Goal: Task Accomplishment & Management: Use online tool/utility

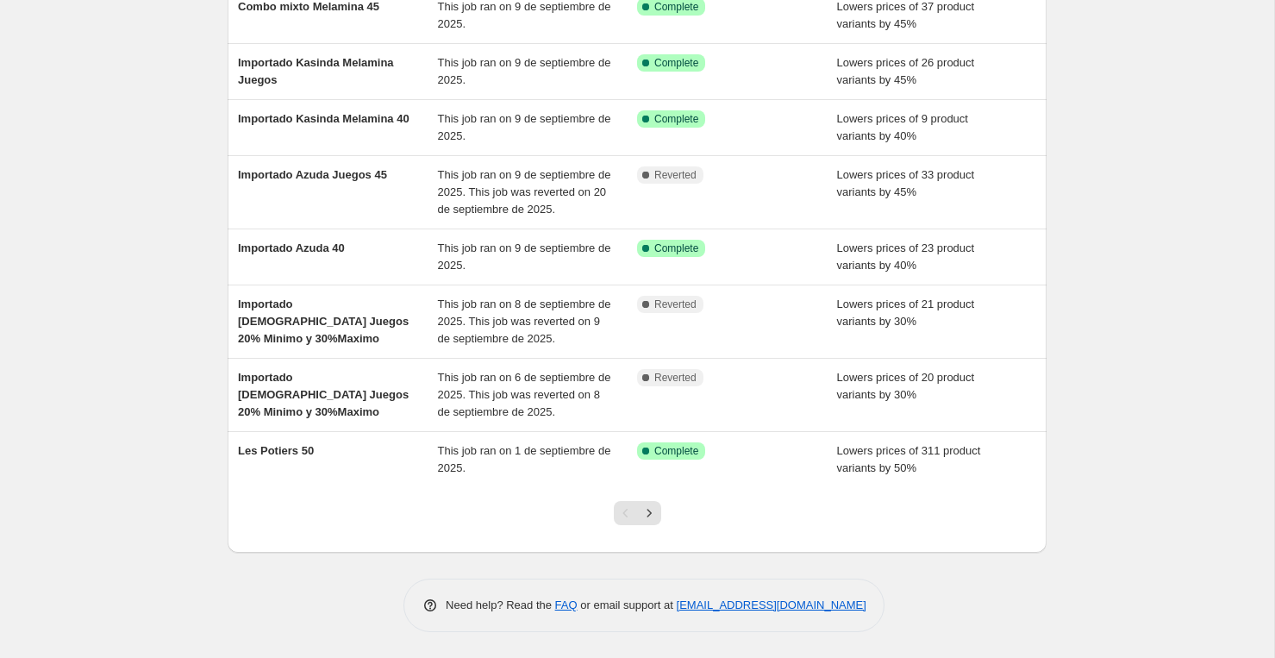
scroll to position [275, 0]
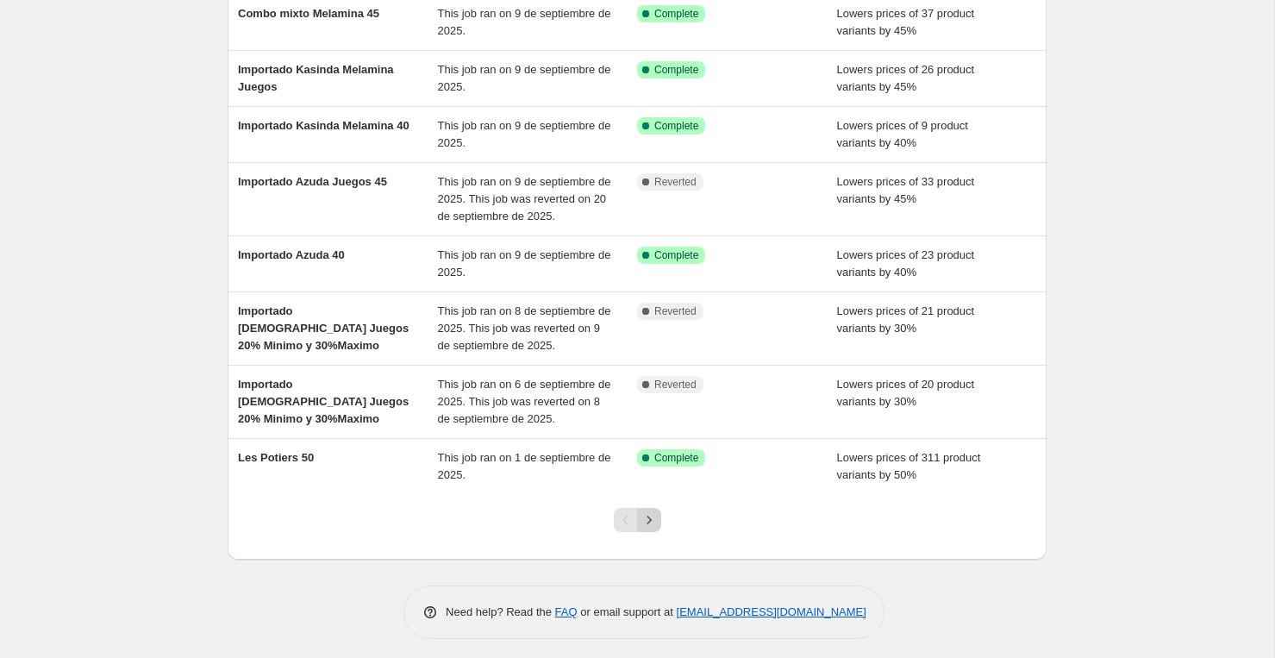
click at [653, 515] on icon "Next" at bounding box center [648, 519] width 17 height 17
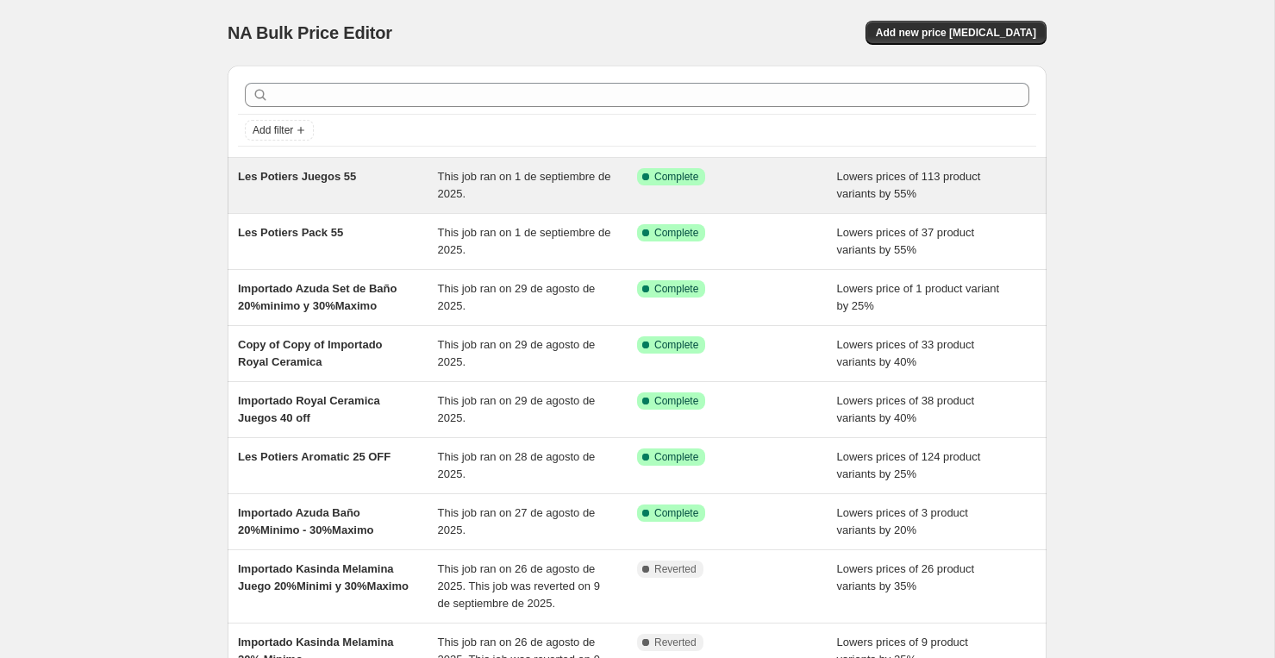
click at [334, 197] on div "Les Potiers Juegos 55" at bounding box center [338, 185] width 200 height 34
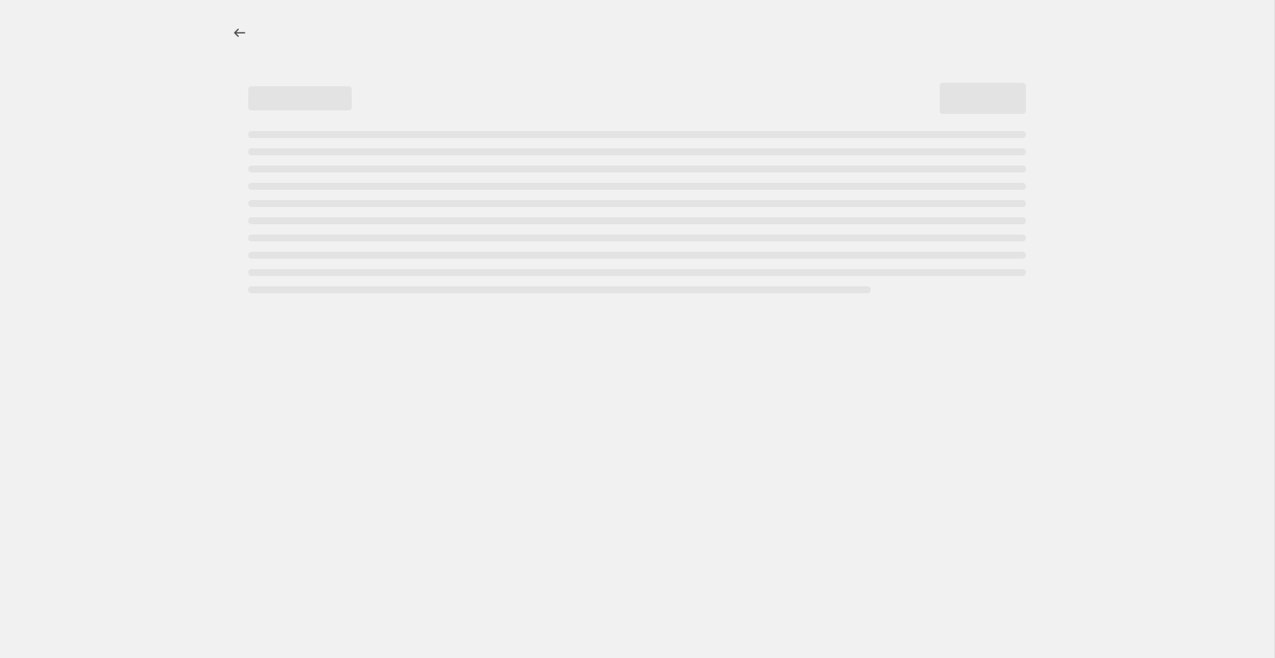
select select "percentage"
select select "vendor"
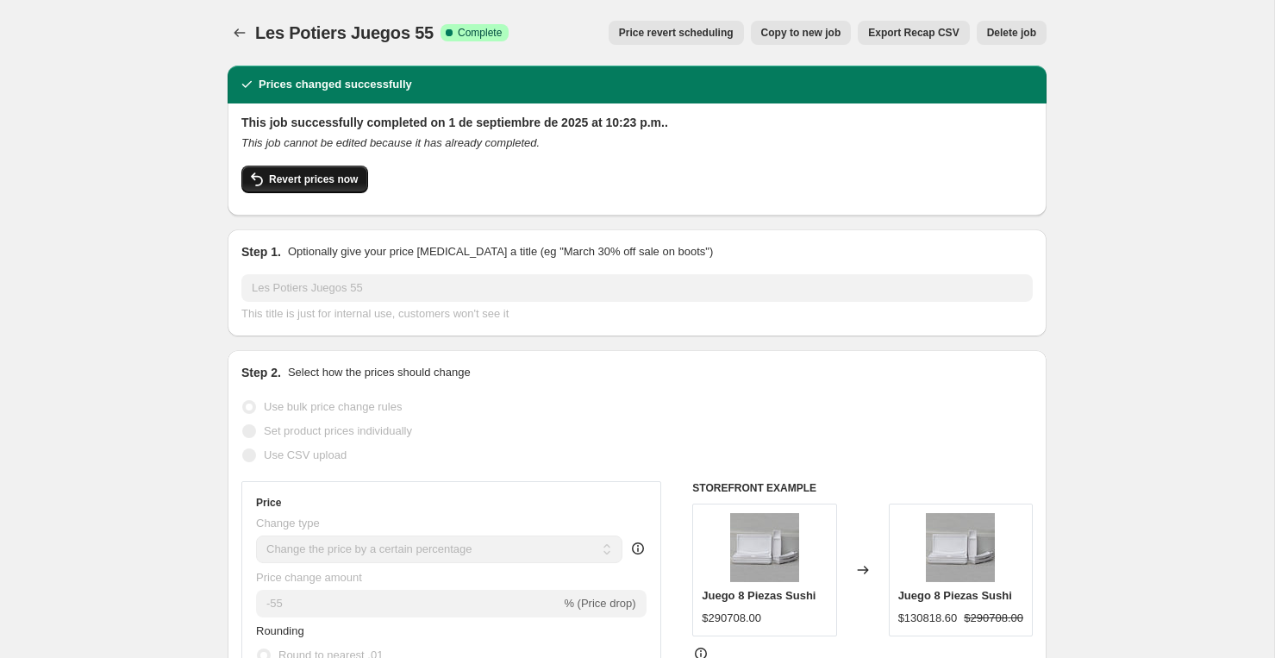
click at [319, 178] on span "Revert prices now" at bounding box center [313, 179] width 89 height 14
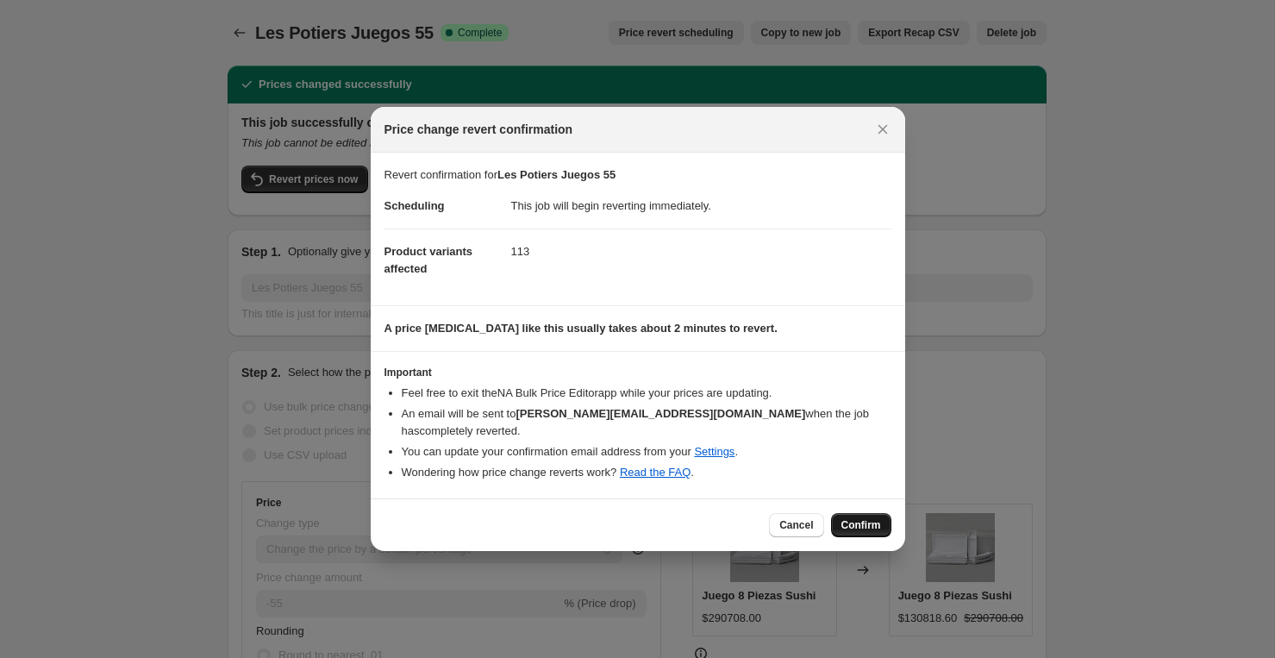
click at [861, 518] on span "Confirm" at bounding box center [861, 525] width 40 height 14
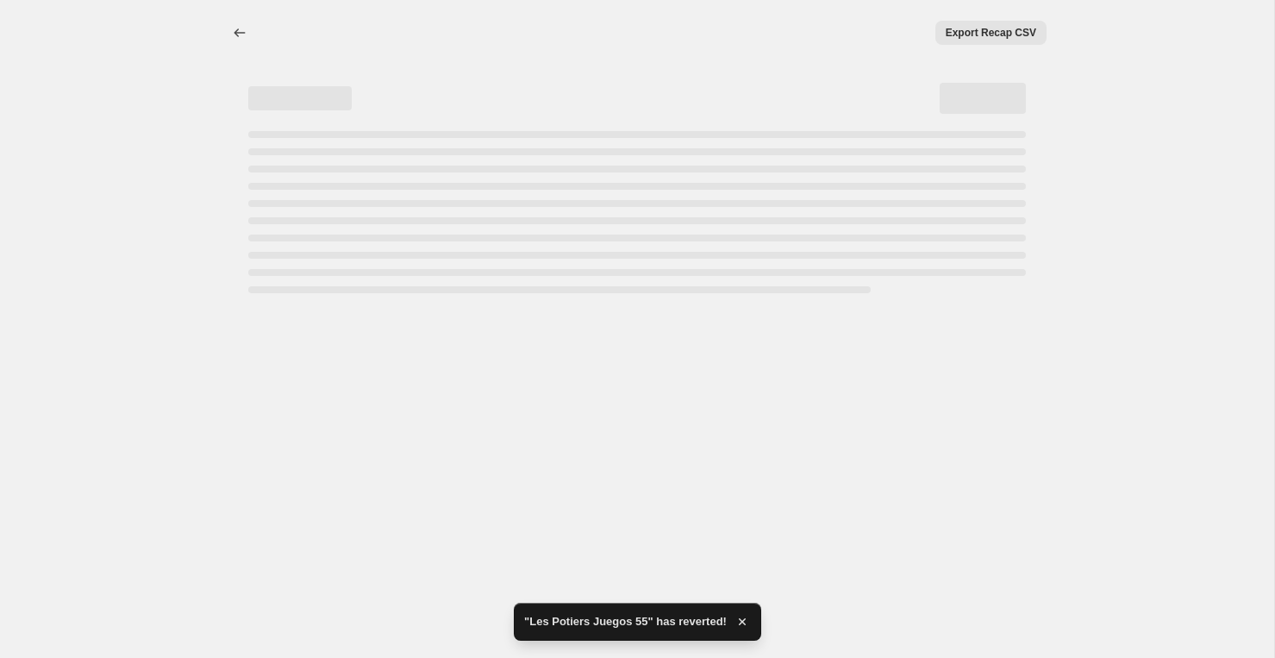
select select "percentage"
select select "vendor"
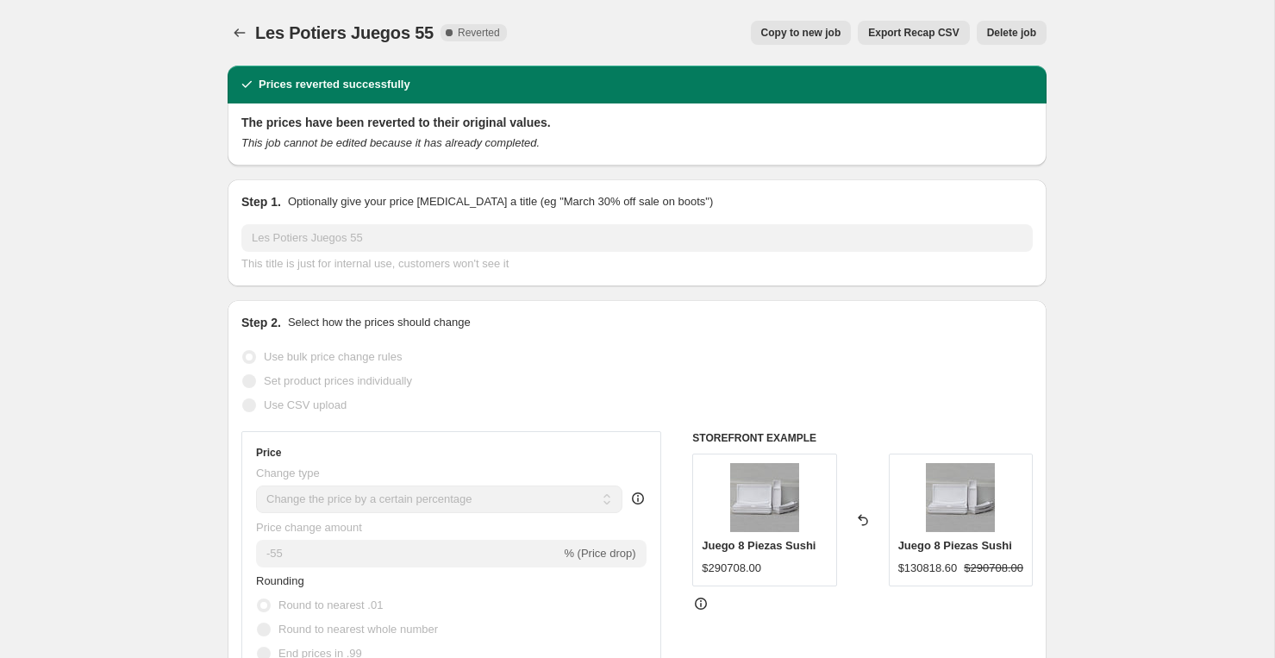
click at [814, 34] on span "Copy to new job" at bounding box center [801, 33] width 80 height 14
select select "percentage"
select select "vendor"
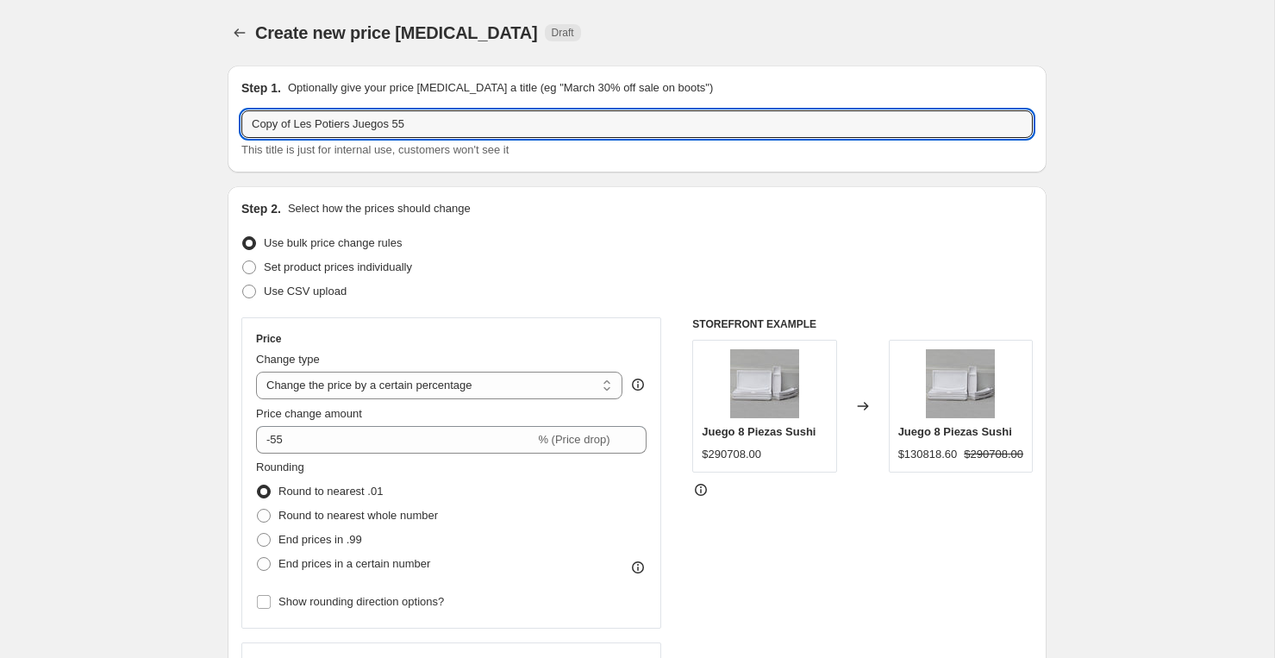
drag, startPoint x: 296, startPoint y: 125, endPoint x: 78, endPoint y: 72, distance: 225.1
click at [394, 125] on input "Les Potiers Juegos 55" at bounding box center [636, 124] width 791 height 28
type input "Les Potiers Juegos 60"
click at [327, 440] on input "-55" at bounding box center [395, 440] width 278 height 28
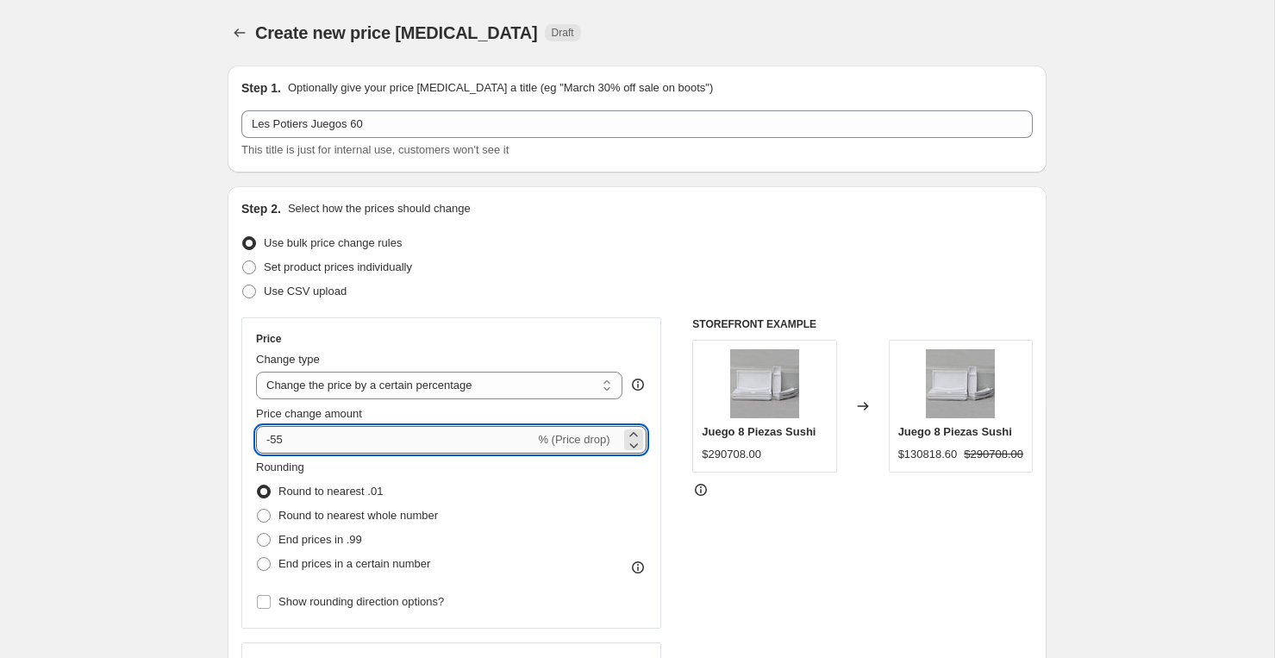
type input "-5"
type input "-60"
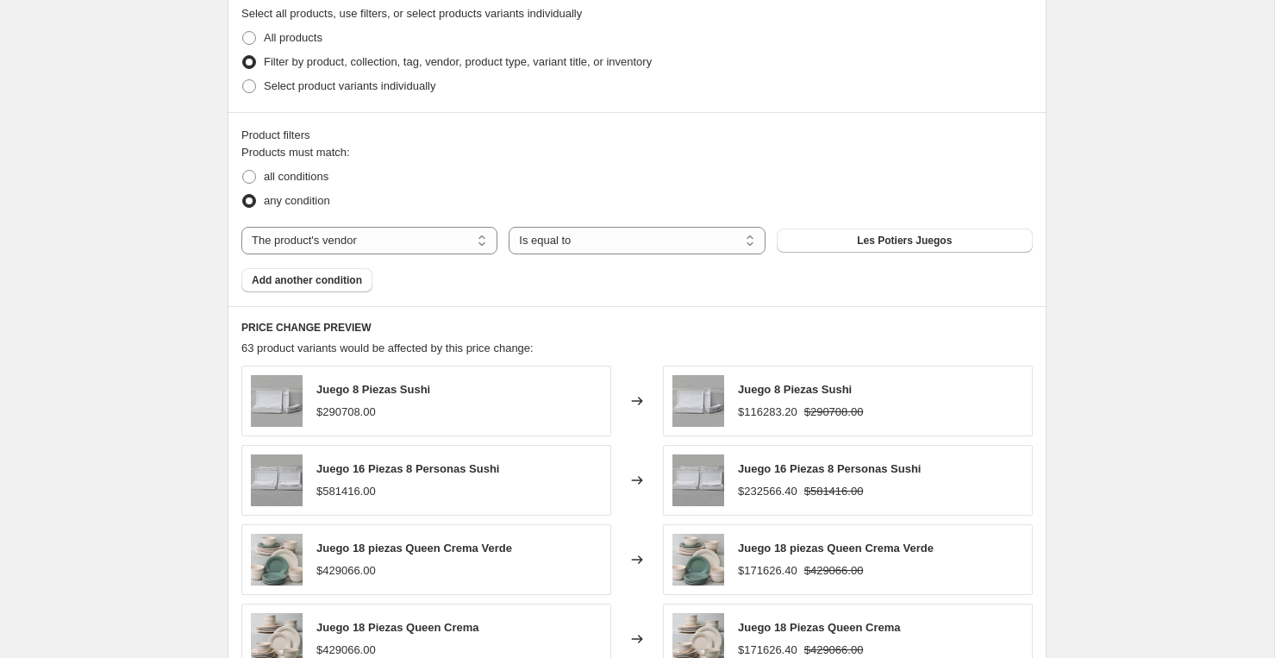
scroll to position [1259, 0]
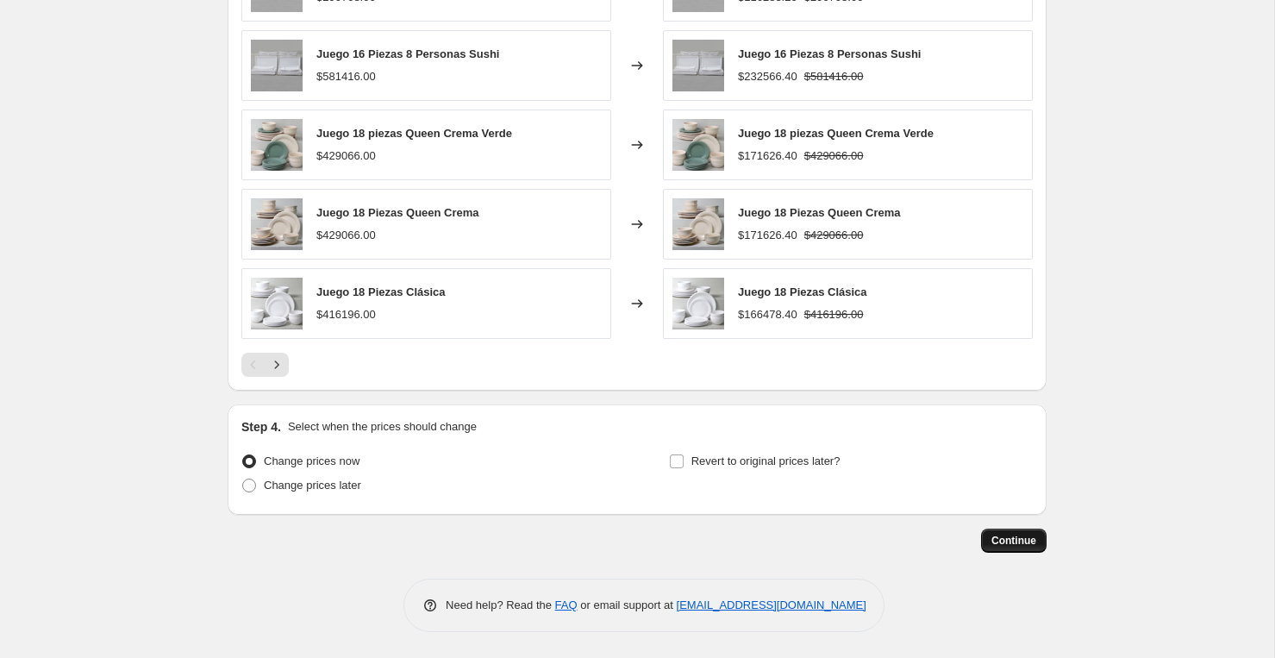
click at [1030, 534] on span "Continue" at bounding box center [1013, 540] width 45 height 14
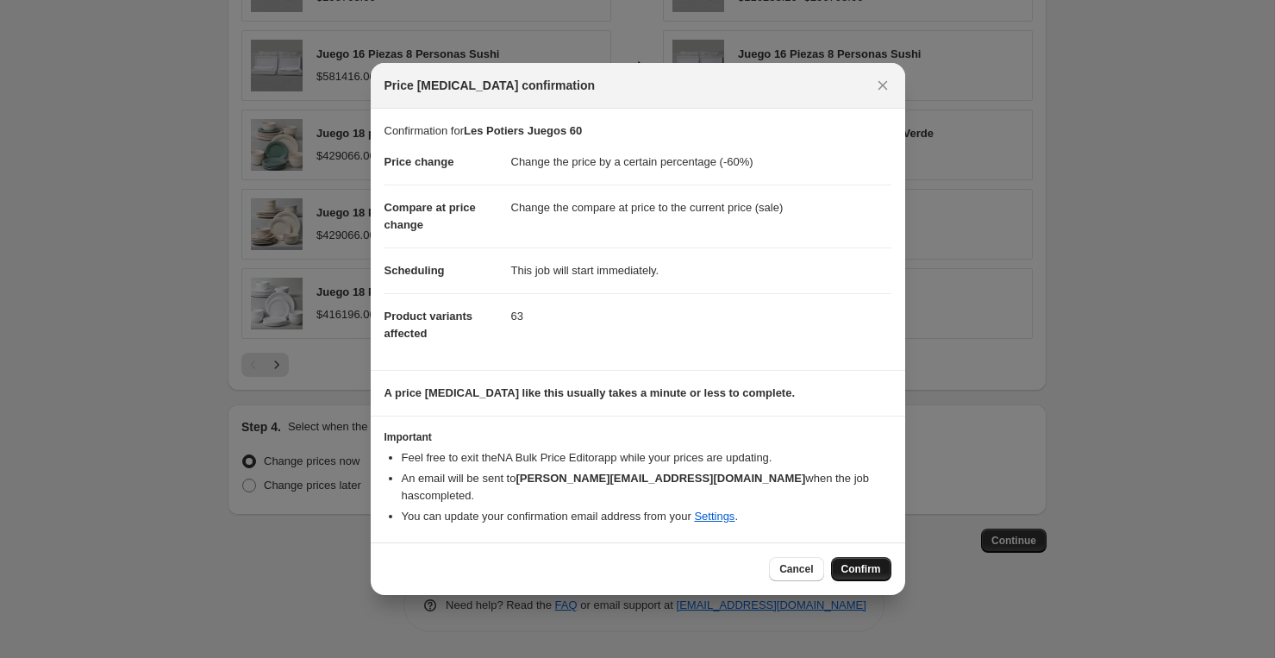
click at [866, 562] on span "Confirm" at bounding box center [861, 569] width 40 height 14
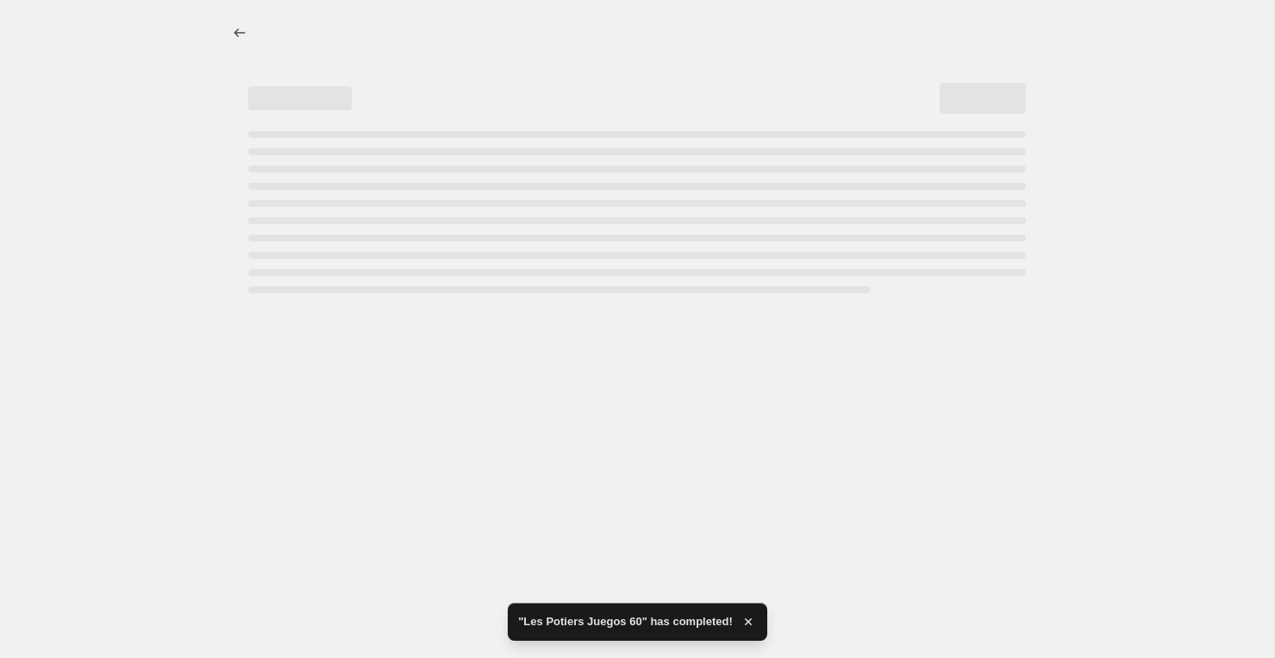
select select "percentage"
select select "vendor"
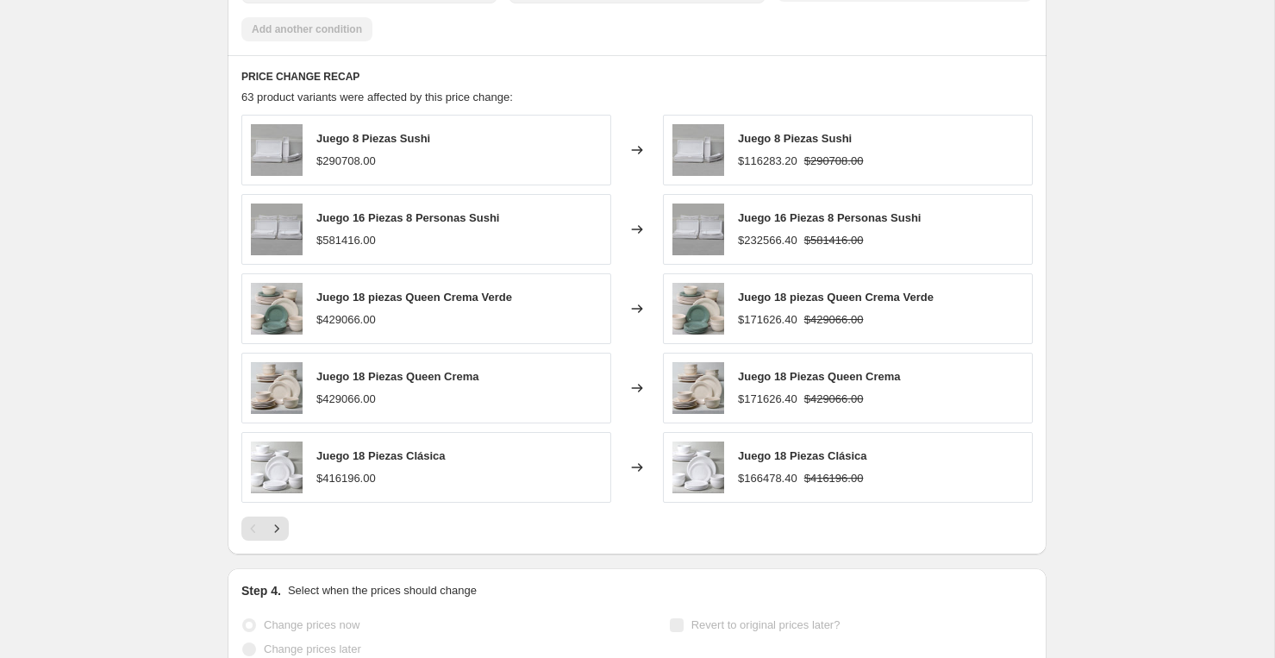
scroll to position [0, 0]
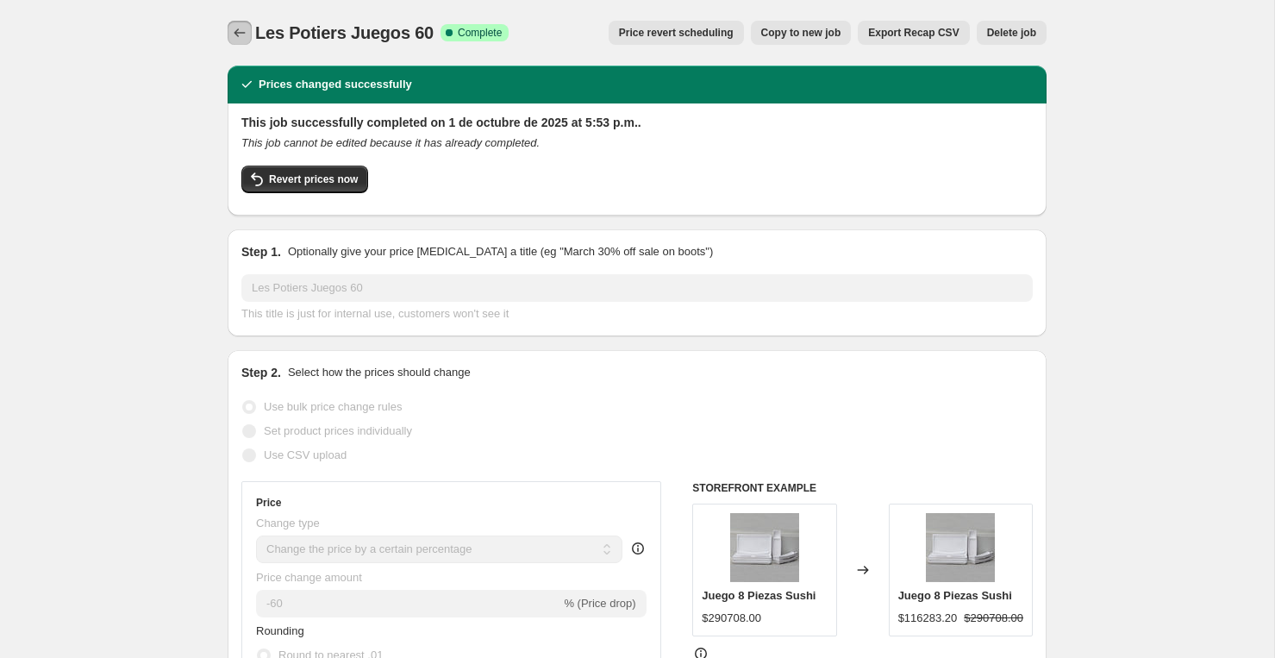
click at [228, 34] on button "Price change jobs" at bounding box center [240, 33] width 24 height 24
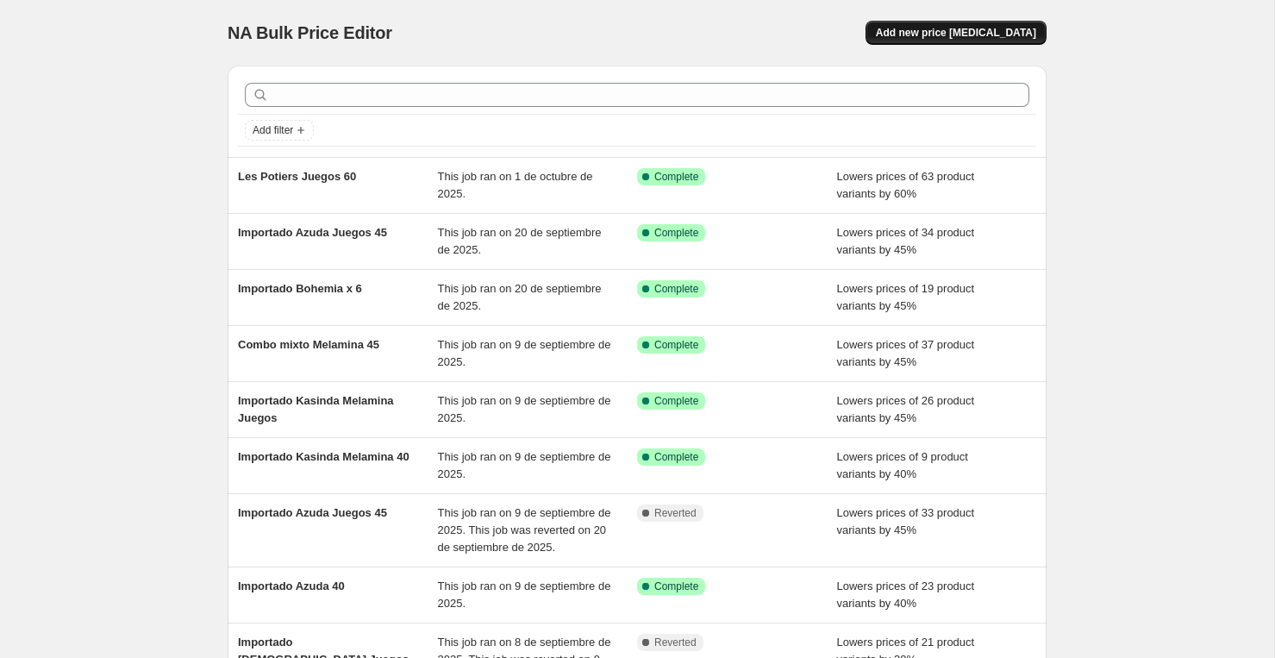
click at [993, 42] on button "Add new price [MEDICAL_DATA]" at bounding box center [955, 33] width 181 height 24
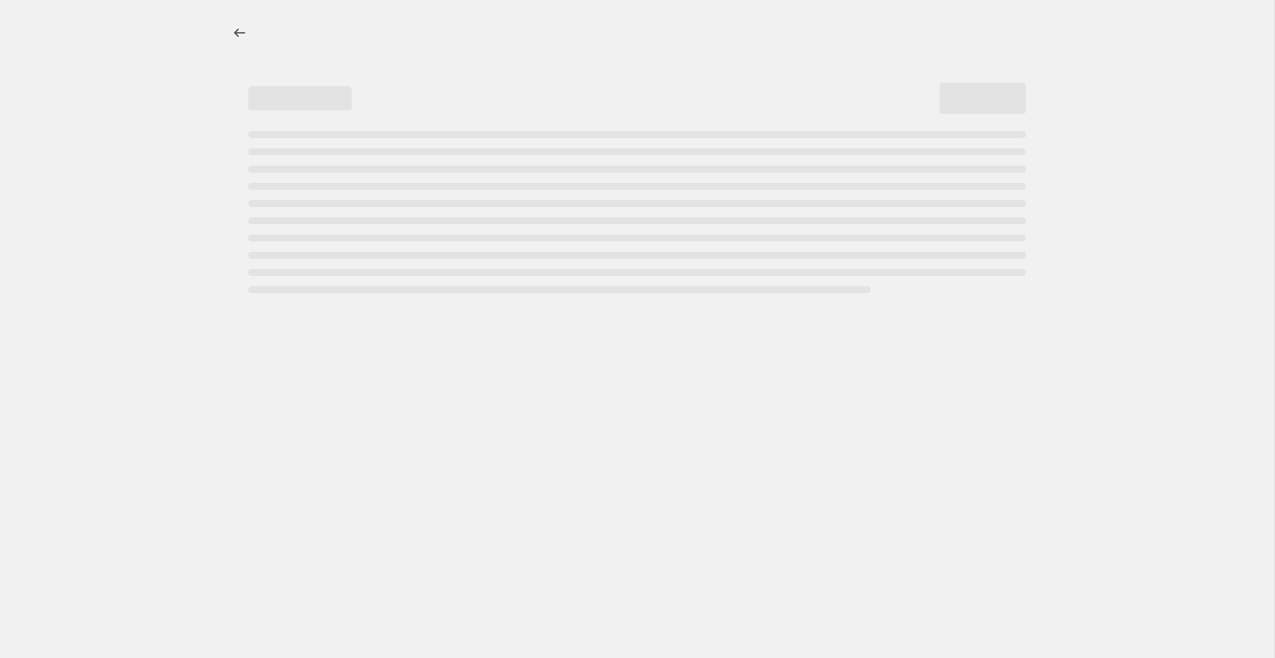
select select "percentage"
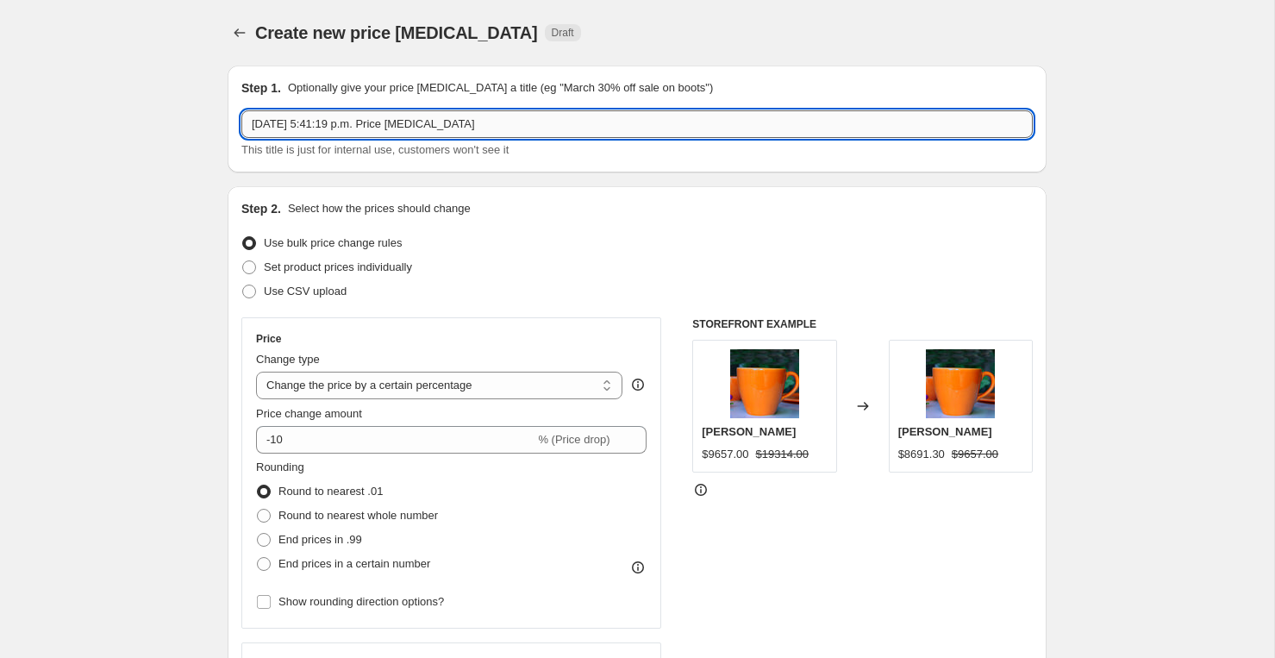
click at [538, 122] on input "1 oct 2025, 5:41:19 p.m. Price change job" at bounding box center [636, 124] width 791 height 28
type input "Les Potiers Juegos Con Bohemia 50"
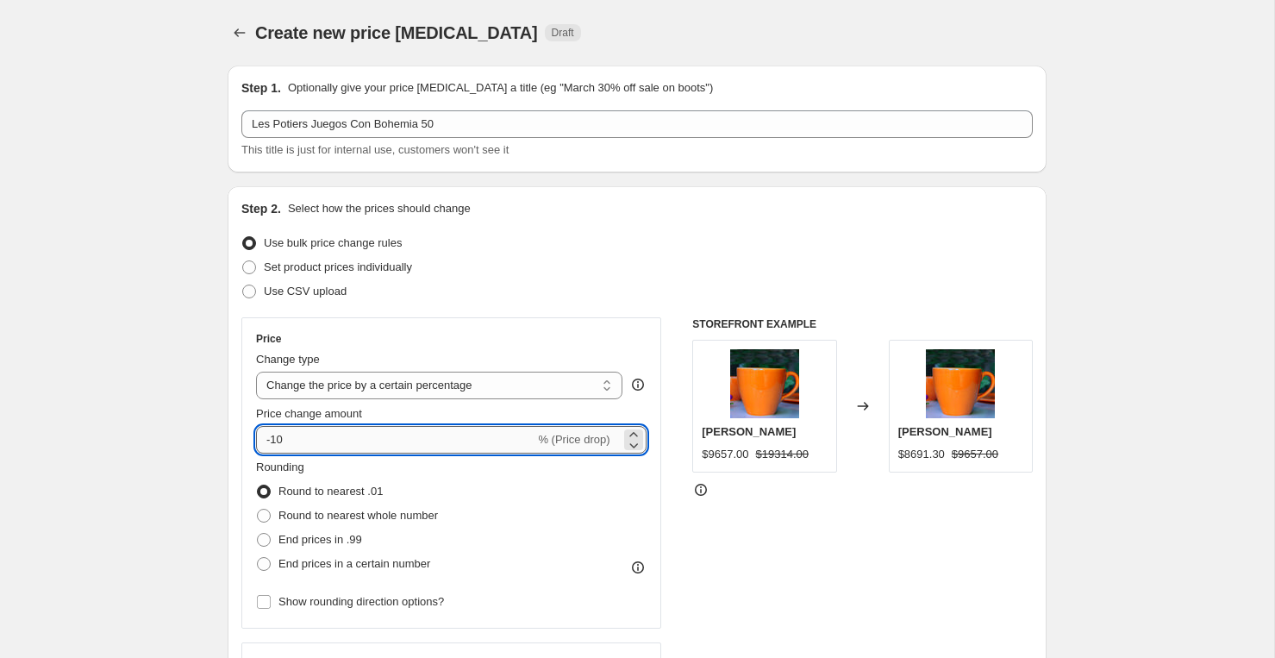
click at [312, 441] on input "-10" at bounding box center [395, 440] width 278 height 28
type input "-1"
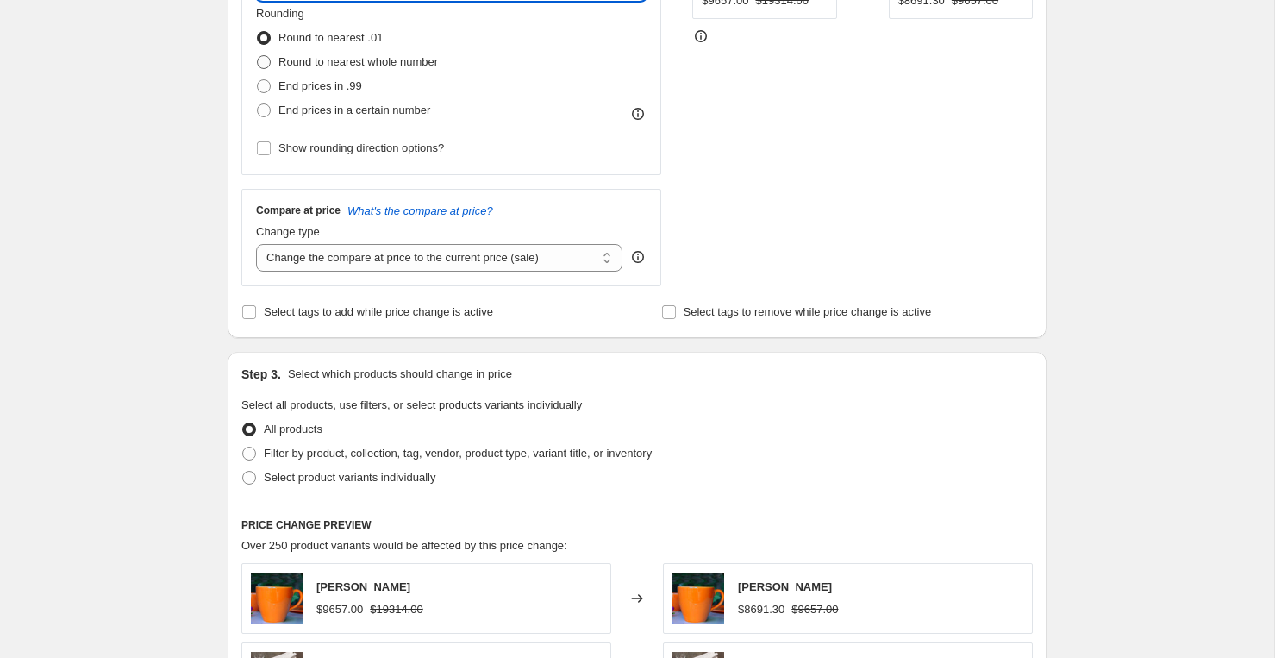
scroll to position [468, 0]
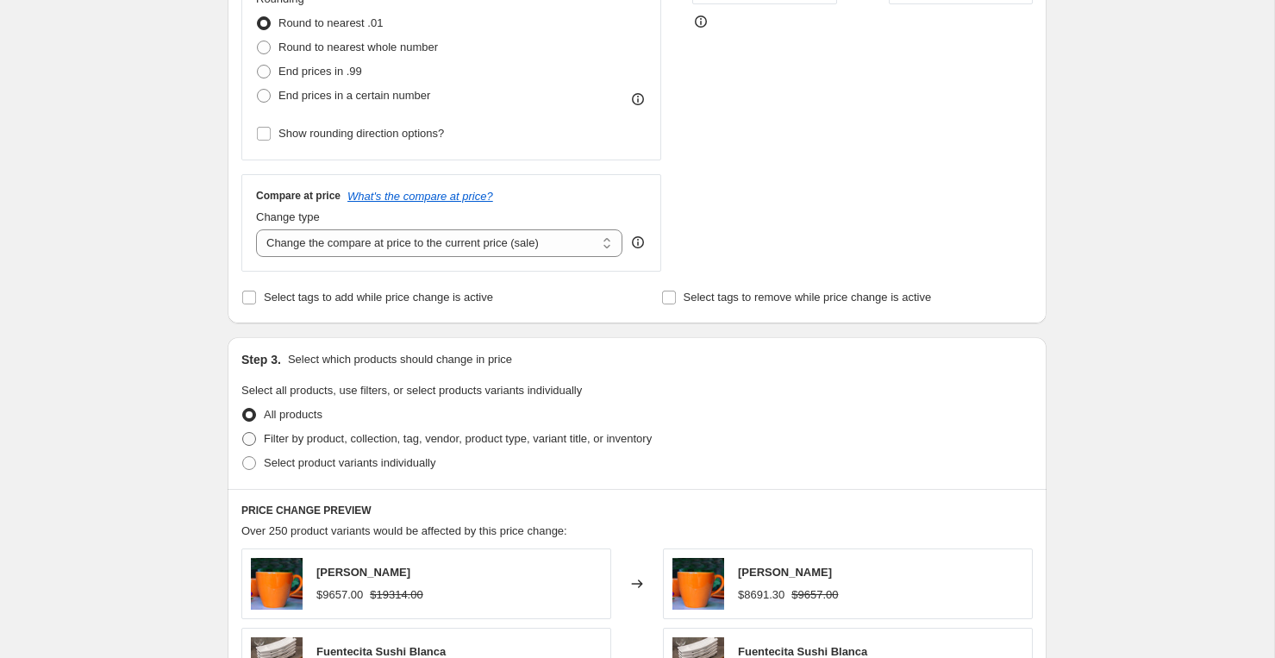
type input "-50"
click at [317, 445] on span "Filter by product, collection, tag, vendor, product type, variant title, or inv…" at bounding box center [458, 438] width 388 height 17
click at [243, 433] on input "Filter by product, collection, tag, vendor, product type, variant title, or inv…" at bounding box center [242, 432] width 1 height 1
radio input "true"
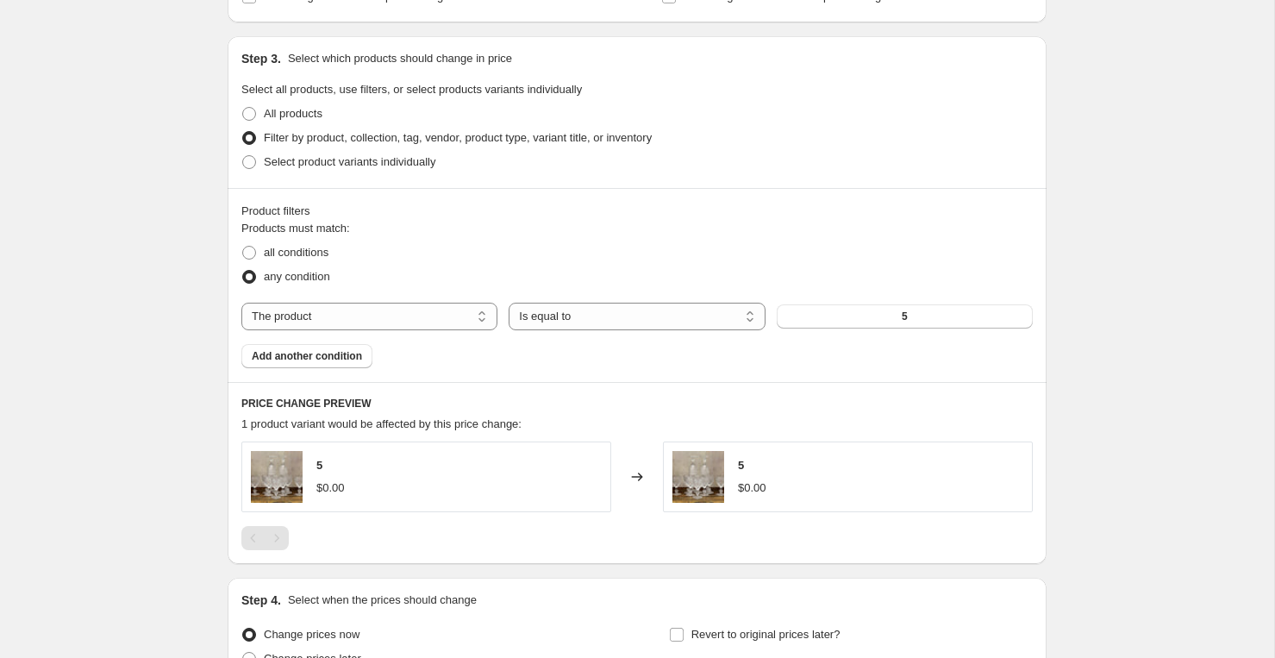
scroll to position [770, 0]
click at [386, 315] on select "The product The product's collection The product's tag The product's vendor The…" at bounding box center [369, 315] width 256 height 28
select select "vendor"
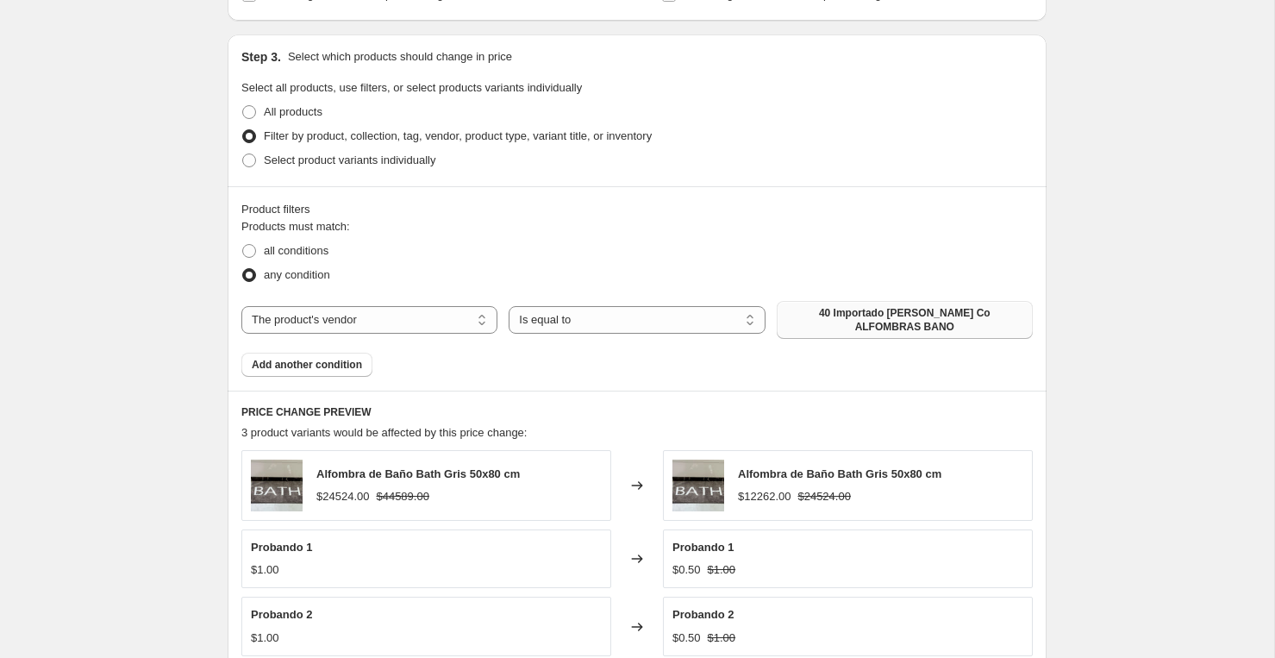
click at [828, 329] on span "40 Importado [PERSON_NAME] Co ALFOMBRAS BANO" at bounding box center [904, 320] width 235 height 28
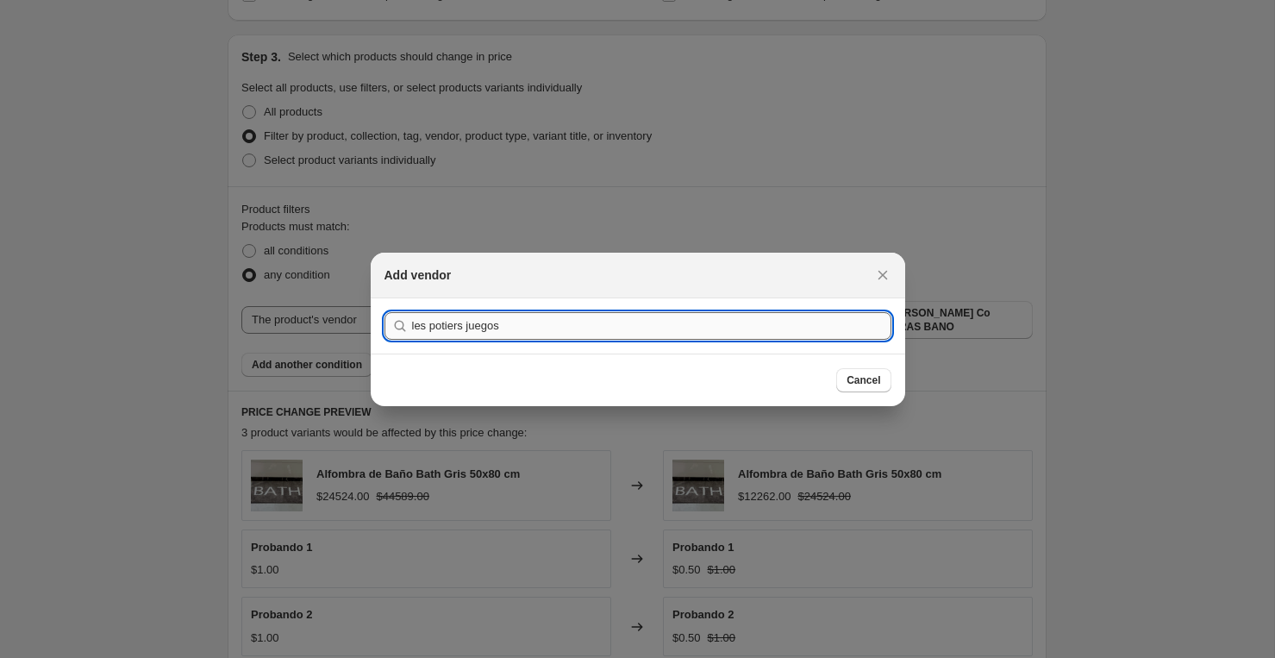
type input "les potiers juegos"
click at [384, 298] on button "Submit" at bounding box center [408, 307] width 49 height 18
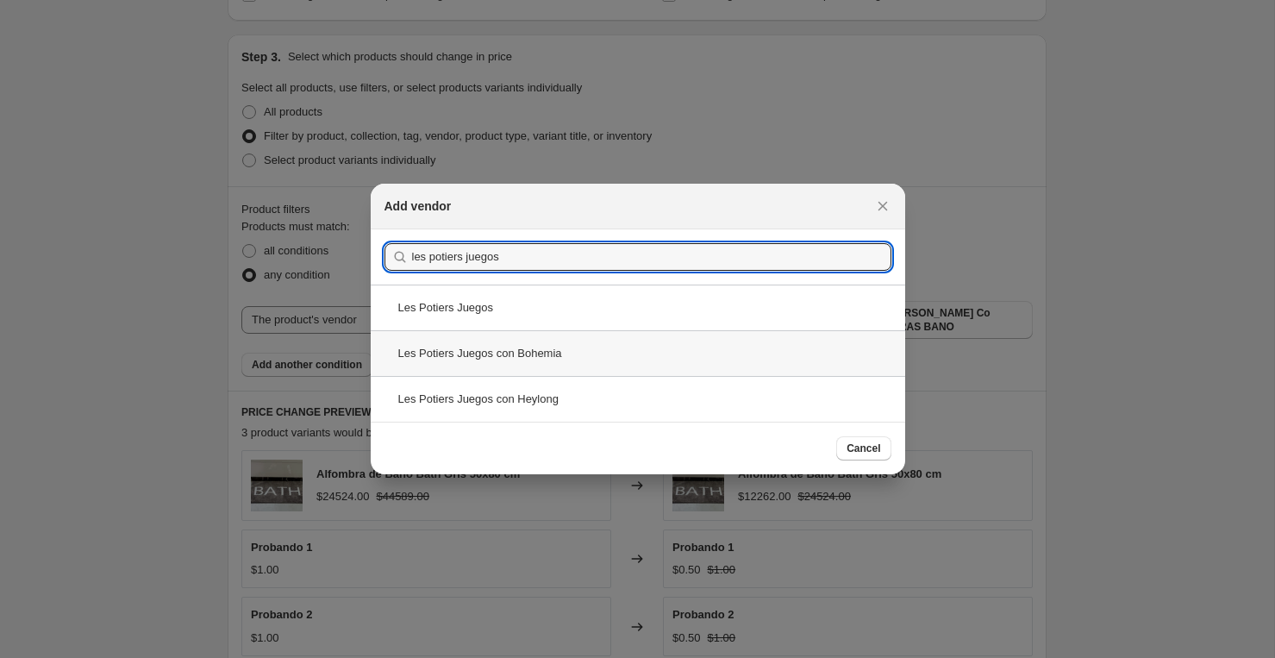
click at [718, 357] on div "Les Potiers Juegos con Bohemia" at bounding box center [638, 353] width 534 height 46
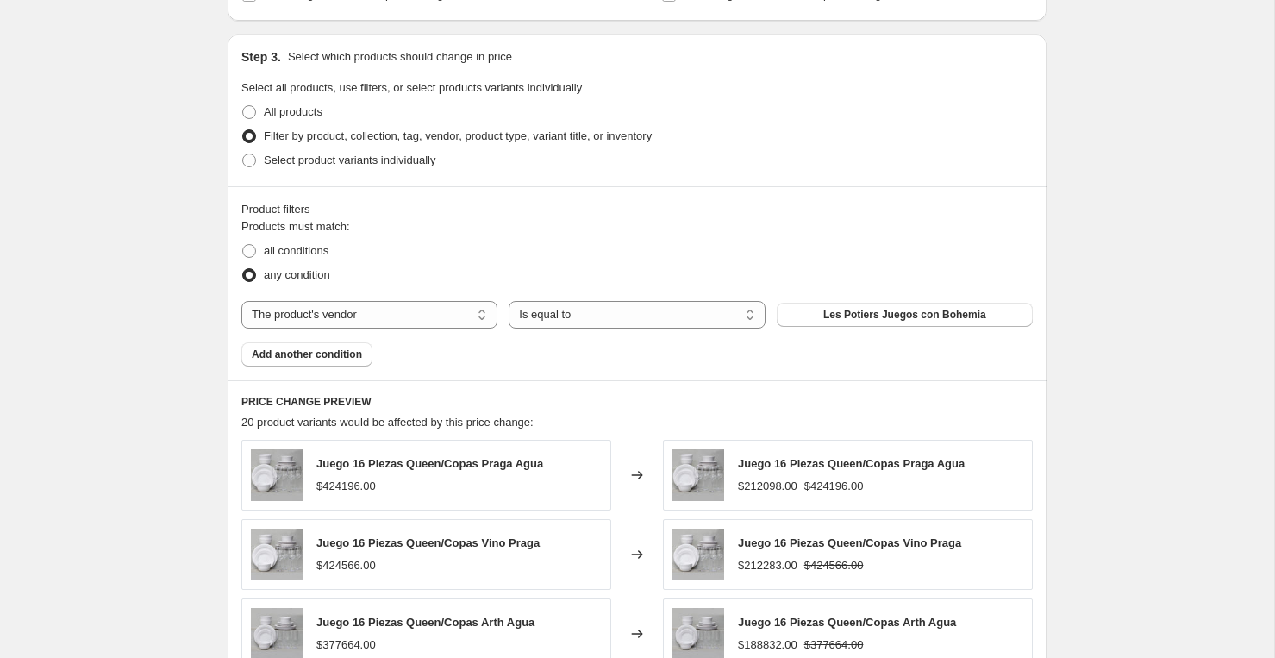
scroll to position [1259, 0]
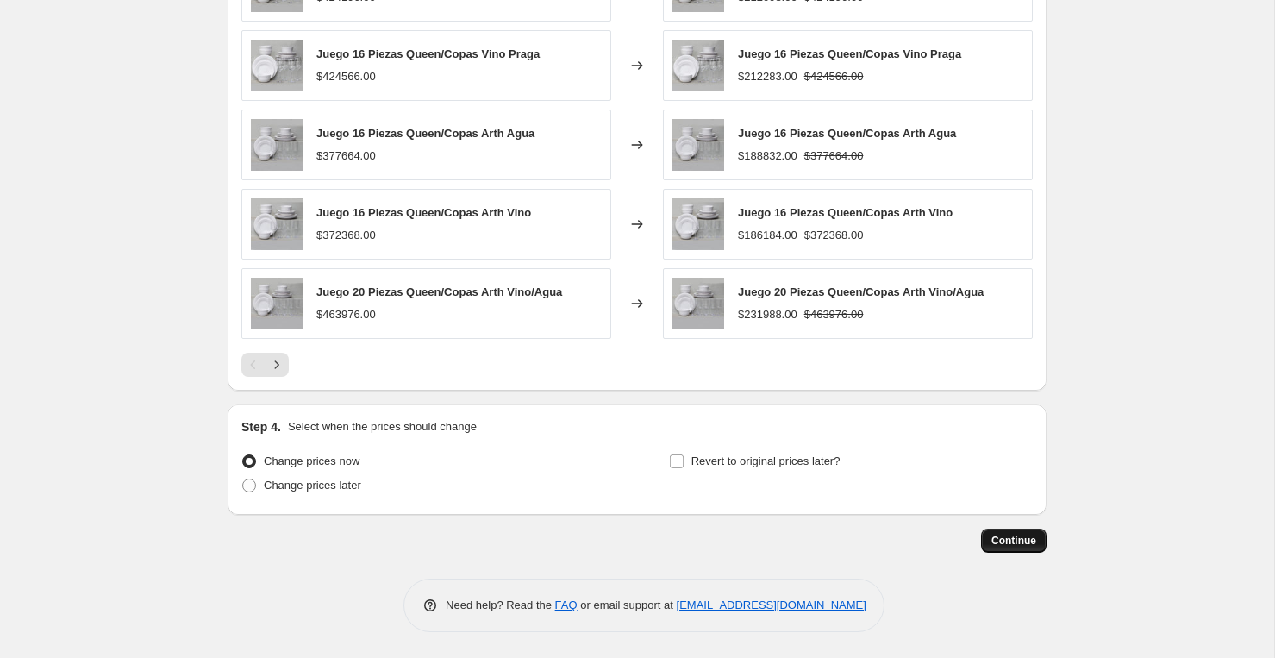
click at [1010, 538] on span "Continue" at bounding box center [1013, 540] width 45 height 14
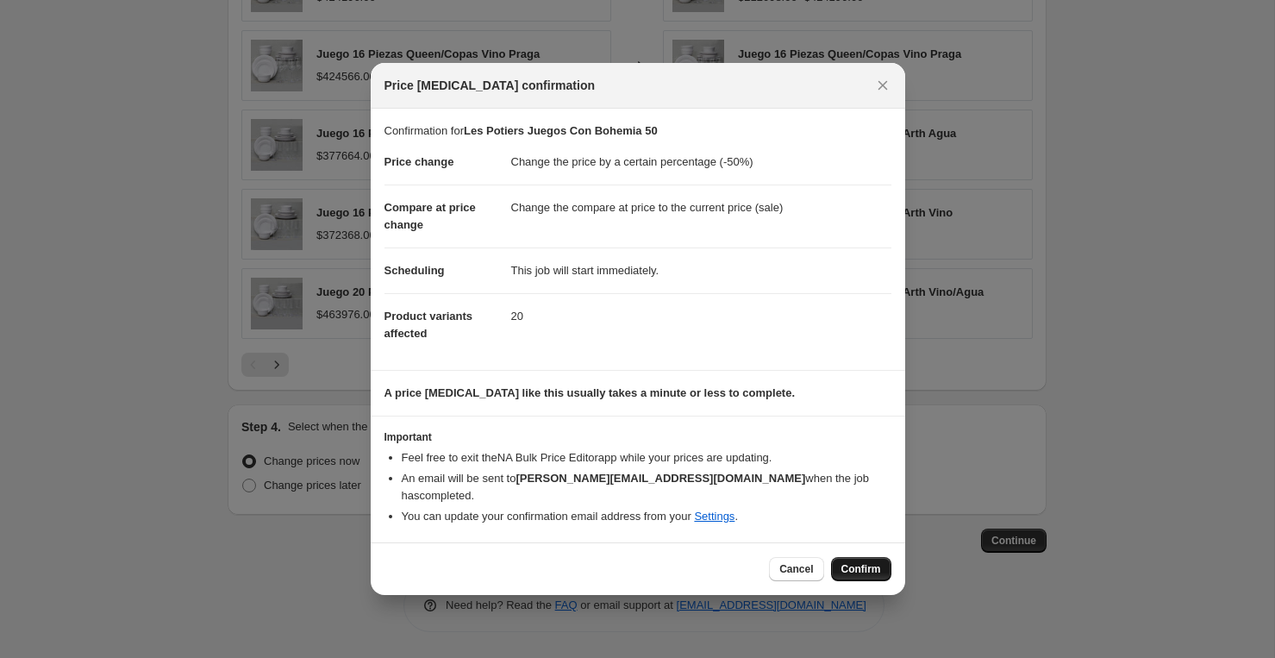
click at [856, 564] on span "Confirm" at bounding box center [861, 569] width 40 height 14
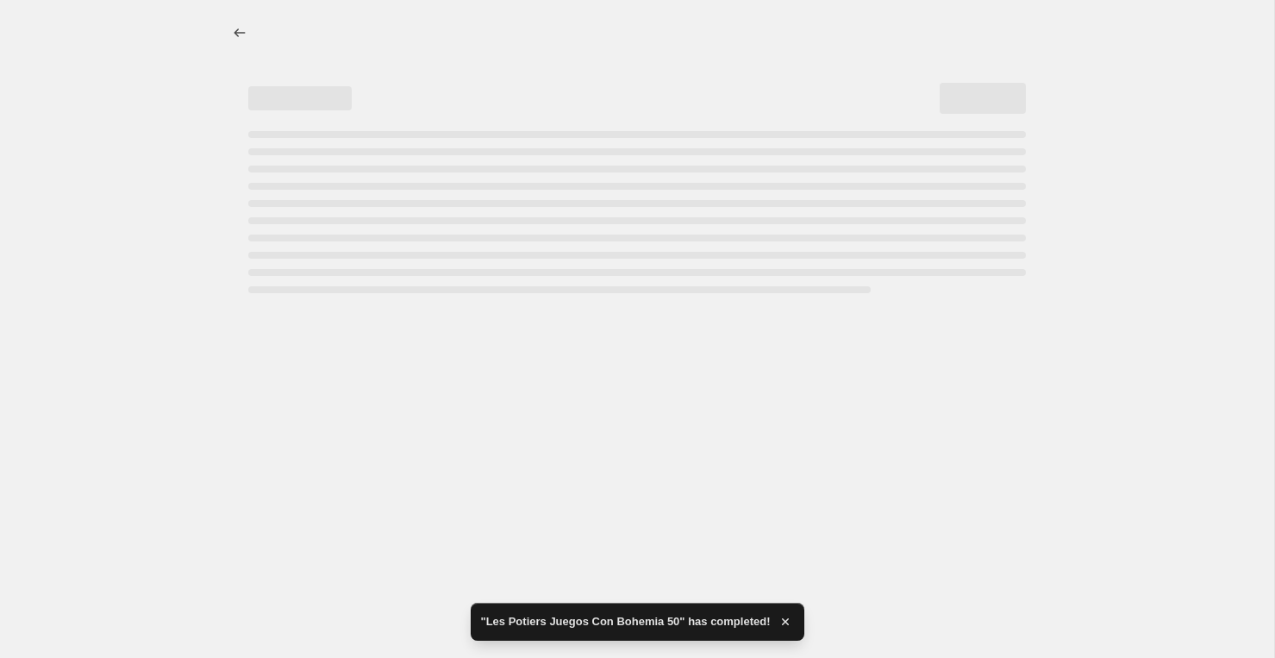
select select "percentage"
select select "vendor"
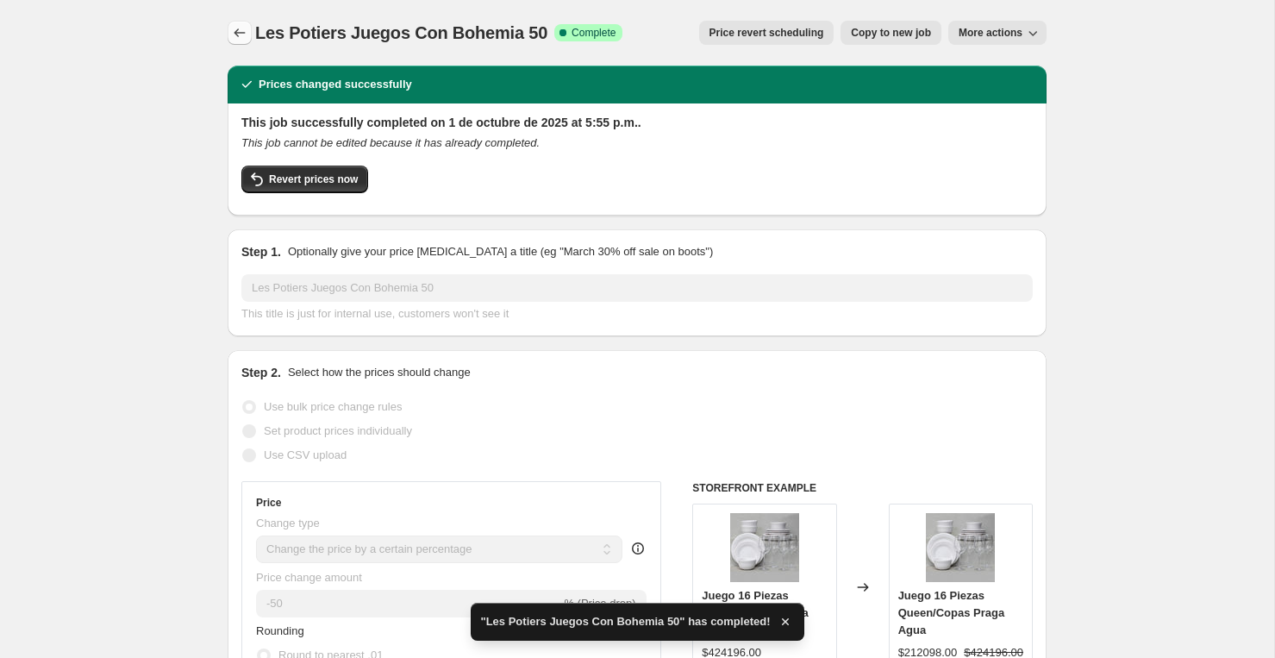
click at [245, 28] on icon "Price change jobs" at bounding box center [239, 32] width 17 height 17
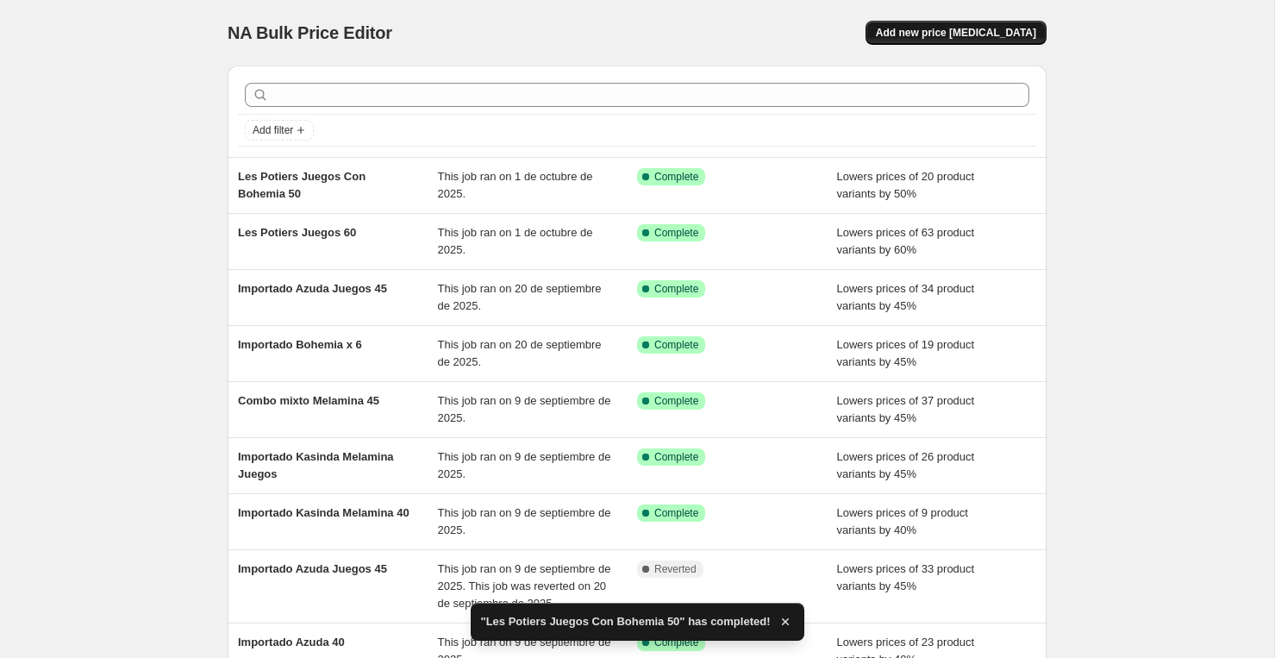
click at [918, 43] on button "Add new price [MEDICAL_DATA]" at bounding box center [955, 33] width 181 height 24
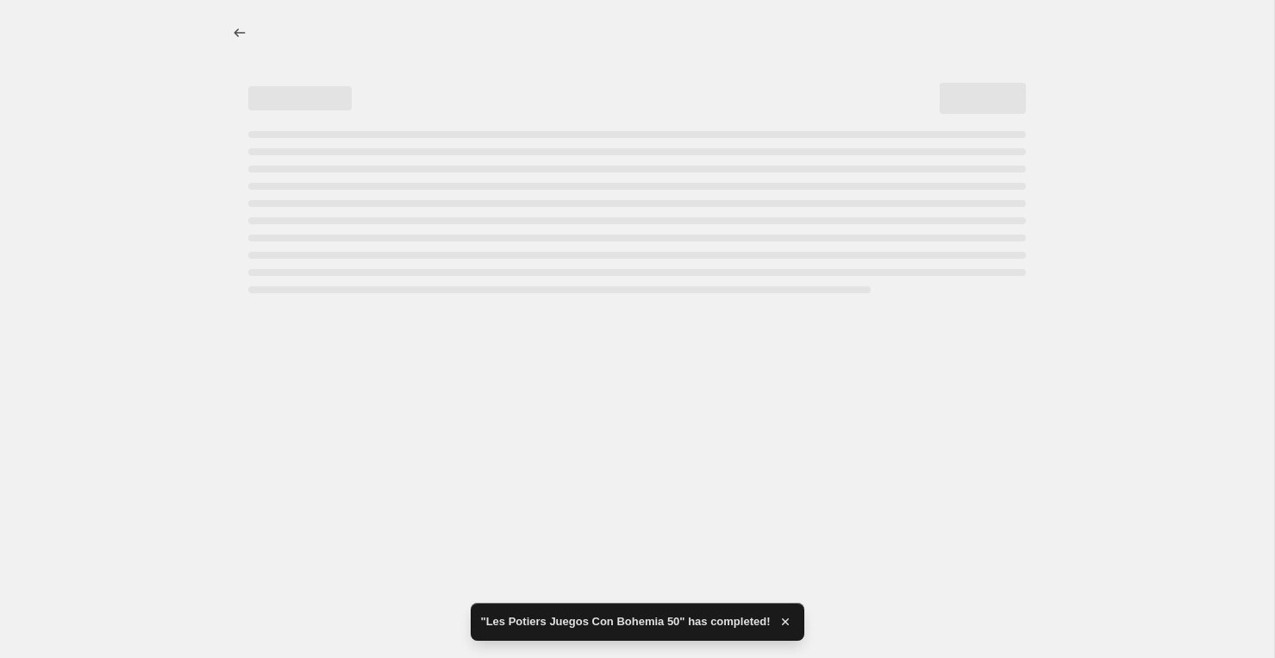
select select "percentage"
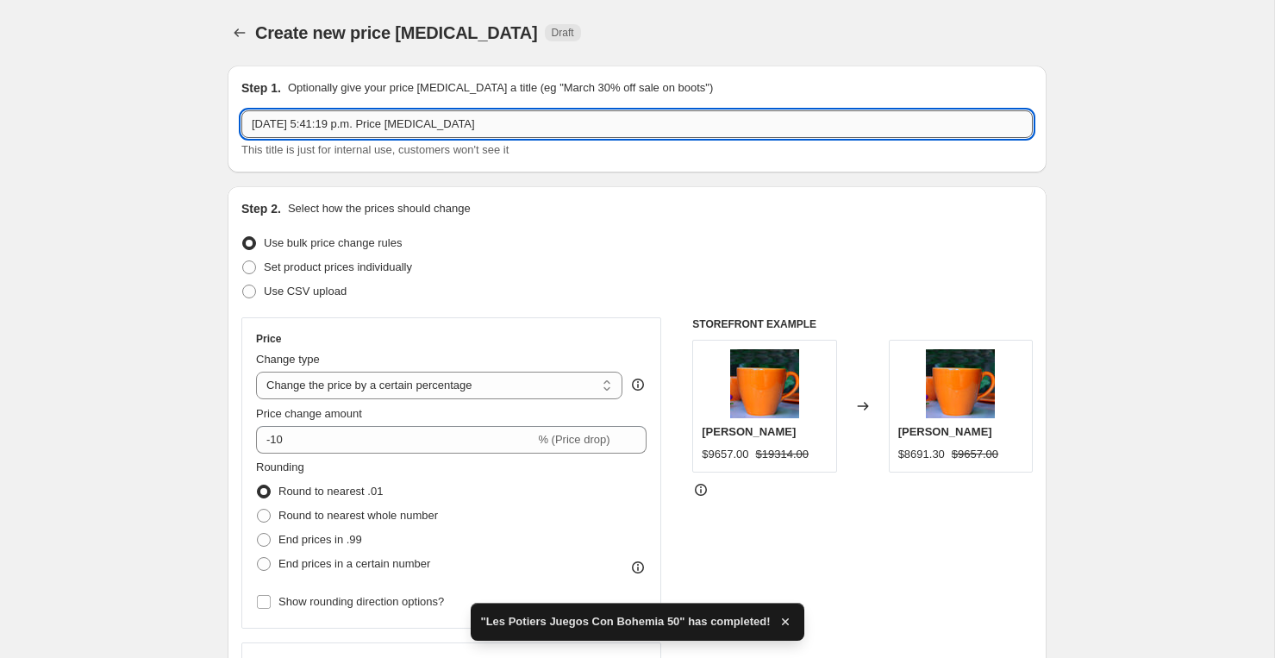
click at [705, 118] on input "1 oct 2025, 5:41:19 p.m. Price change job" at bounding box center [636, 124] width 791 height 28
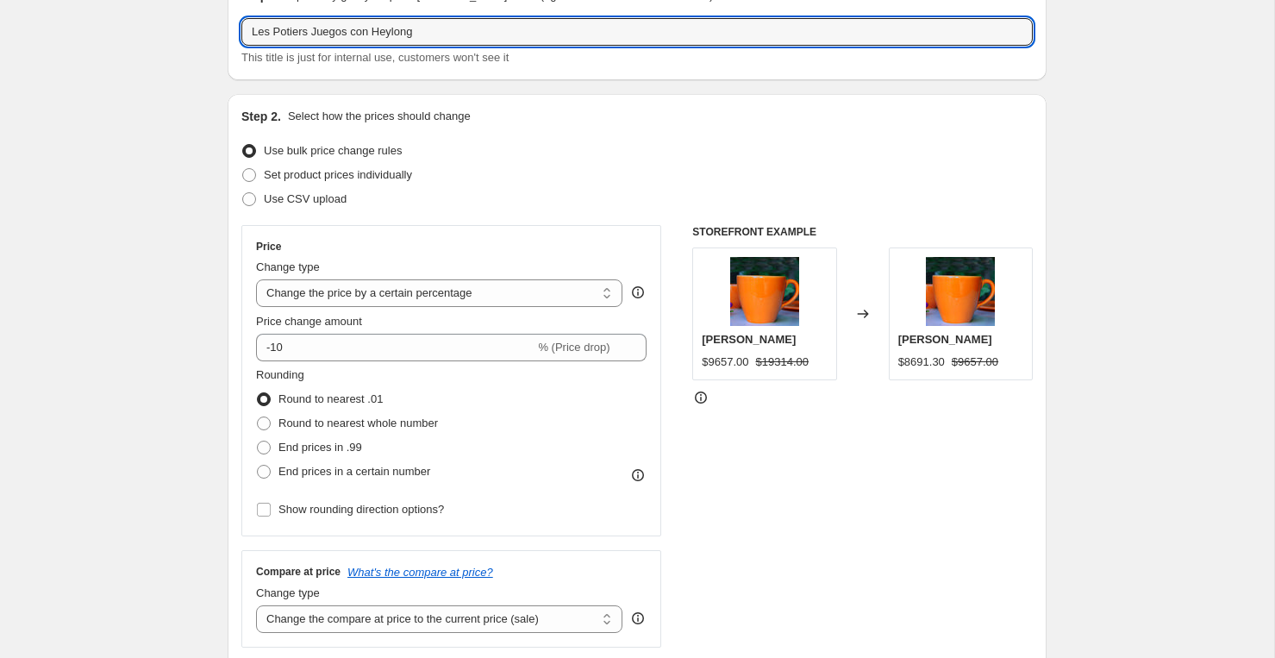
scroll to position [132, 0]
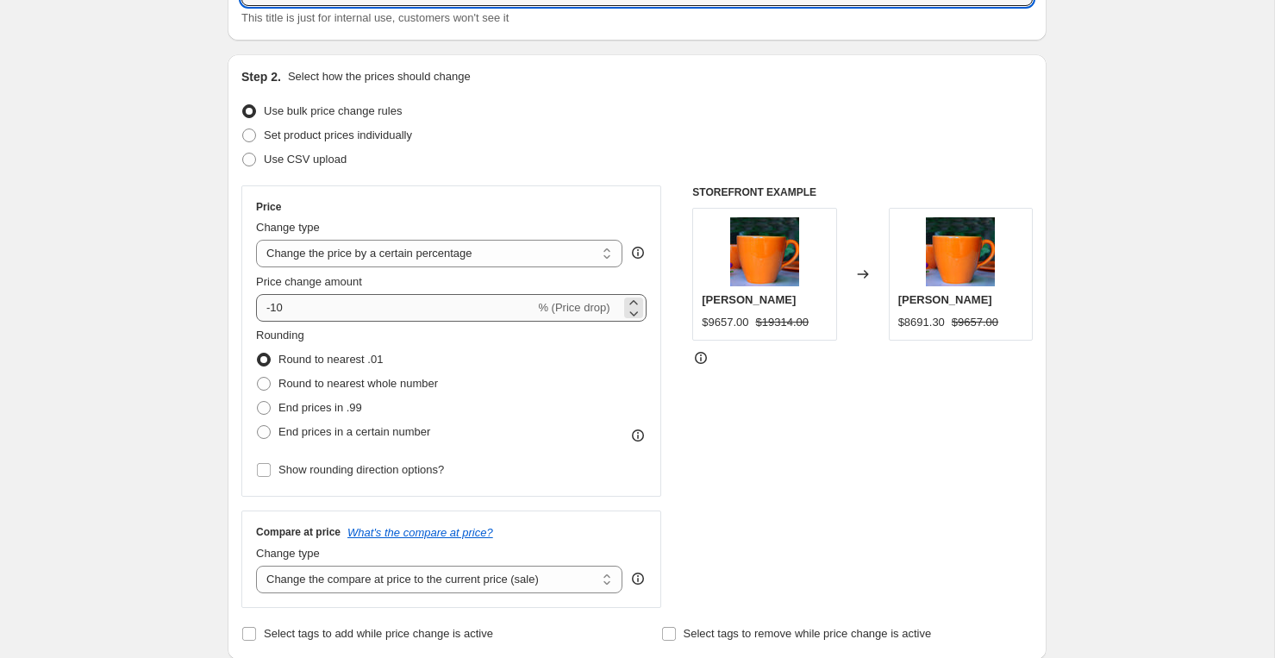
type input "Les Potiers Juegos con Heylong"
click at [460, 311] on input "-10" at bounding box center [395, 308] width 278 height 28
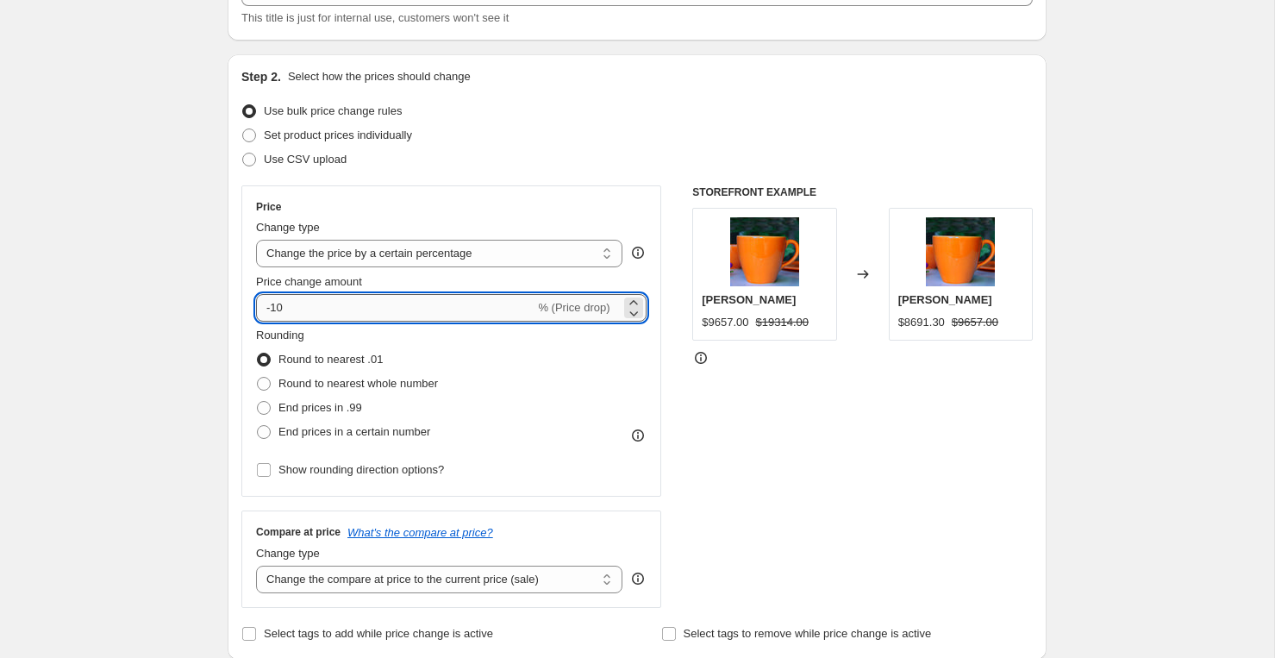
type input "-1"
type input "-50"
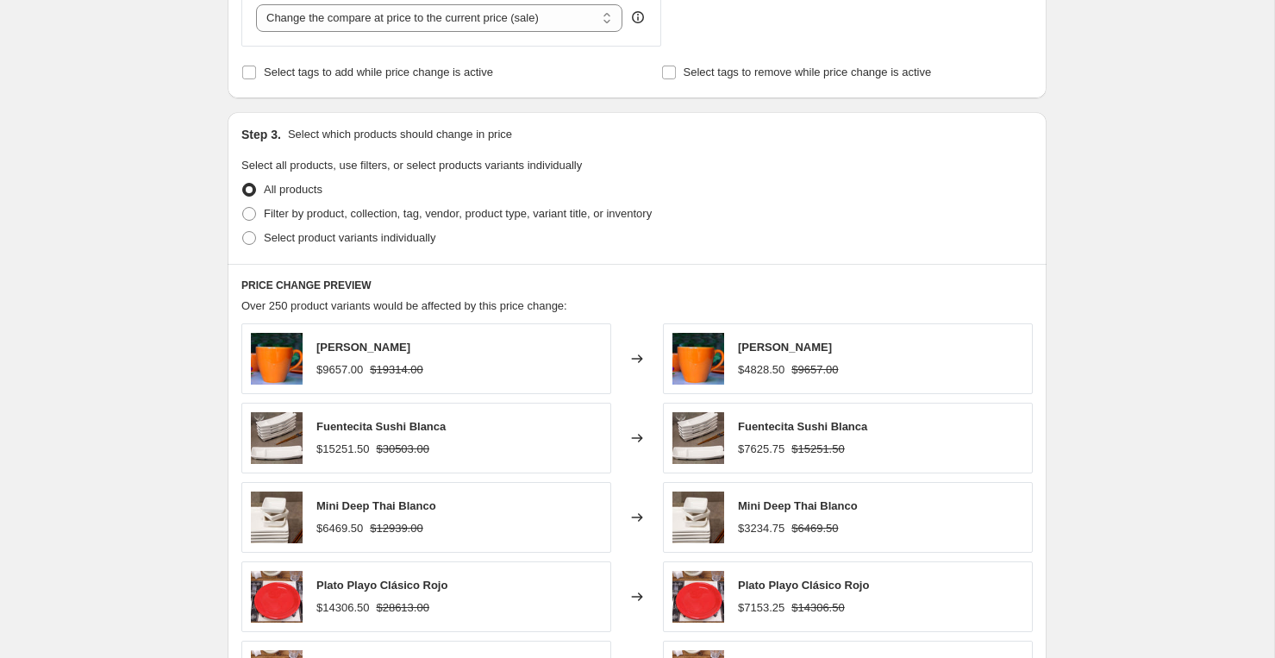
scroll to position [688, 0]
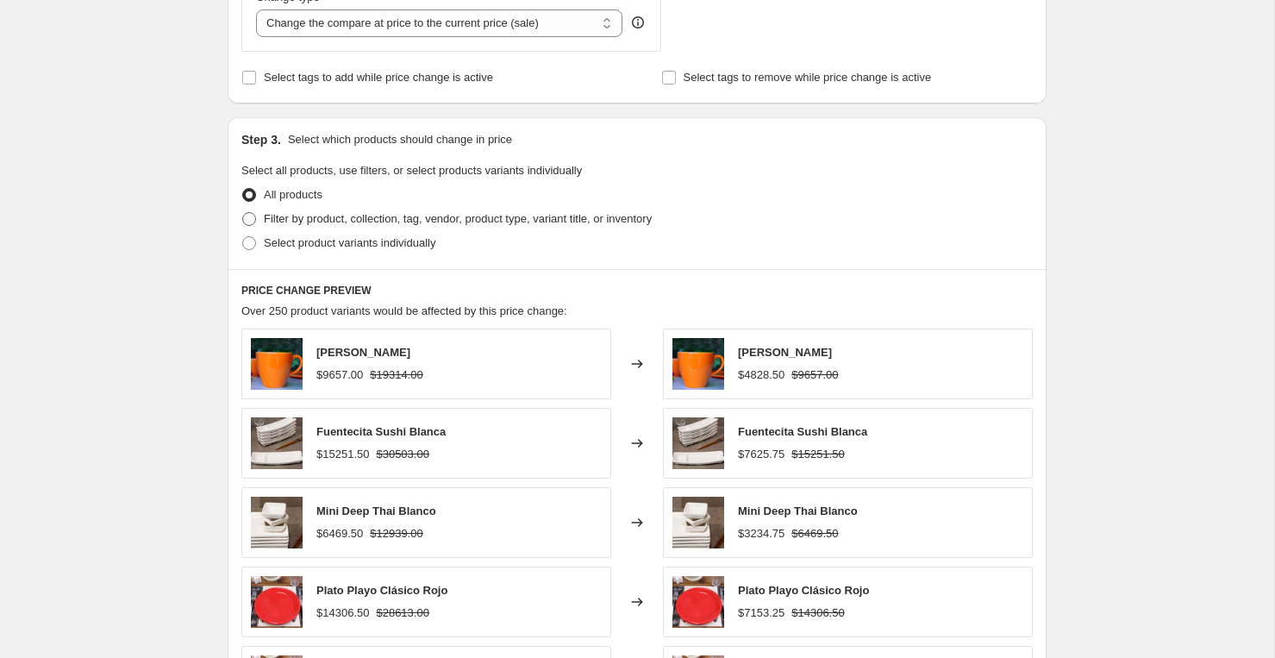
click at [305, 221] on span "Filter by product, collection, tag, vendor, product type, variant title, or inv…" at bounding box center [458, 218] width 388 height 13
click at [243, 213] on input "Filter by product, collection, tag, vendor, product type, variant title, or inv…" at bounding box center [242, 212] width 1 height 1
radio input "true"
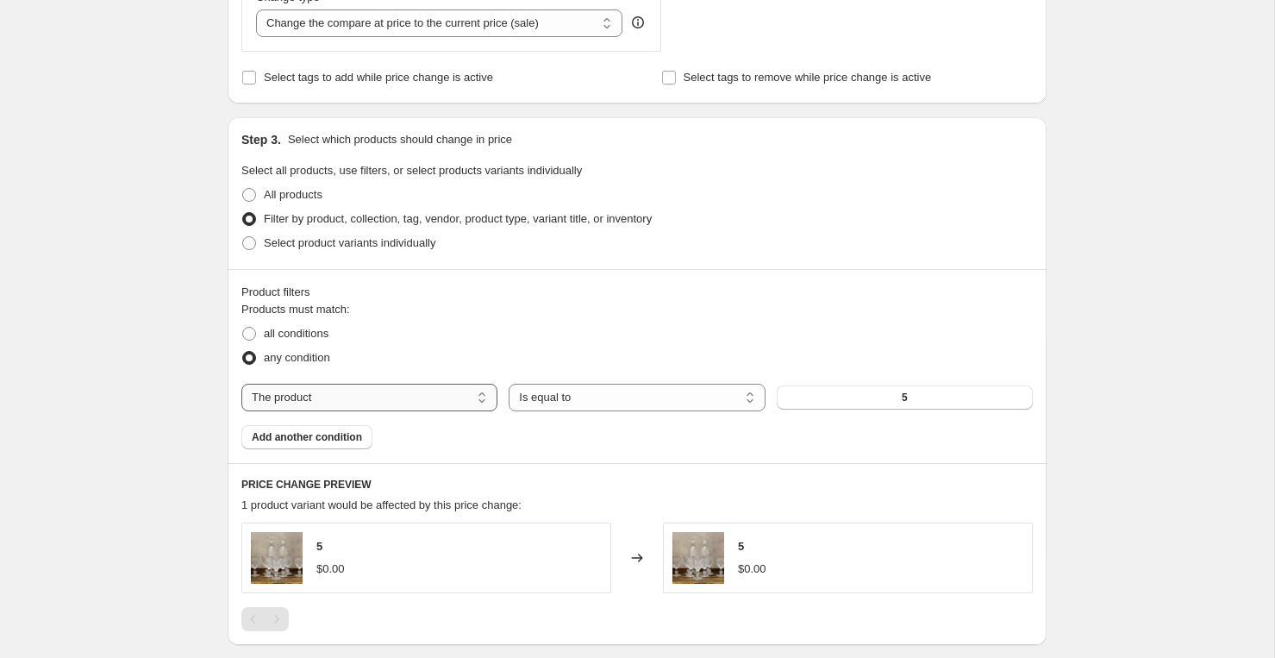
click at [413, 400] on select "The product The product's collection The product's tag The product's vendor The…" at bounding box center [369, 397] width 256 height 28
select select "vendor"
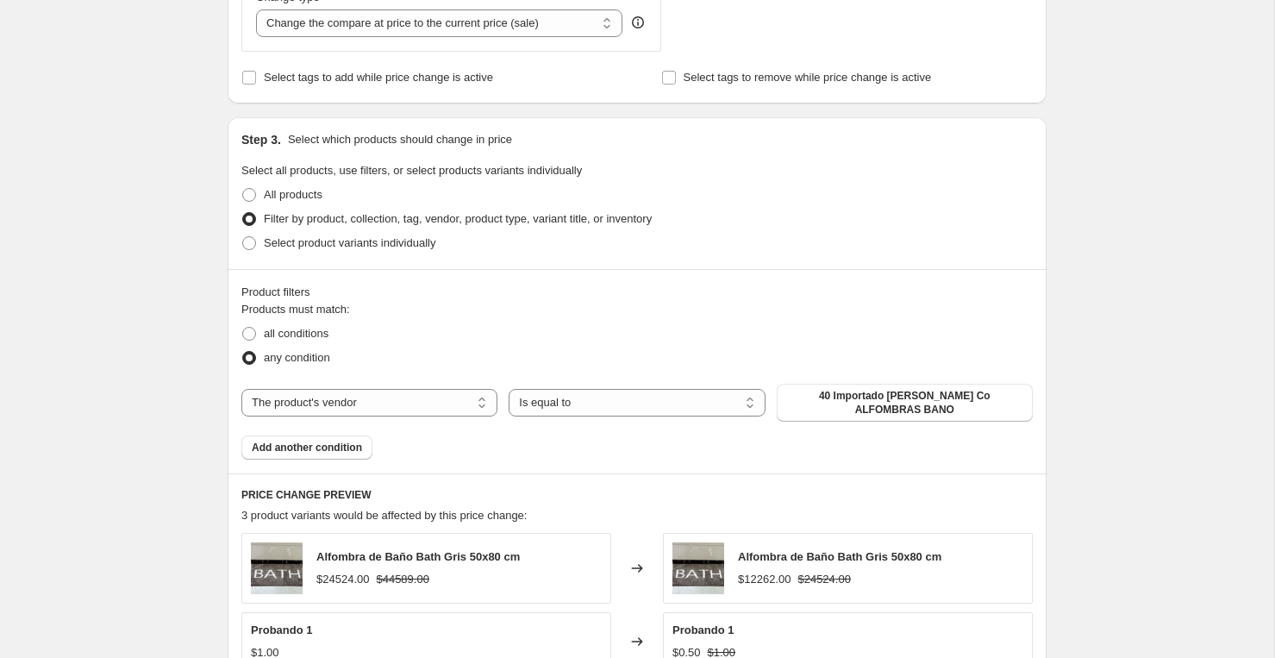
click at [826, 407] on span "40 Importado [PERSON_NAME] Co ALFOMBRAS BANO" at bounding box center [904, 403] width 235 height 28
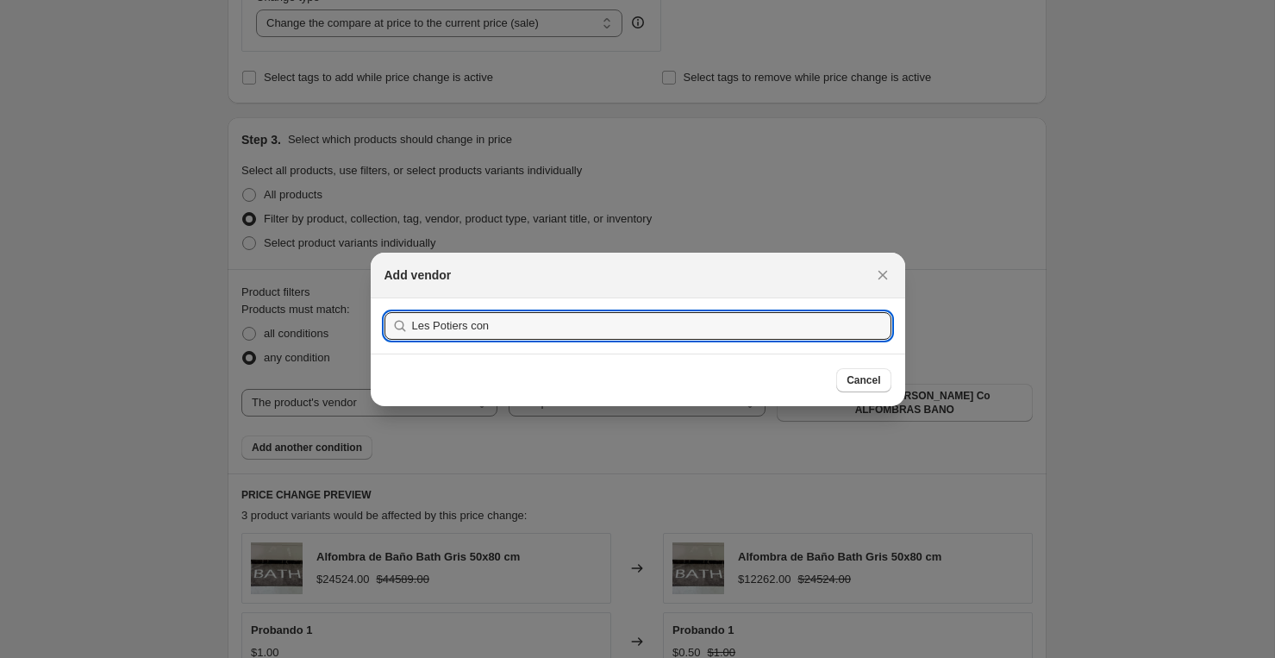
click at [384, 298] on button "Submit" at bounding box center [408, 307] width 49 height 18
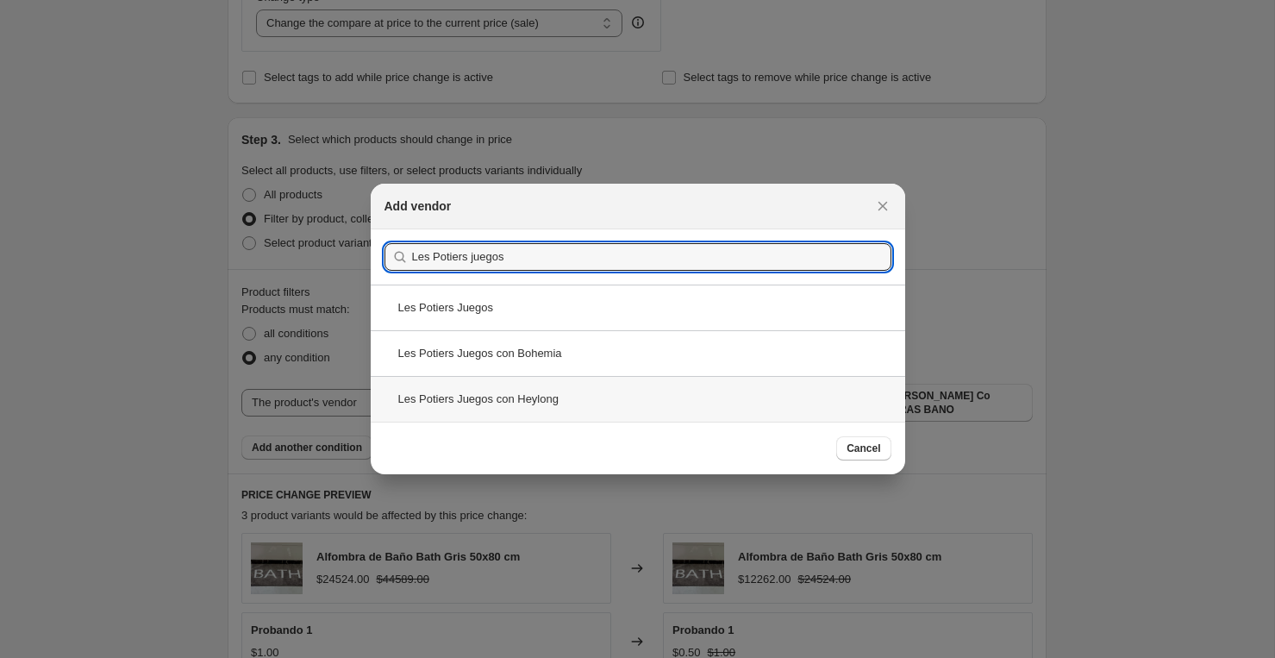
type input "Les Potiers juegos"
click at [517, 390] on div "Les Potiers Juegos con Heylong" at bounding box center [638, 399] width 534 height 46
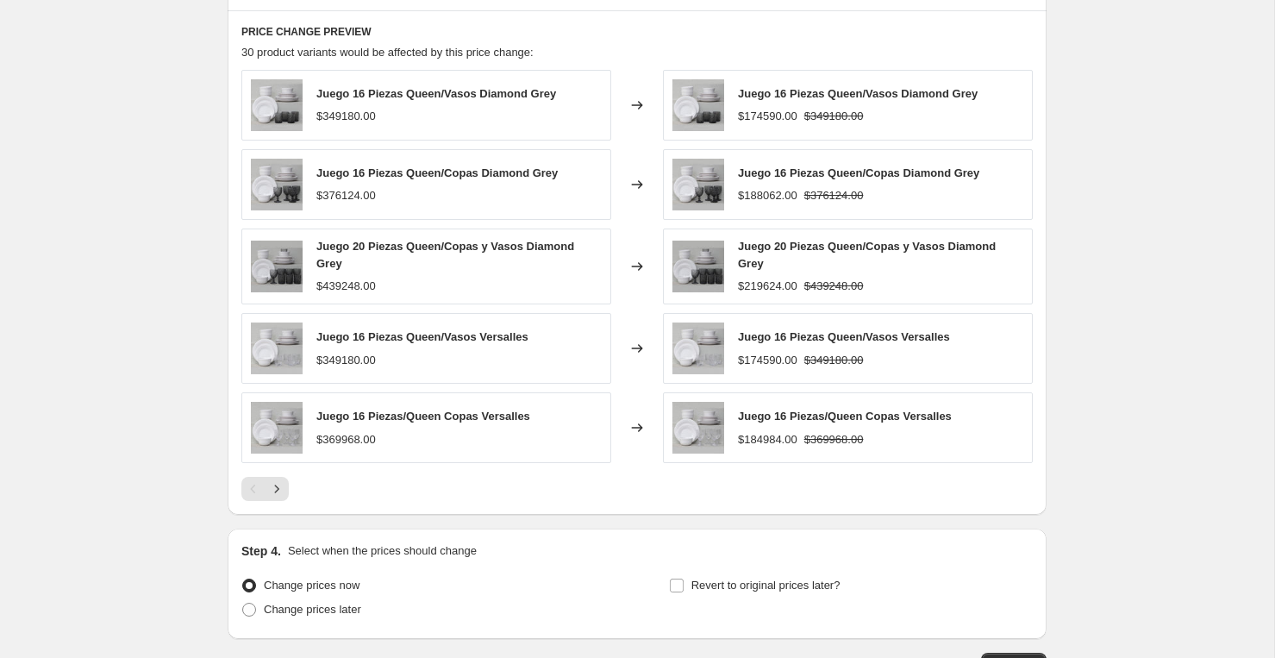
scroll to position [1264, 0]
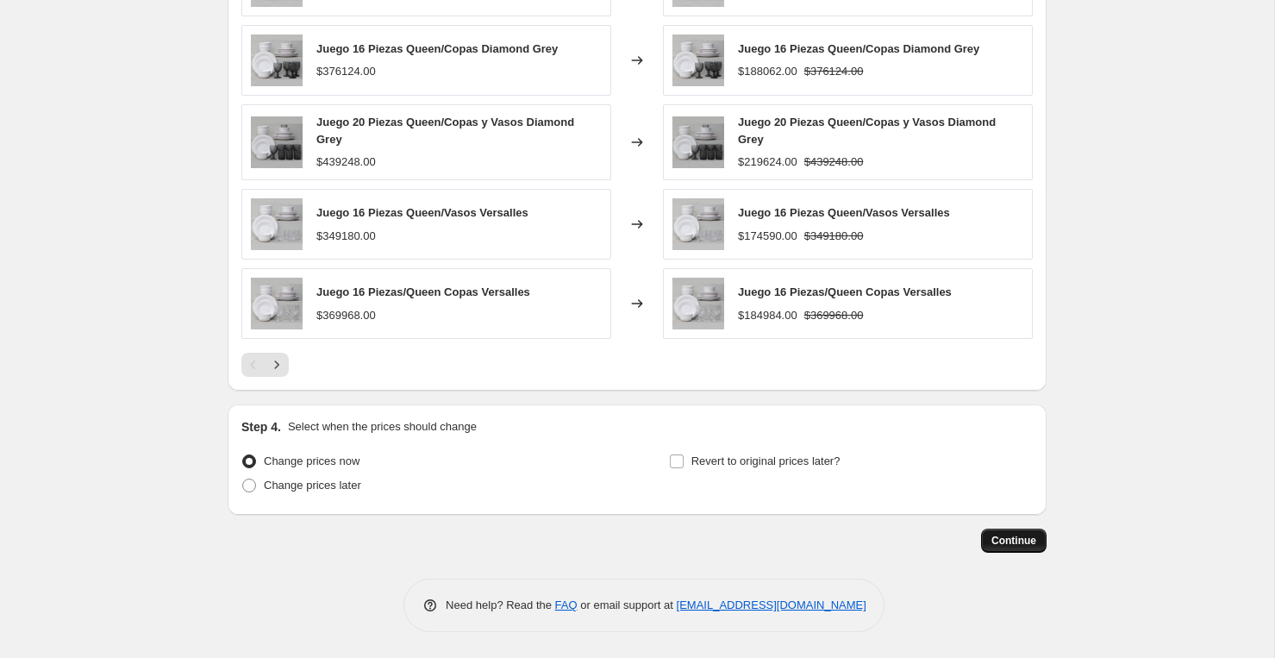
click at [1006, 536] on span "Continue" at bounding box center [1013, 540] width 45 height 14
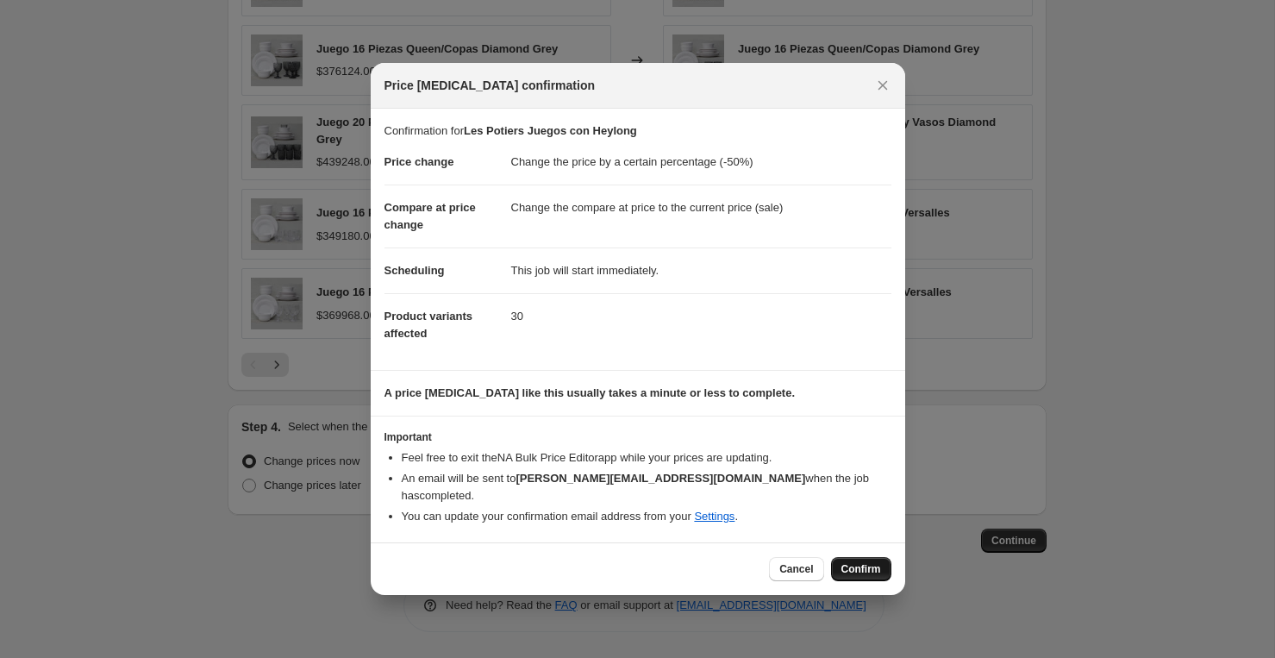
click at [848, 564] on span "Confirm" at bounding box center [861, 569] width 40 height 14
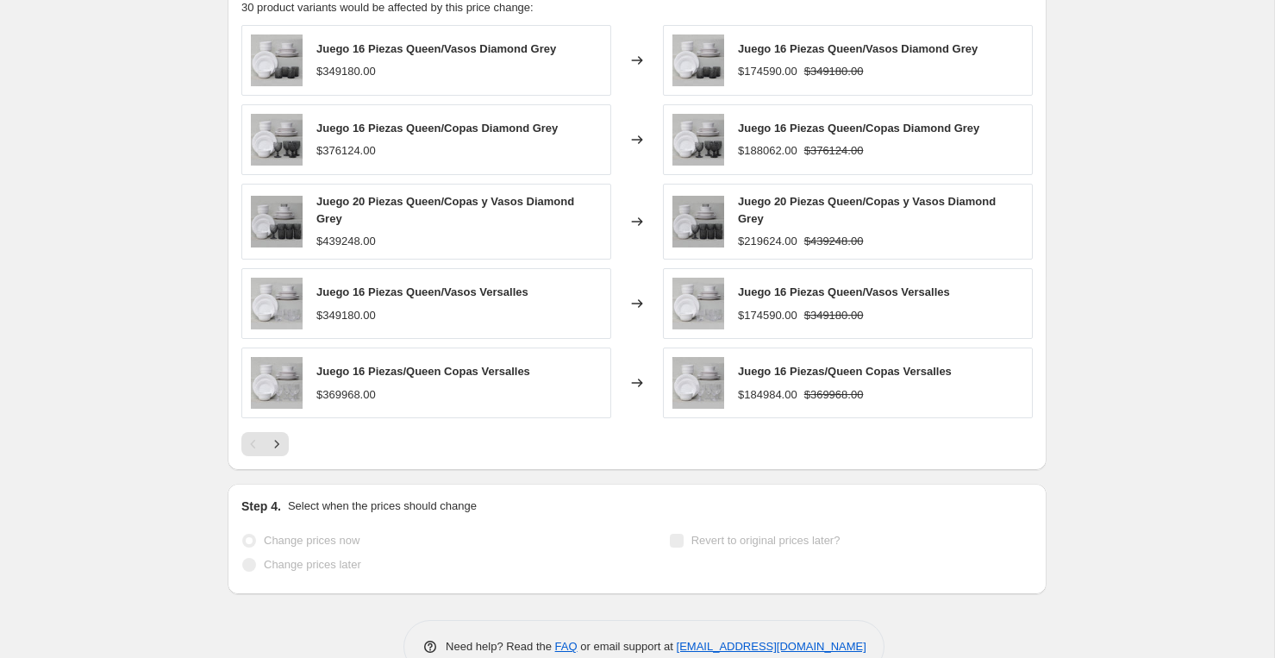
scroll to position [1309, 0]
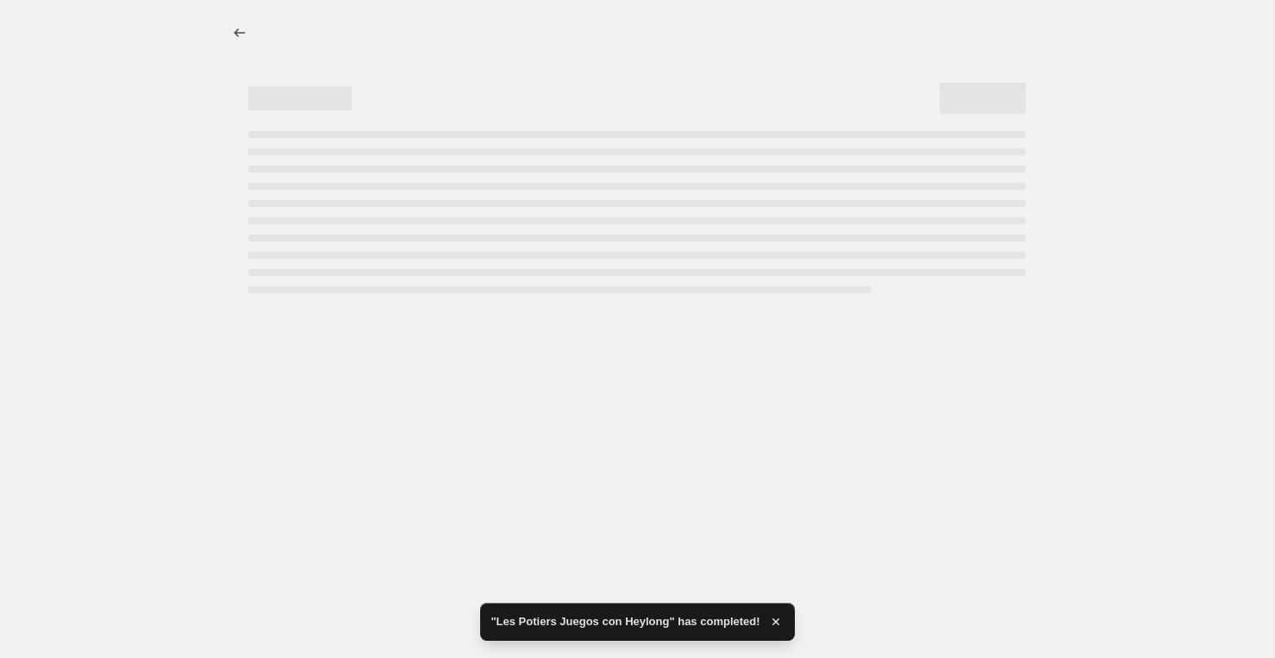
select select "percentage"
select select "vendor"
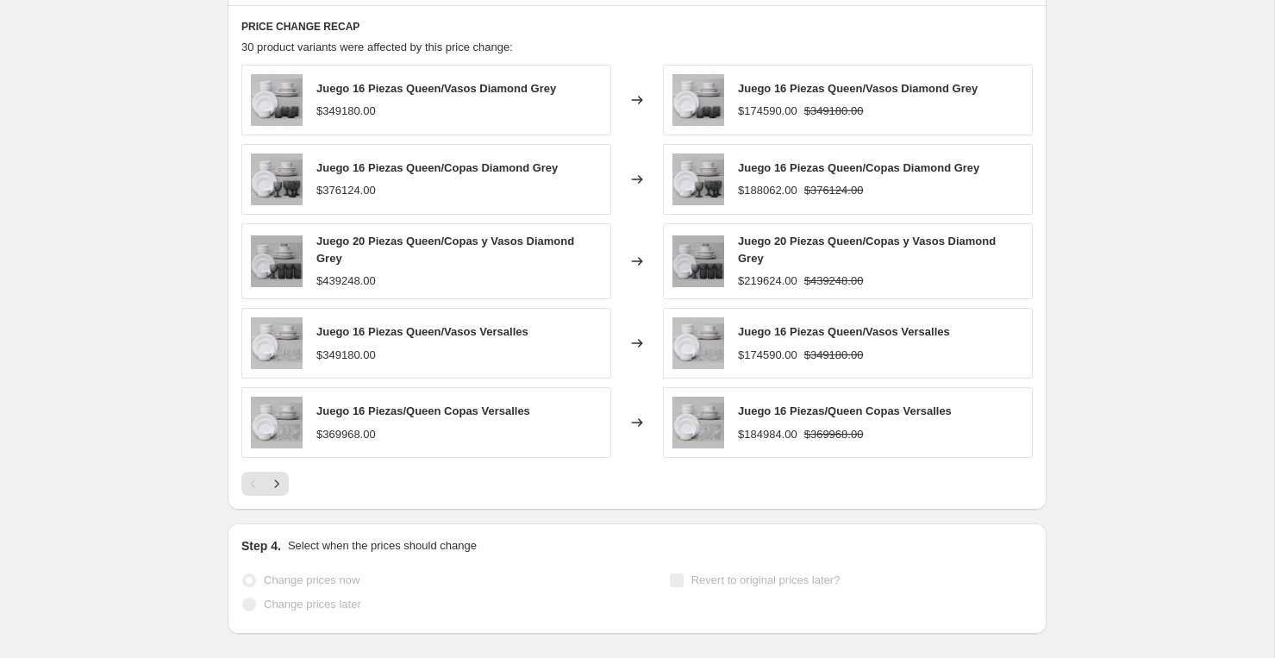
scroll to position [0, 0]
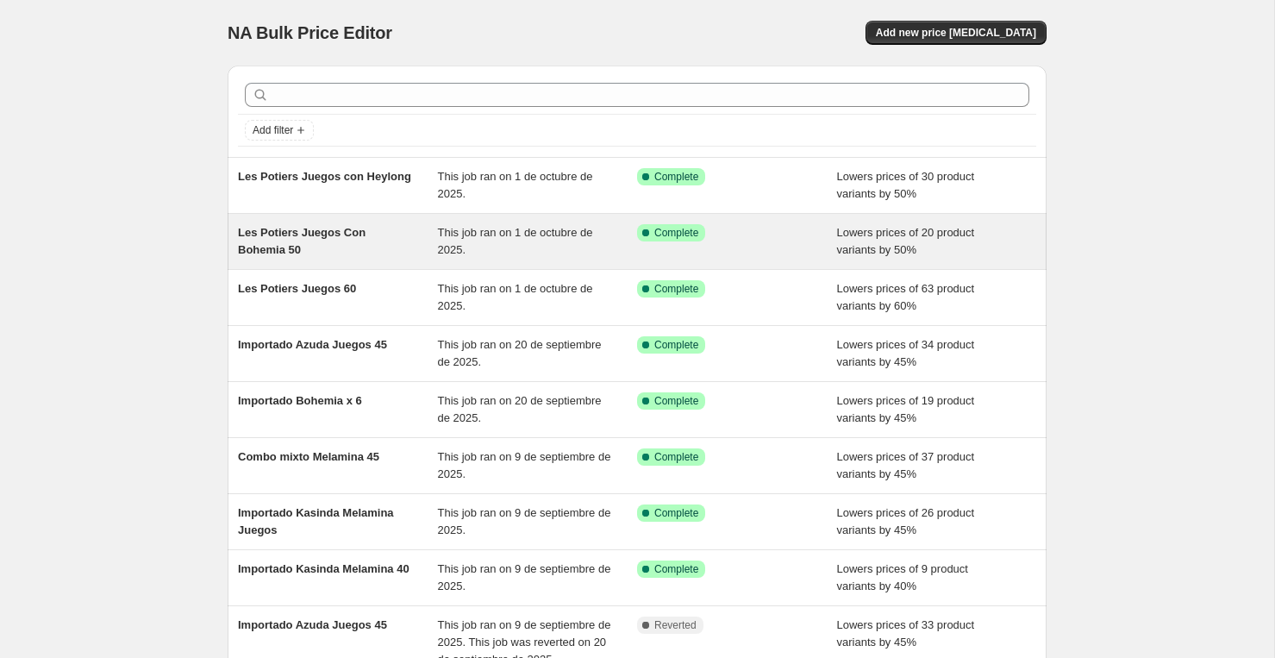
click at [383, 249] on div "Les Potiers Juegos Con Bohemia 50" at bounding box center [338, 241] width 200 height 34
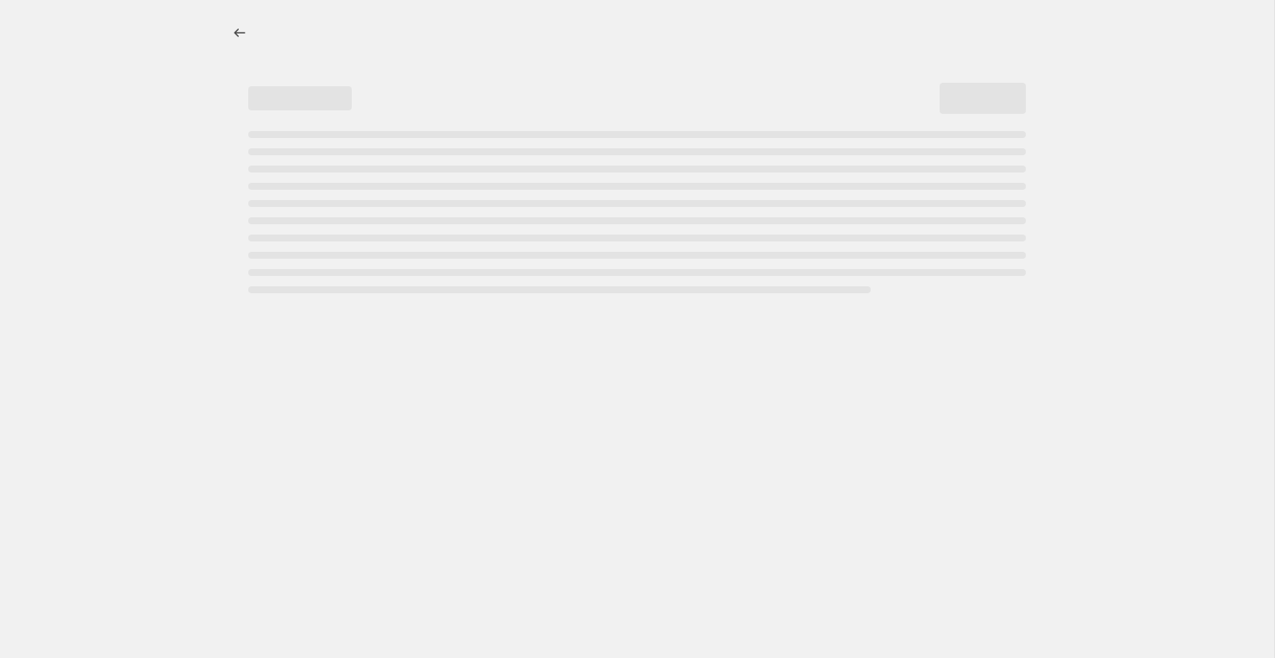
select select "percentage"
select select "vendor"
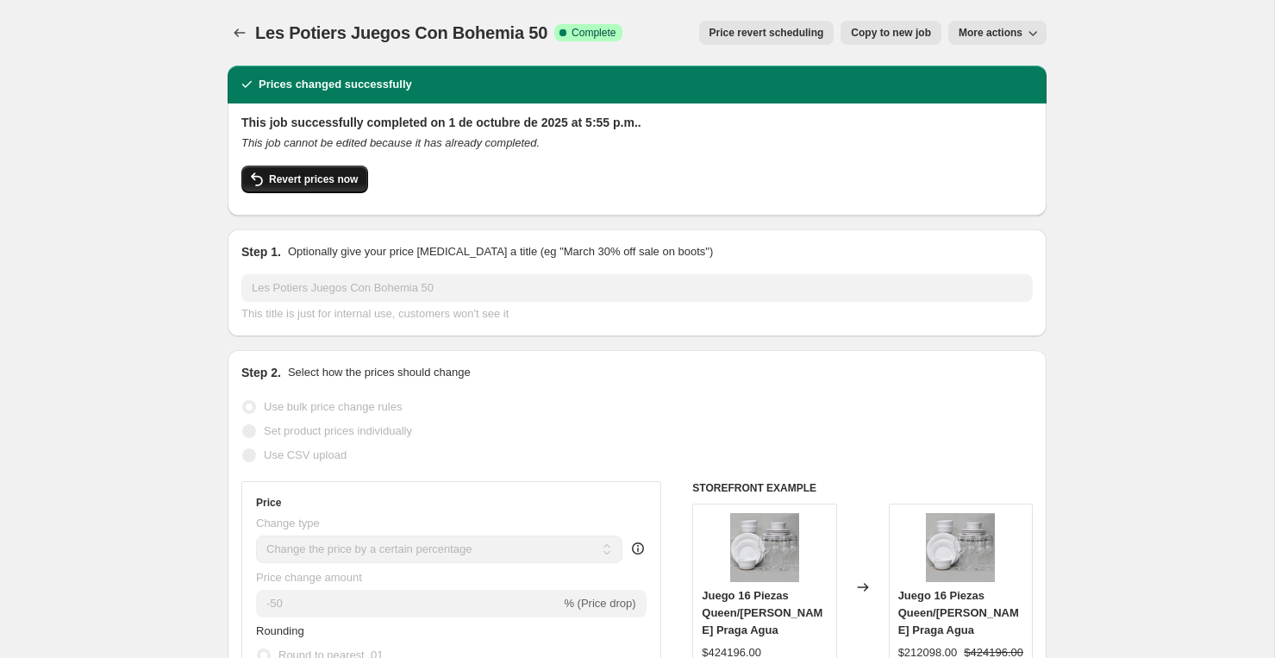
click at [286, 184] on span "Revert prices now" at bounding box center [313, 179] width 89 height 14
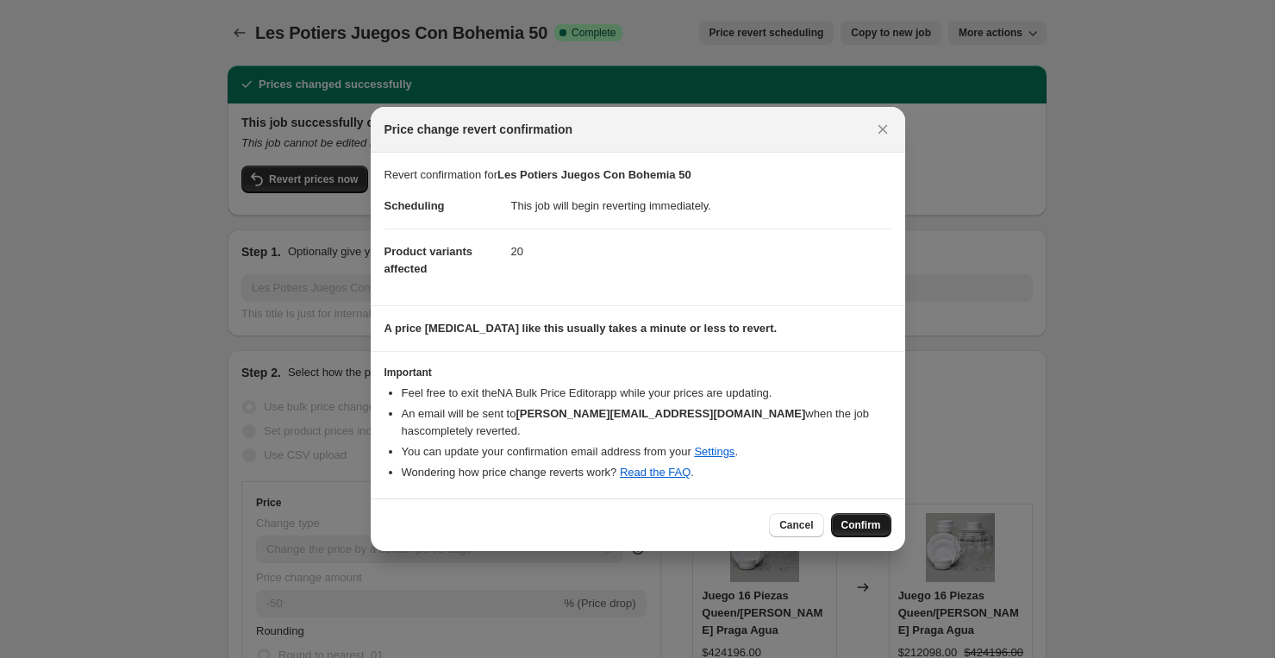
click at [859, 518] on span "Confirm" at bounding box center [861, 525] width 40 height 14
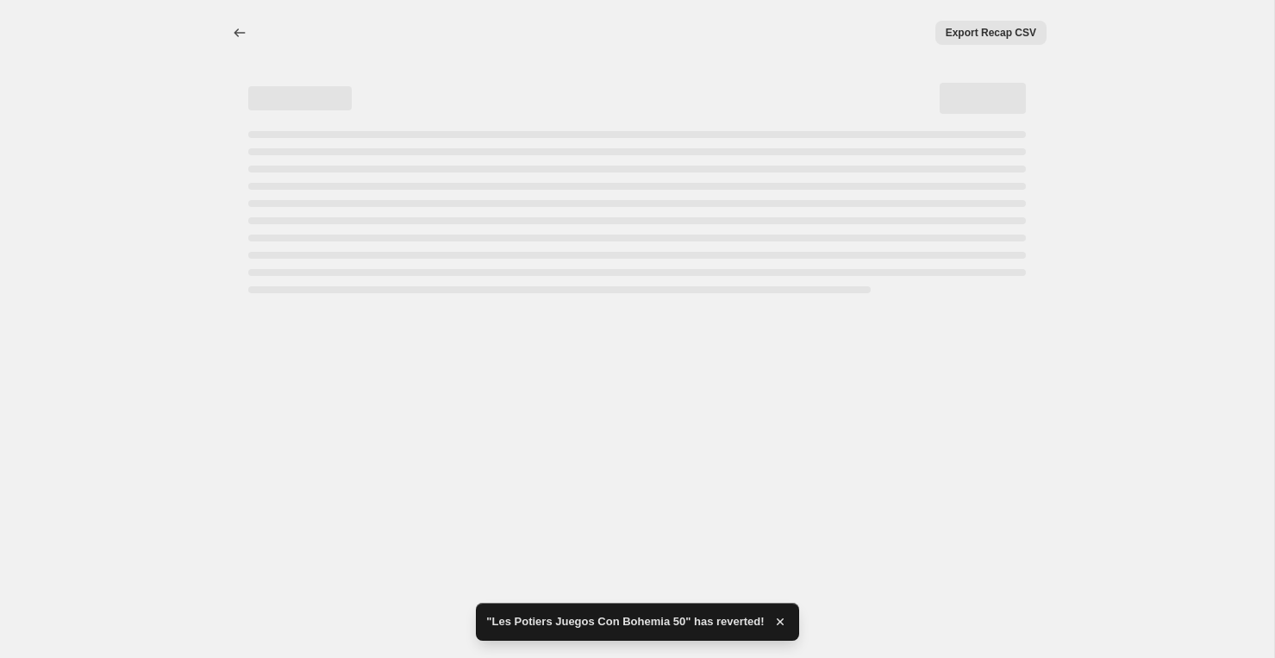
select select "percentage"
select select "vendor"
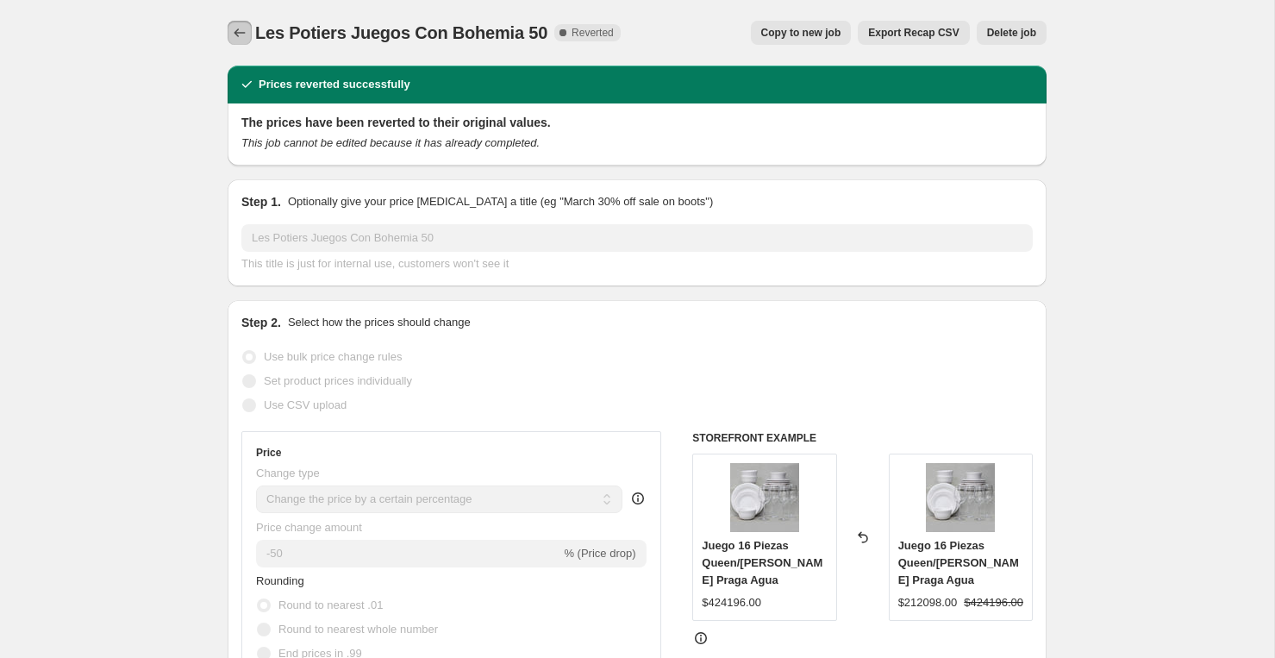
click at [242, 32] on icon "Price change jobs" at bounding box center [239, 32] width 17 height 17
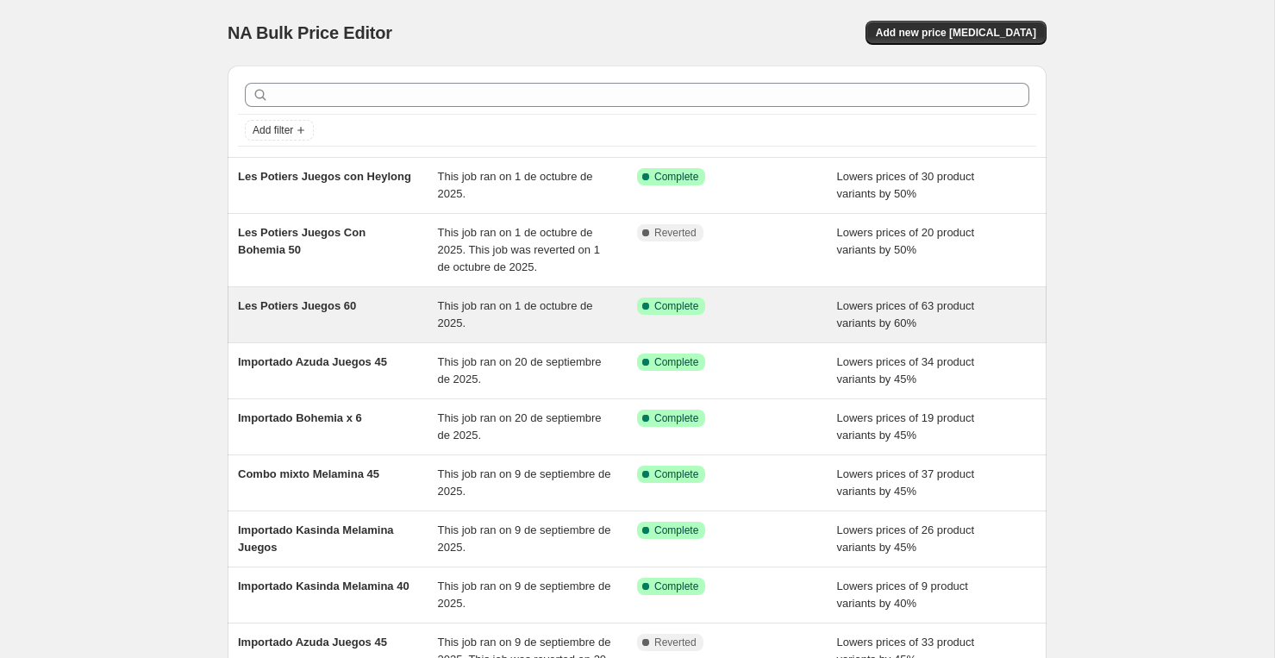
click at [356, 303] on span "Les Potiers Juegos 60" at bounding box center [297, 305] width 118 height 13
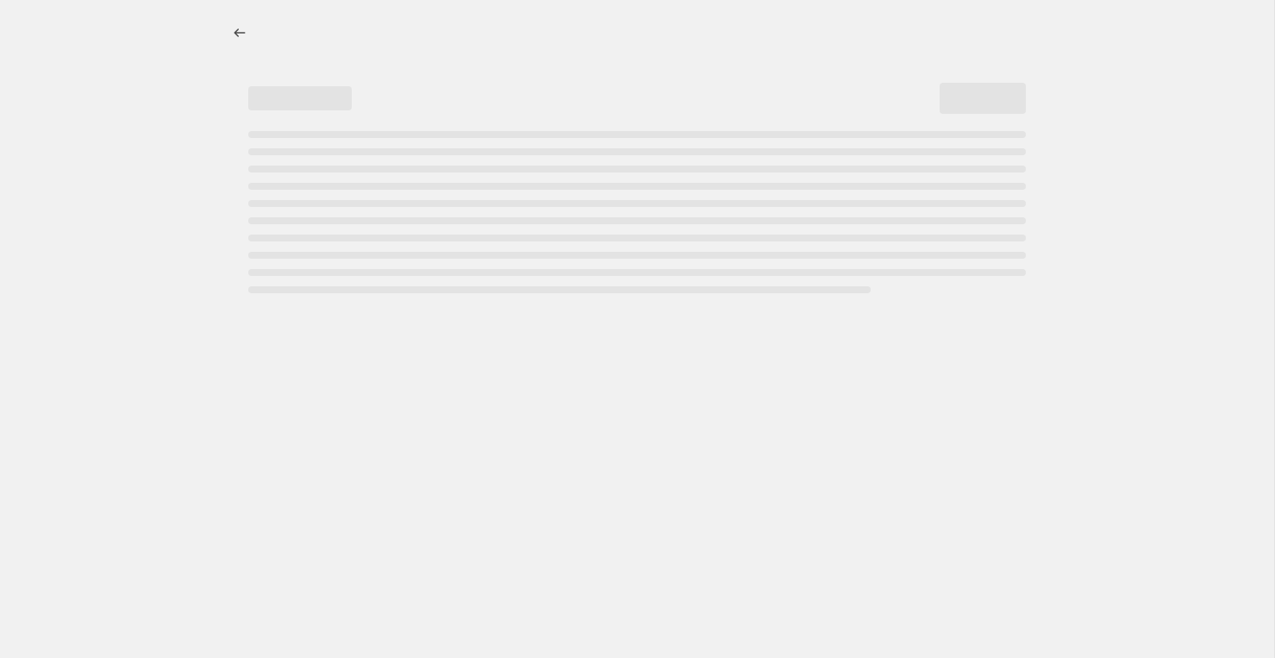
select select "percentage"
select select "vendor"
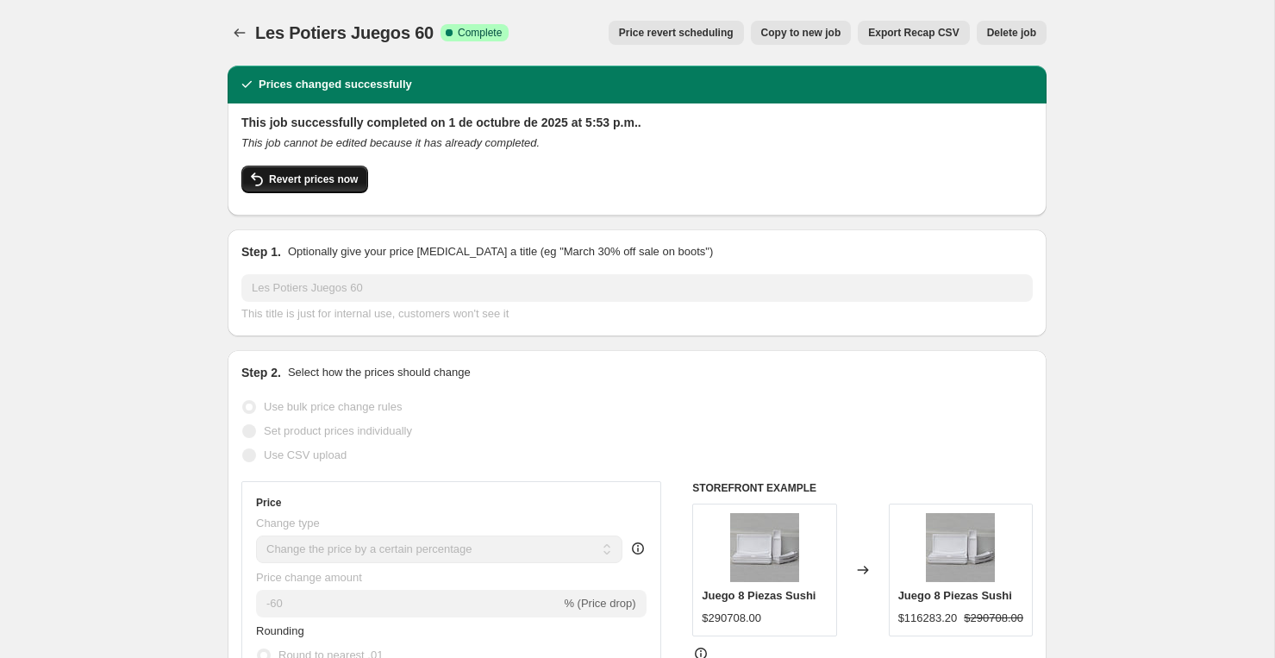
click at [331, 188] on button "Revert prices now" at bounding box center [304, 179] width 127 height 28
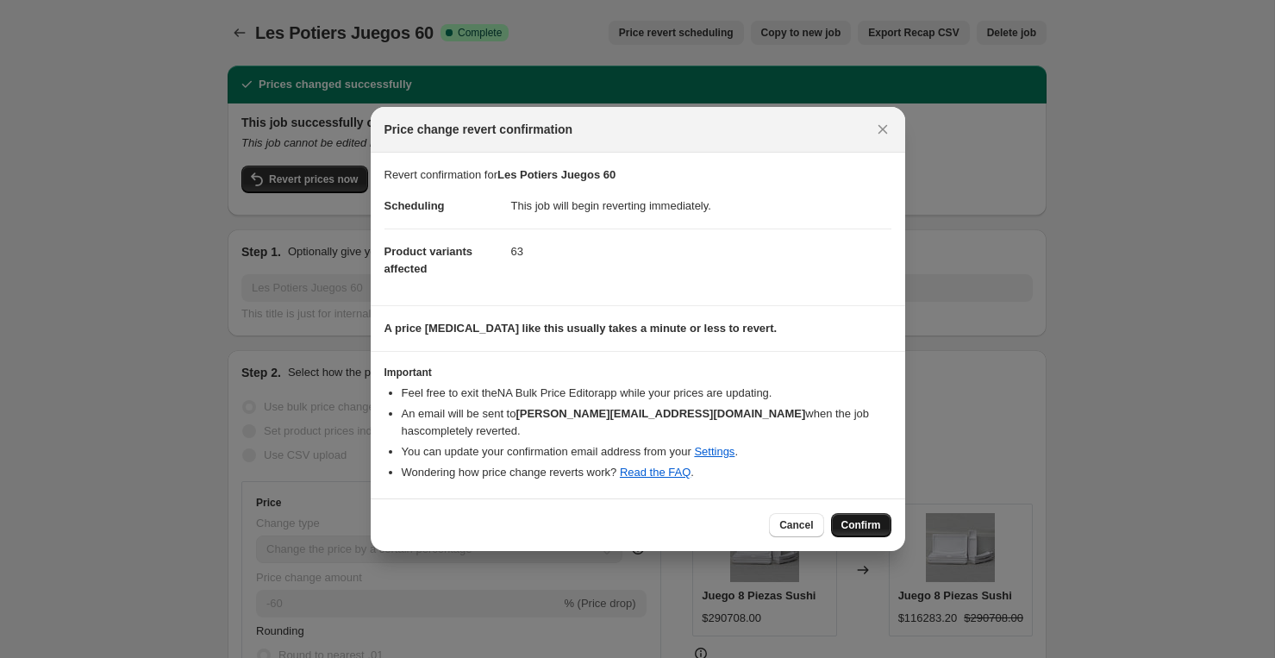
click at [859, 520] on span "Confirm" at bounding box center [861, 525] width 40 height 14
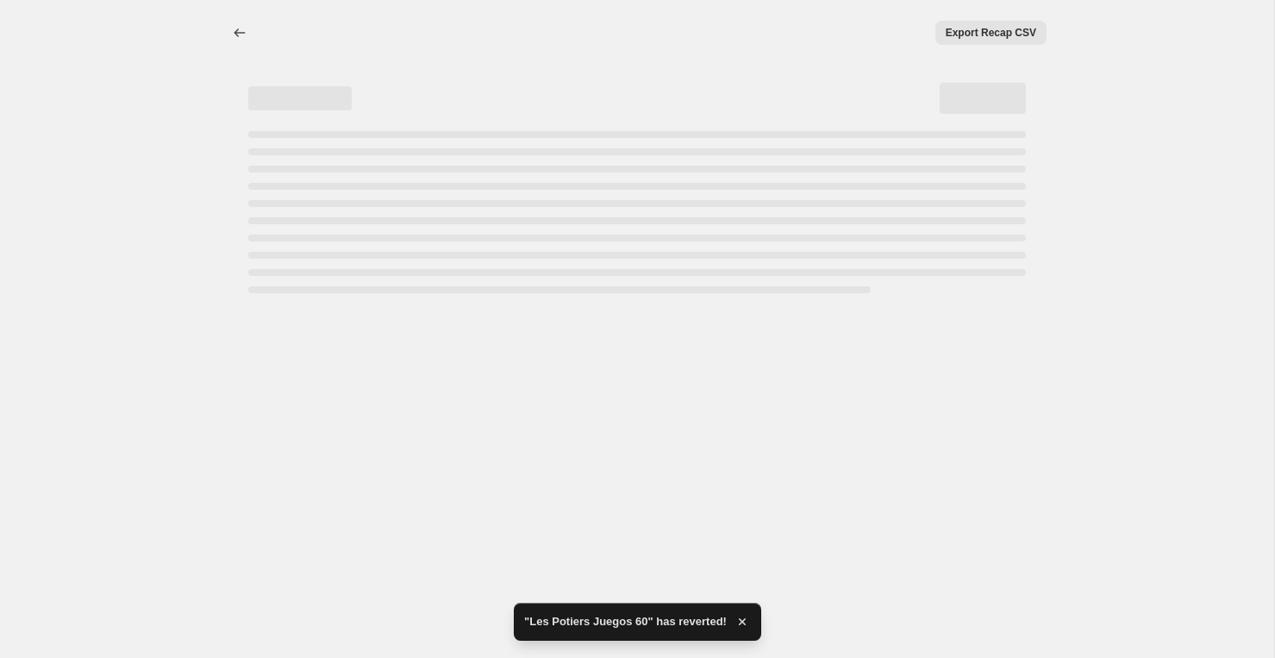
select select "percentage"
select select "vendor"
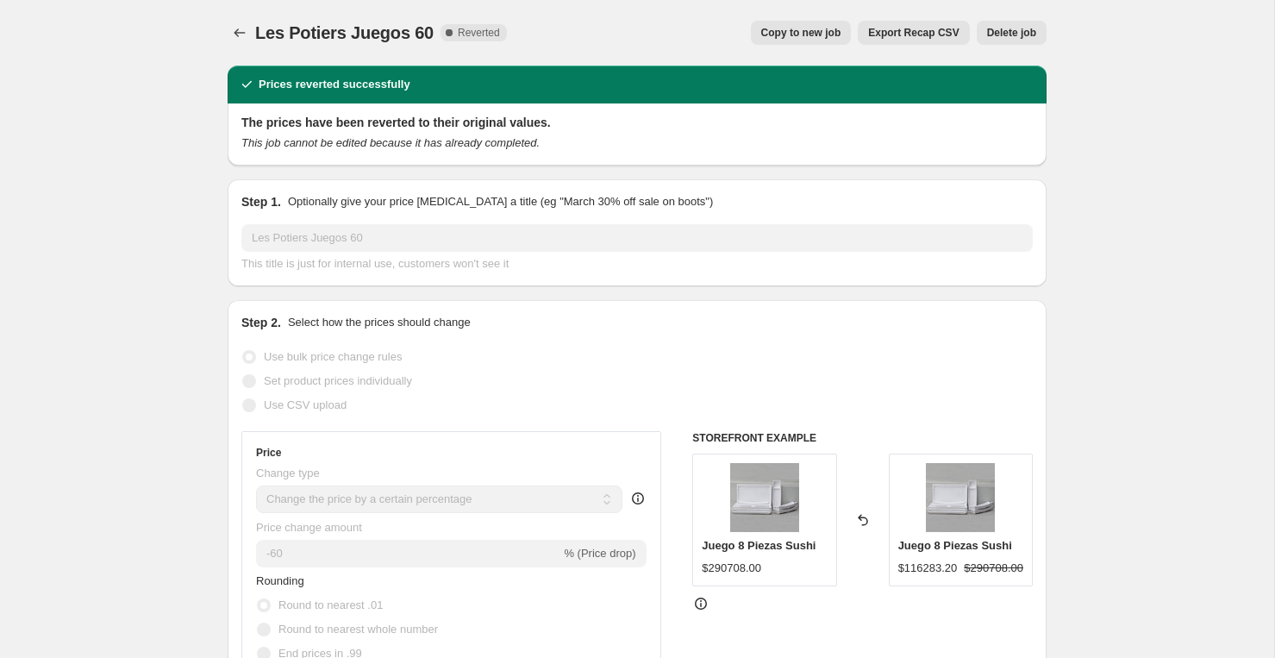
click at [806, 33] on span "Copy to new job" at bounding box center [801, 33] width 80 height 14
select select "percentage"
select select "vendor"
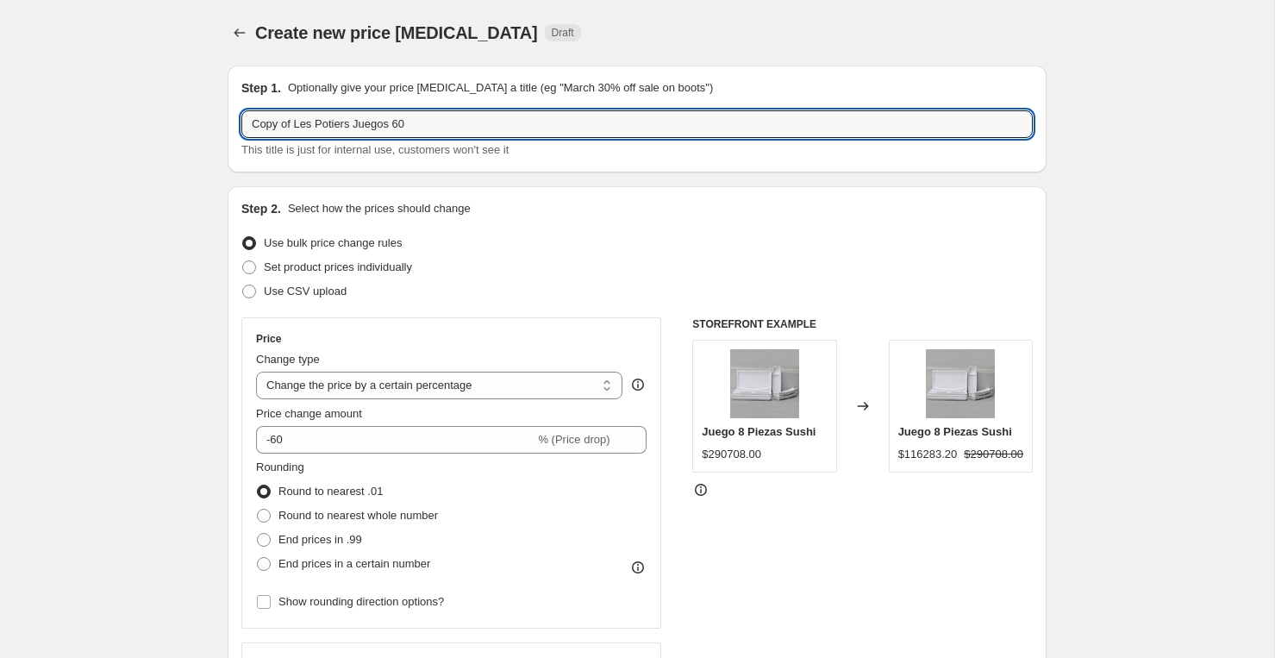
drag, startPoint x: 296, startPoint y: 125, endPoint x: 134, endPoint y: 112, distance: 162.5
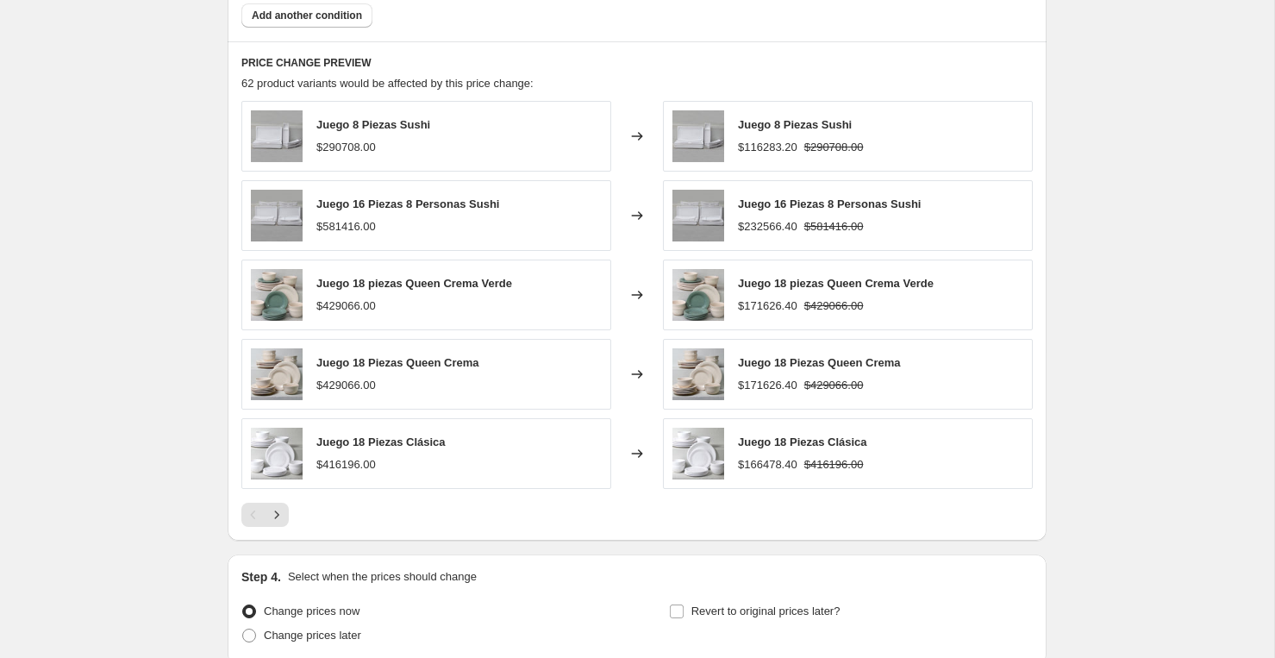
scroll to position [1259, 0]
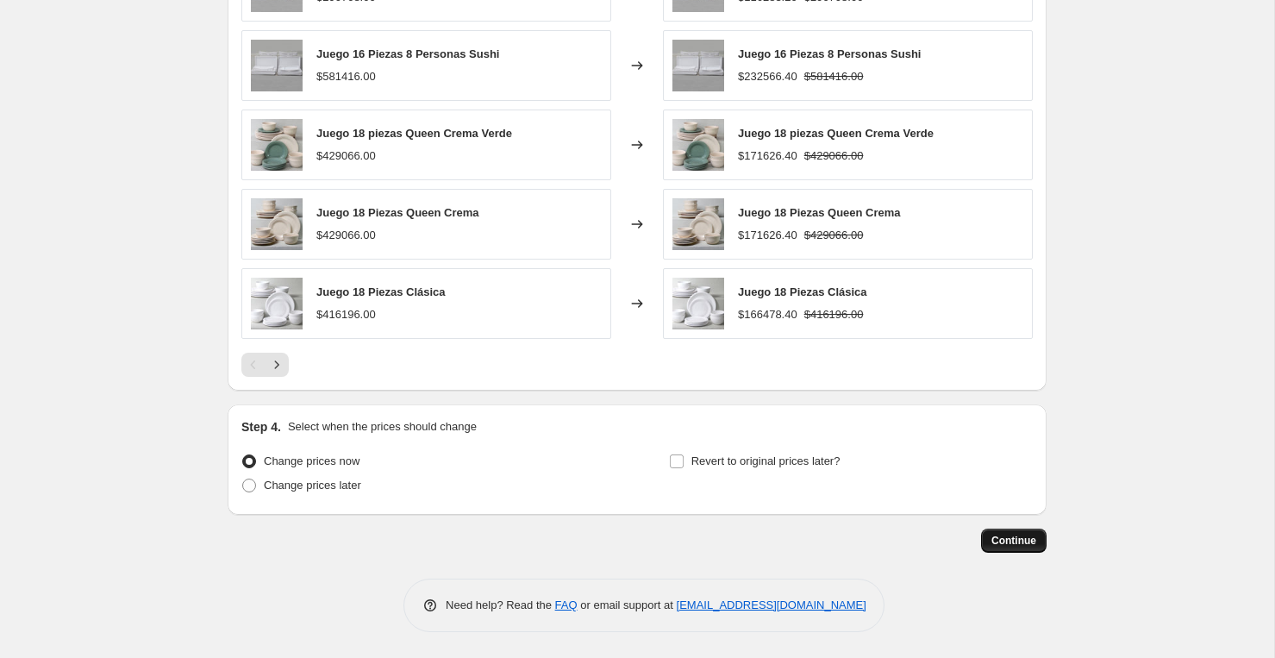
type input "Les Potiers Juegos 60"
click at [1019, 535] on span "Continue" at bounding box center [1013, 540] width 45 height 14
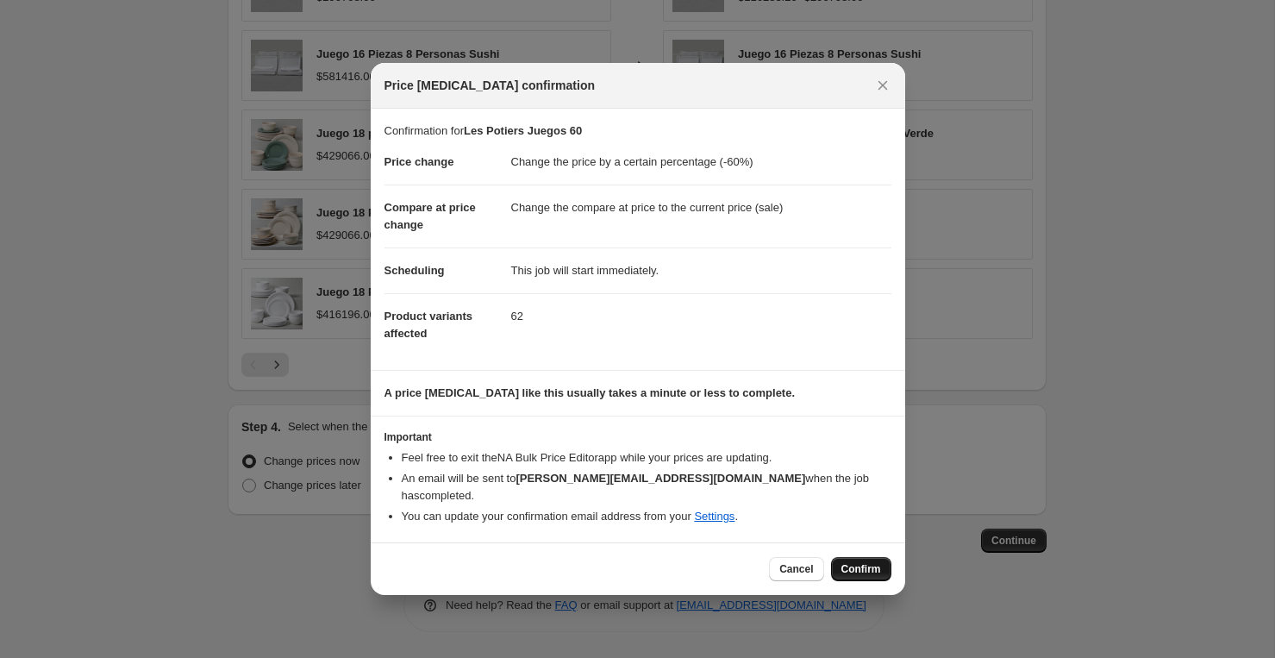
click at [856, 562] on span "Confirm" at bounding box center [861, 569] width 40 height 14
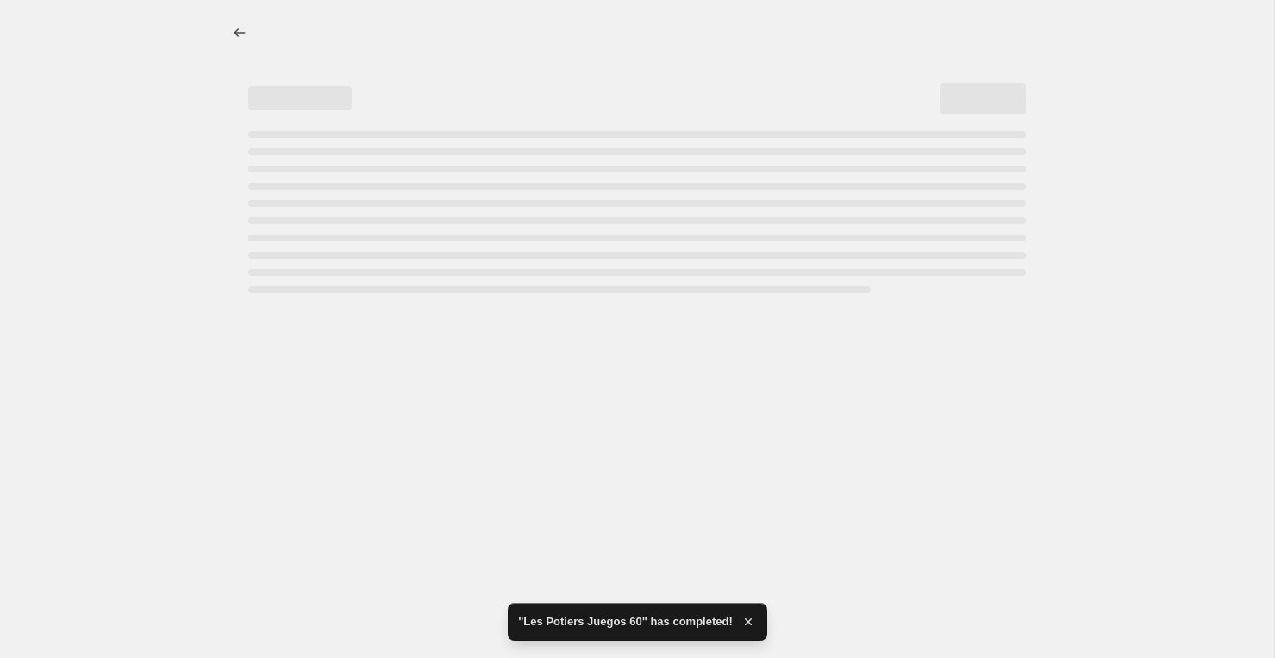
select select "percentage"
select select "vendor"
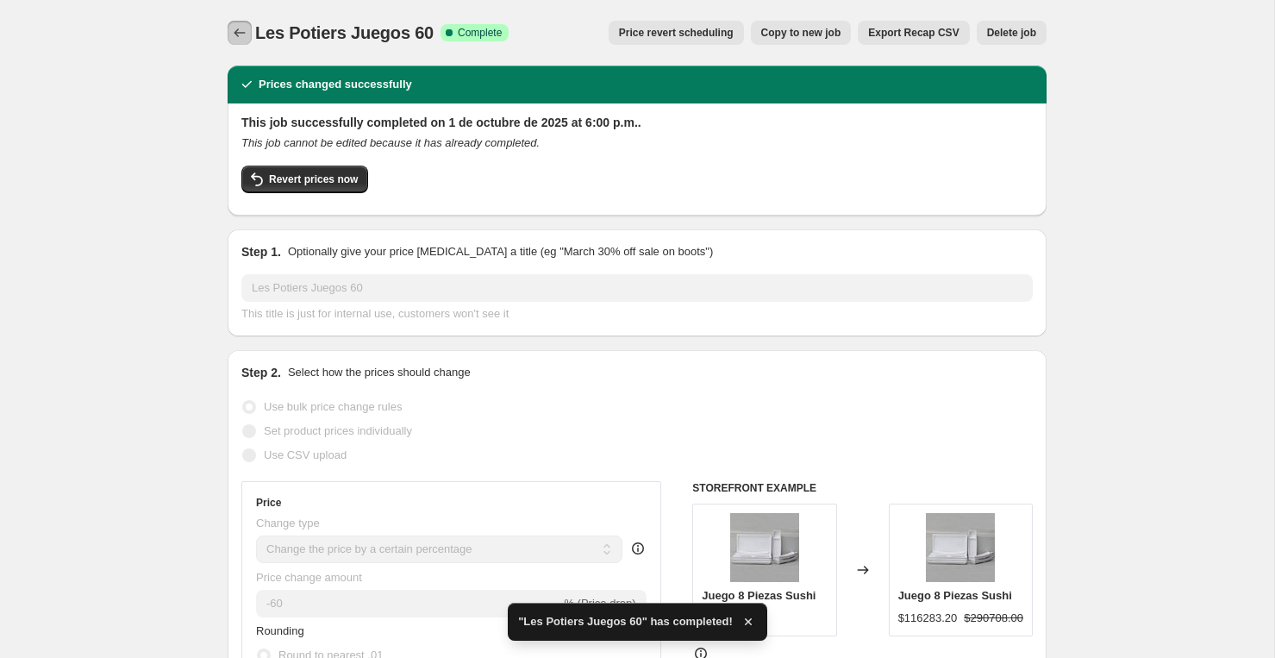
click at [238, 28] on icon "Price change jobs" at bounding box center [239, 32] width 17 height 17
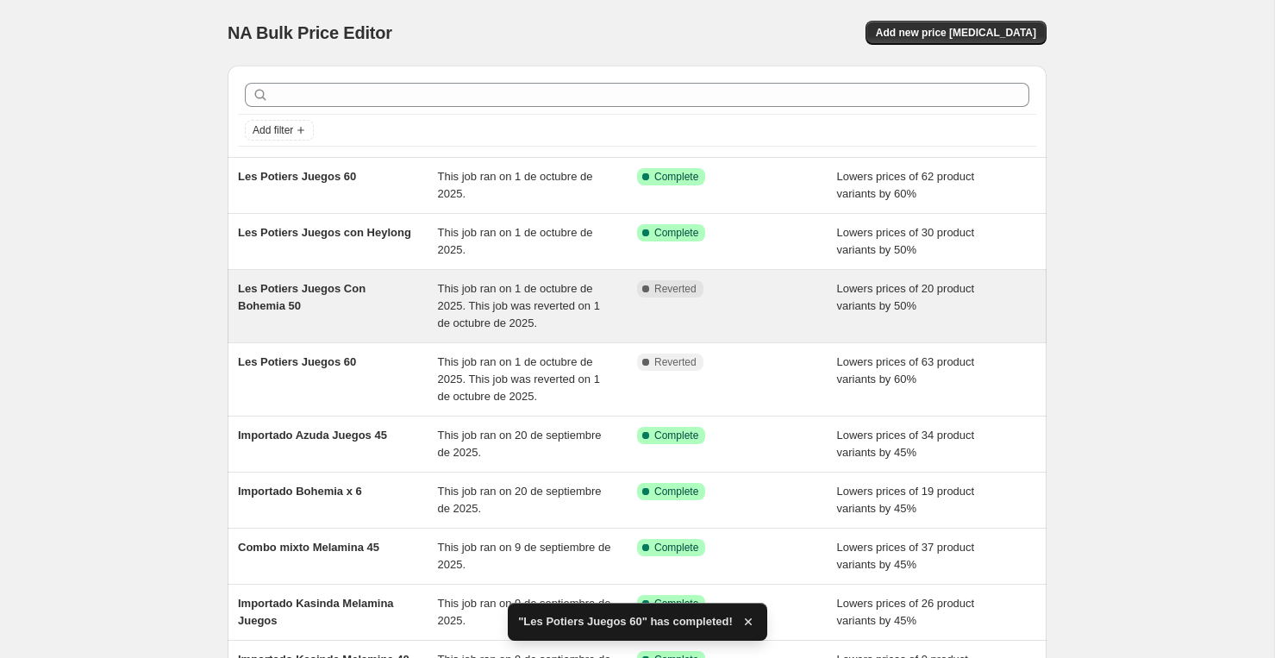
click at [279, 277] on div "Les Potiers Juegos Con Bohemia 50 This job ran on 1 de octubre de 2025. This jo…" at bounding box center [637, 306] width 819 height 72
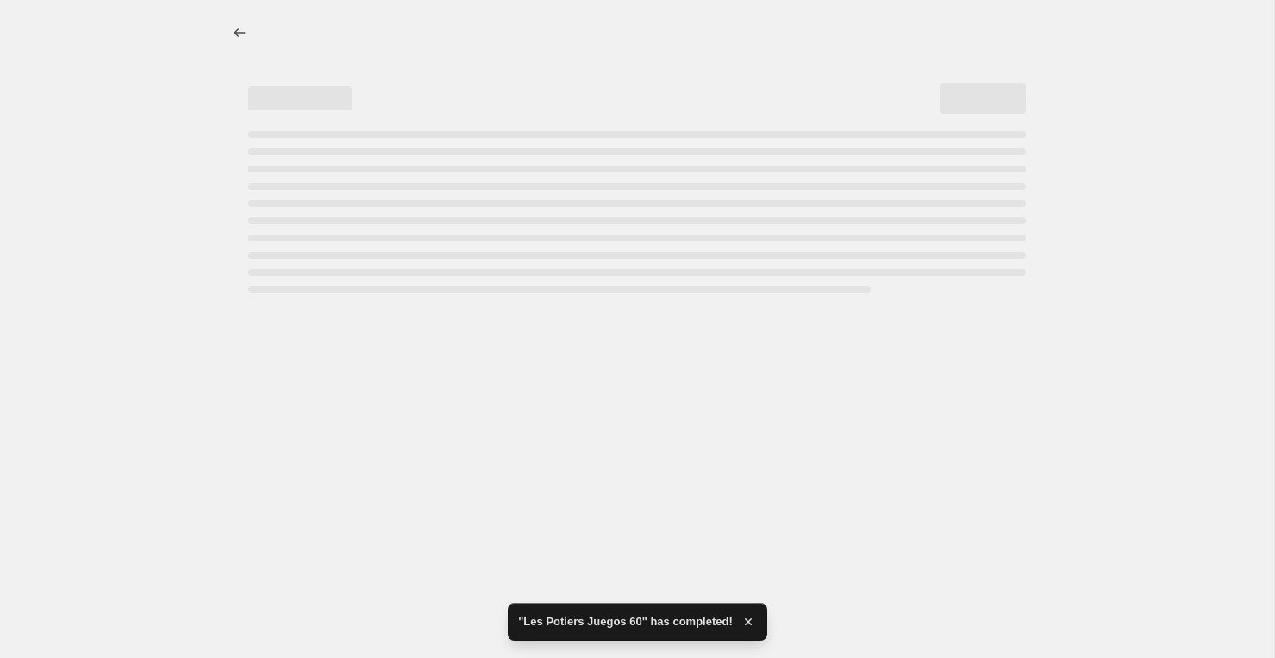
select select "percentage"
select select "vendor"
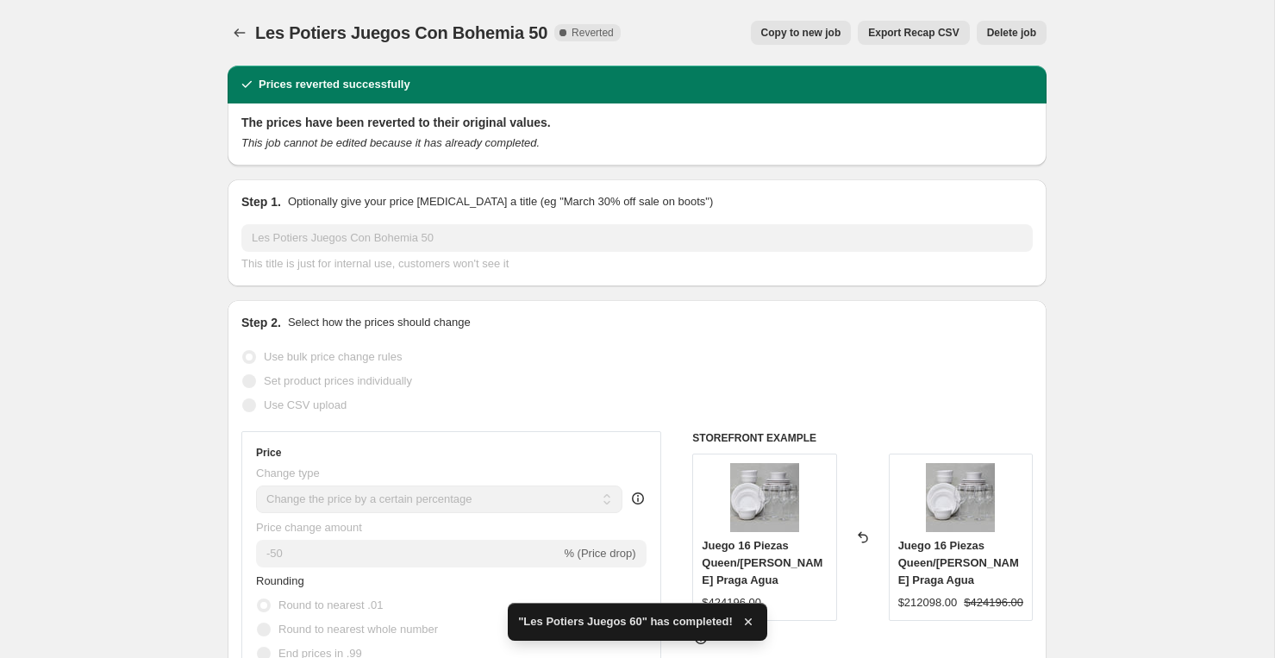
click at [826, 32] on span "Copy to new job" at bounding box center [801, 33] width 80 height 14
select select "percentage"
select select "vendor"
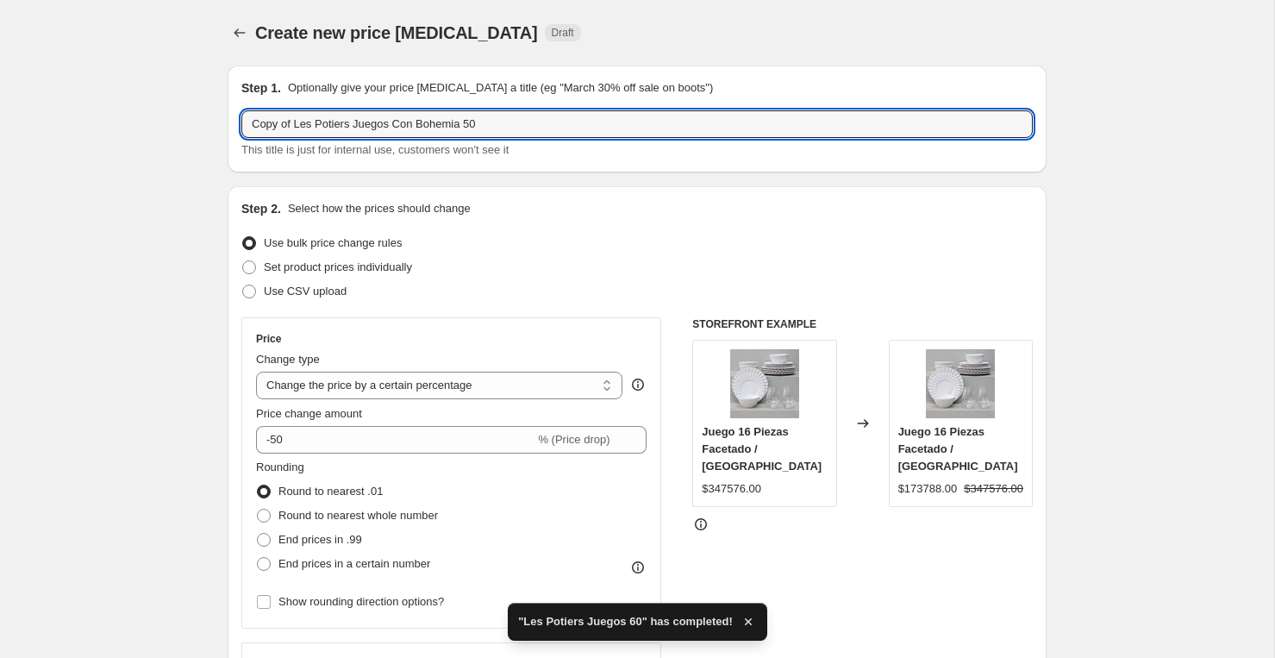
drag, startPoint x: 297, startPoint y: 122, endPoint x: 79, endPoint y: 93, distance: 220.0
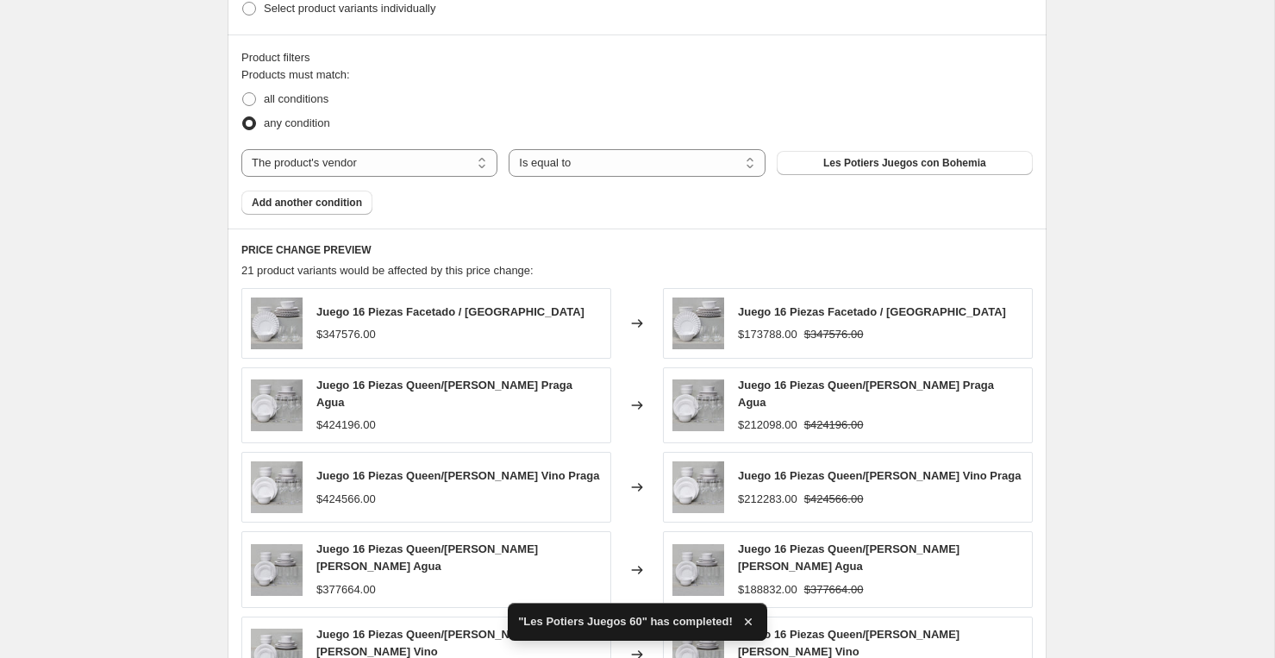
scroll to position [1259, 0]
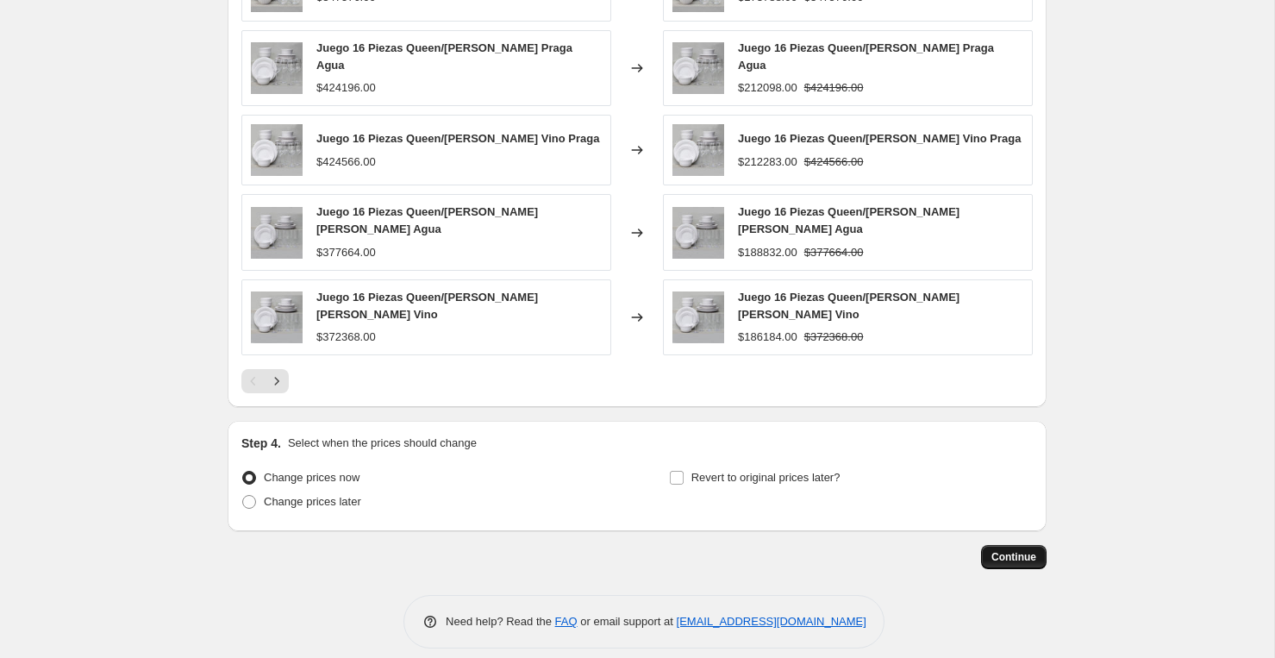
type input "Les Potiers Juegos Con Bohemia 50"
click at [1004, 545] on button "Continue" at bounding box center [1013, 557] width 65 height 24
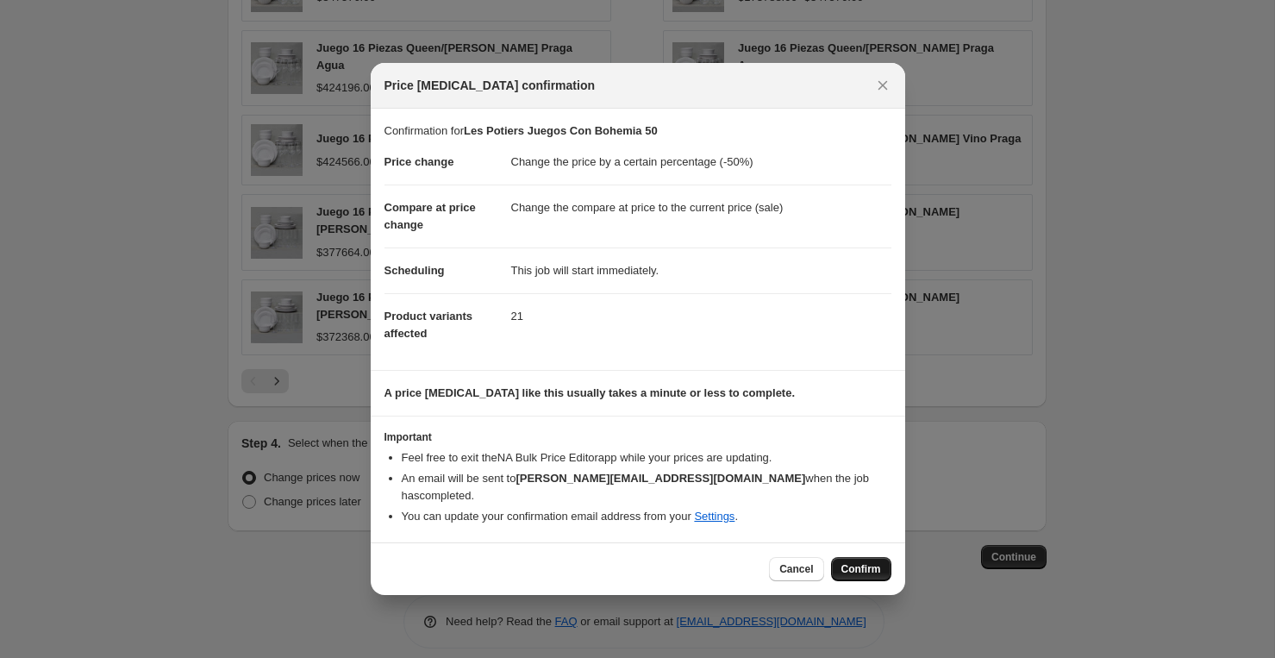
click at [845, 562] on span "Confirm" at bounding box center [861, 569] width 40 height 14
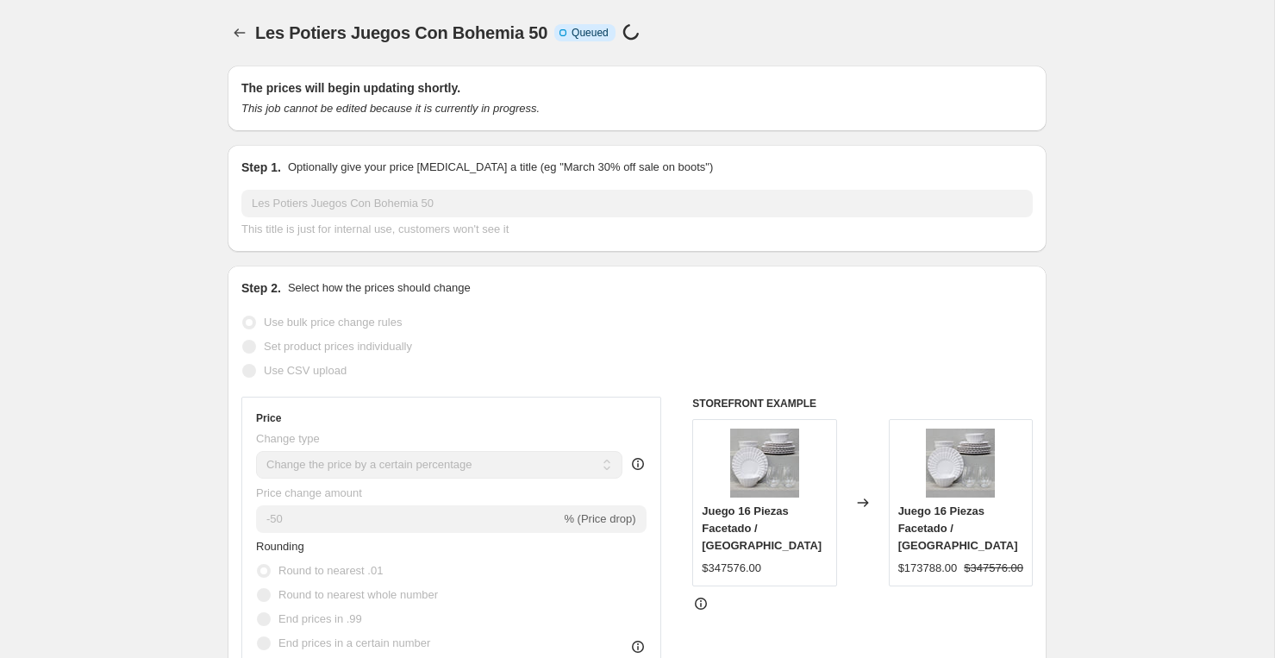
scroll to position [1259, 0]
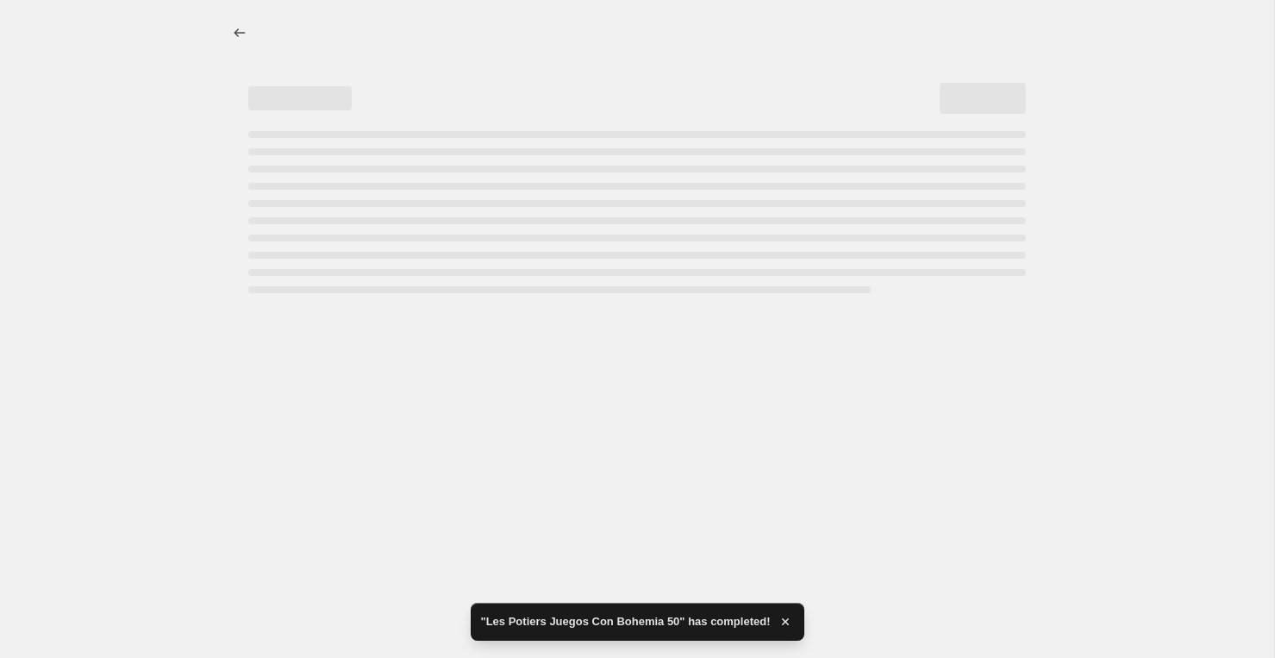
select select "percentage"
select select "vendor"
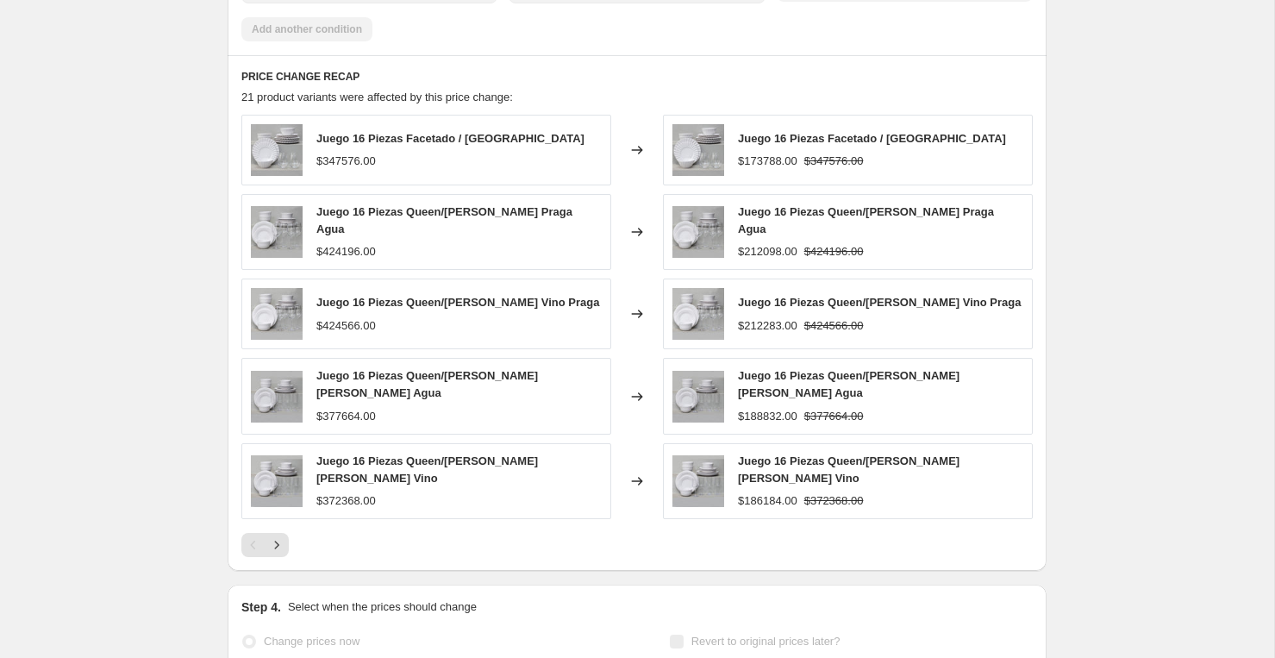
scroll to position [0, 0]
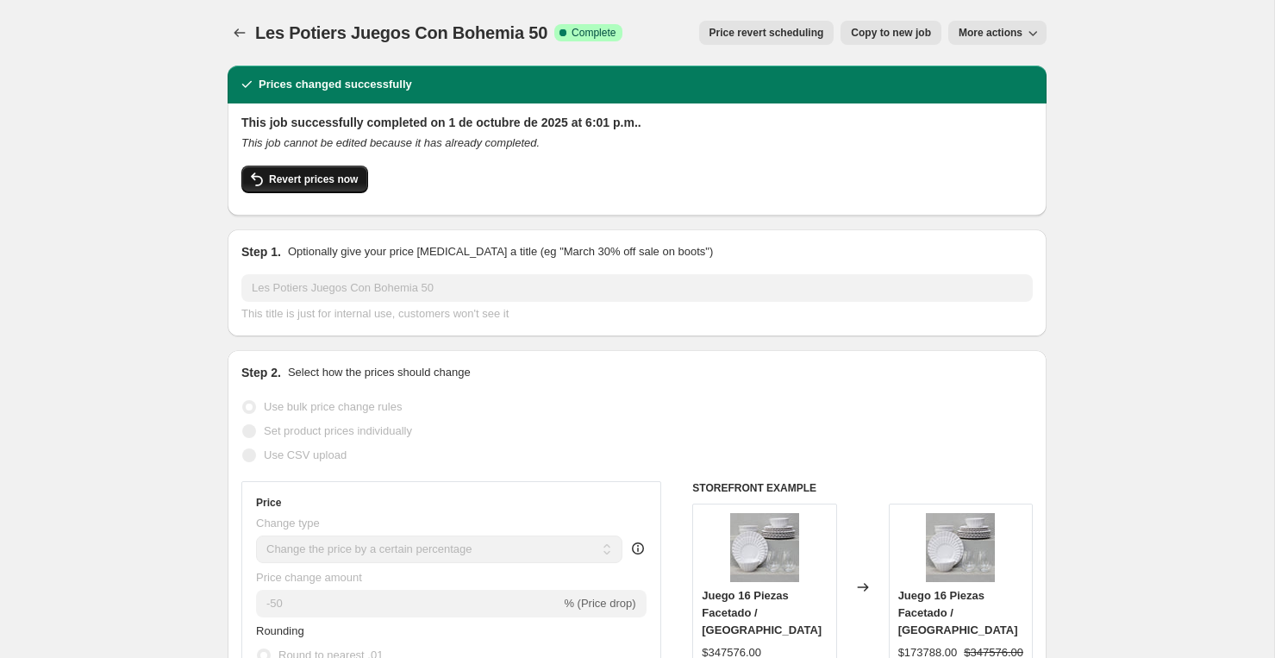
click at [276, 175] on span "Revert prices now" at bounding box center [313, 179] width 89 height 14
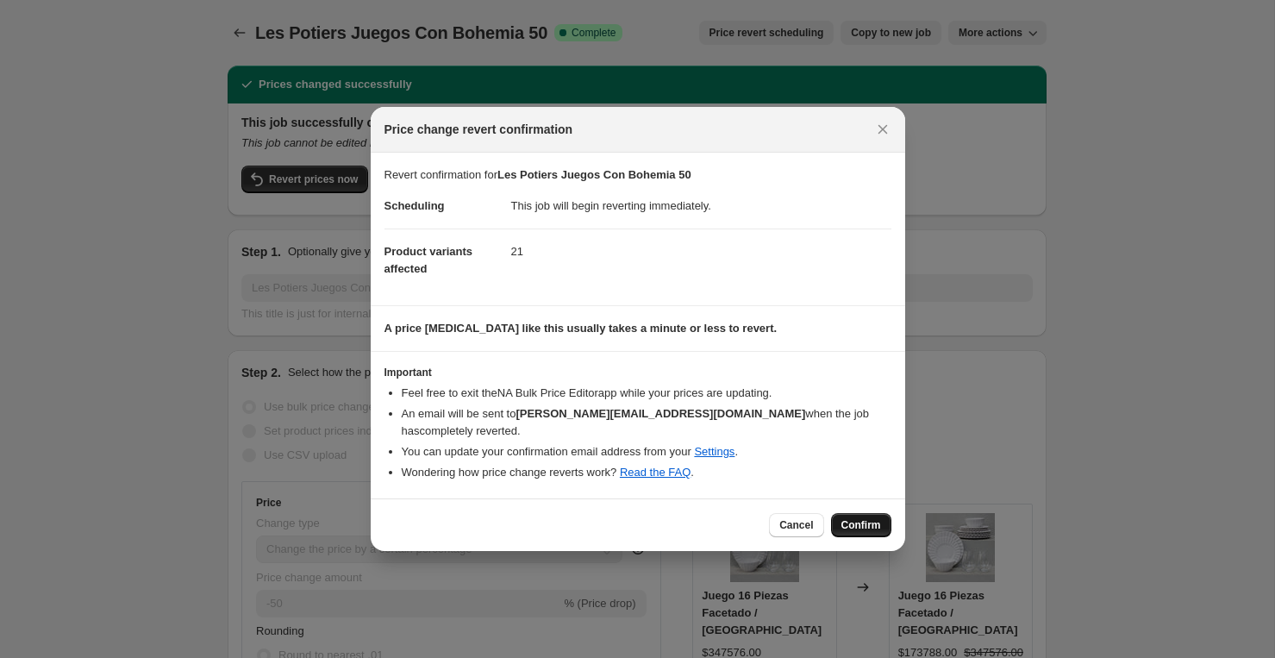
click at [859, 518] on span "Confirm" at bounding box center [861, 525] width 40 height 14
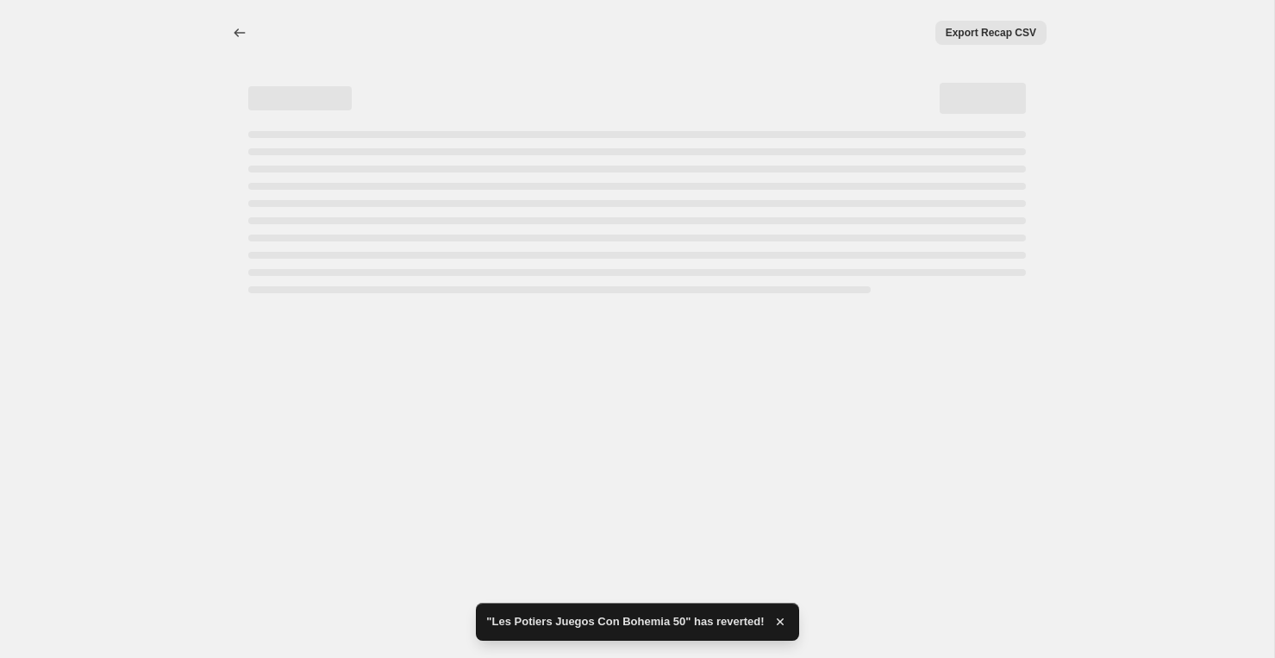
select select "percentage"
select select "vendor"
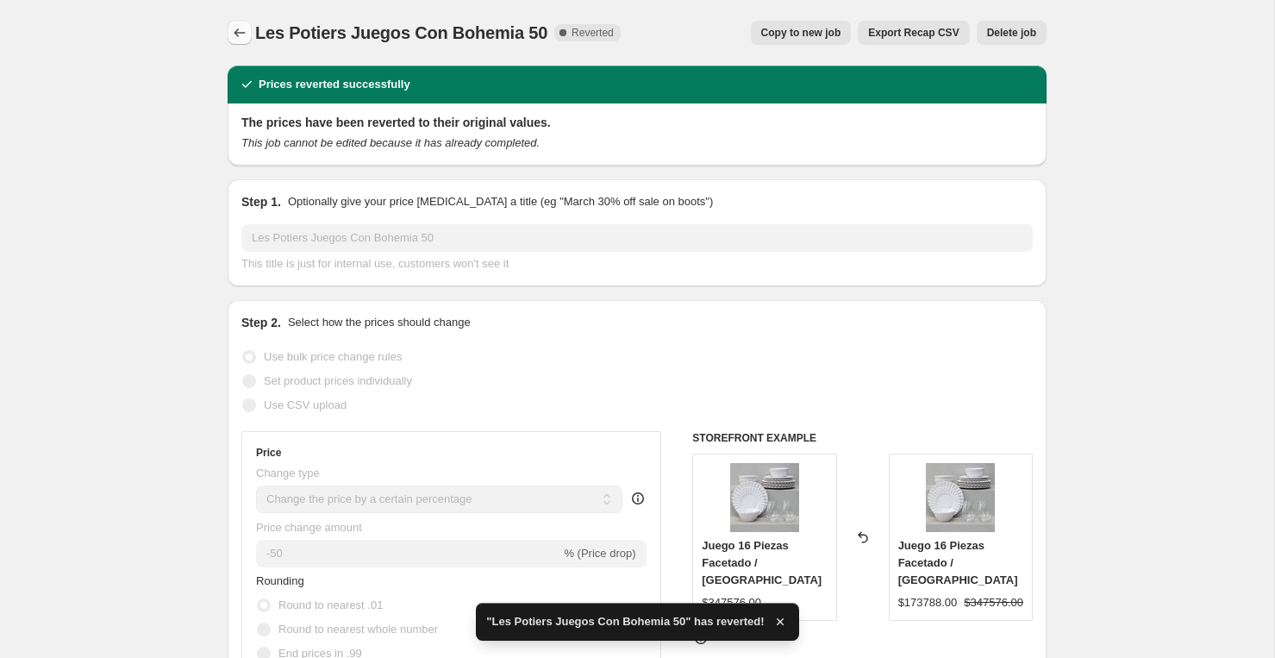
click at [234, 34] on icon "Price change jobs" at bounding box center [239, 32] width 17 height 17
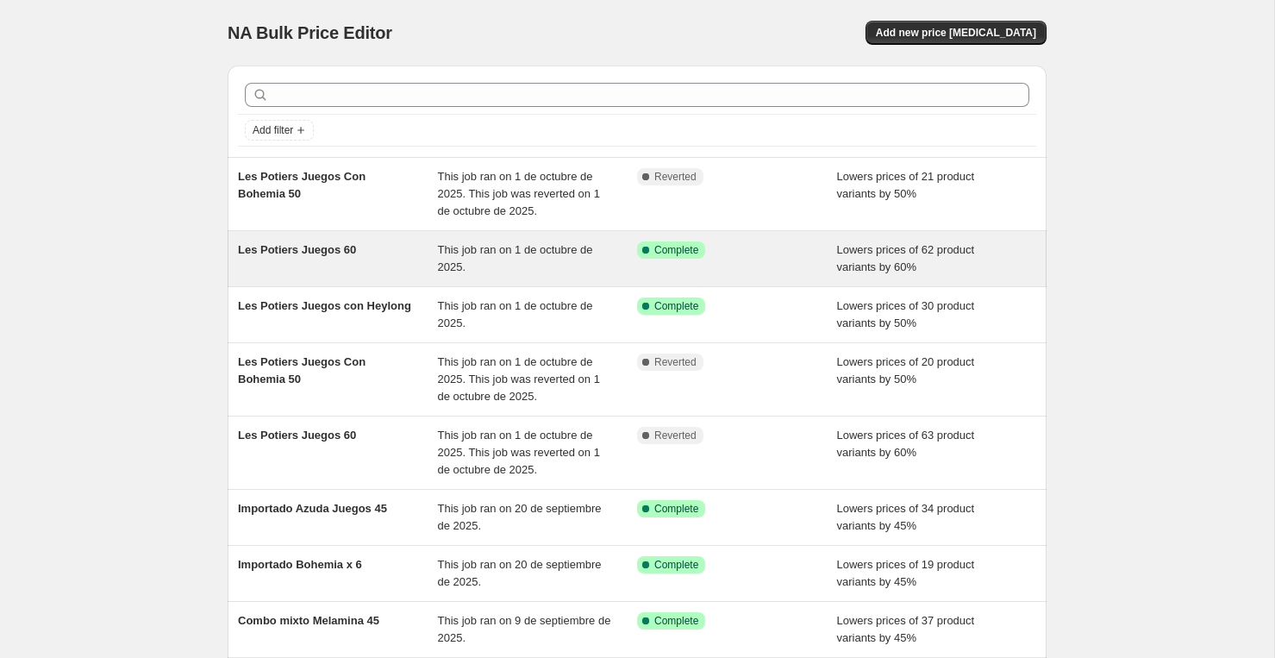
click at [287, 256] on span "Les Potiers Juegos 60" at bounding box center [297, 249] width 118 height 13
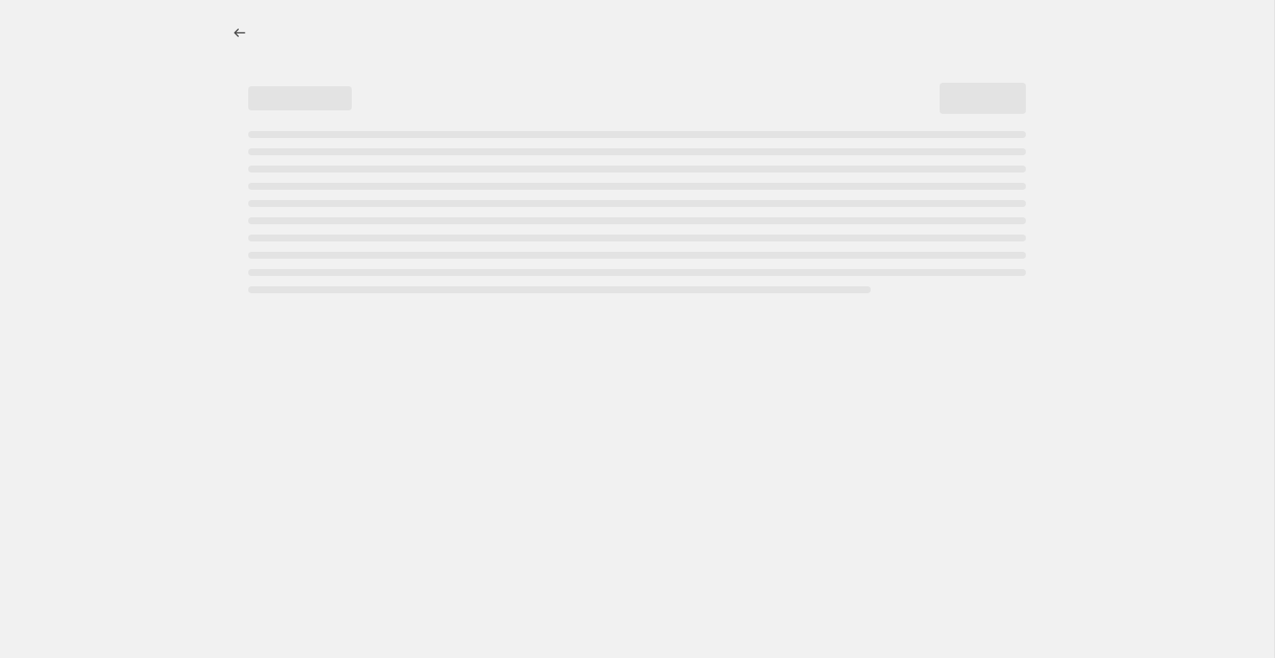
select select "percentage"
select select "vendor"
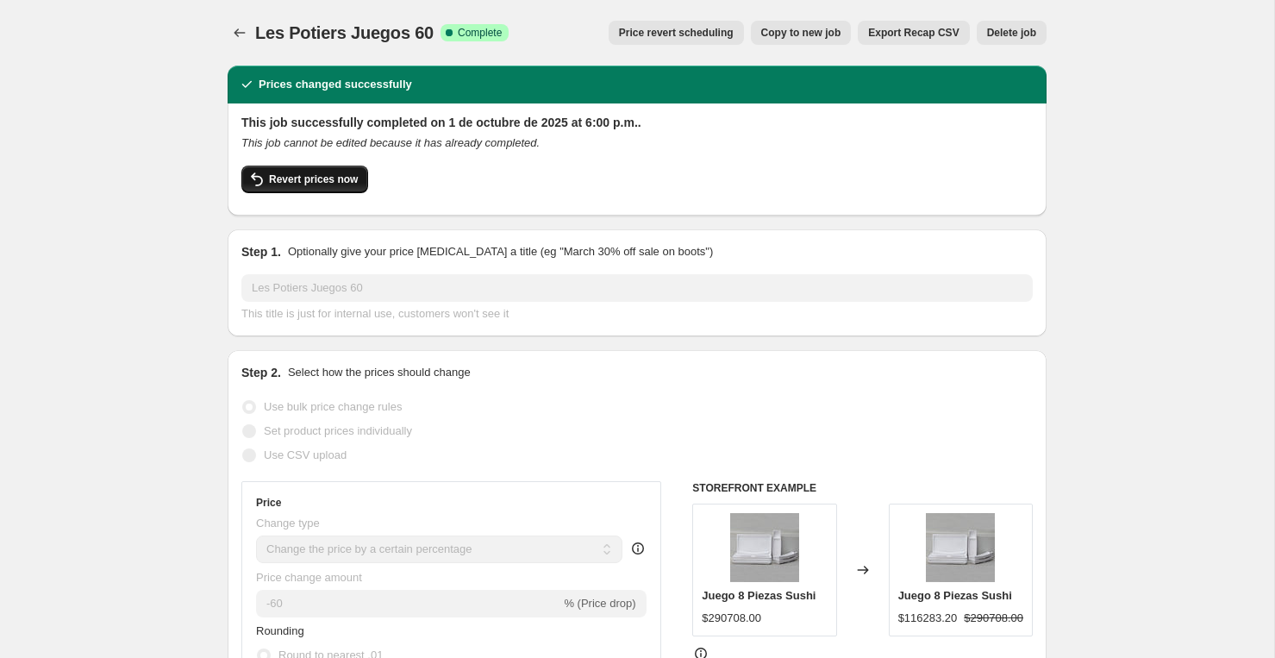
click at [282, 182] on span "Revert prices now" at bounding box center [313, 179] width 89 height 14
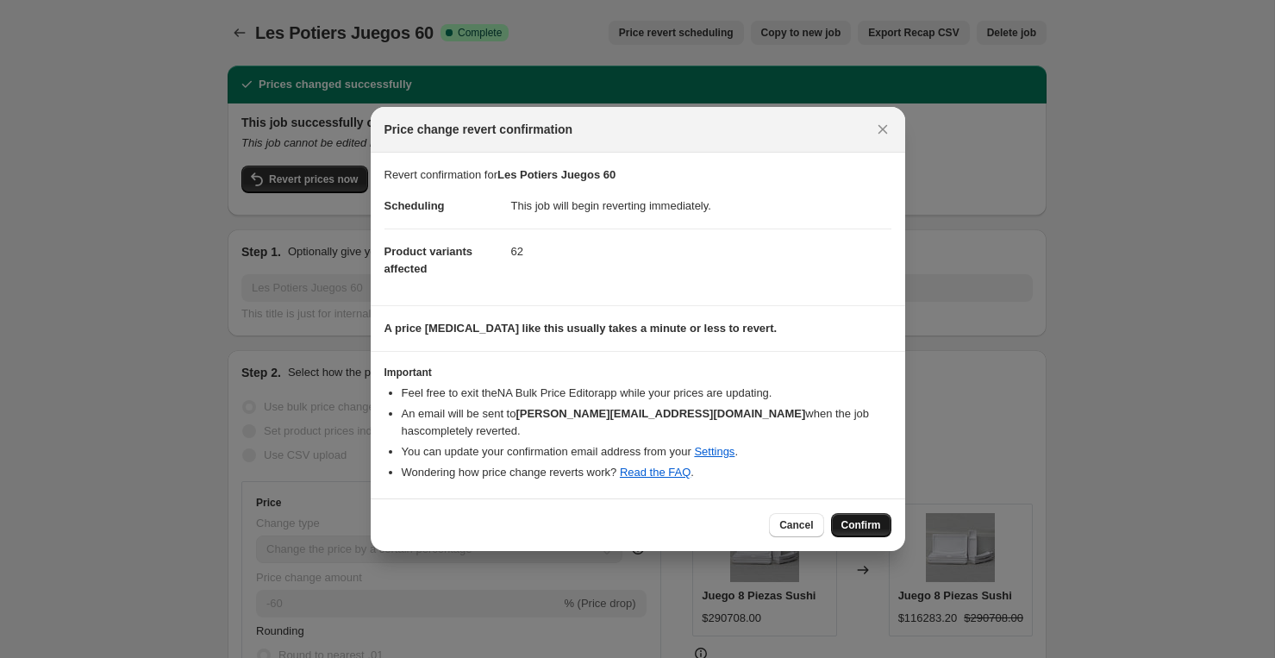
click at [863, 518] on span "Confirm" at bounding box center [861, 525] width 40 height 14
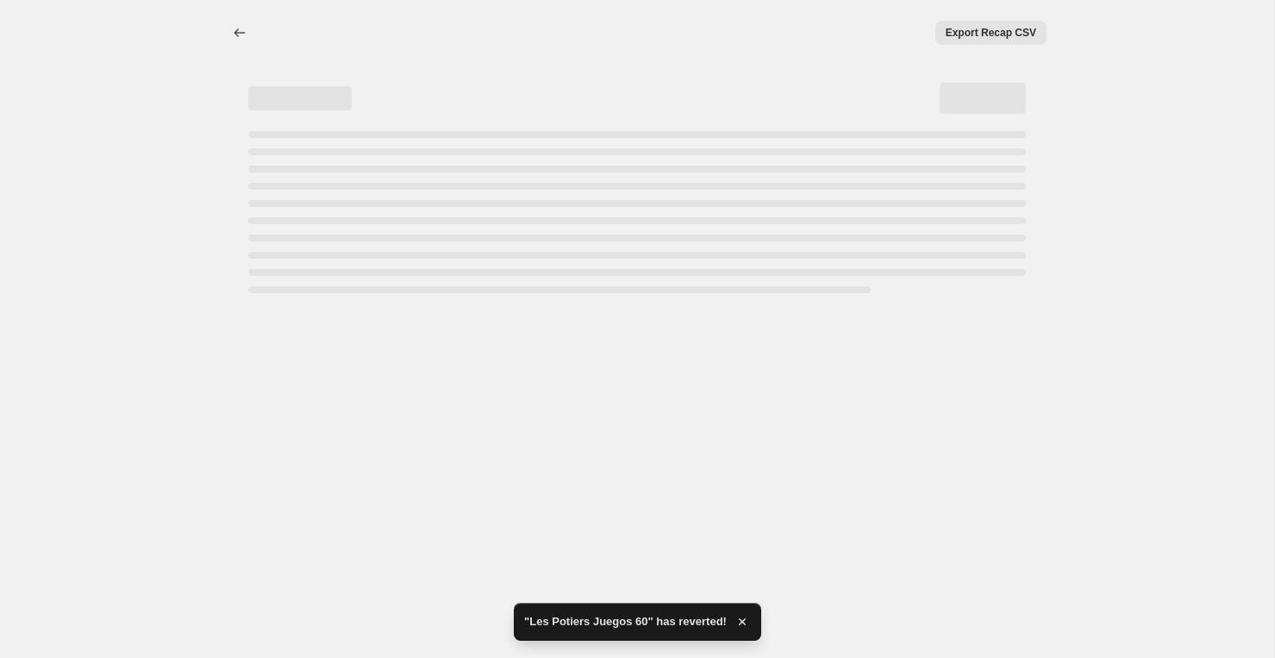
select select "percentage"
select select "vendor"
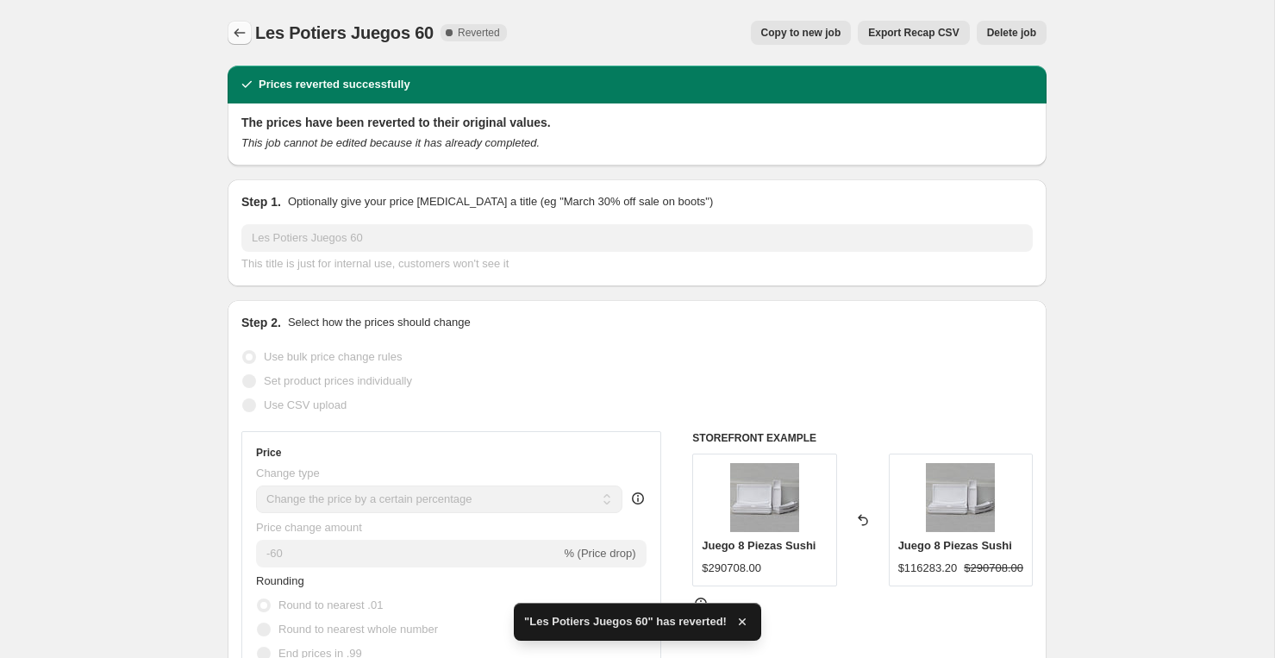
click at [238, 32] on icon "Price change jobs" at bounding box center [239, 32] width 17 height 17
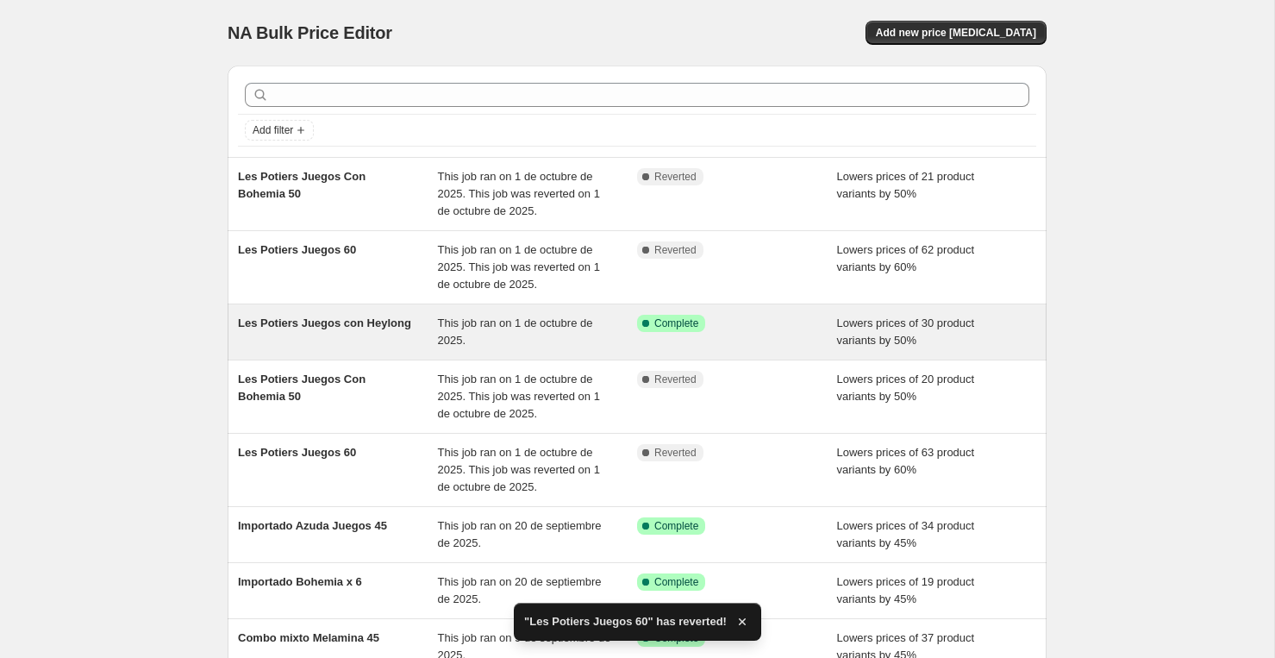
click at [274, 323] on span "Les Potiers Juegos con Heylong" at bounding box center [324, 322] width 173 height 13
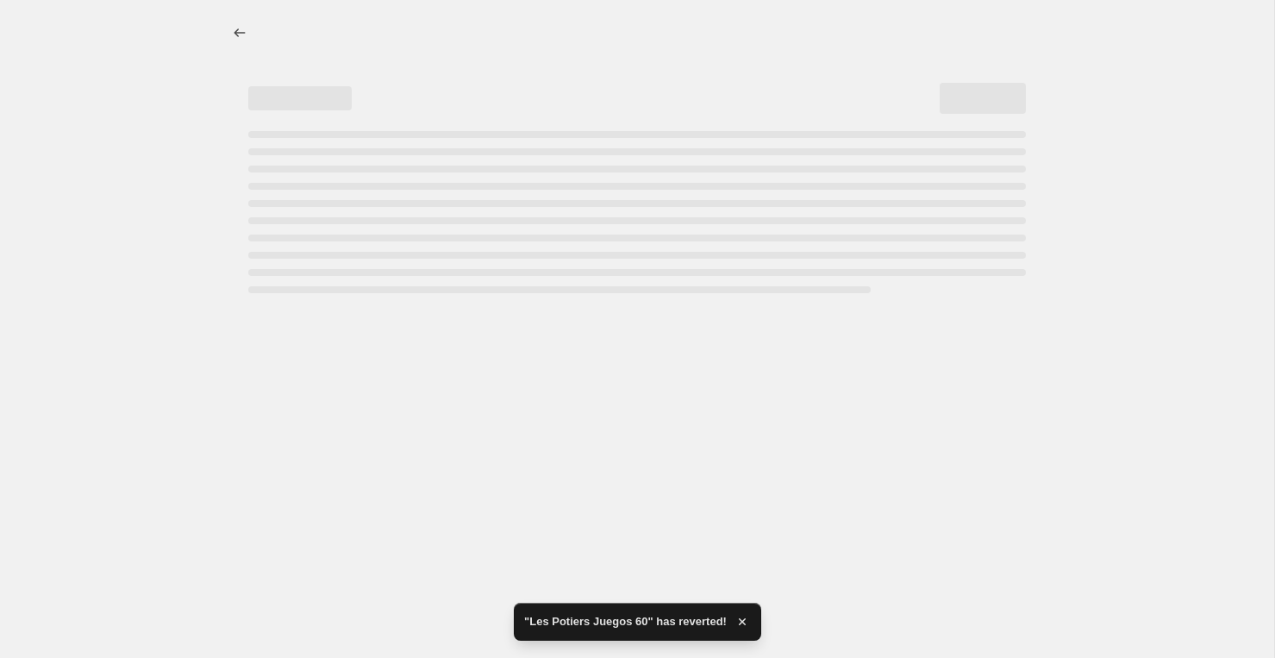
select select "percentage"
select select "vendor"
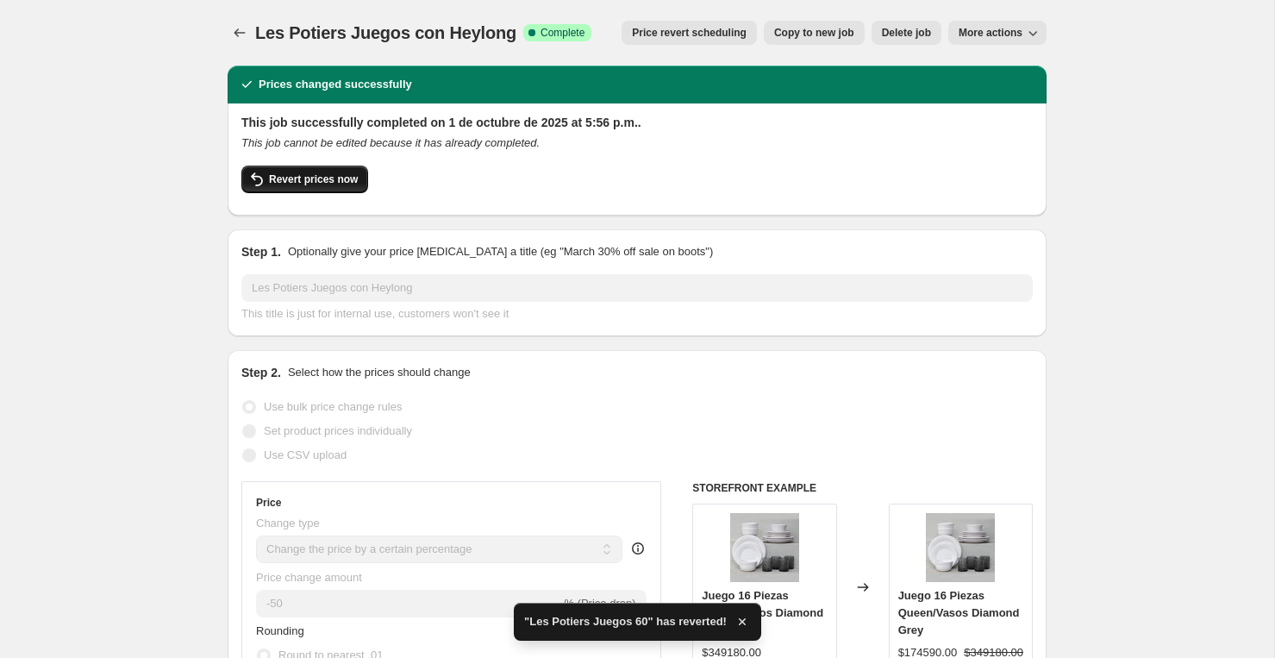
click at [274, 174] on span "Revert prices now" at bounding box center [313, 179] width 89 height 14
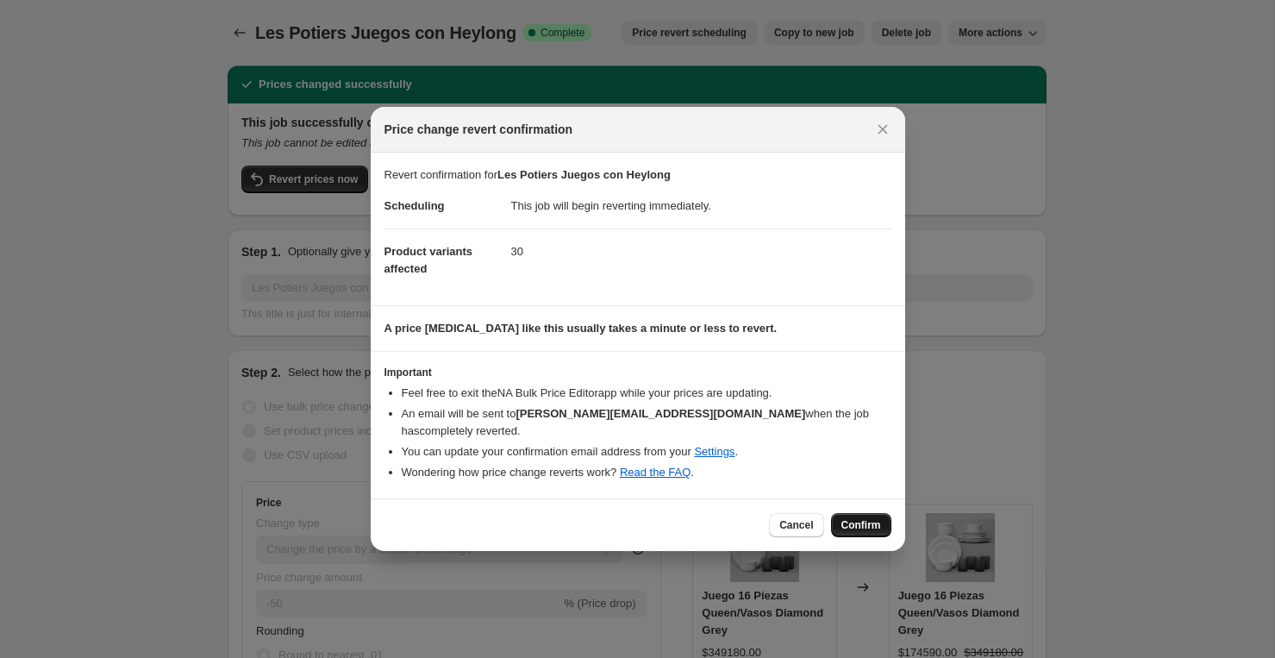
click at [862, 518] on span "Confirm" at bounding box center [861, 525] width 40 height 14
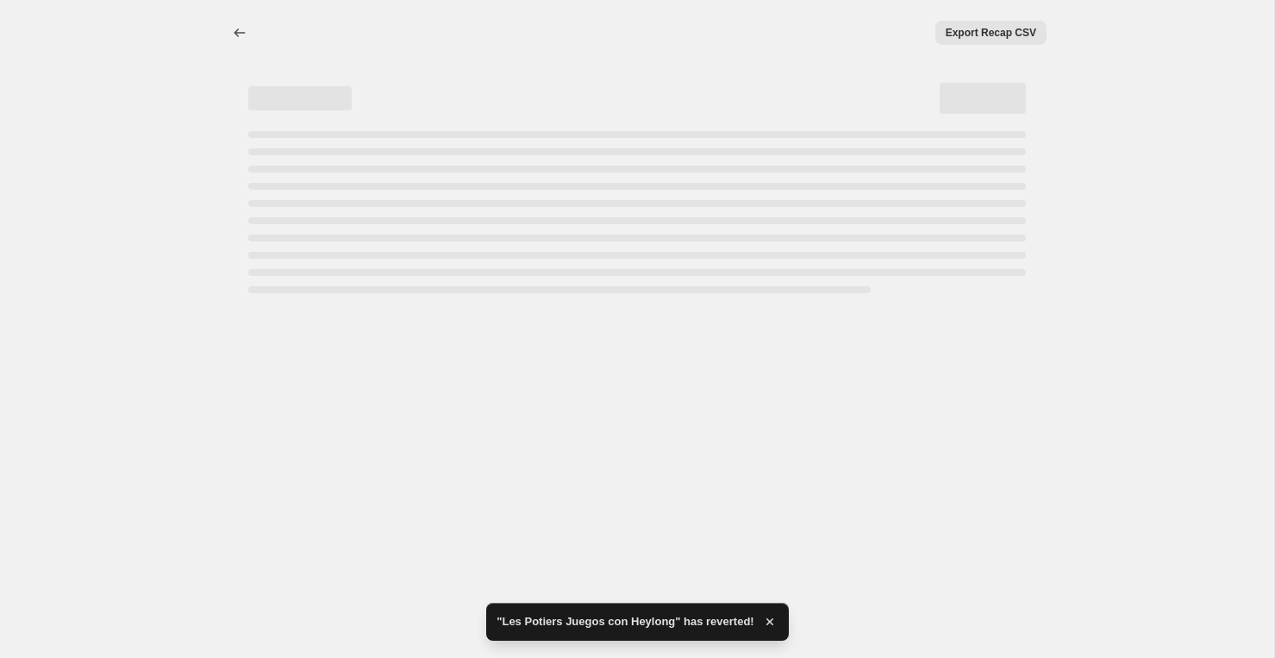
select select "percentage"
select select "vendor"
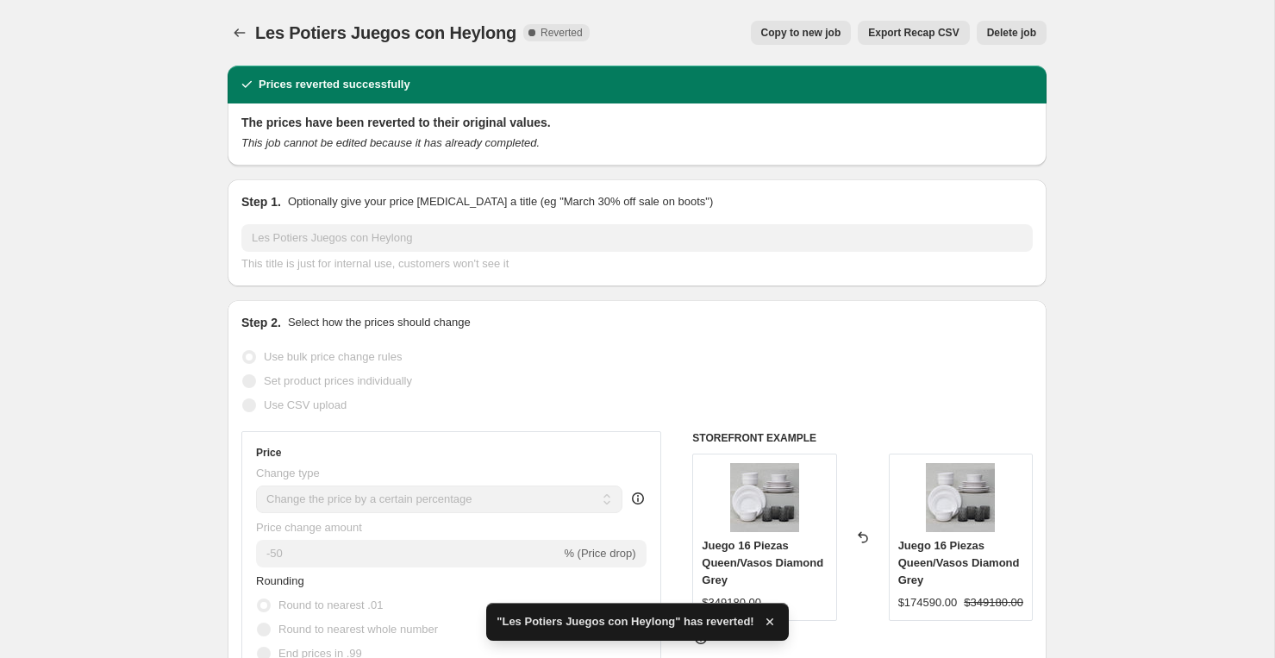
click at [795, 29] on span "Copy to new job" at bounding box center [801, 33] width 80 height 14
select select "percentage"
select select "vendor"
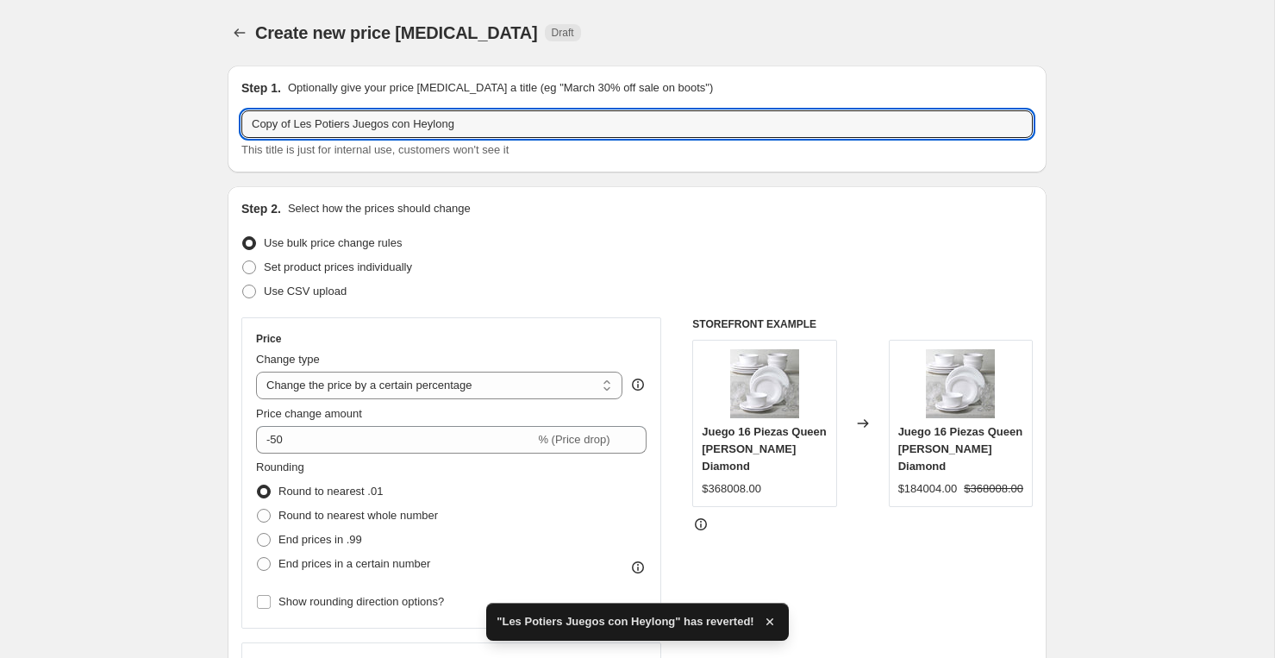
drag, startPoint x: 298, startPoint y: 122, endPoint x: 131, endPoint y: 128, distance: 167.3
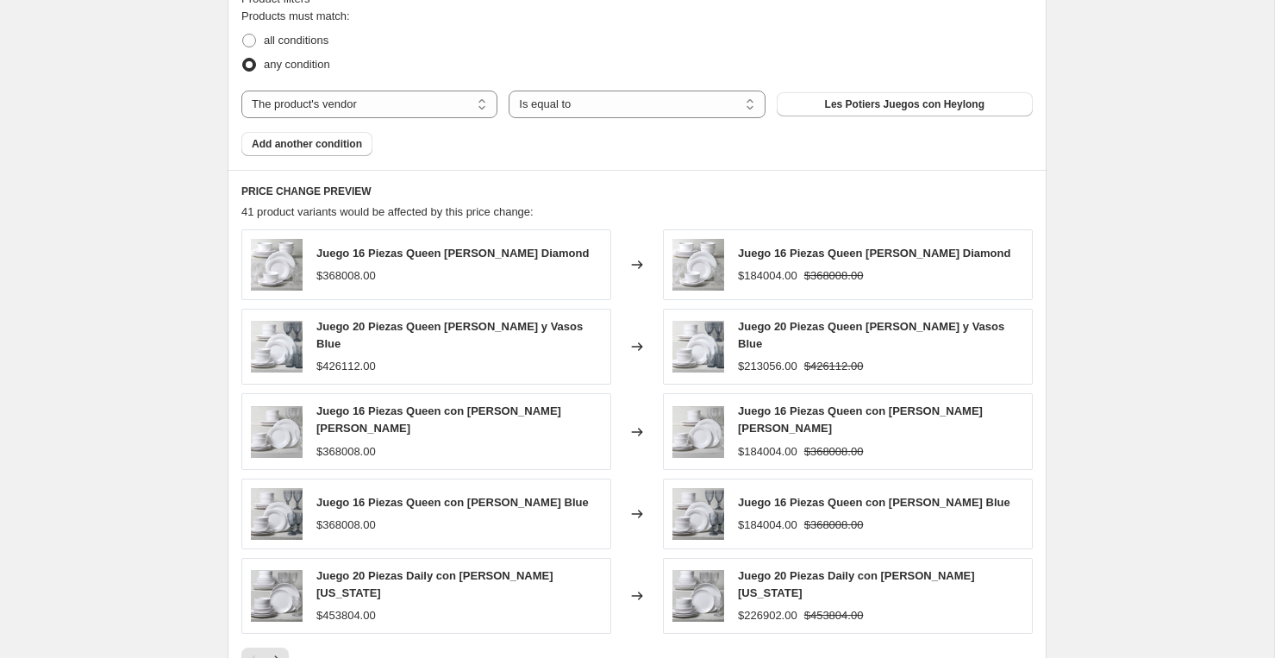
scroll to position [1171, 0]
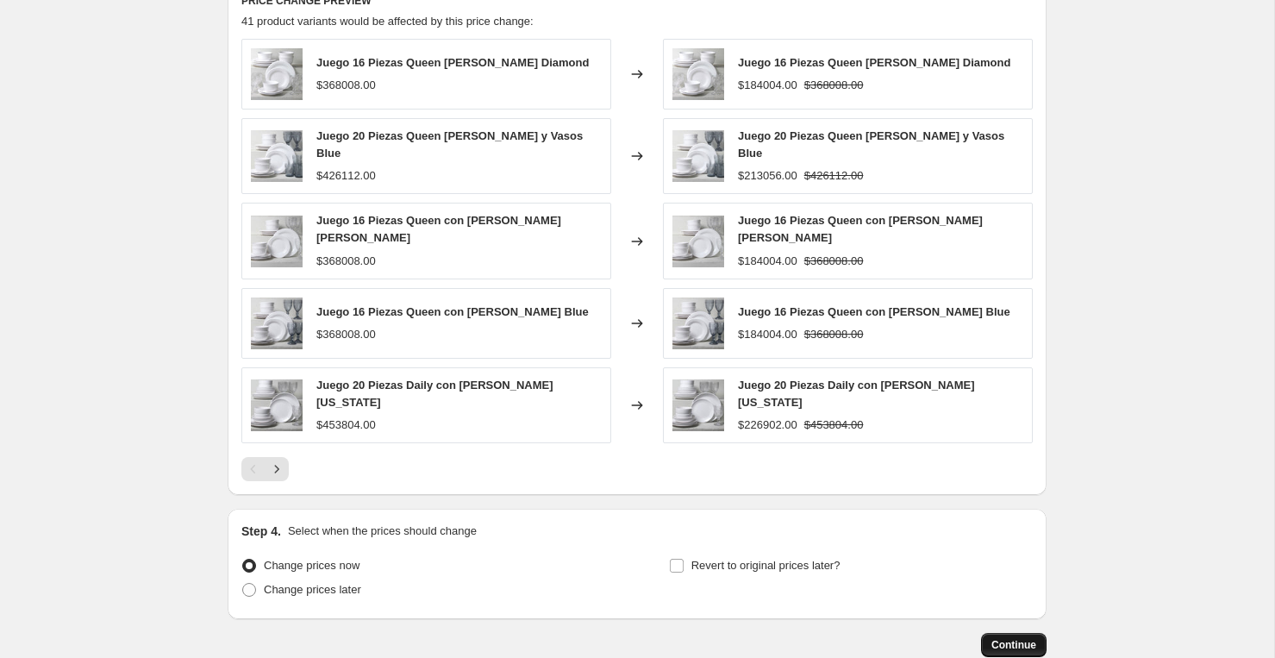
type input "Les Potiers Juegos con Heylong"
click at [996, 638] on span "Continue" at bounding box center [1013, 645] width 45 height 14
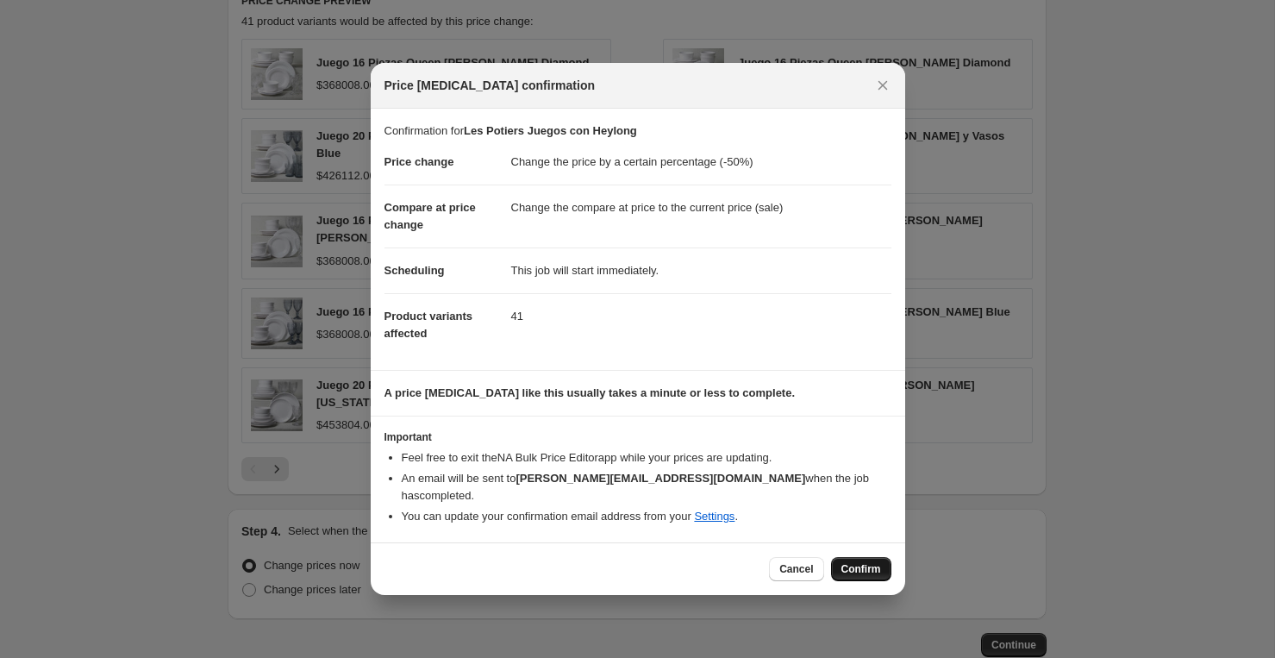
click at [851, 562] on span "Confirm" at bounding box center [861, 569] width 40 height 14
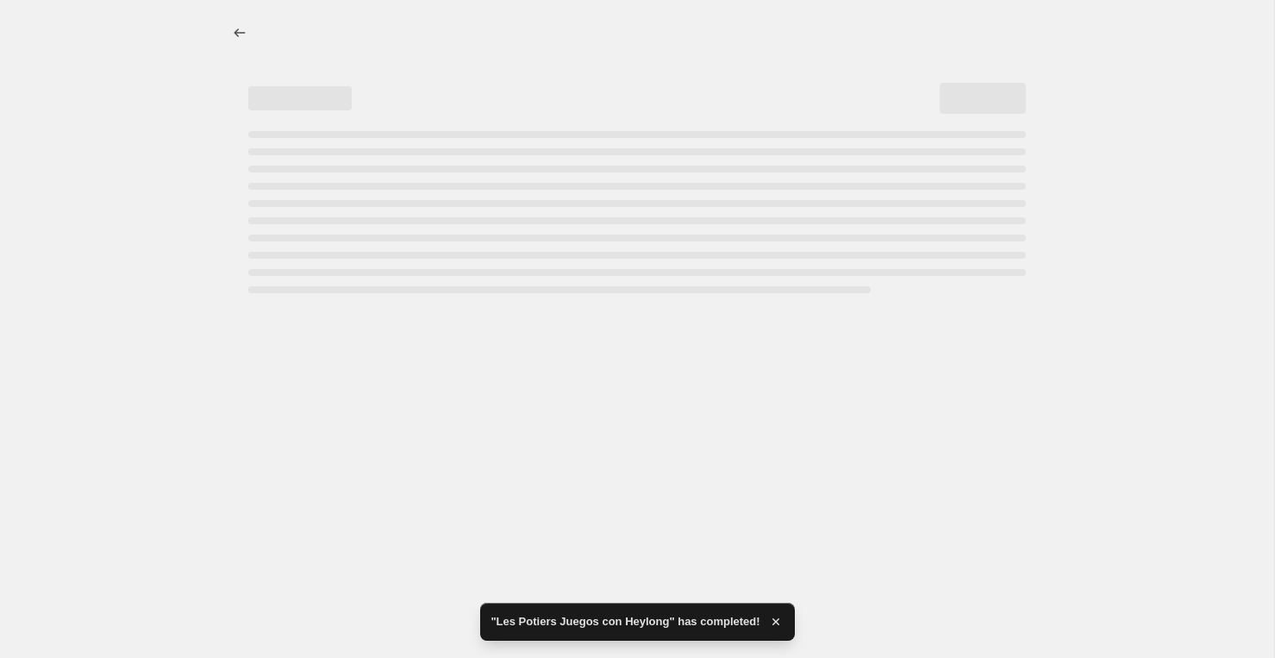
select select "percentage"
select select "vendor"
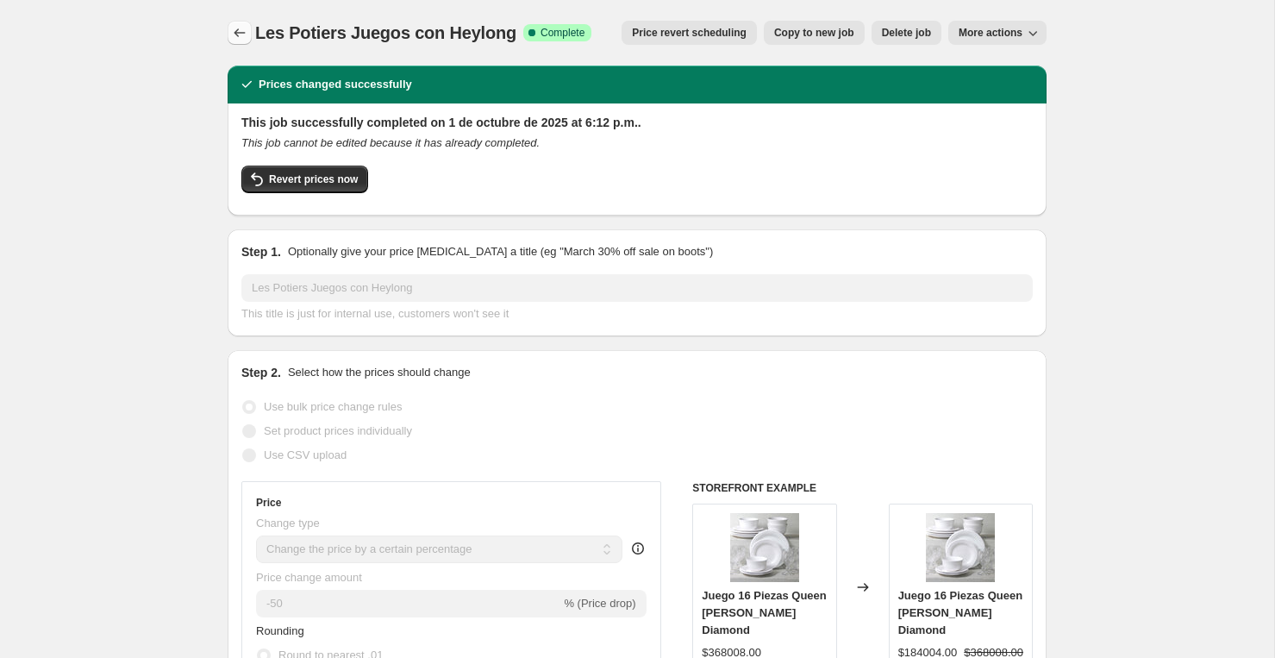
click at [241, 36] on icon "Price change jobs" at bounding box center [239, 32] width 17 height 17
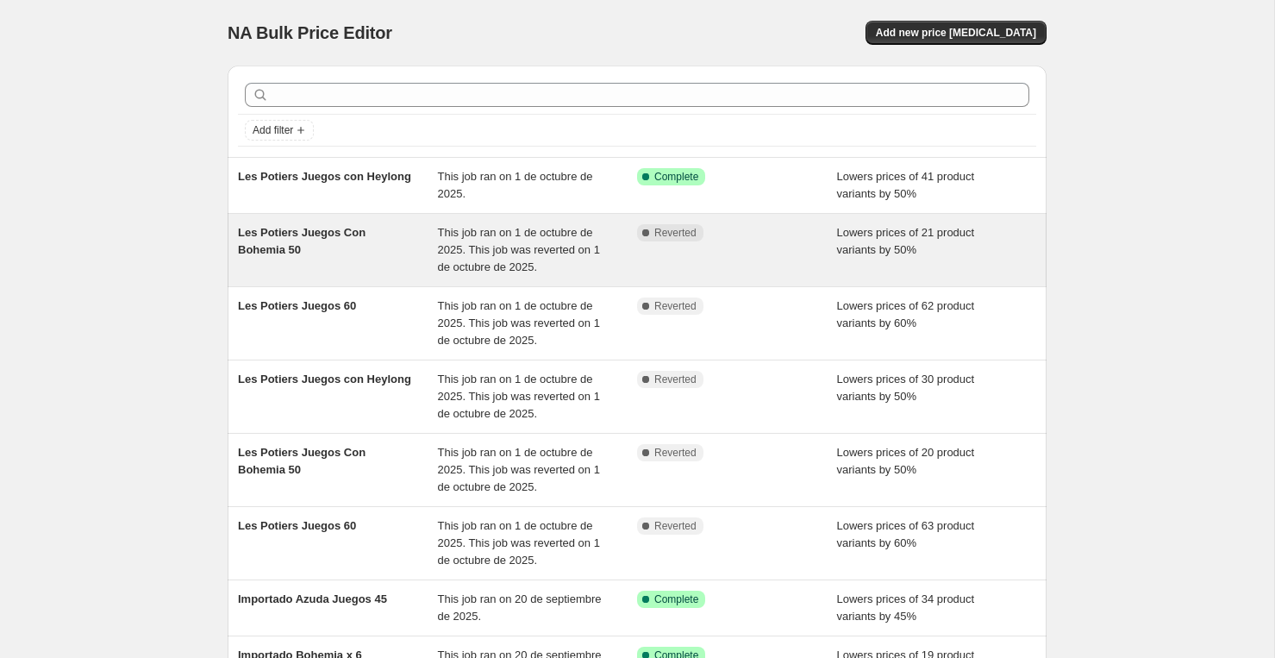
click at [294, 233] on span "Les Potiers Juegos Con Bohemia 50" at bounding box center [302, 241] width 128 height 30
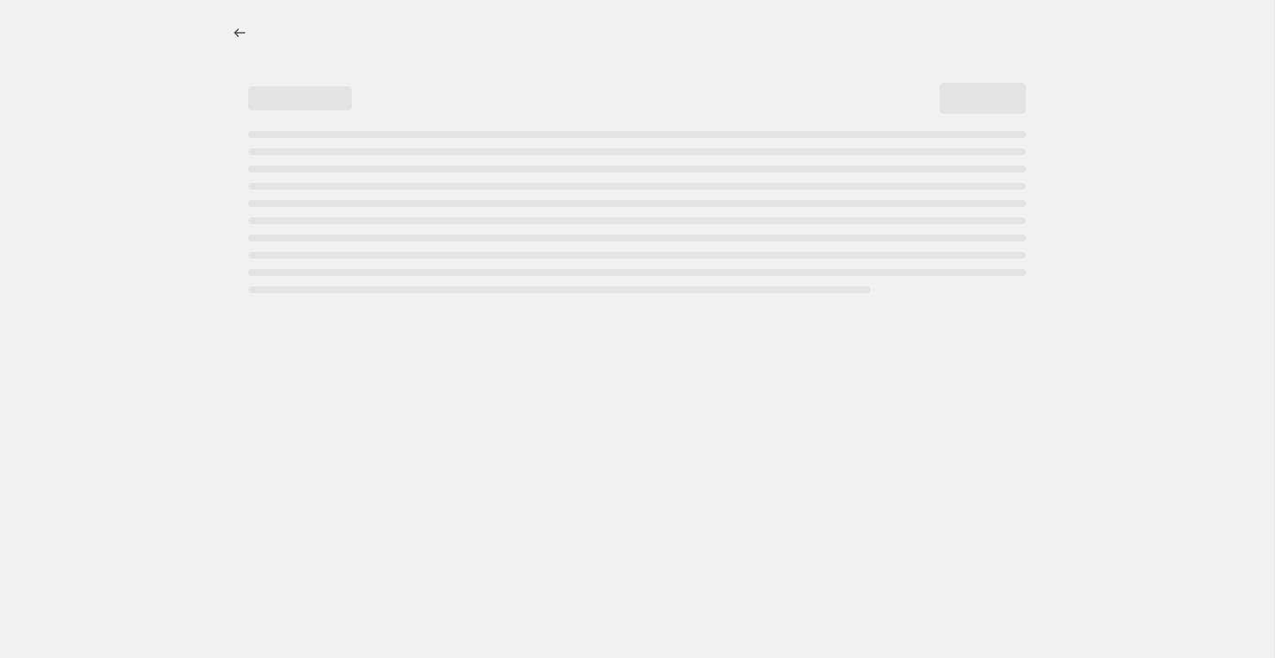
select select "percentage"
select select "vendor"
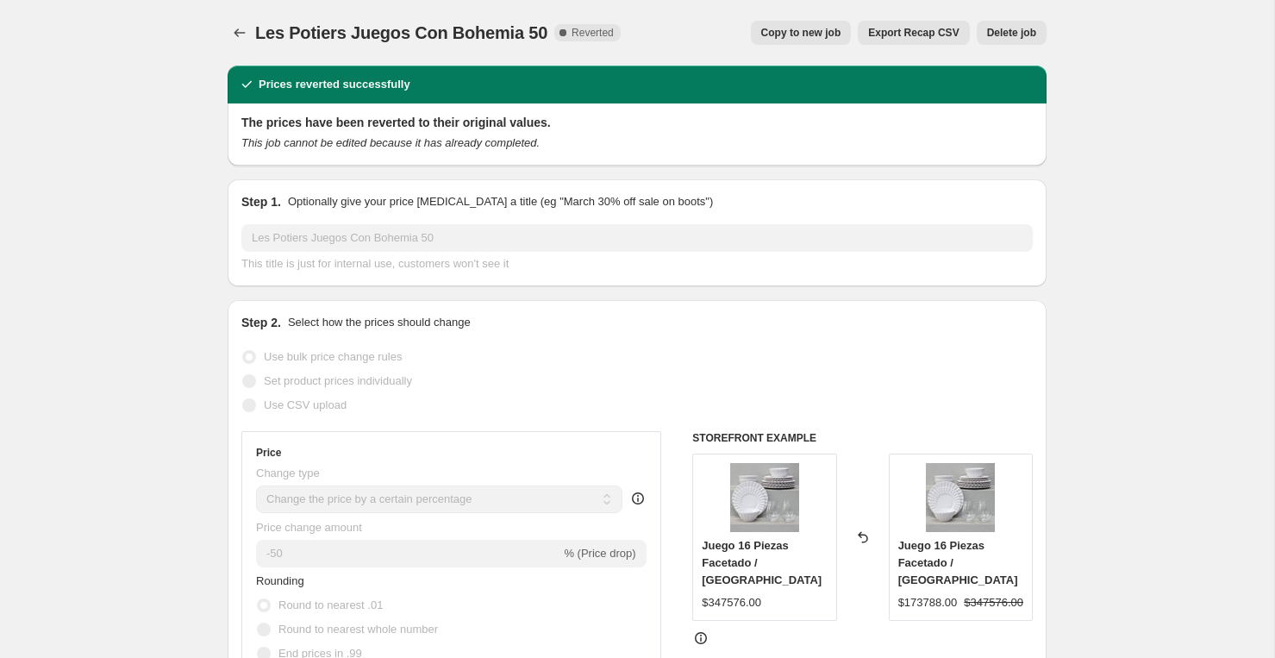
click at [783, 34] on span "Copy to new job" at bounding box center [801, 33] width 80 height 14
select select "percentage"
select select "vendor"
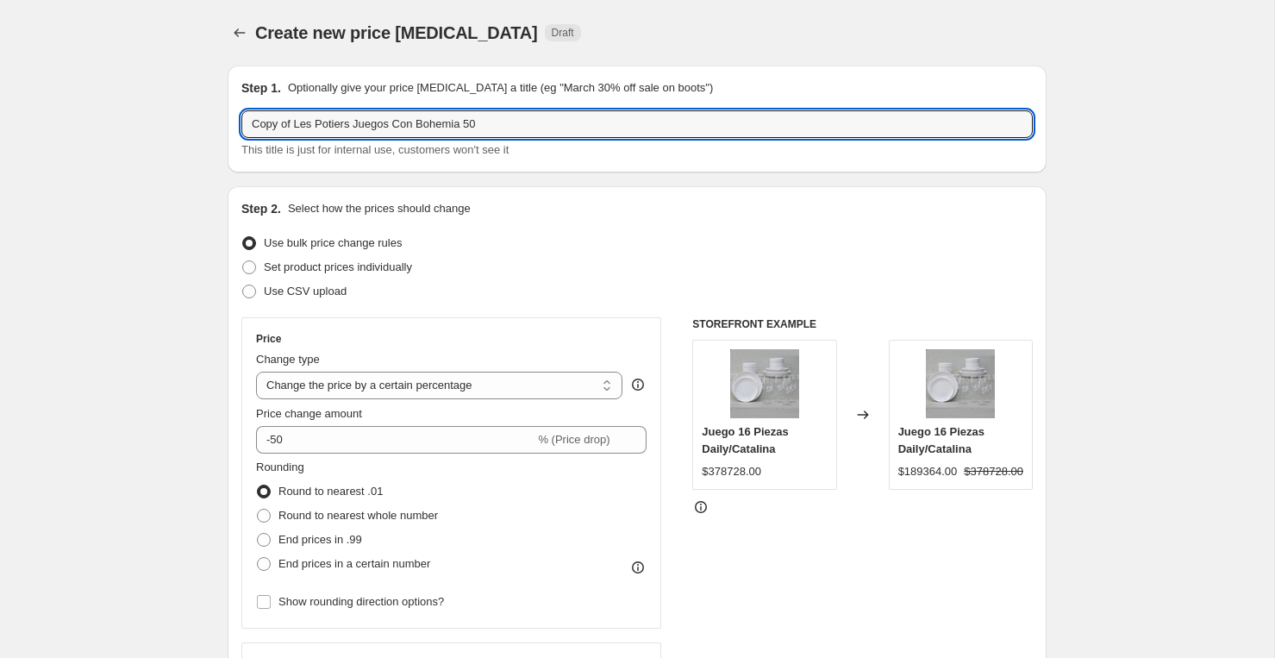
drag, startPoint x: 296, startPoint y: 122, endPoint x: 174, endPoint y: 127, distance: 122.5
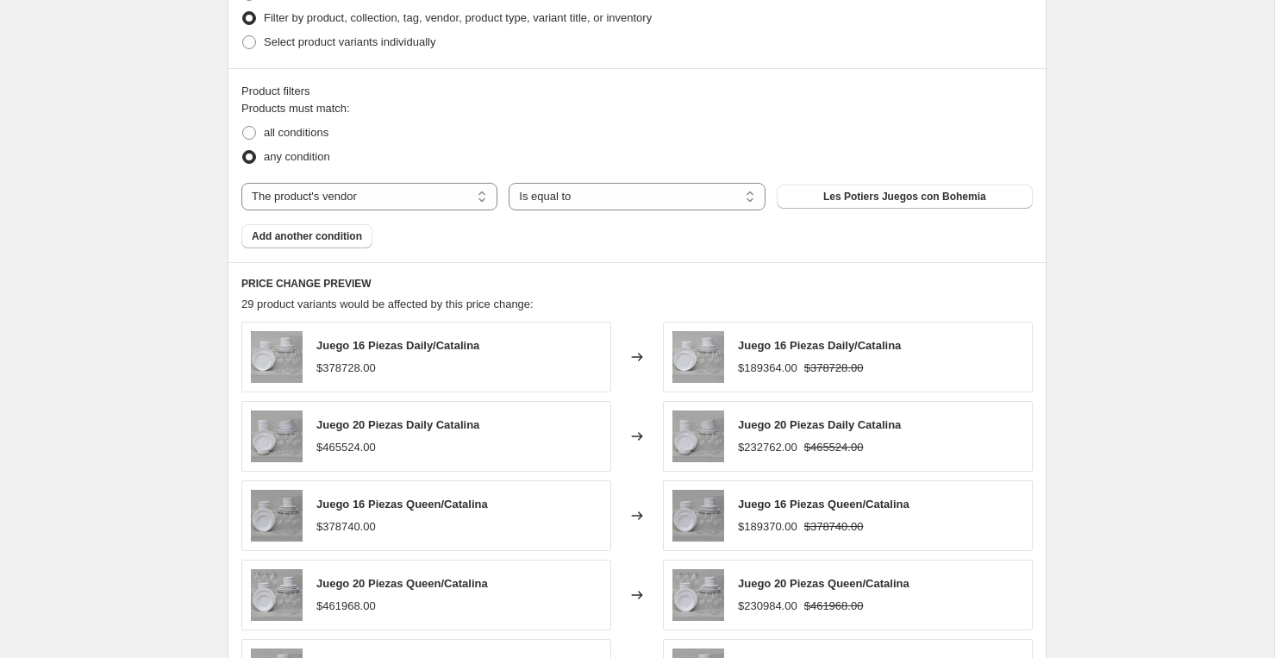
scroll to position [1259, 0]
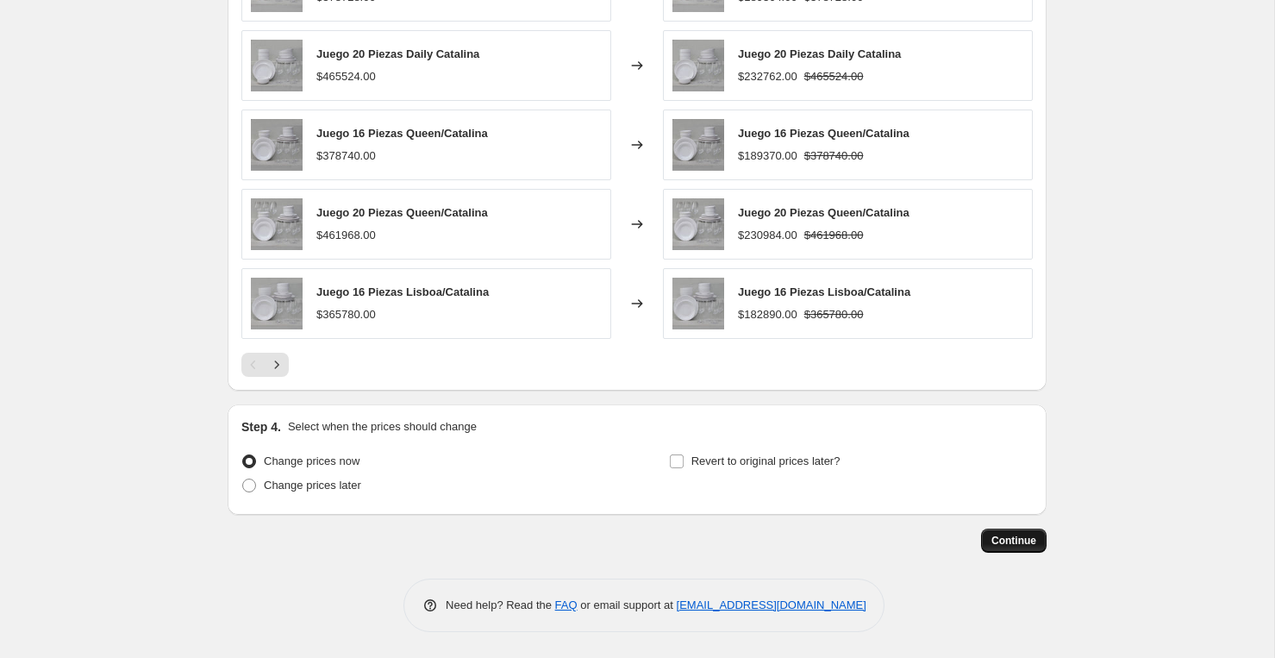
type input "Les Potiers Juegos Con Bohemia 50"
click at [1024, 540] on span "Continue" at bounding box center [1013, 540] width 45 height 14
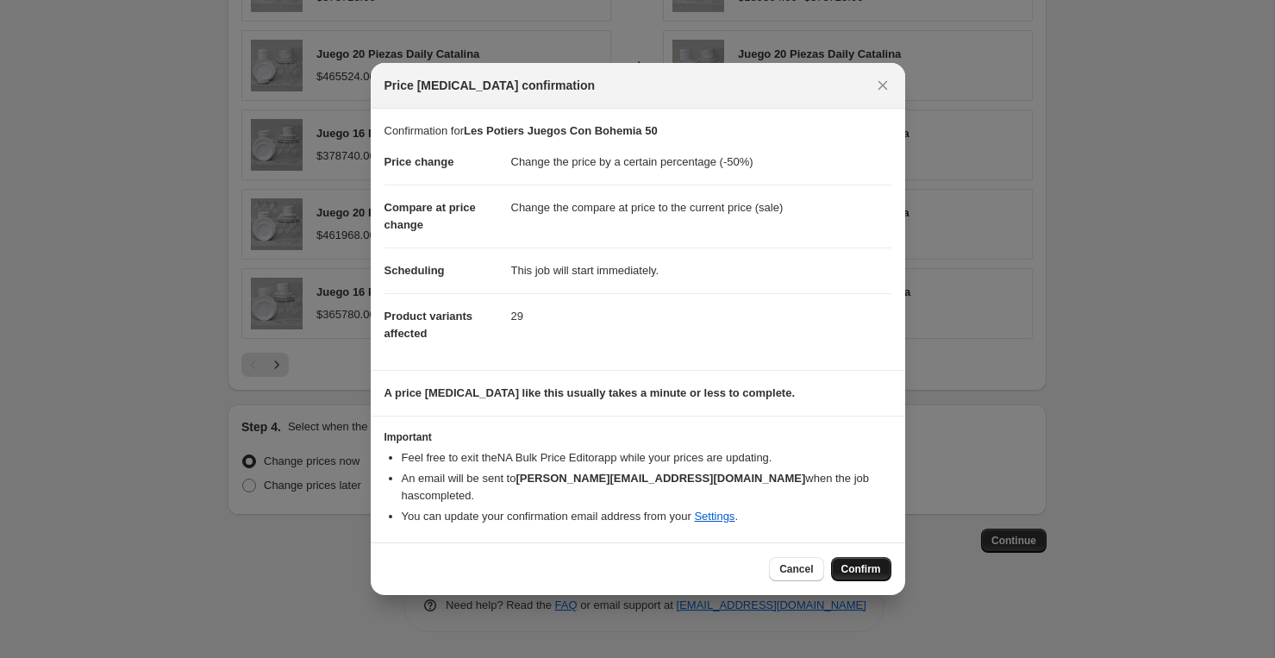
click at [851, 562] on span "Confirm" at bounding box center [861, 569] width 40 height 14
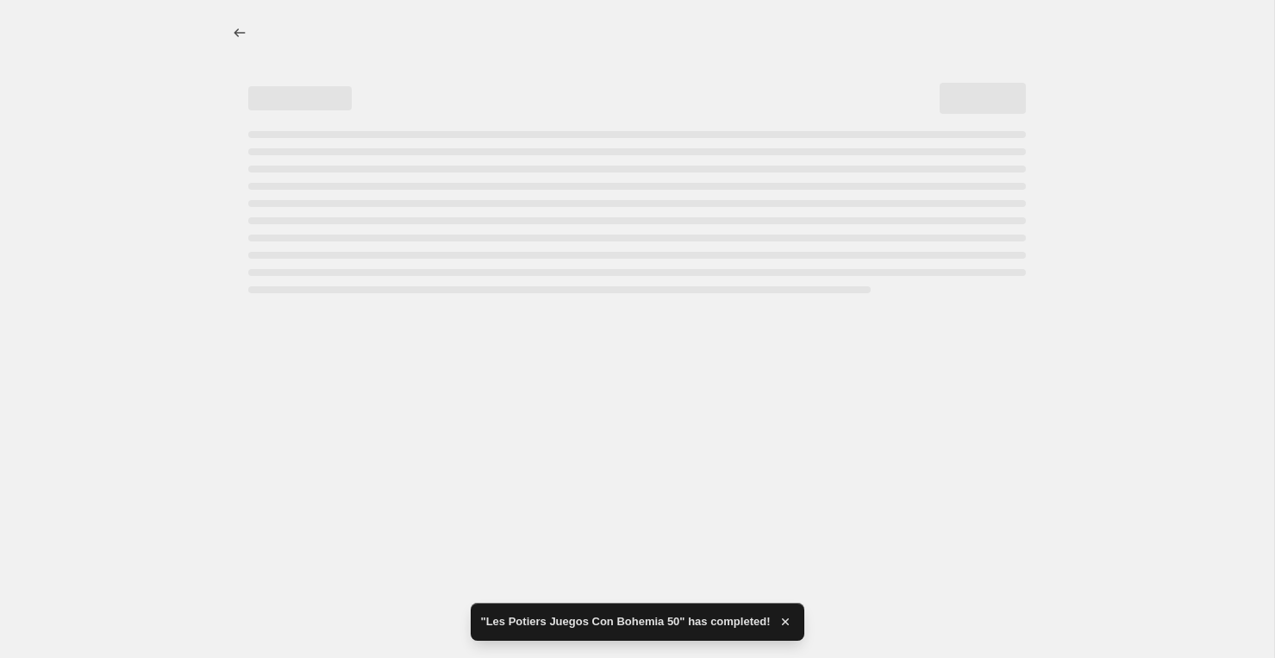
select select "percentage"
select select "vendor"
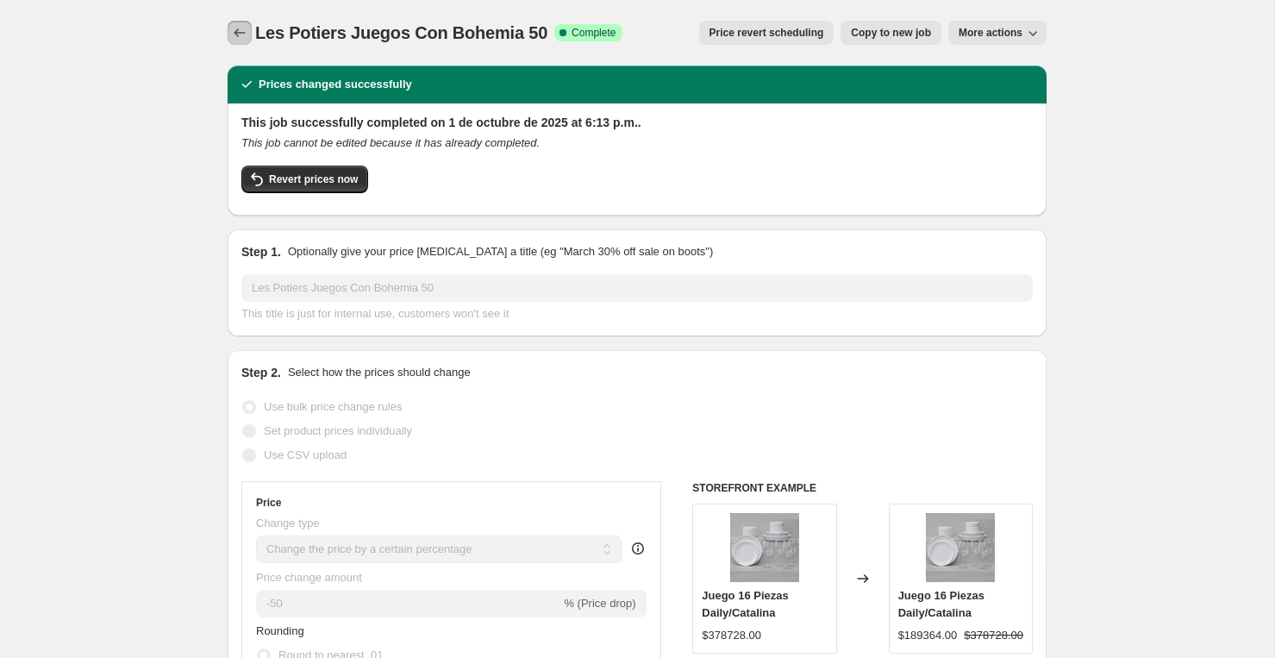
click at [240, 31] on icon "Price change jobs" at bounding box center [239, 32] width 17 height 17
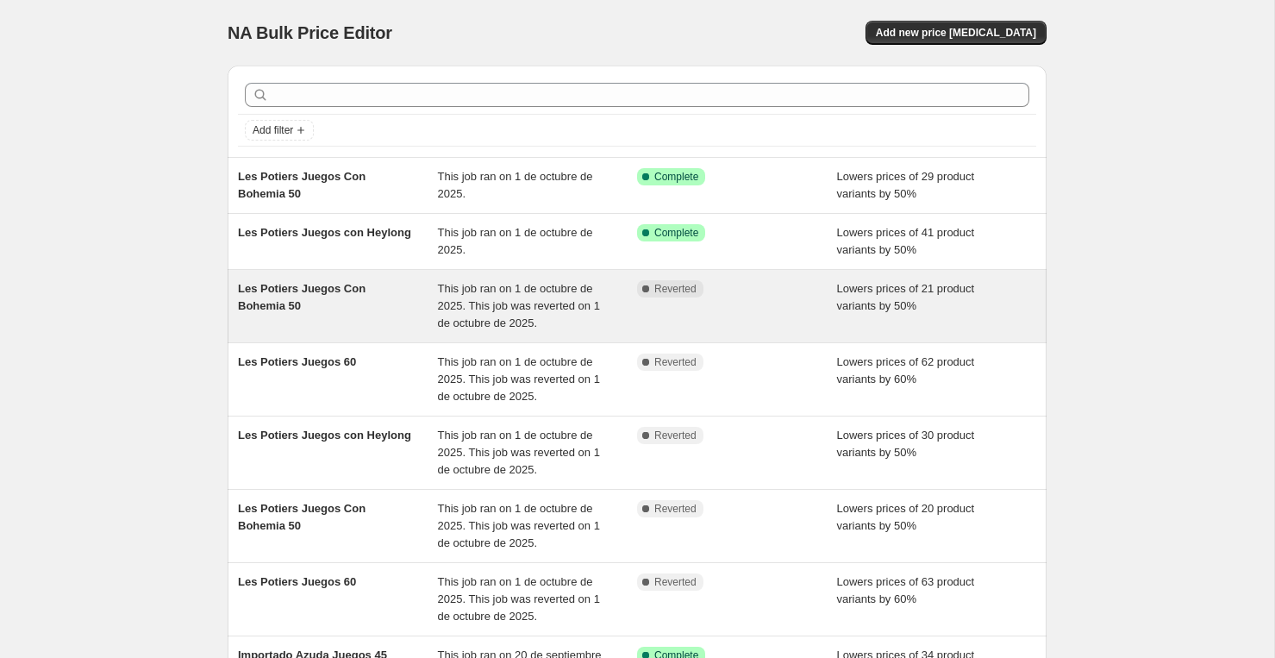
click at [274, 294] on span "Les Potiers Juegos Con Bohemia 50" at bounding box center [302, 297] width 128 height 30
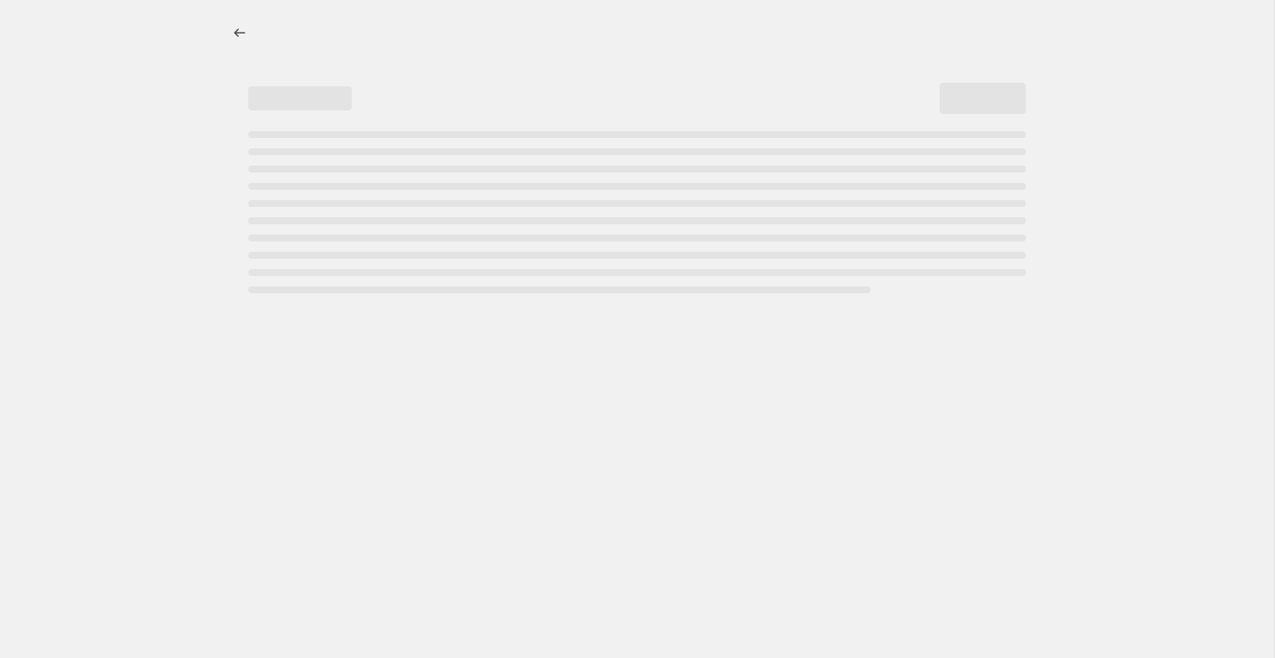
select select "percentage"
select select "vendor"
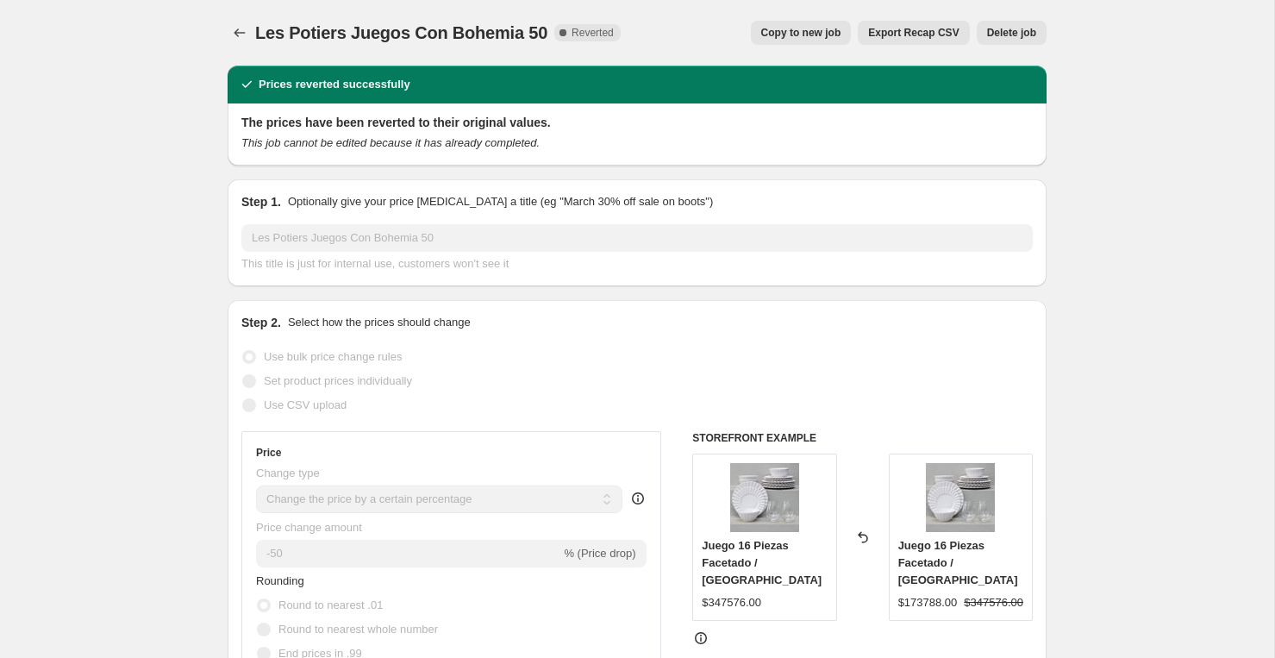
click at [802, 37] on span "Copy to new job" at bounding box center [801, 33] width 80 height 14
select select "percentage"
select select "vendor"
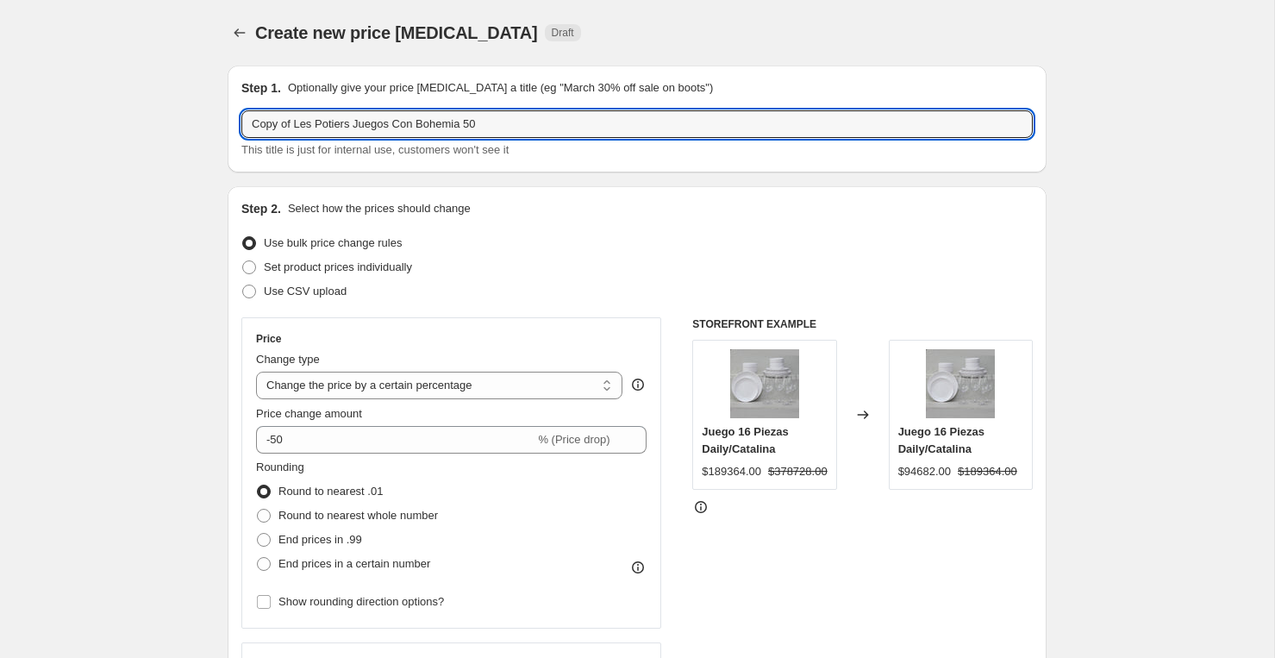
drag, startPoint x: 297, startPoint y: 122, endPoint x: 122, endPoint y: 107, distance: 176.5
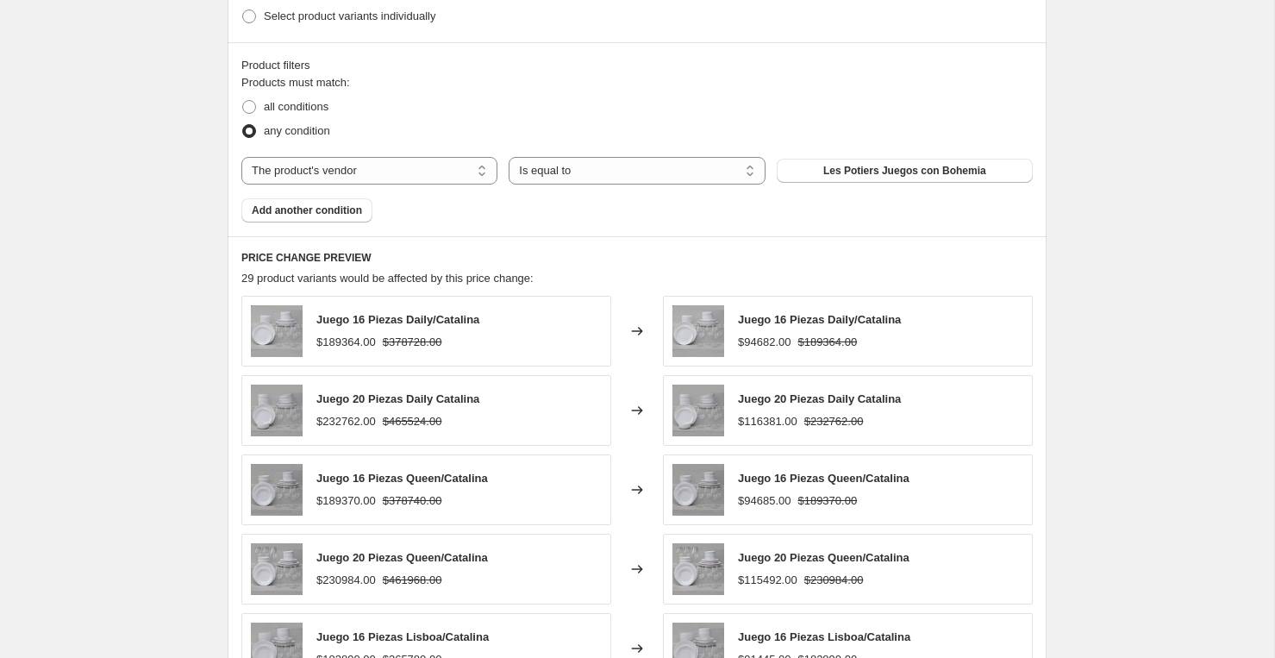
scroll to position [1259, 0]
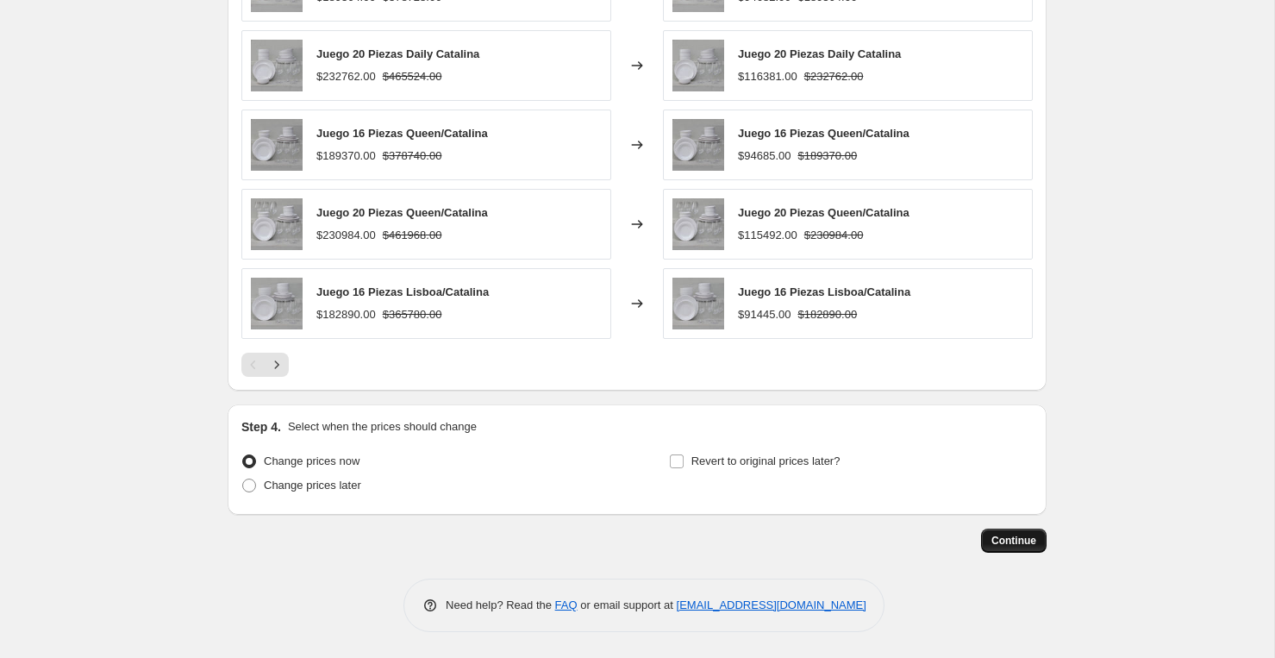
type input "Les Potiers Juegos Con Bohemia 50"
click at [993, 534] on span "Continue" at bounding box center [1013, 540] width 45 height 14
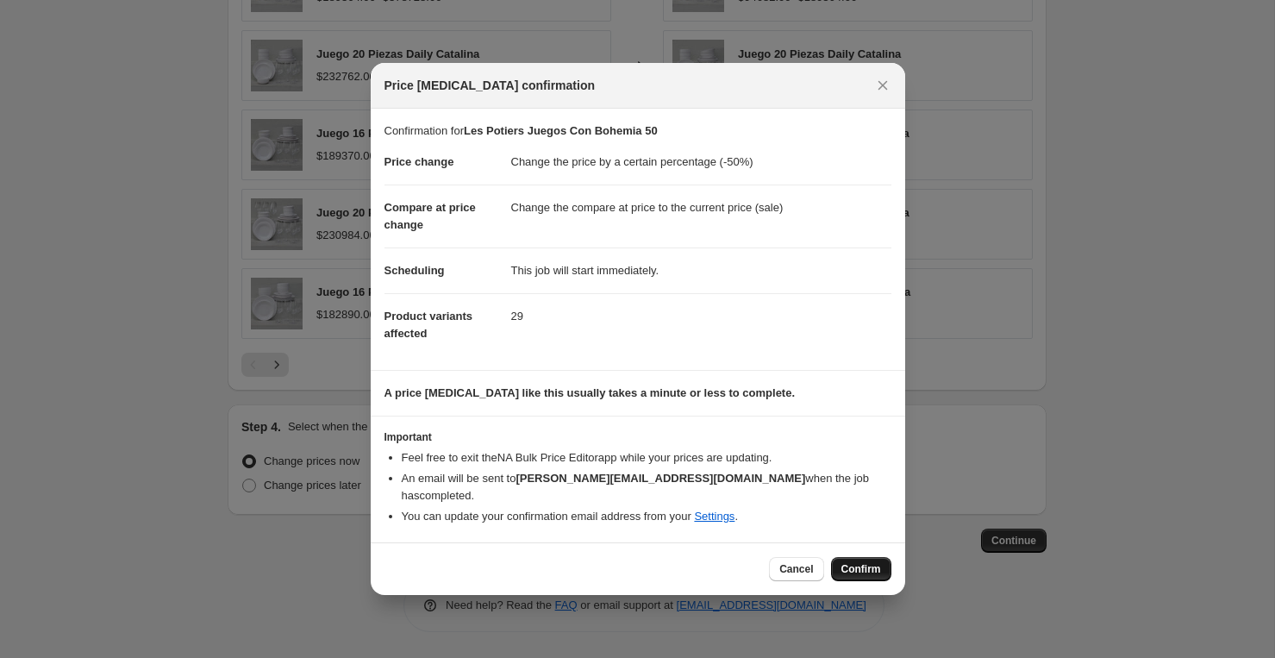
click at [861, 562] on span "Confirm" at bounding box center [861, 569] width 40 height 14
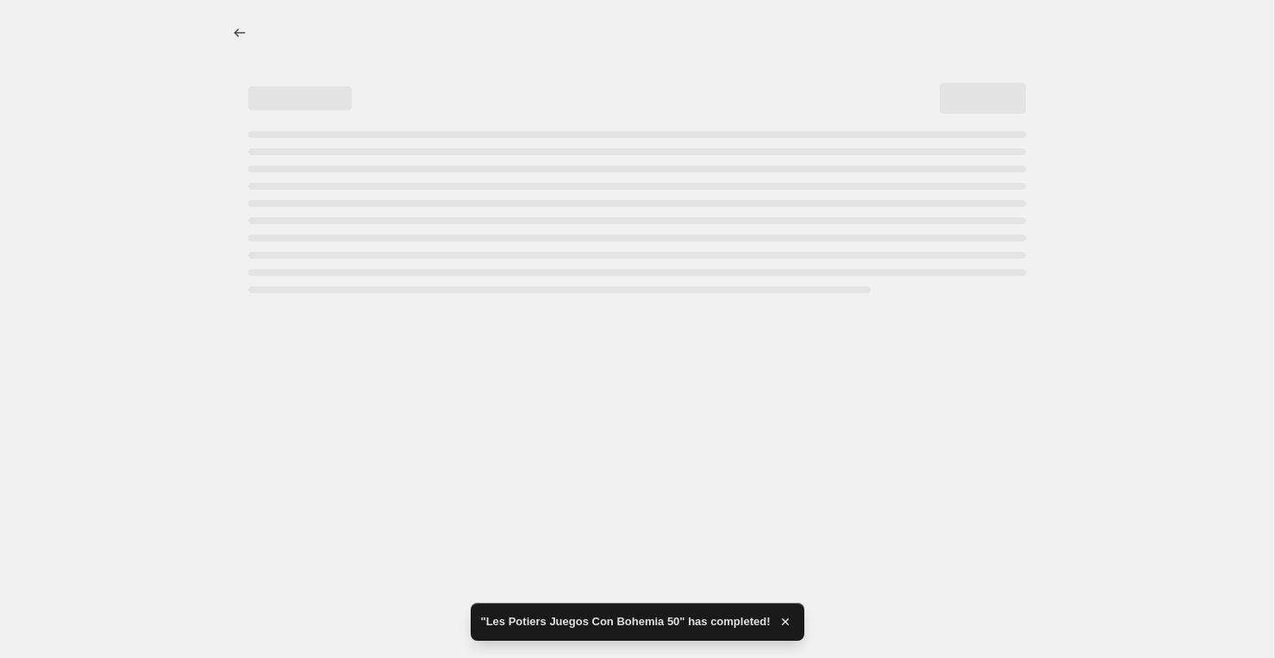
select select "percentage"
select select "vendor"
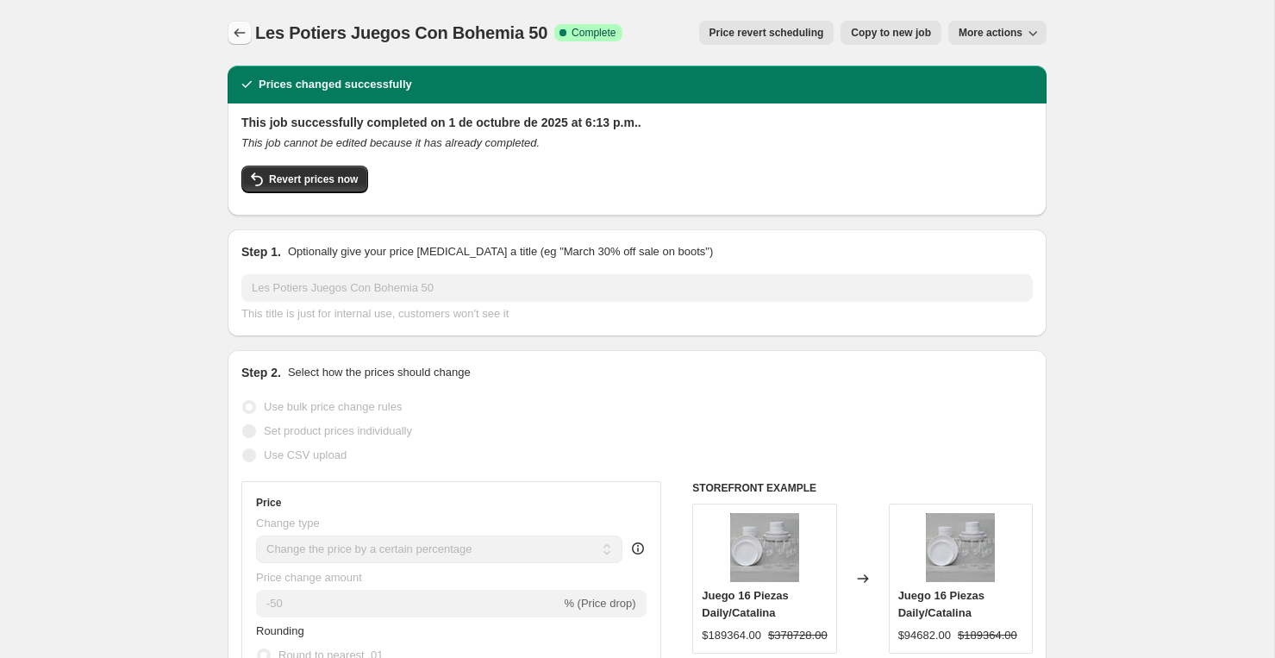
click at [241, 38] on icon "Price change jobs" at bounding box center [239, 32] width 17 height 17
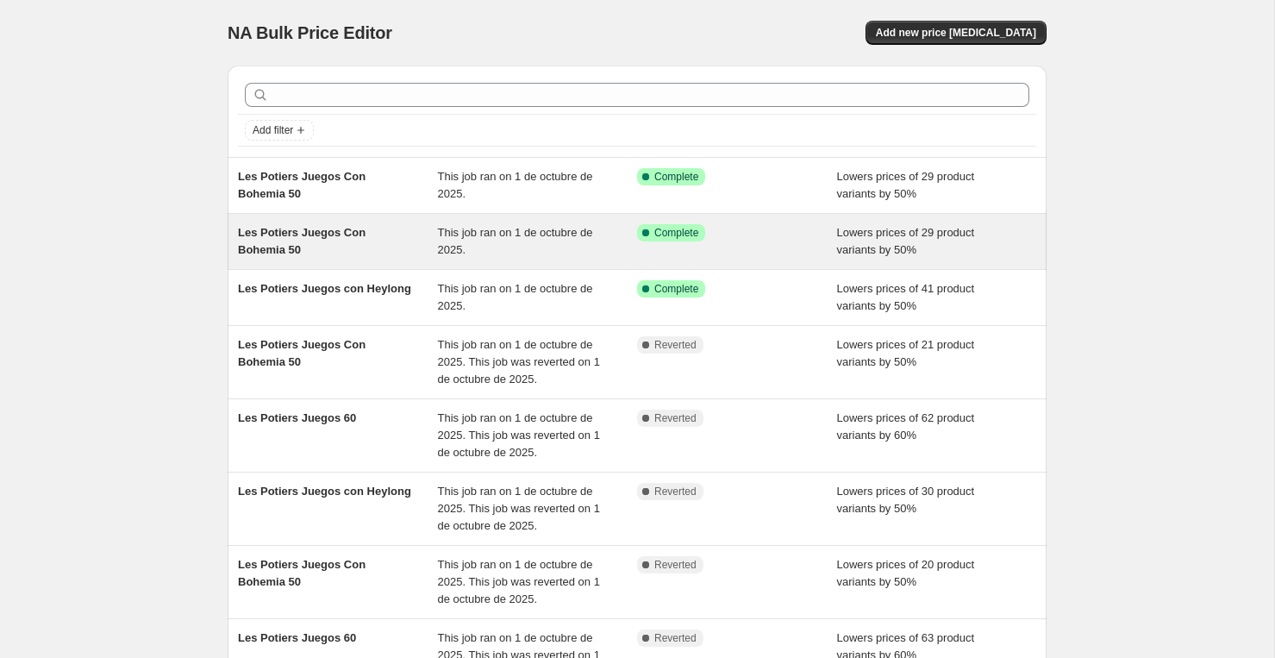
click at [289, 242] on div "Les Potiers Juegos Con Bohemia 50" at bounding box center [338, 241] width 200 height 34
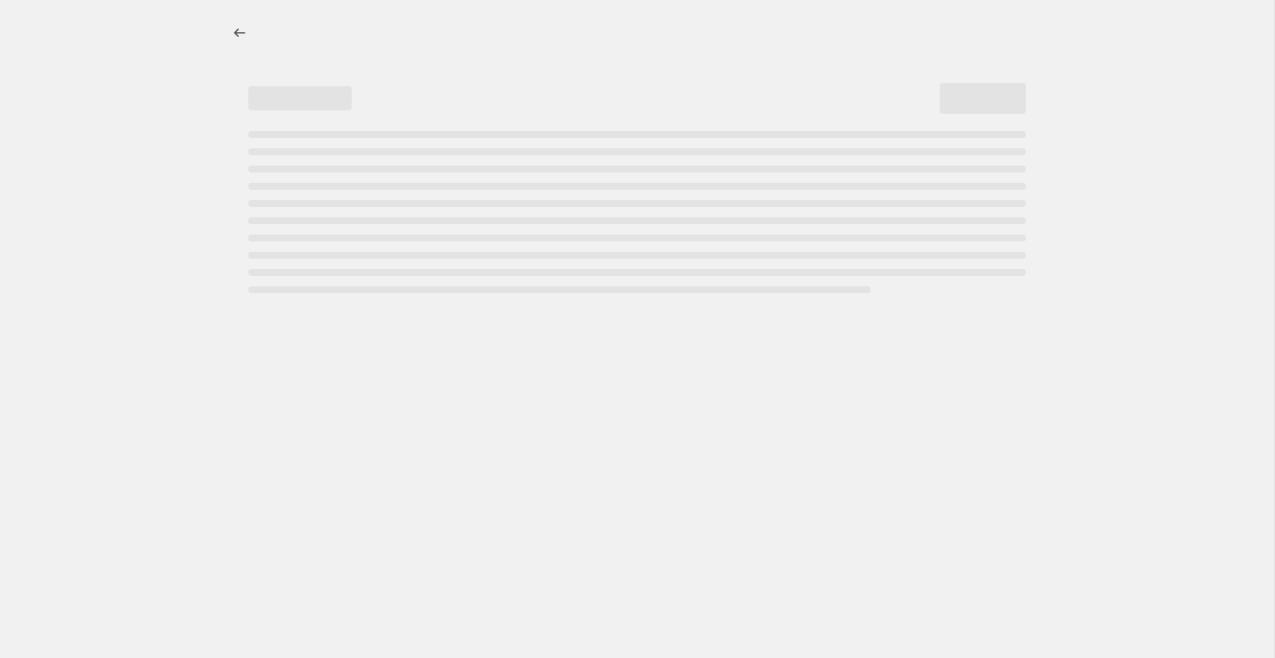
select select "percentage"
select select "vendor"
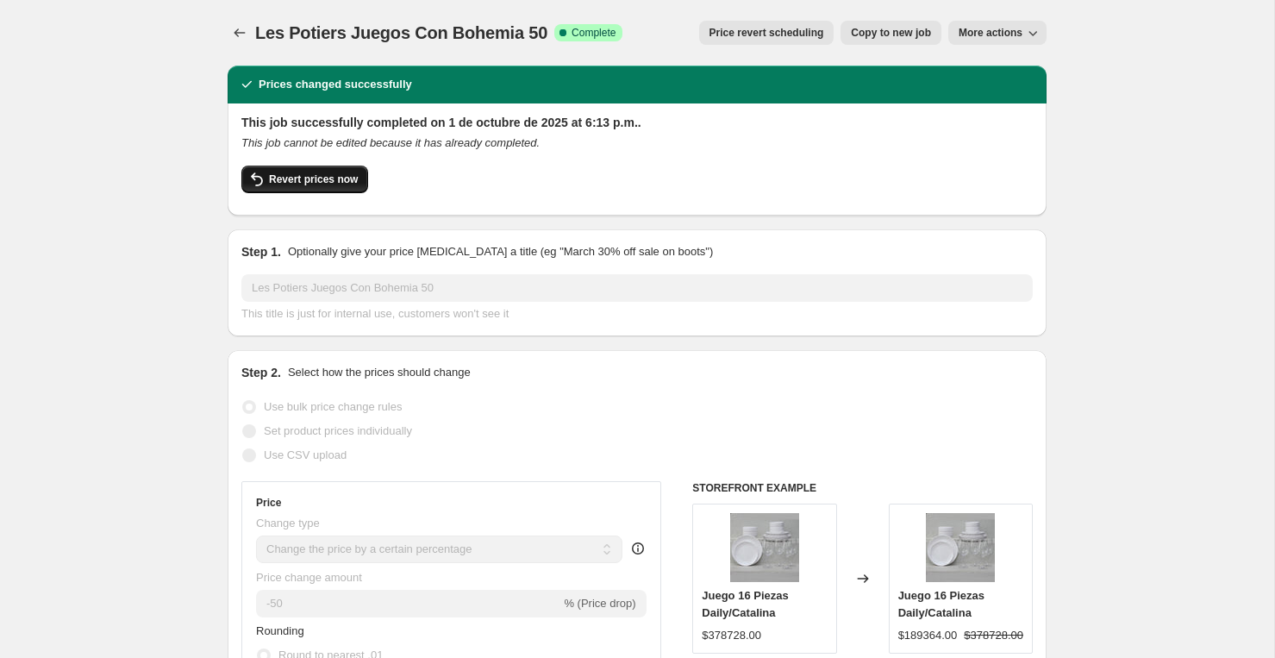
click at [299, 176] on span "Revert prices now" at bounding box center [313, 179] width 89 height 14
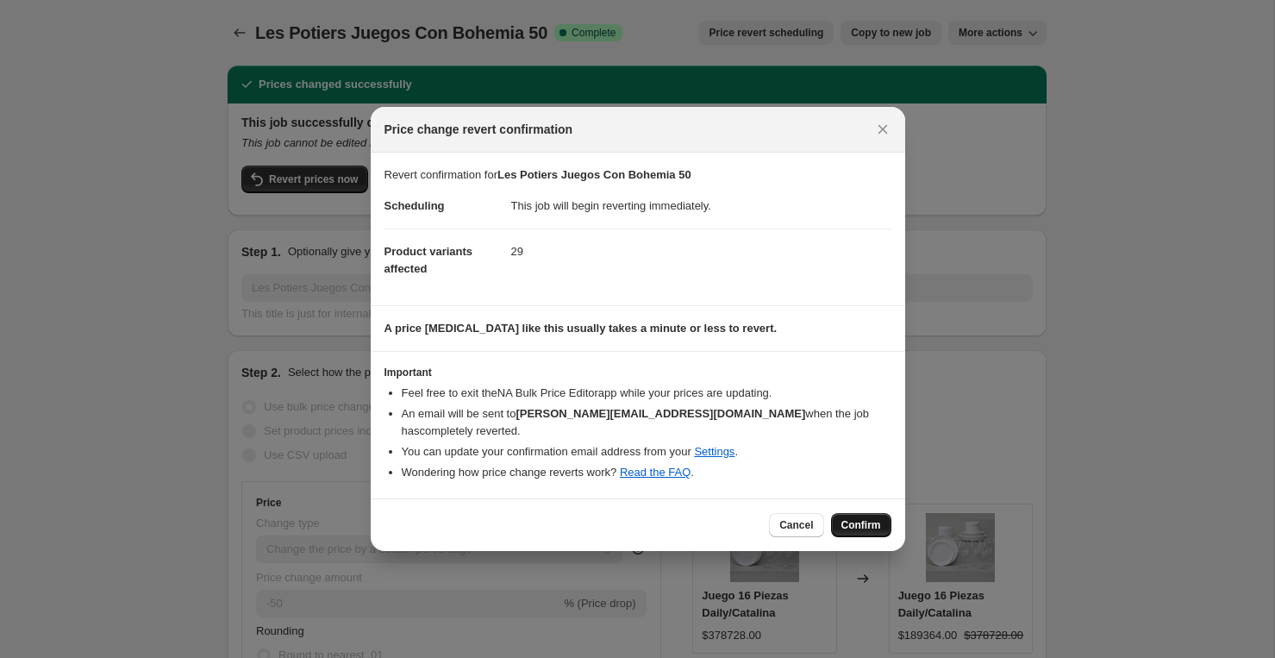
click at [881, 519] on button "Confirm" at bounding box center [861, 525] width 60 height 24
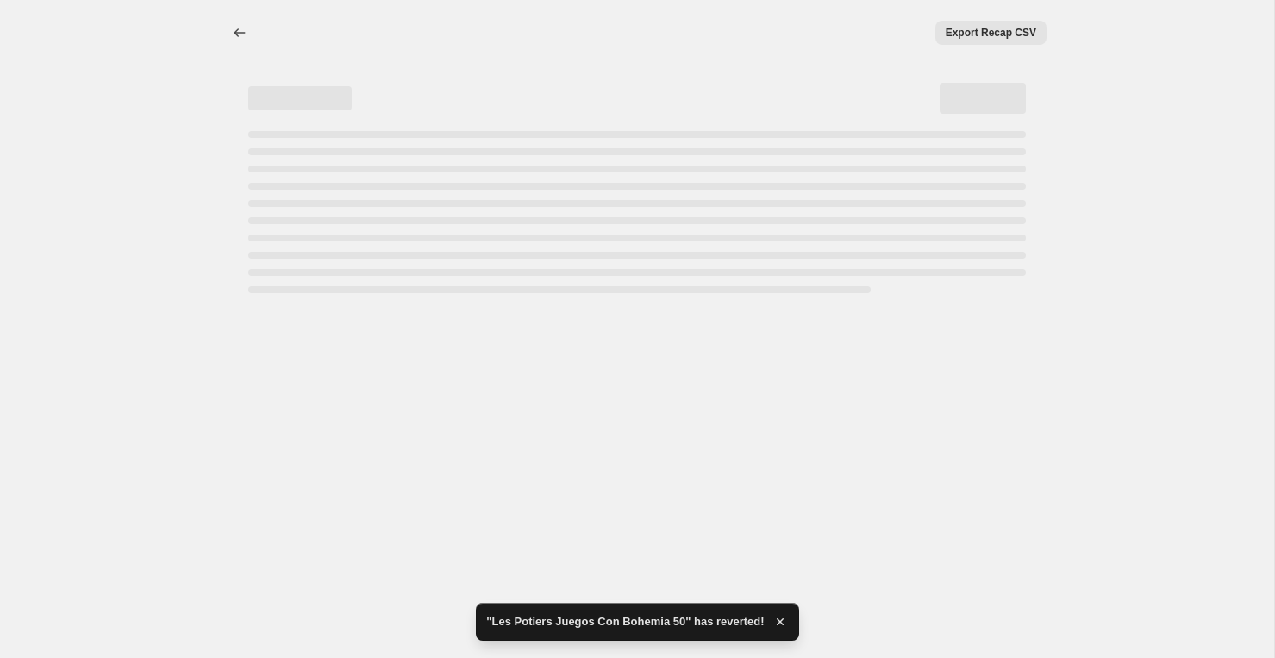
select select "percentage"
select select "vendor"
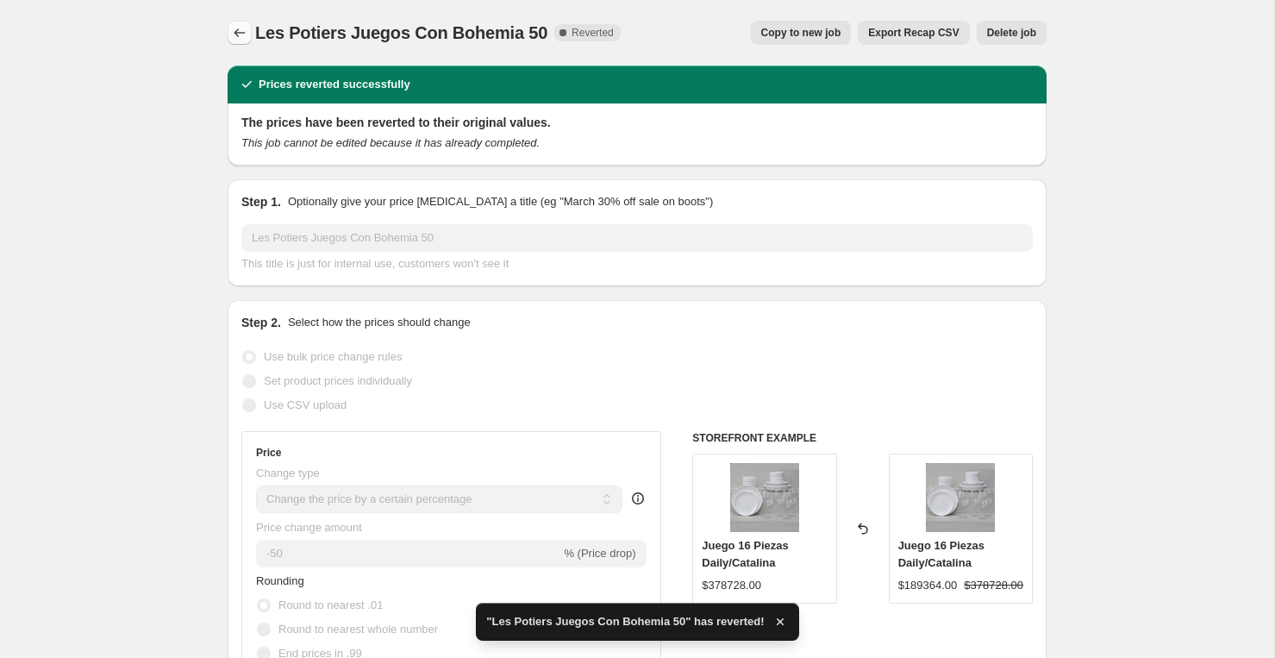
click at [242, 31] on icon "Price change jobs" at bounding box center [239, 32] width 17 height 17
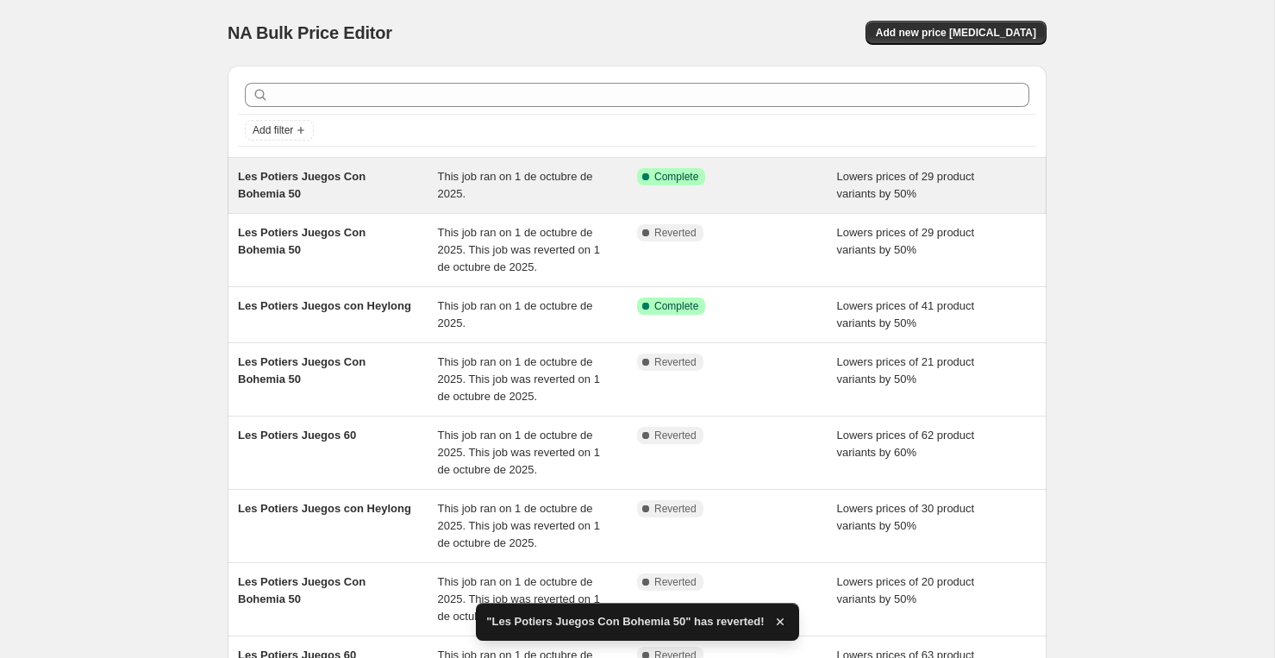
click at [304, 174] on span "Les Potiers Juegos Con Bohemia 50" at bounding box center [302, 185] width 128 height 30
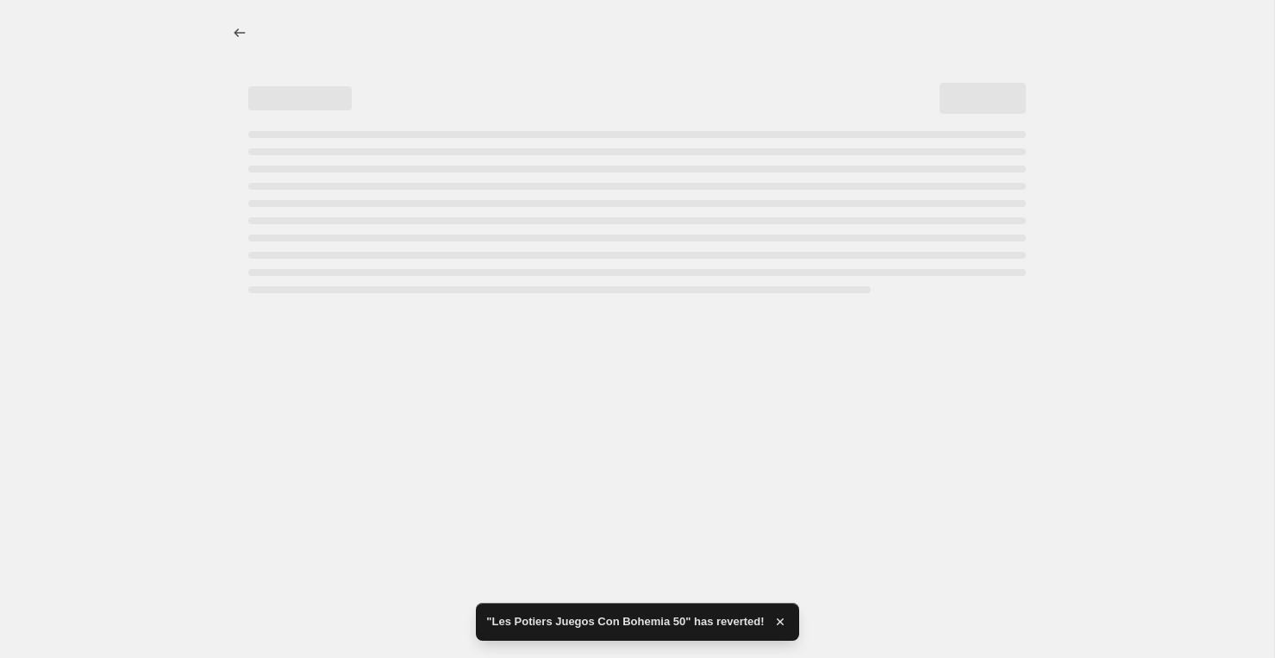
select select "percentage"
select select "vendor"
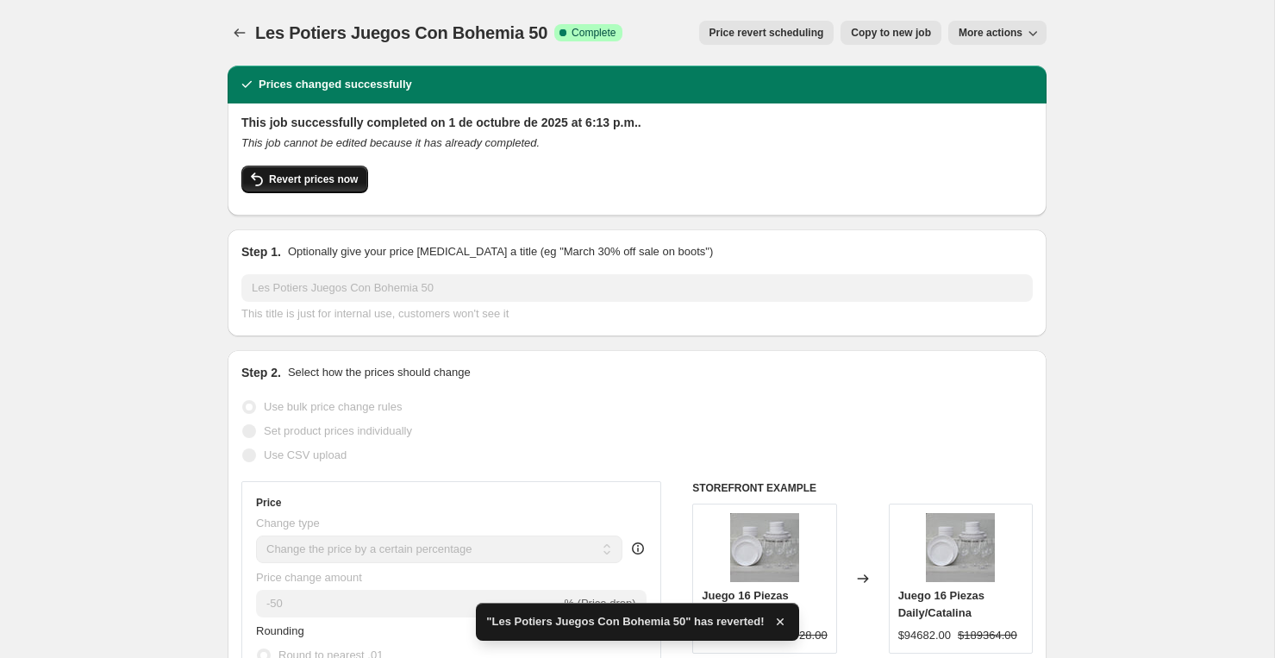
click at [289, 177] on span "Revert prices now" at bounding box center [313, 179] width 89 height 14
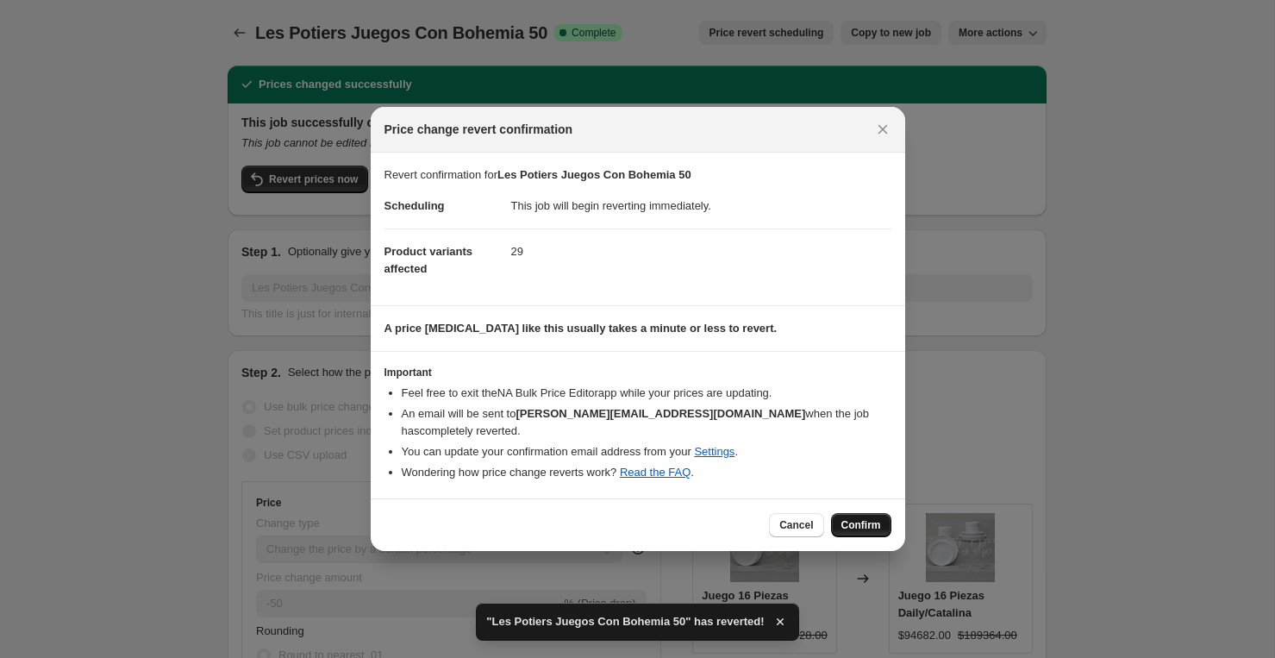
click at [851, 523] on button "Confirm" at bounding box center [861, 525] width 60 height 24
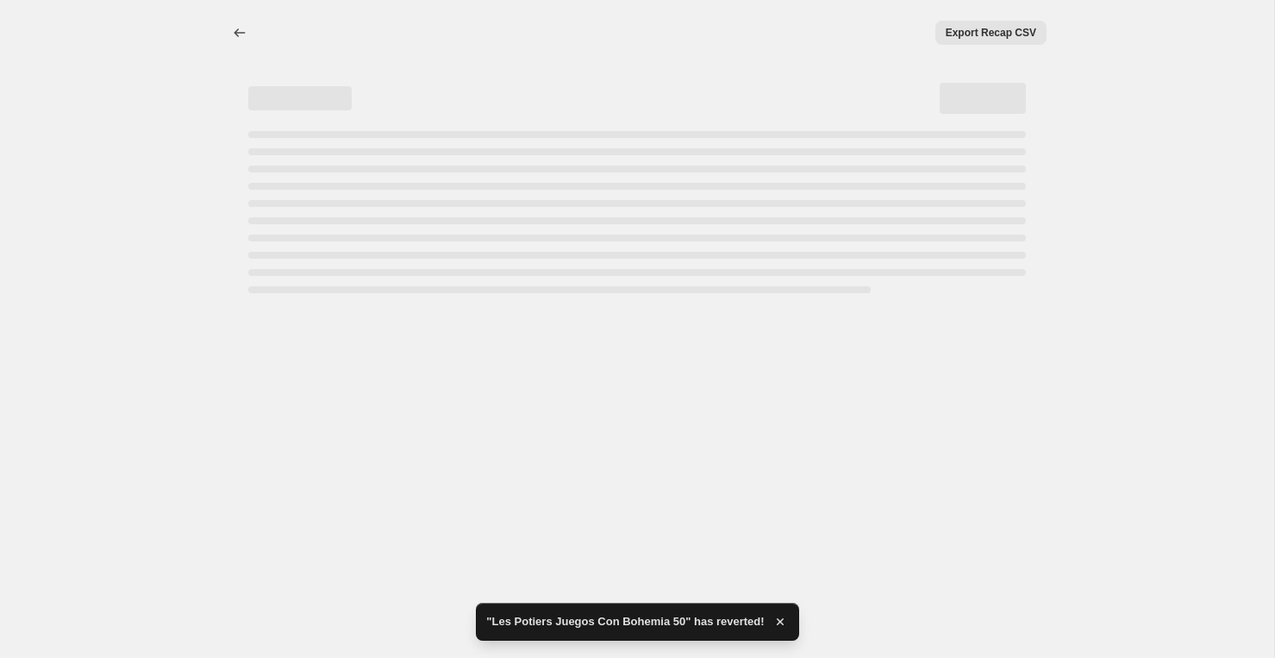
select select "percentage"
select select "vendor"
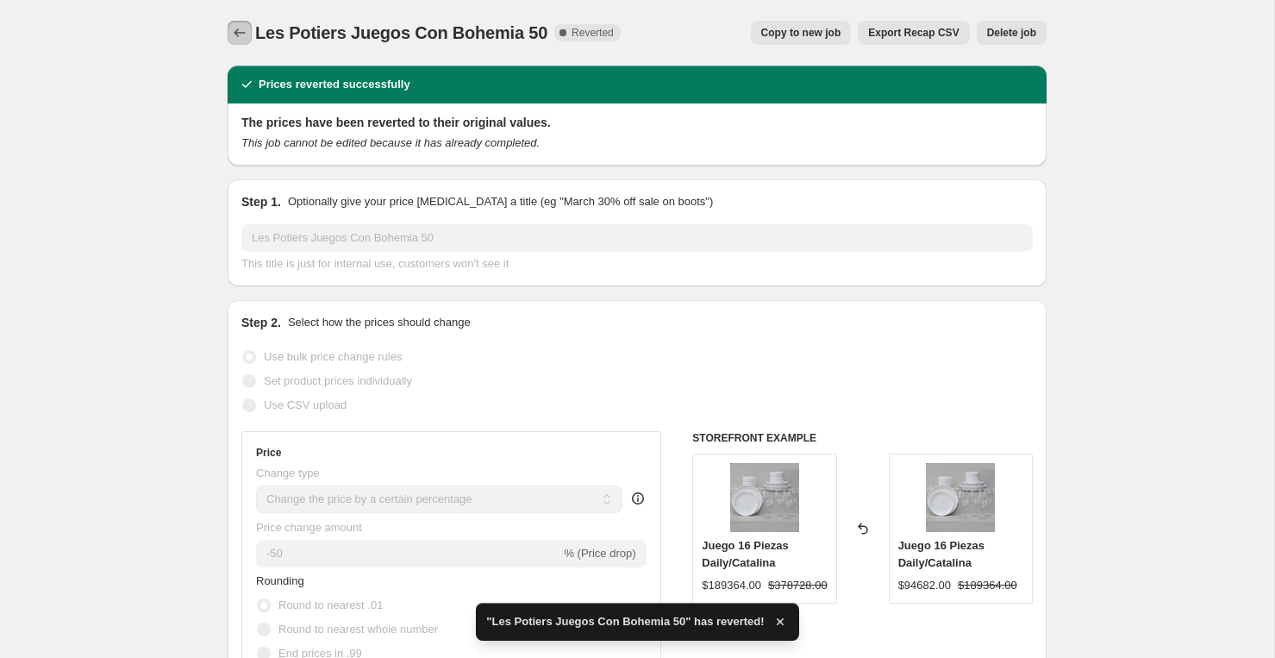
click at [249, 34] on button "Price change jobs" at bounding box center [240, 33] width 24 height 24
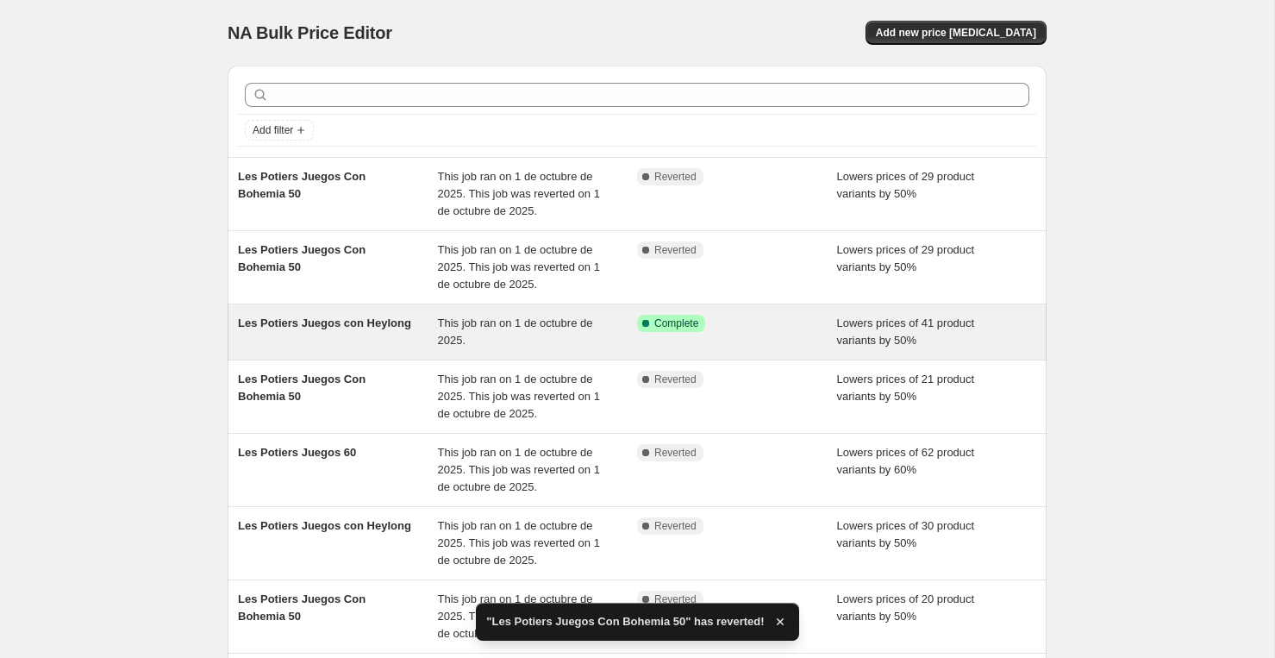
click at [255, 318] on span "Les Potiers Juegos con Heylong" at bounding box center [324, 322] width 173 height 13
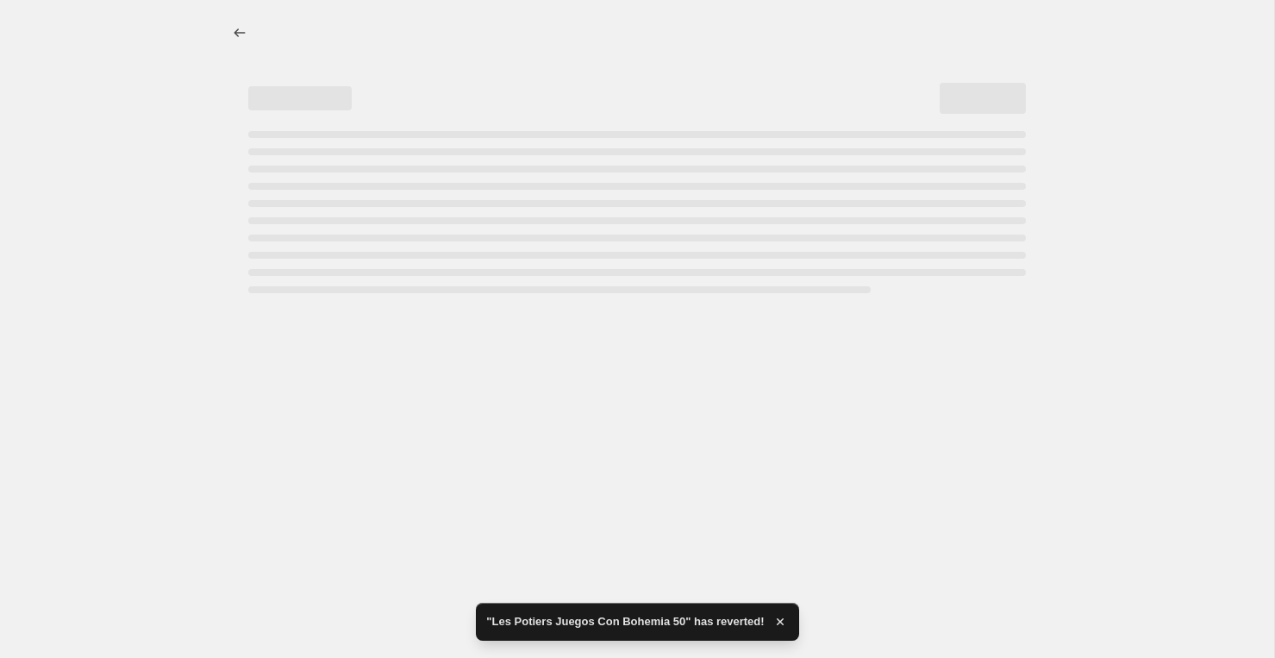
select select "percentage"
select select "vendor"
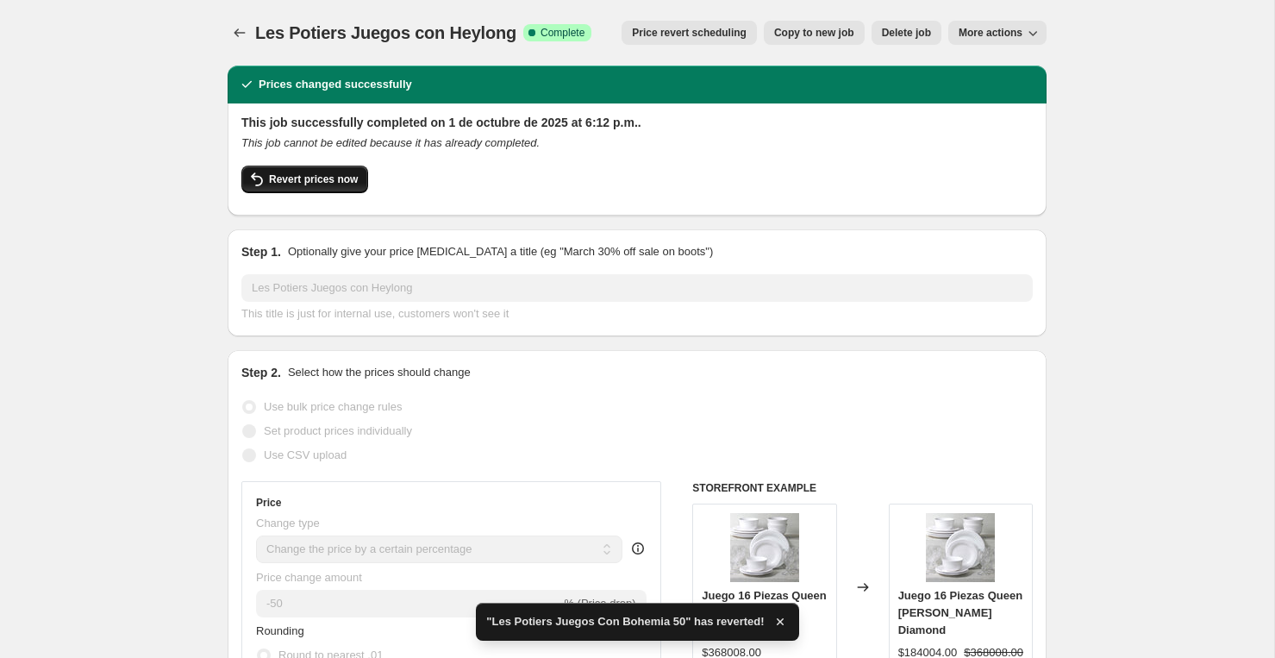
click at [298, 177] on span "Revert prices now" at bounding box center [313, 179] width 89 height 14
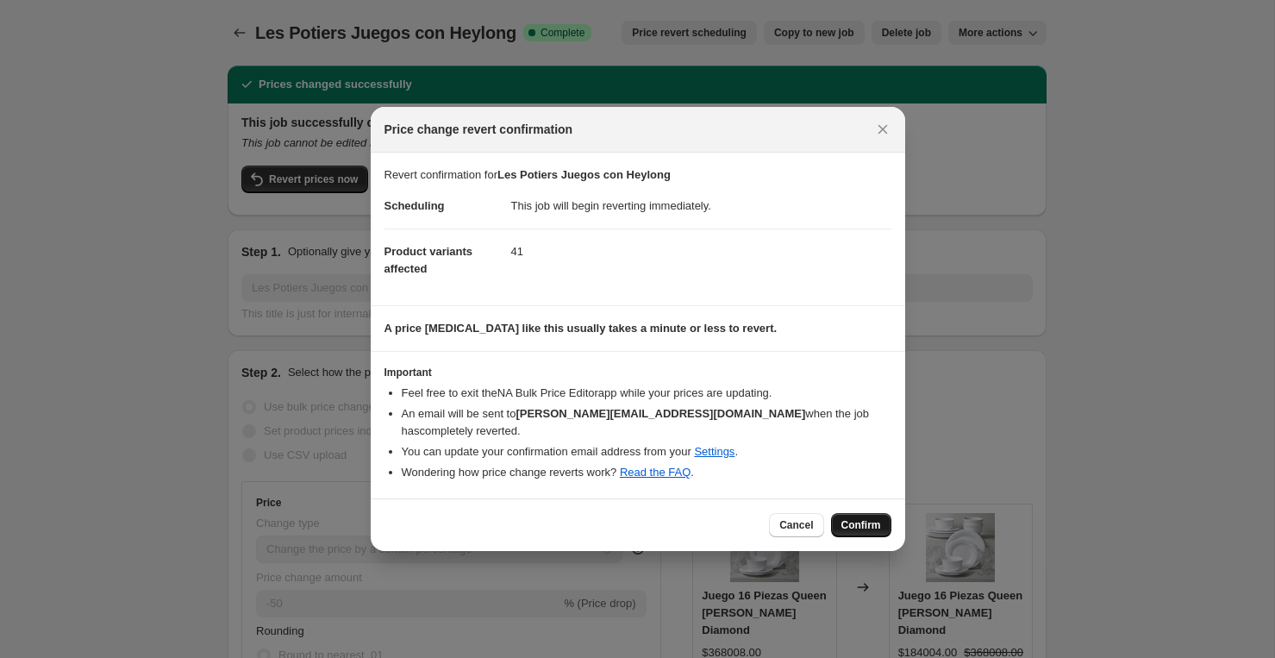
click at [841, 518] on span "Confirm" at bounding box center [861, 525] width 40 height 14
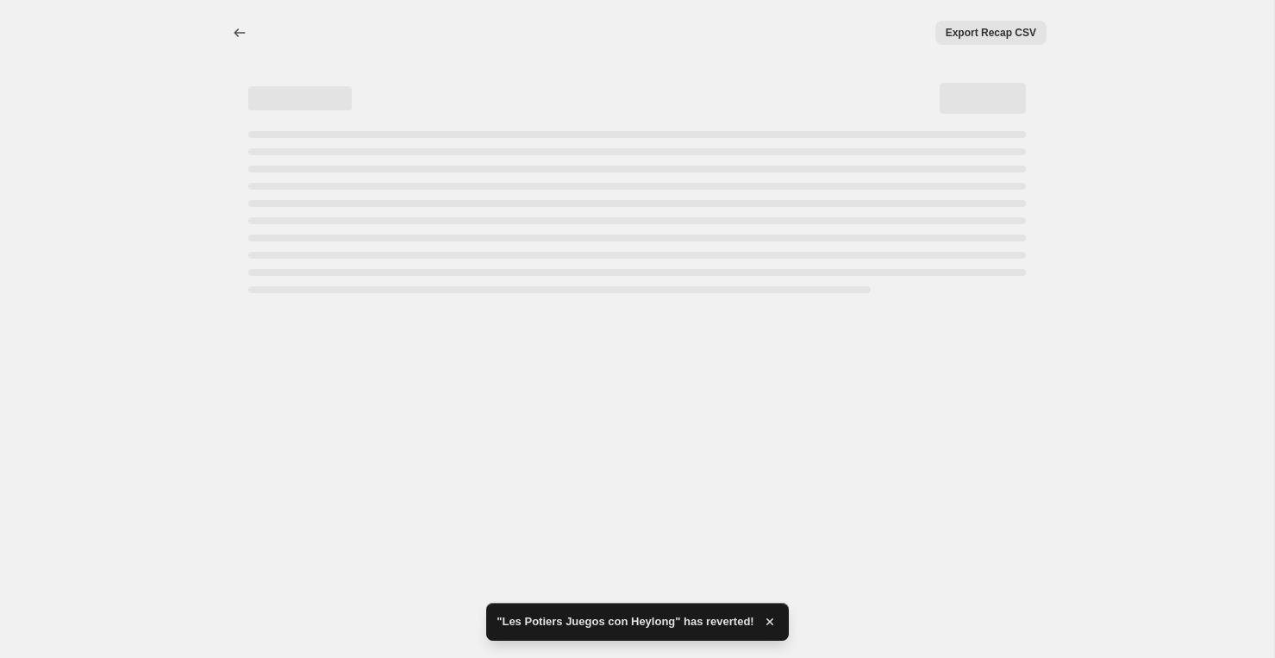
select select "percentage"
select select "vendor"
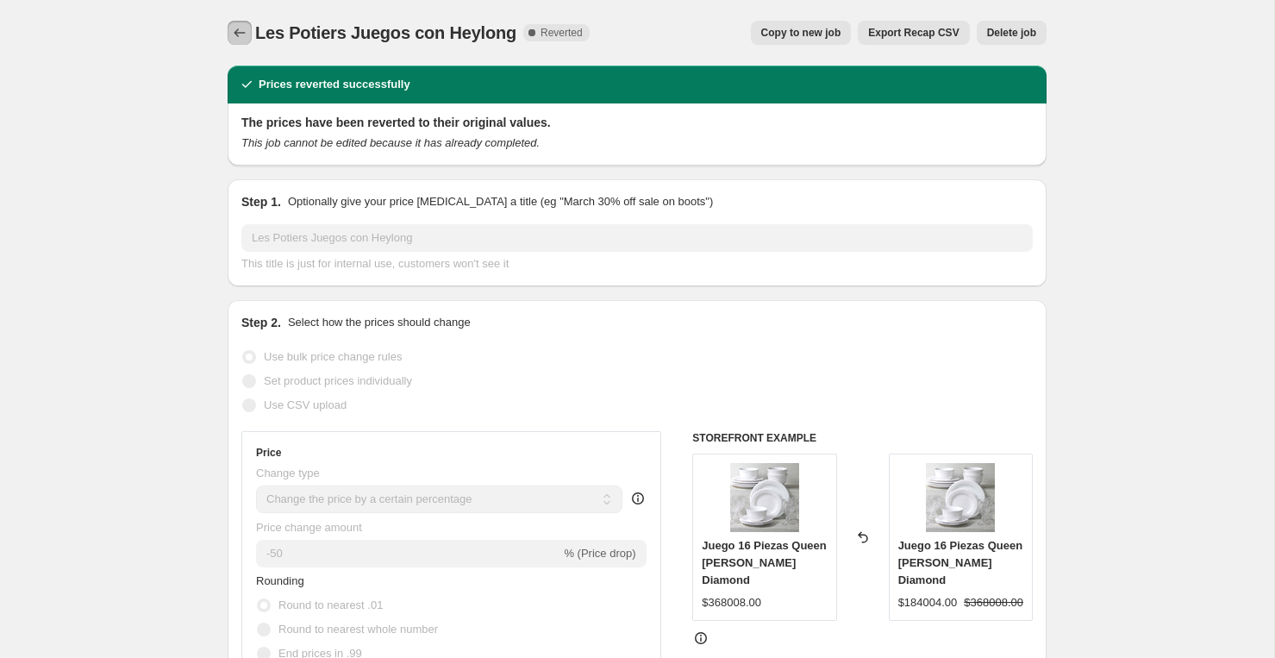
click at [236, 33] on icon "Price change jobs" at bounding box center [239, 32] width 17 height 17
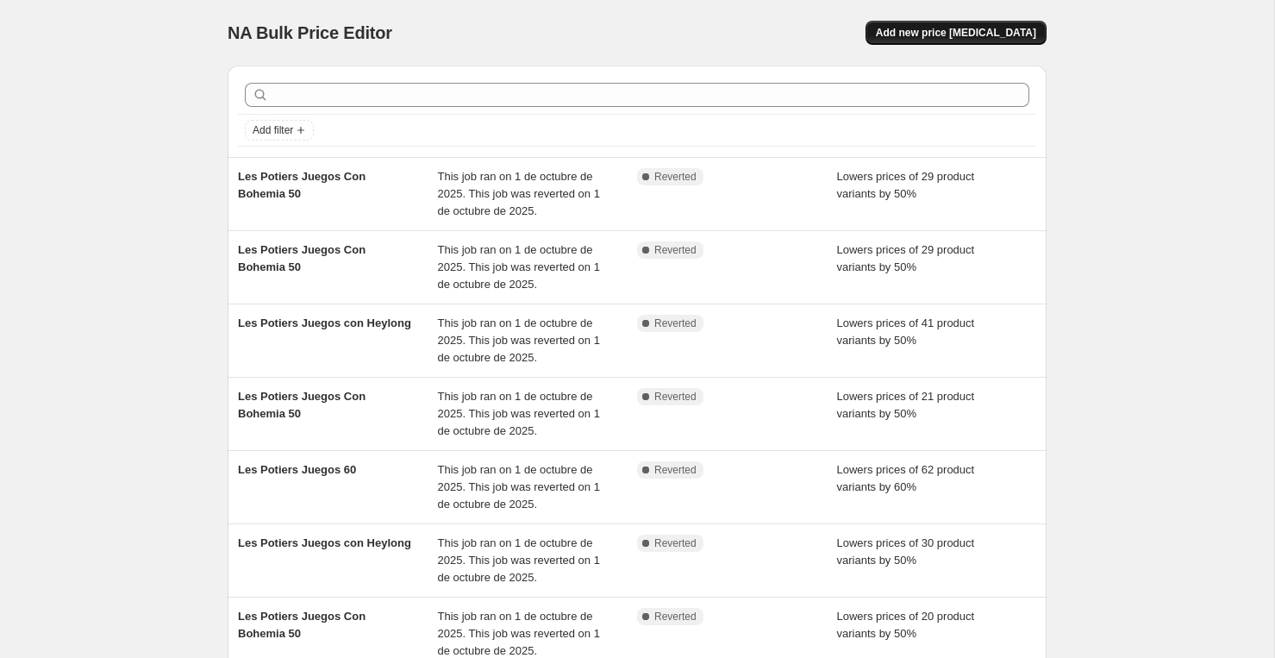
click at [978, 29] on span "Add new price [MEDICAL_DATA]" at bounding box center [956, 33] width 160 height 14
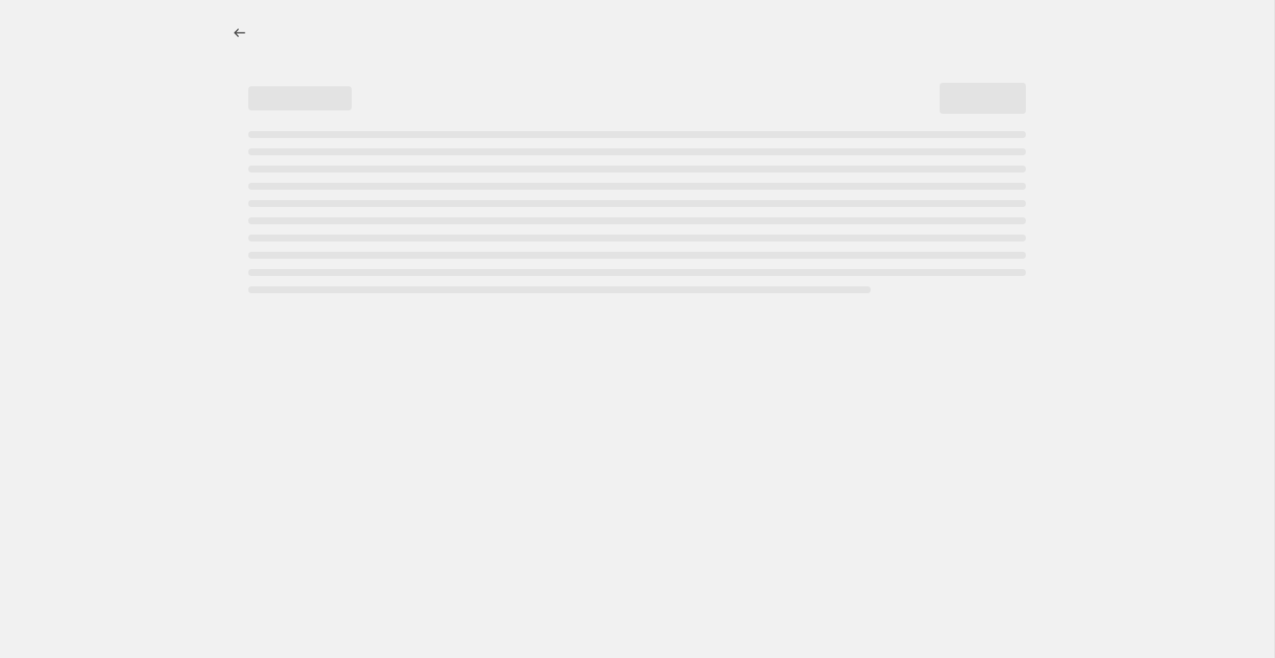
select select "percentage"
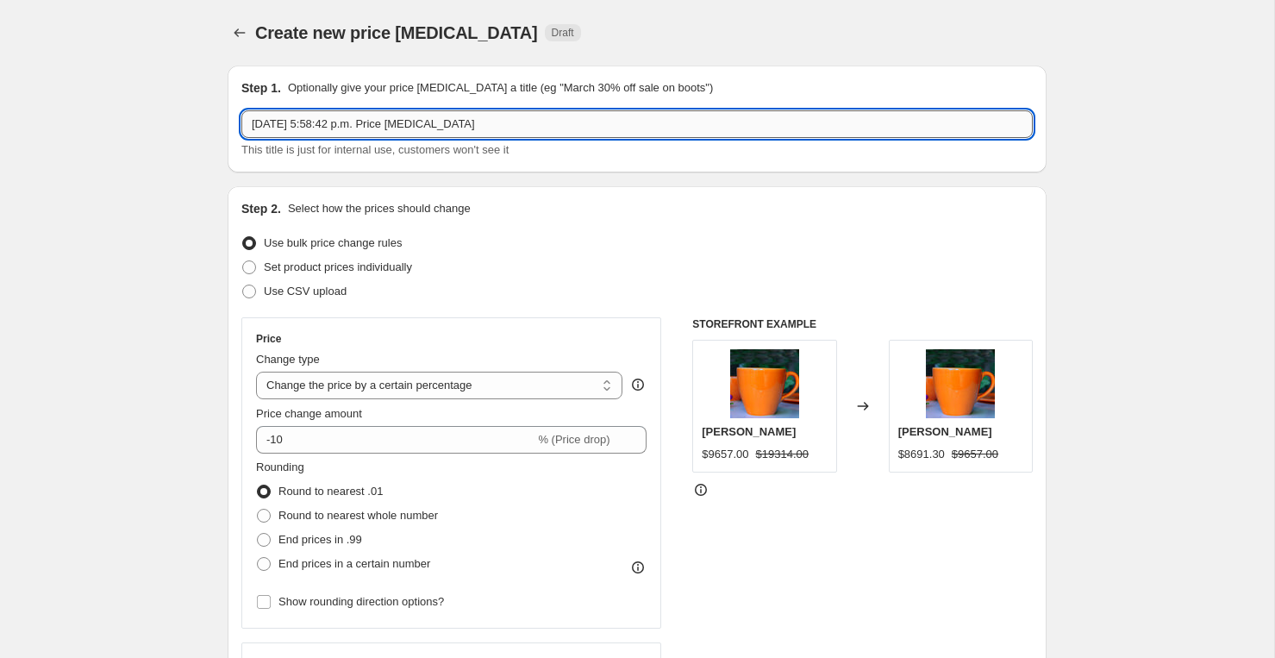
click at [375, 126] on input "[DATE] 5:58:42 p.m. Price [MEDICAL_DATA]" at bounding box center [636, 124] width 791 height 28
type input "Les Potiers Juegos 60"
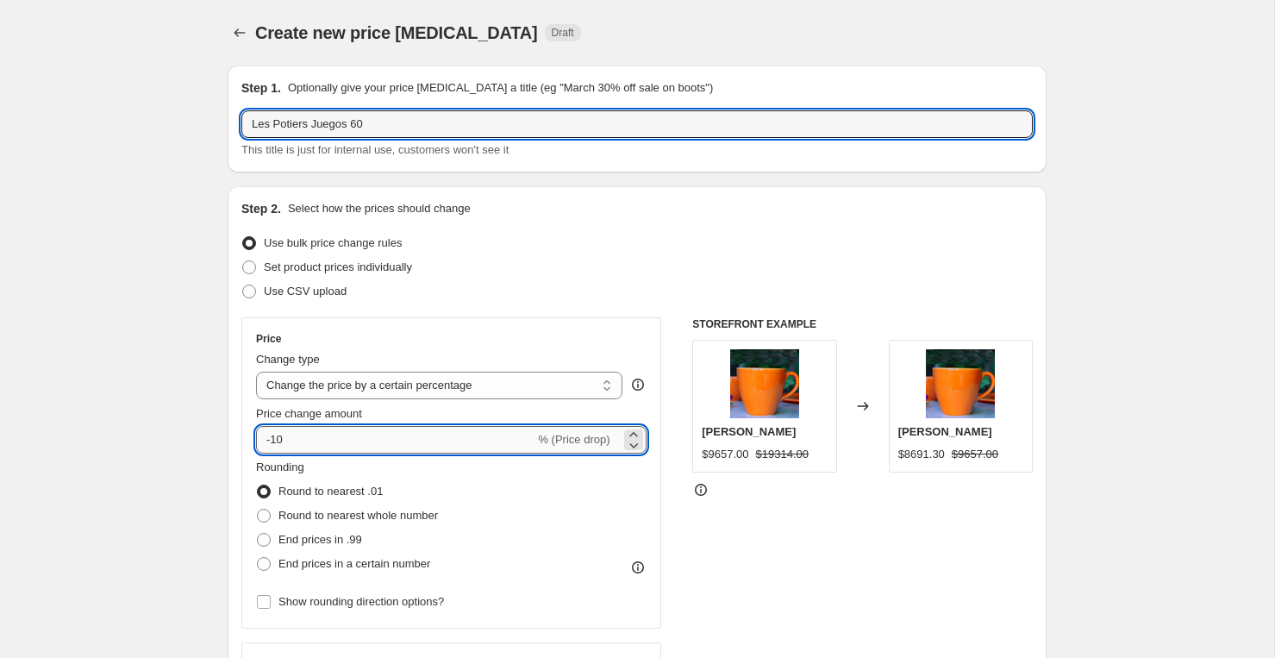
click at [298, 440] on input "-10" at bounding box center [395, 440] width 278 height 28
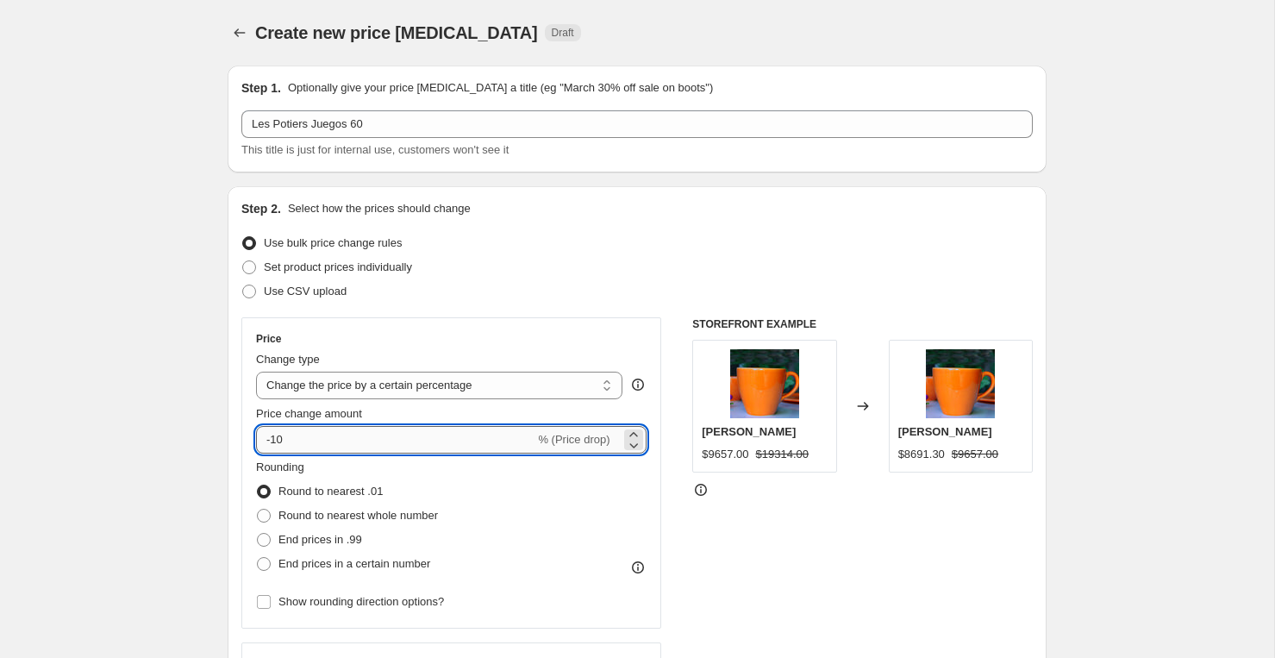
type input "-1"
type input "-60"
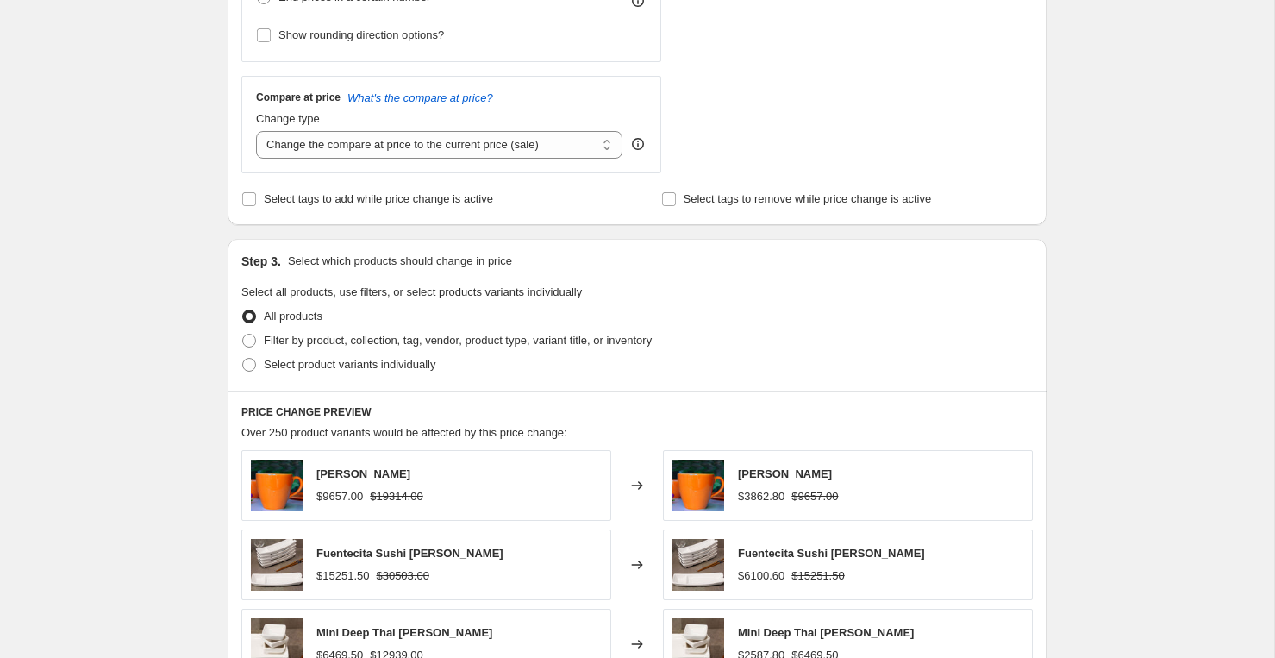
scroll to position [570, 0]
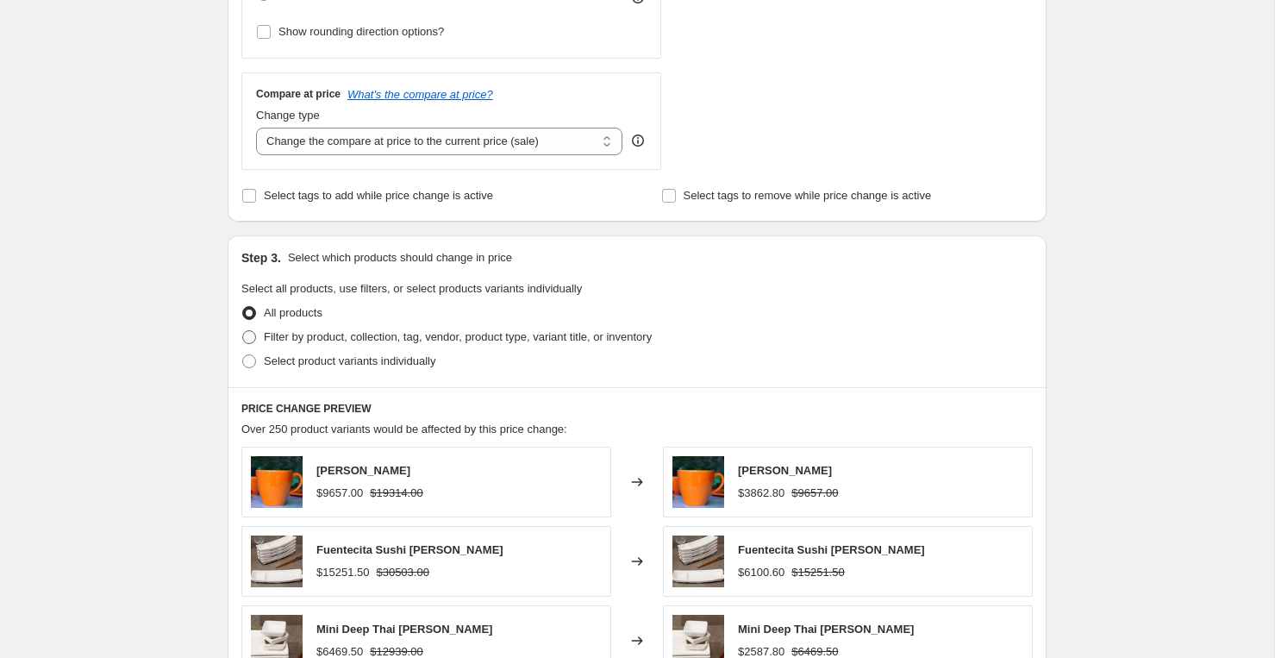
click at [308, 347] on label "Filter by product, collection, tag, vendor, product type, variant title, or inv…" at bounding box center [446, 337] width 410 height 24
click at [243, 331] on input "Filter by product, collection, tag, vendor, product type, variant title, or inv…" at bounding box center [242, 330] width 1 height 1
radio input "true"
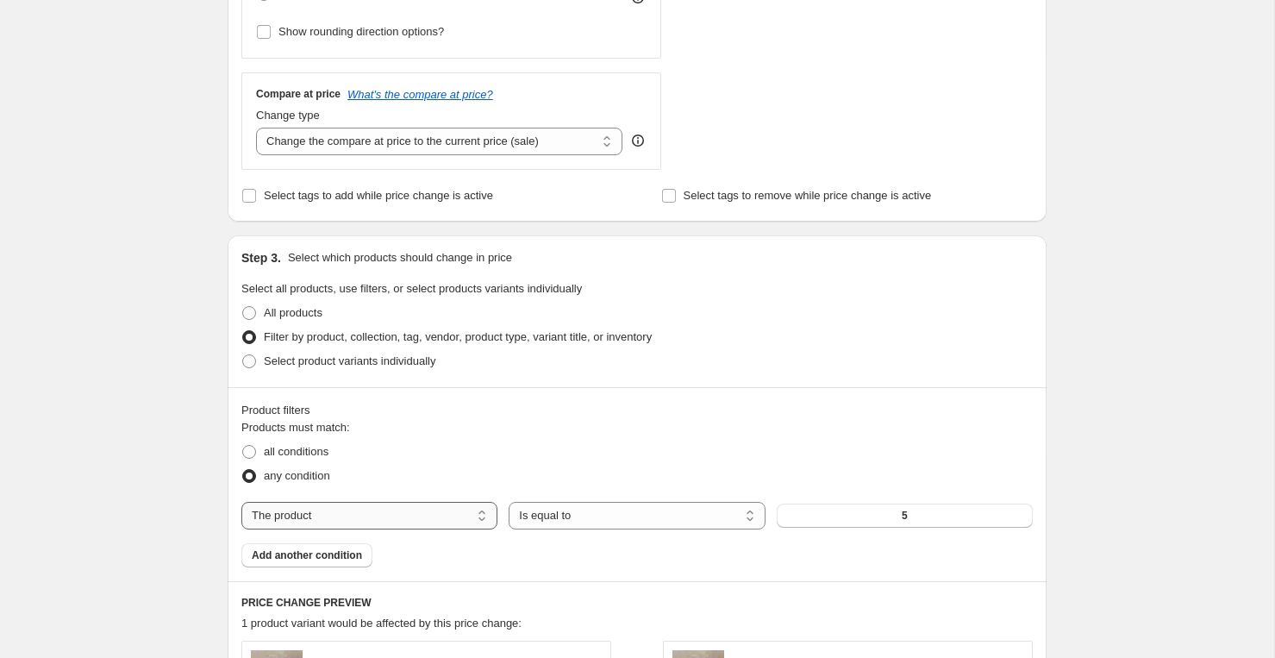
click at [356, 512] on select "The product The product's collection The product's tag The product's vendor The…" at bounding box center [369, 516] width 256 height 28
select select "vendor"
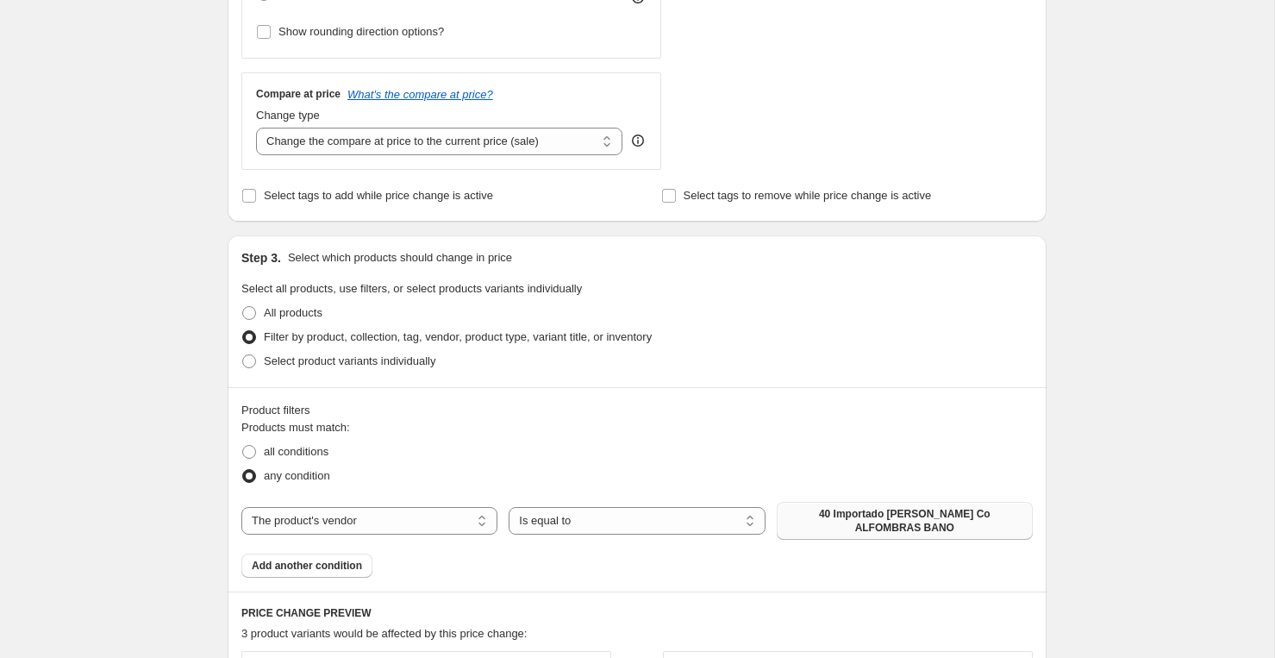
click at [882, 519] on span "40 Importado [PERSON_NAME] Co ALFOMBRAS BANO" at bounding box center [904, 521] width 235 height 28
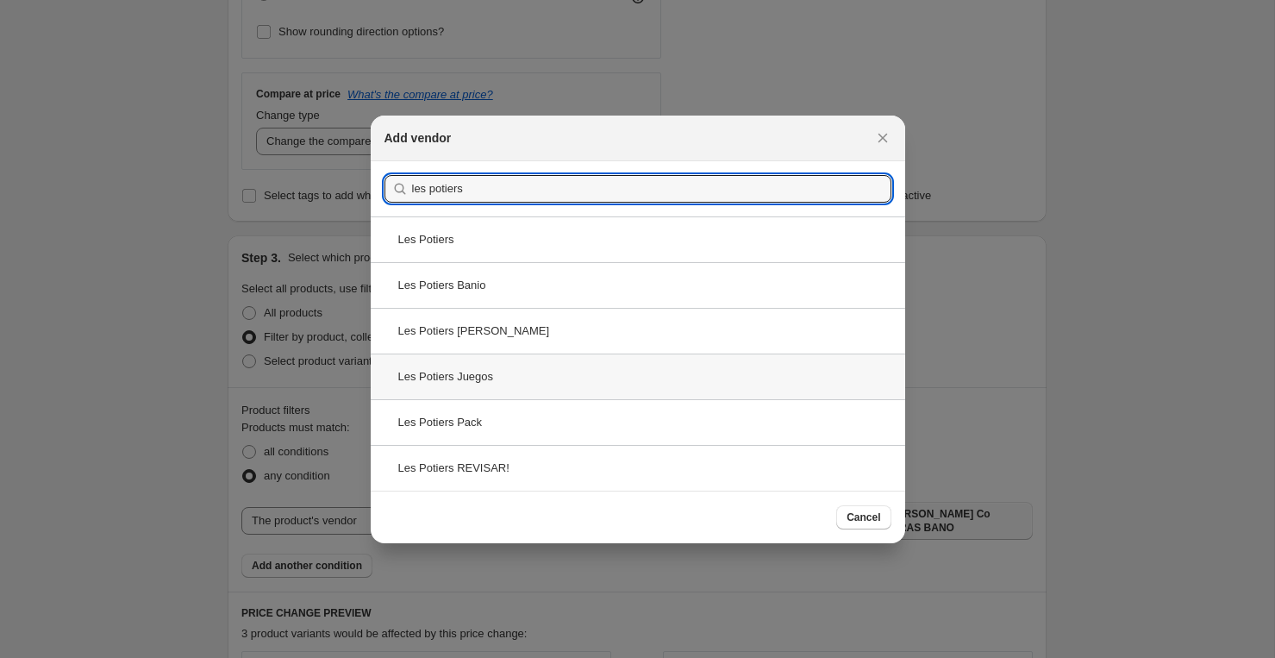
type input "les potiers"
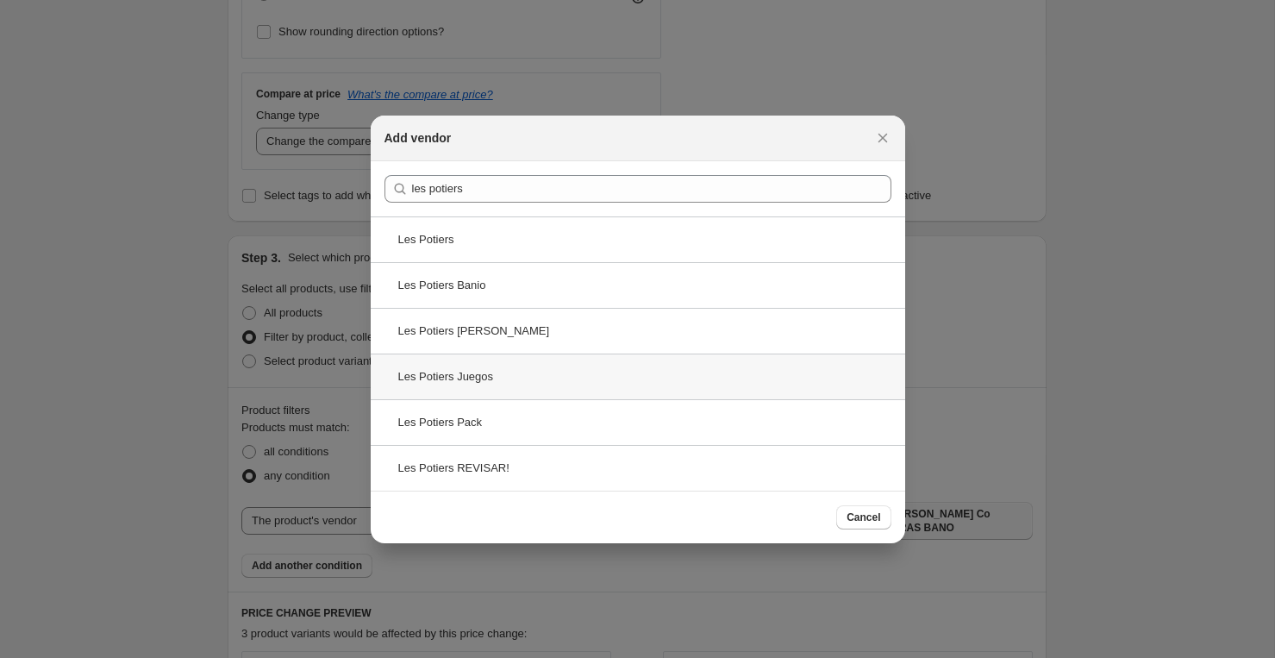
click at [520, 369] on div "Les Potiers Juegos" at bounding box center [638, 376] width 534 height 46
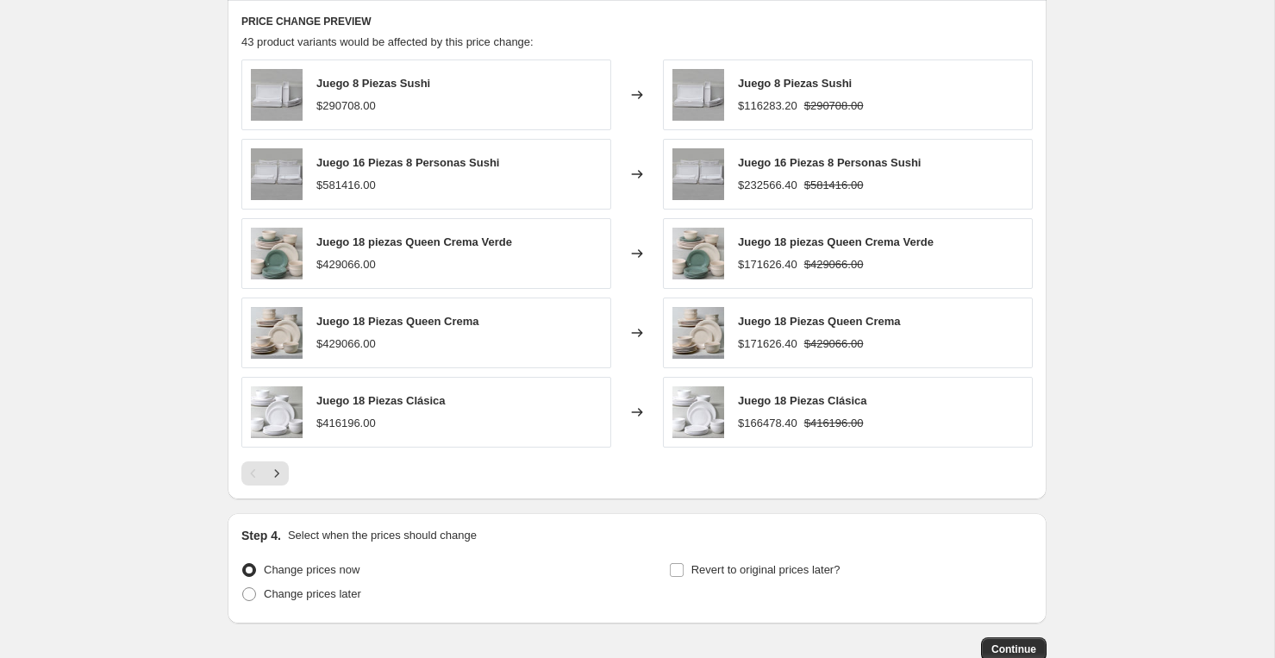
scroll to position [1259, 0]
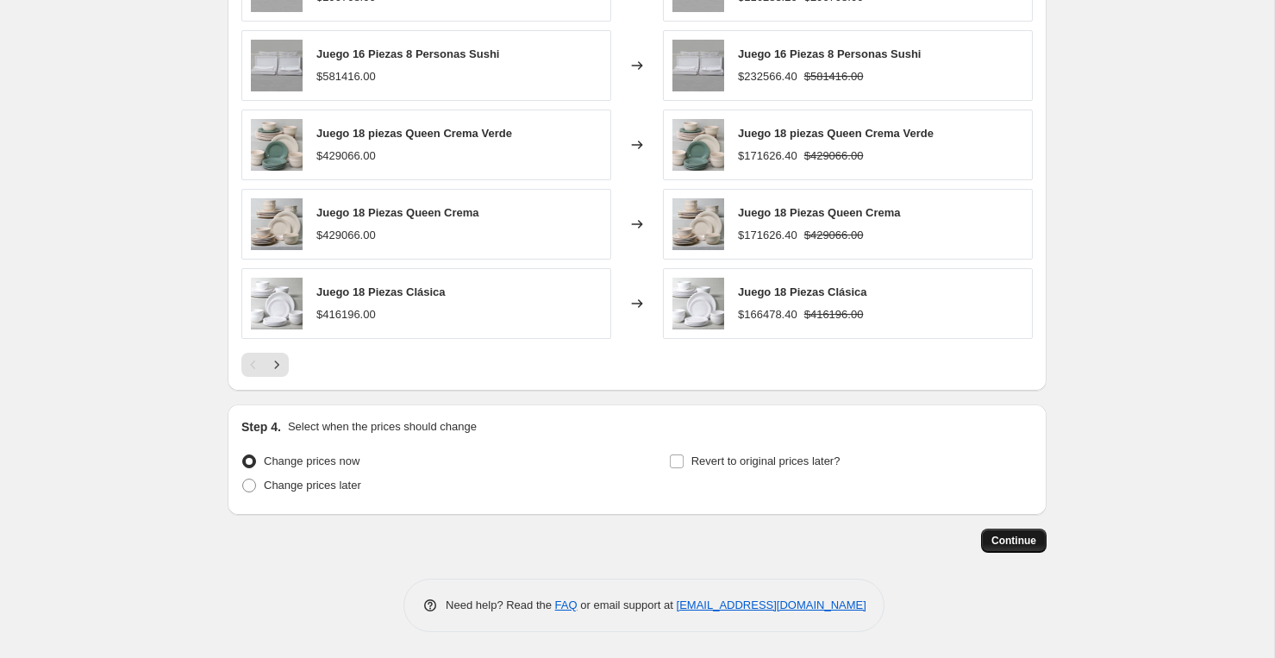
click at [1013, 544] on span "Continue" at bounding box center [1013, 540] width 45 height 14
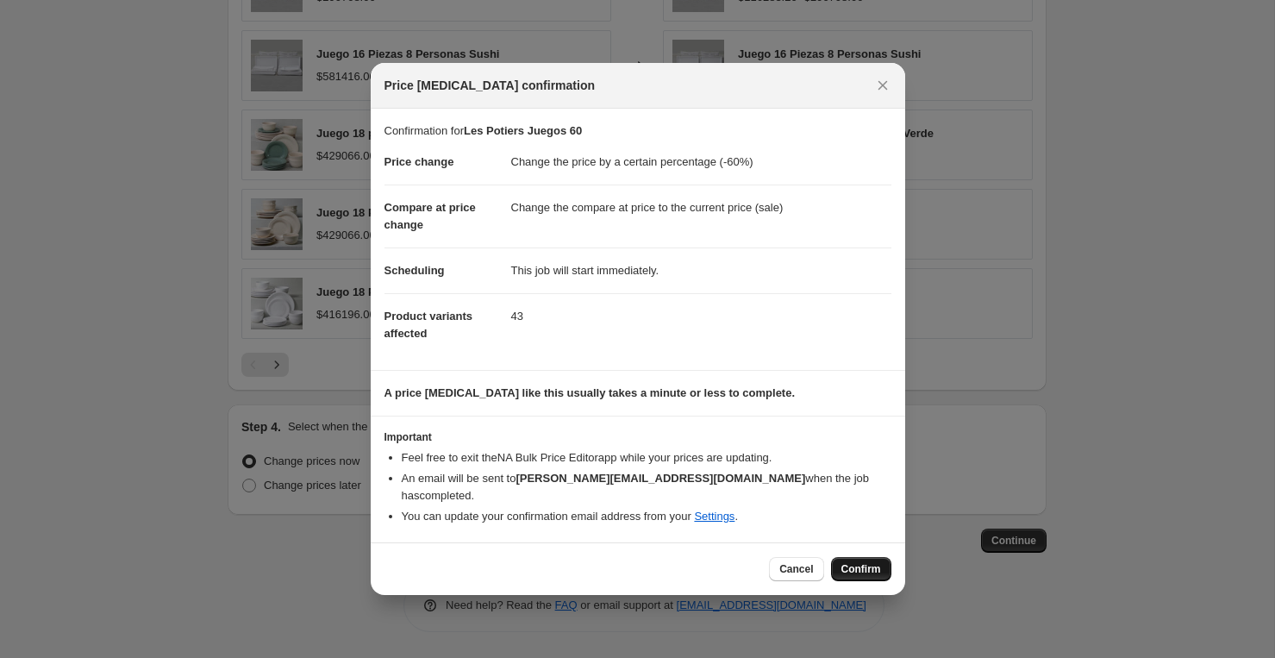
click at [876, 562] on span "Confirm" at bounding box center [861, 569] width 40 height 14
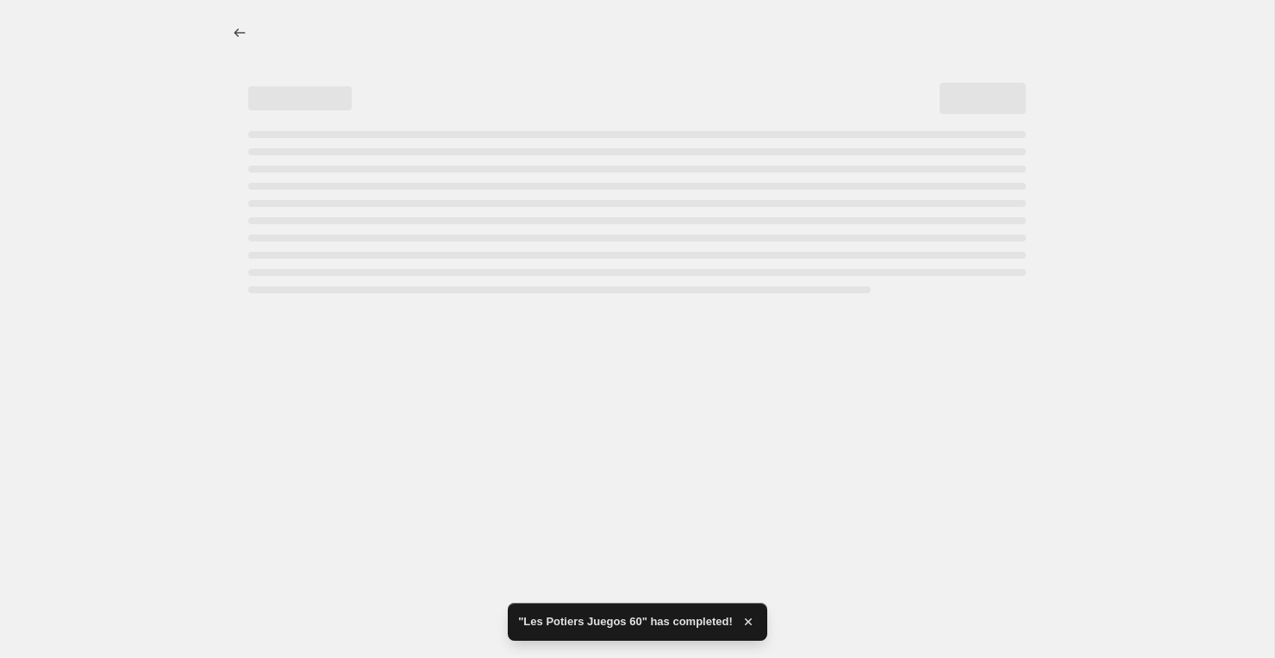
select select "percentage"
select select "vendor"
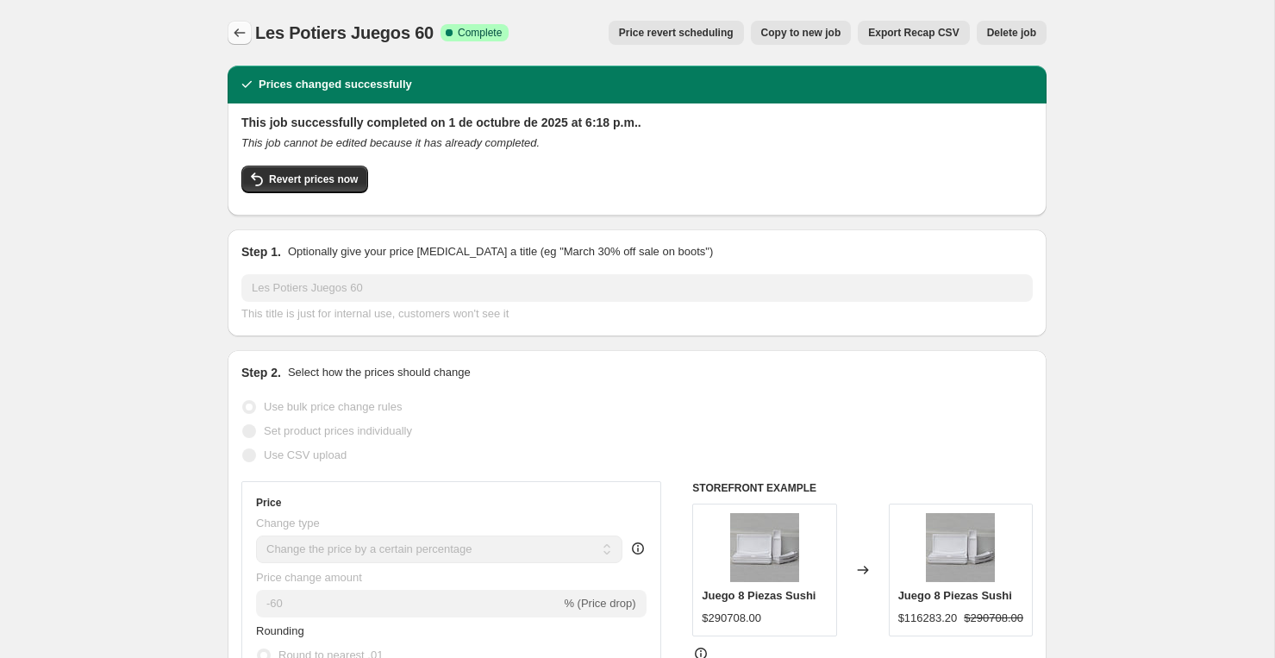
click at [243, 32] on icon "Price change jobs" at bounding box center [239, 32] width 17 height 17
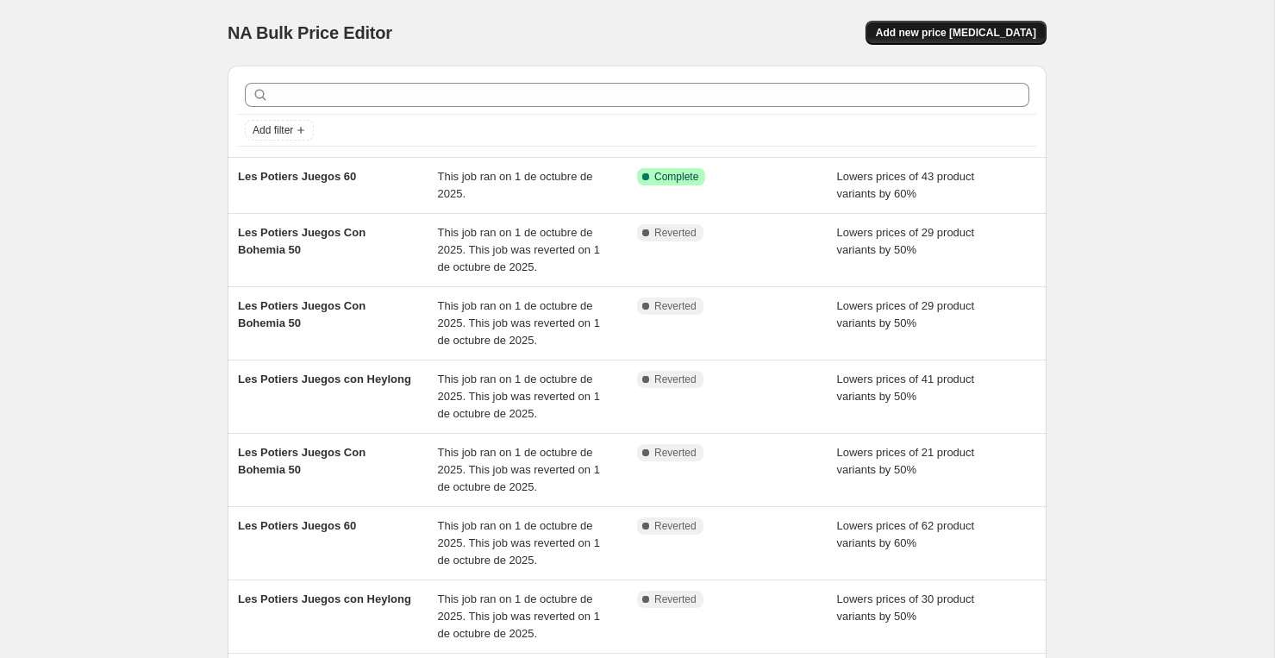
click at [941, 38] on span "Add new price [MEDICAL_DATA]" at bounding box center [956, 33] width 160 height 14
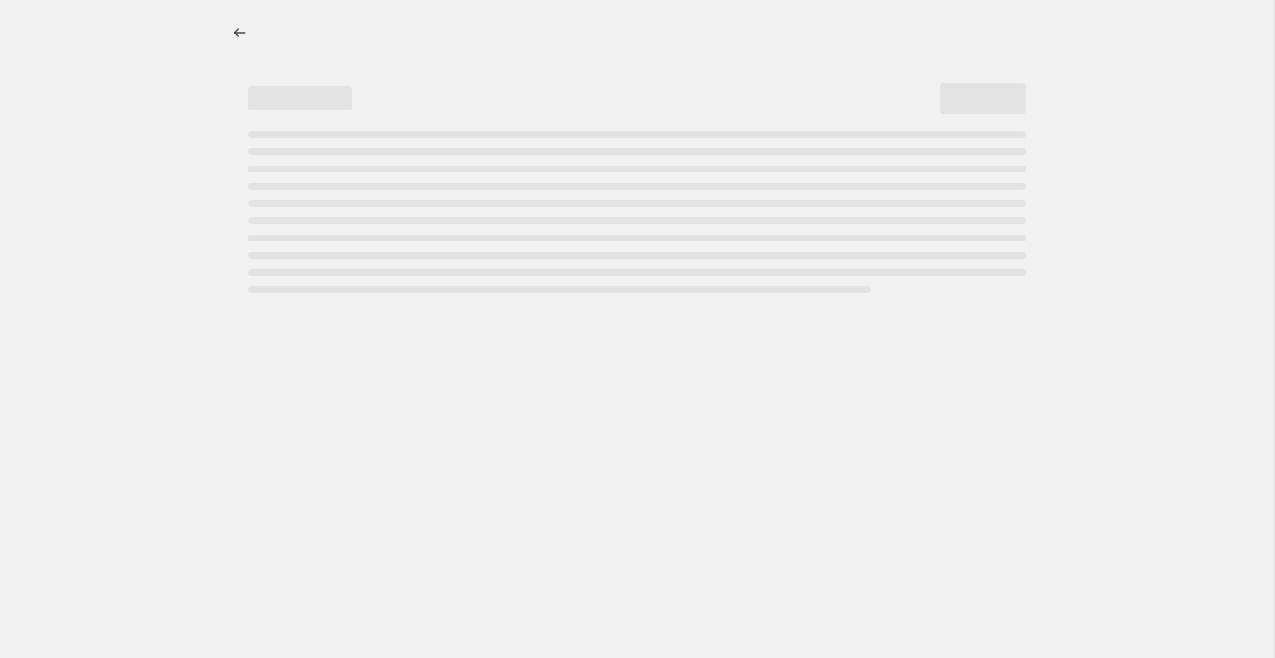
select select "percentage"
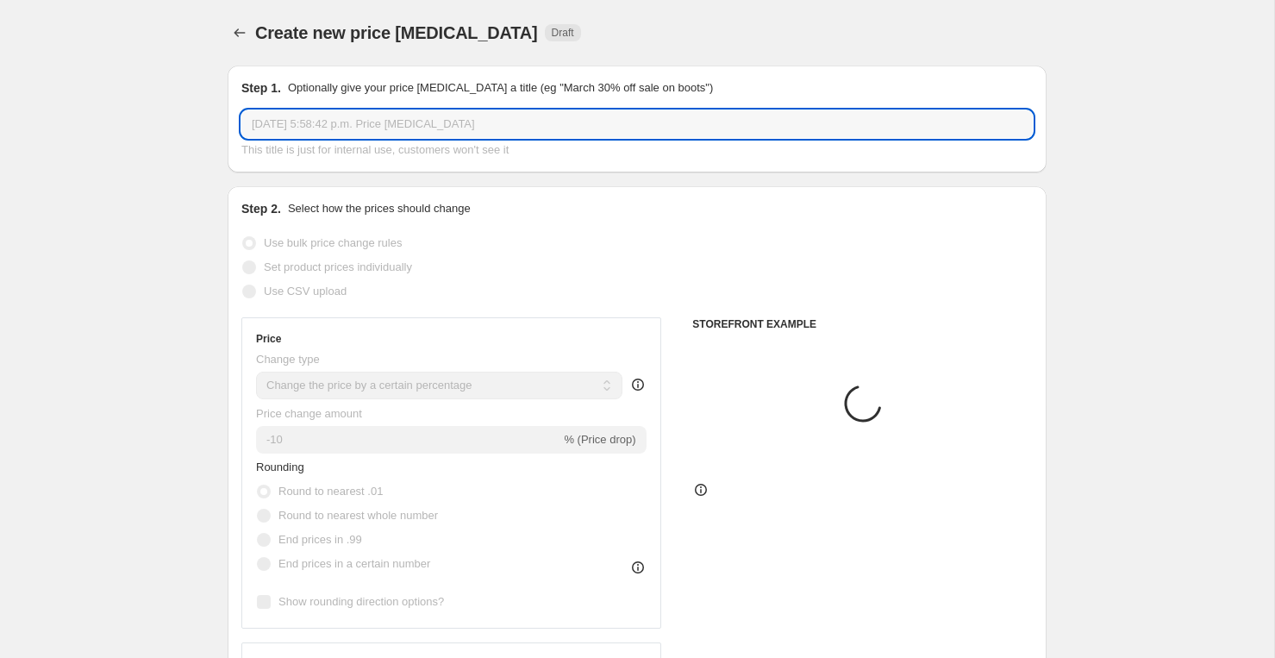
click at [537, 121] on input "[DATE] 5:58:42 p.m. Price [MEDICAL_DATA]" at bounding box center [636, 124] width 791 height 28
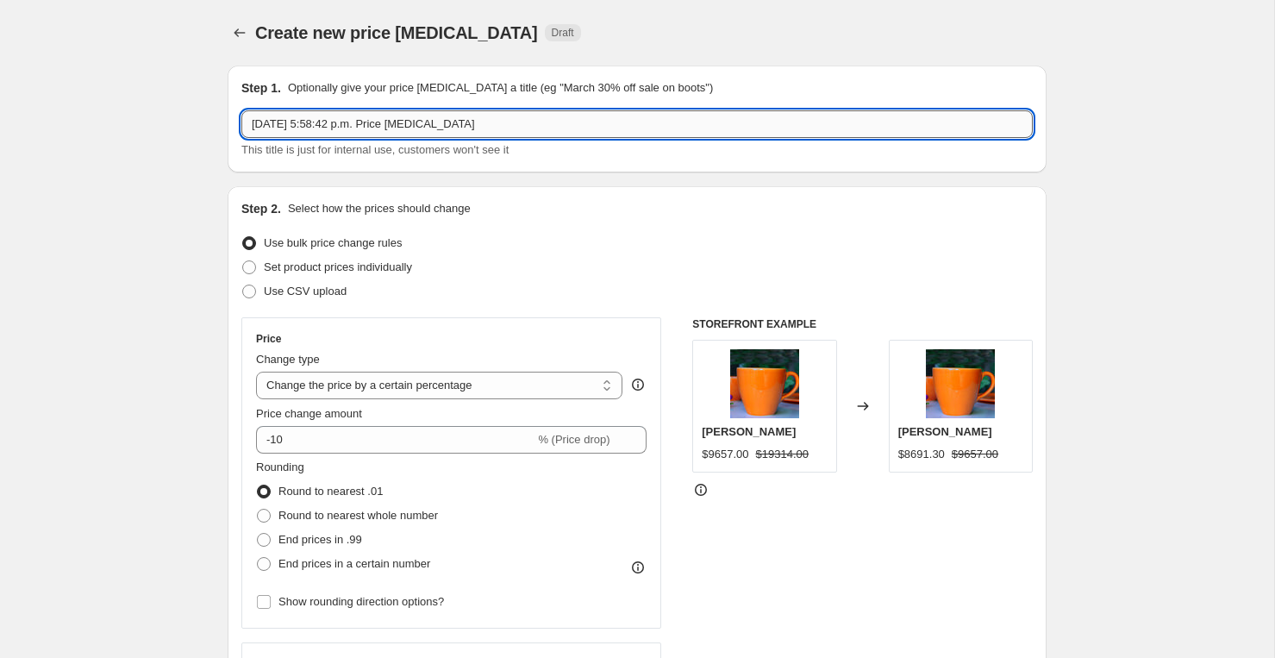
click at [537, 121] on input "[DATE] 5:58:42 p.m. Price [MEDICAL_DATA]" at bounding box center [636, 124] width 791 height 28
type input "Les Potiers Juegos con Bohemia"
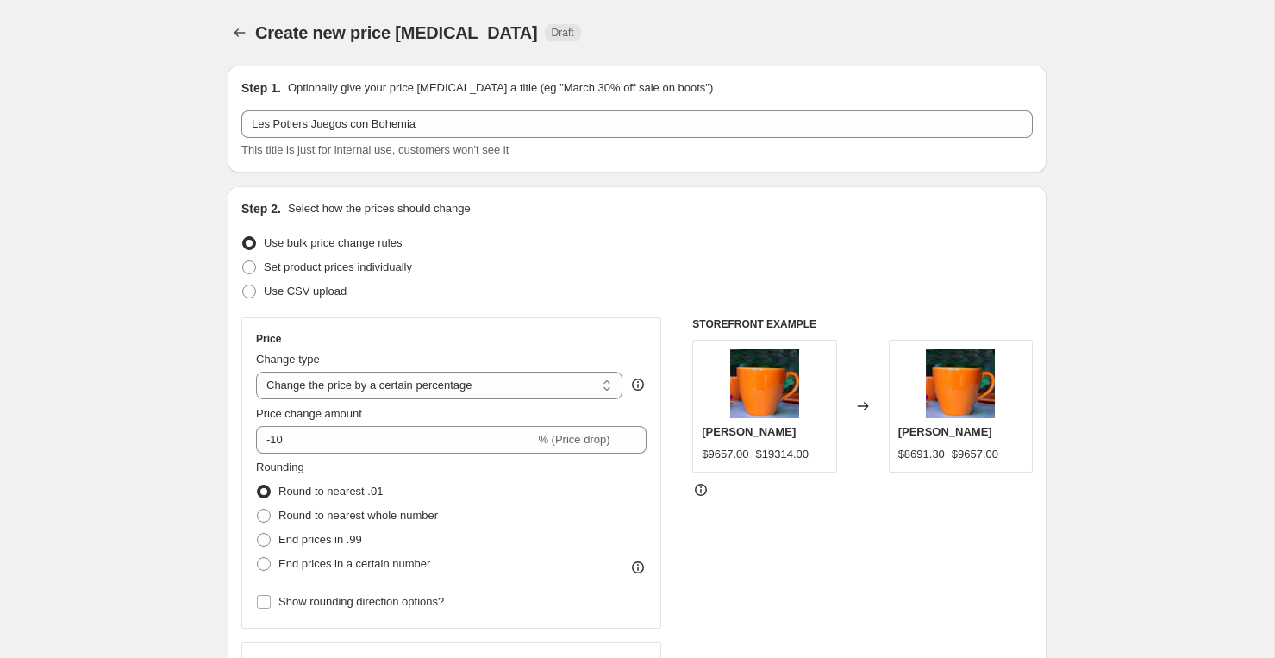
click at [359, 453] on div "Price Change type Change the price to a certain amount Change the price by a ce…" at bounding box center [451, 473] width 390 height 282
click at [359, 447] on input "-10" at bounding box center [395, 440] width 278 height 28
type input "-1"
type input "-50"
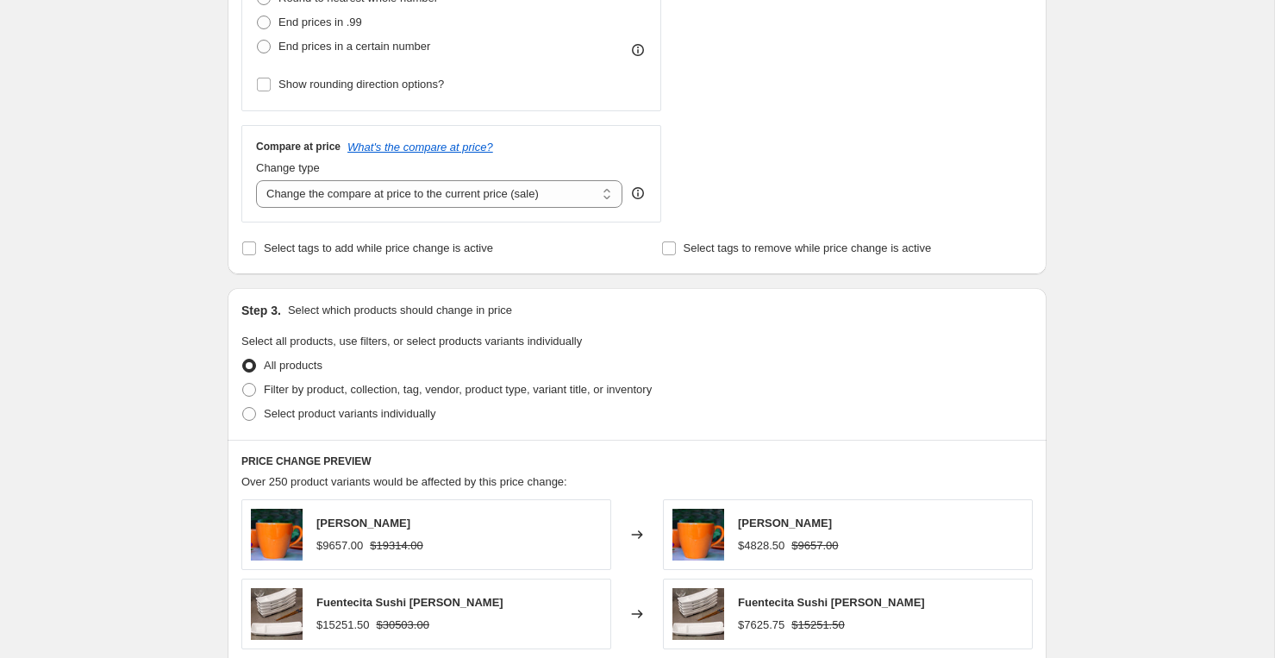
scroll to position [549, 0]
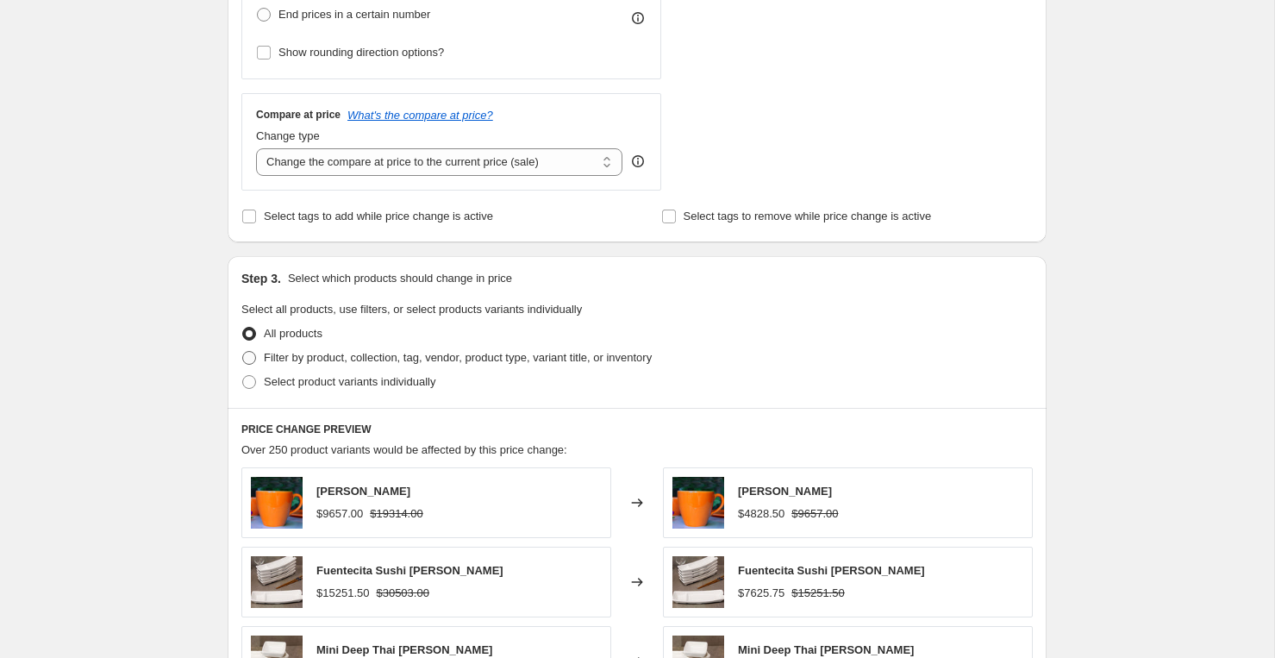
click at [275, 358] on span "Filter by product, collection, tag, vendor, product type, variant title, or inv…" at bounding box center [458, 357] width 388 height 13
click at [243, 352] on input "Filter by product, collection, tag, vendor, product type, variant title, or inv…" at bounding box center [242, 351] width 1 height 1
radio input "true"
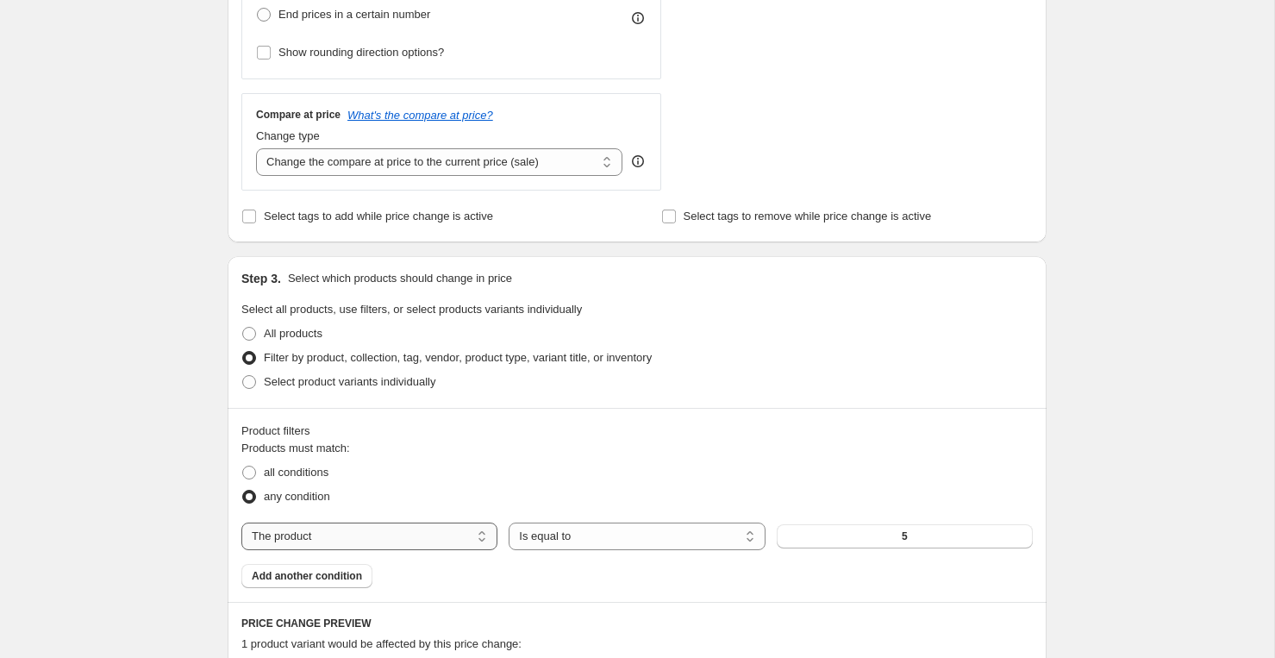
click at [340, 530] on select "The product The product's collection The product's tag The product's vendor The…" at bounding box center [369, 536] width 256 height 28
select select "vendor"
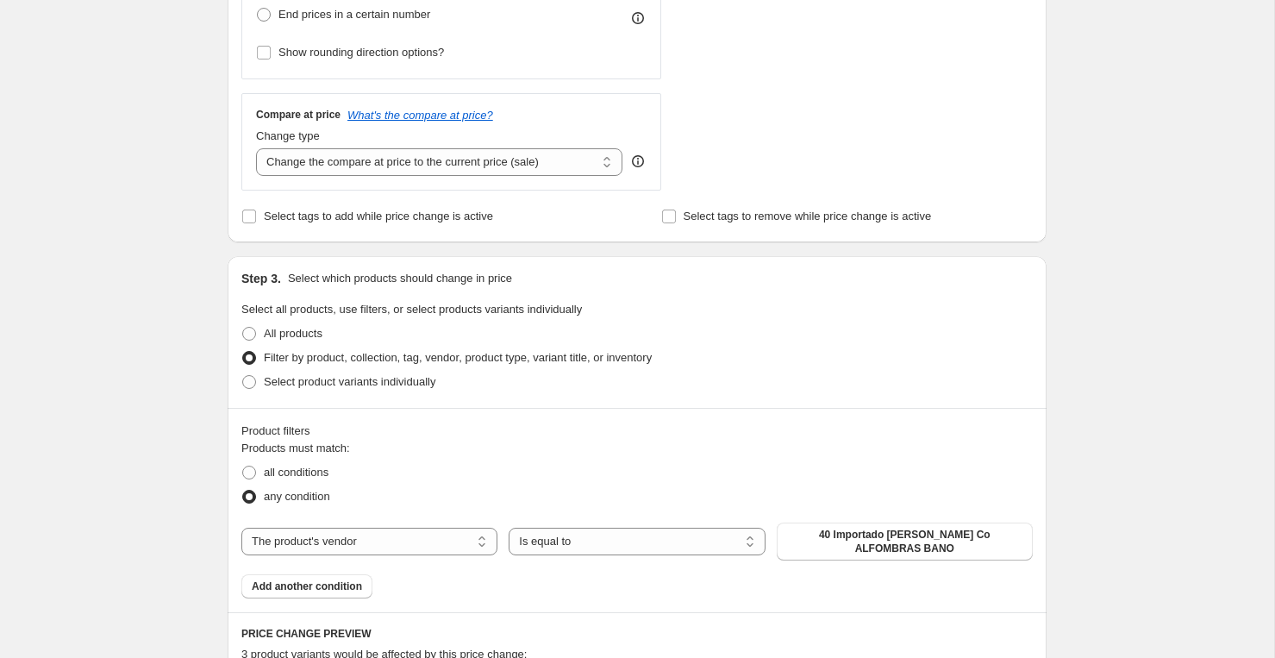
click at [831, 545] on span "40 Importado [PERSON_NAME] Co ALFOMBRAS BANO" at bounding box center [904, 541] width 235 height 28
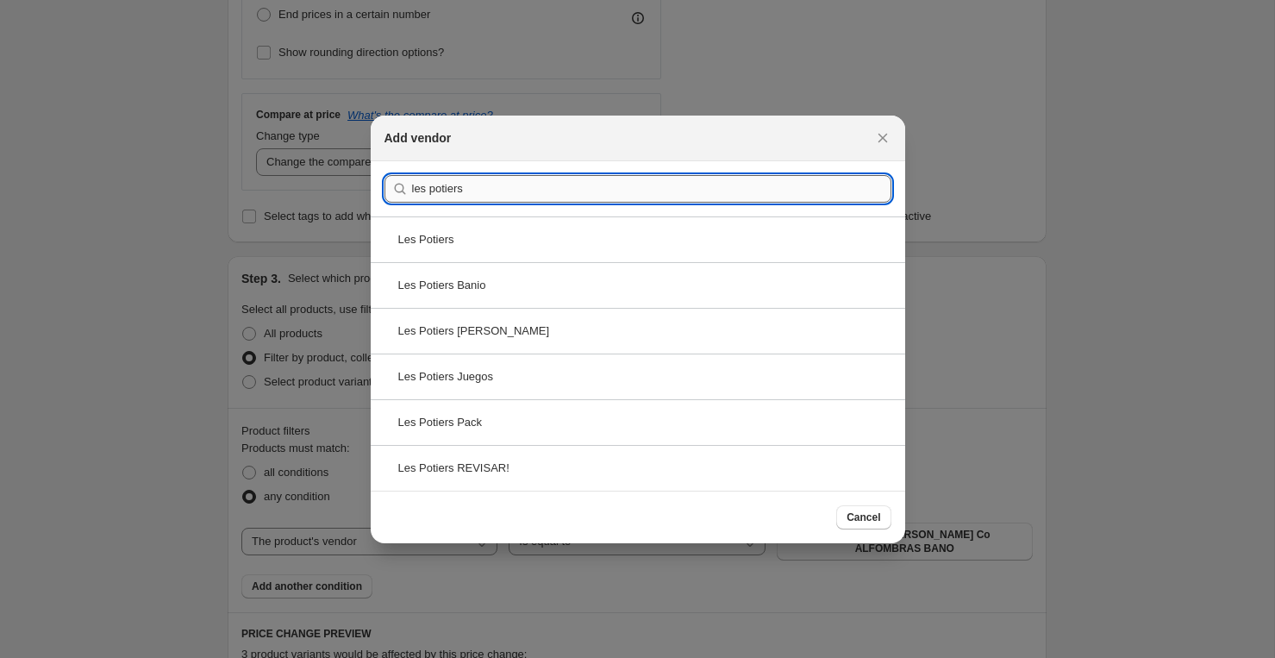
click at [613, 184] on input "les potiers" at bounding box center [651, 189] width 479 height 28
paste input "Les Potiers Juegos con Bohemia"
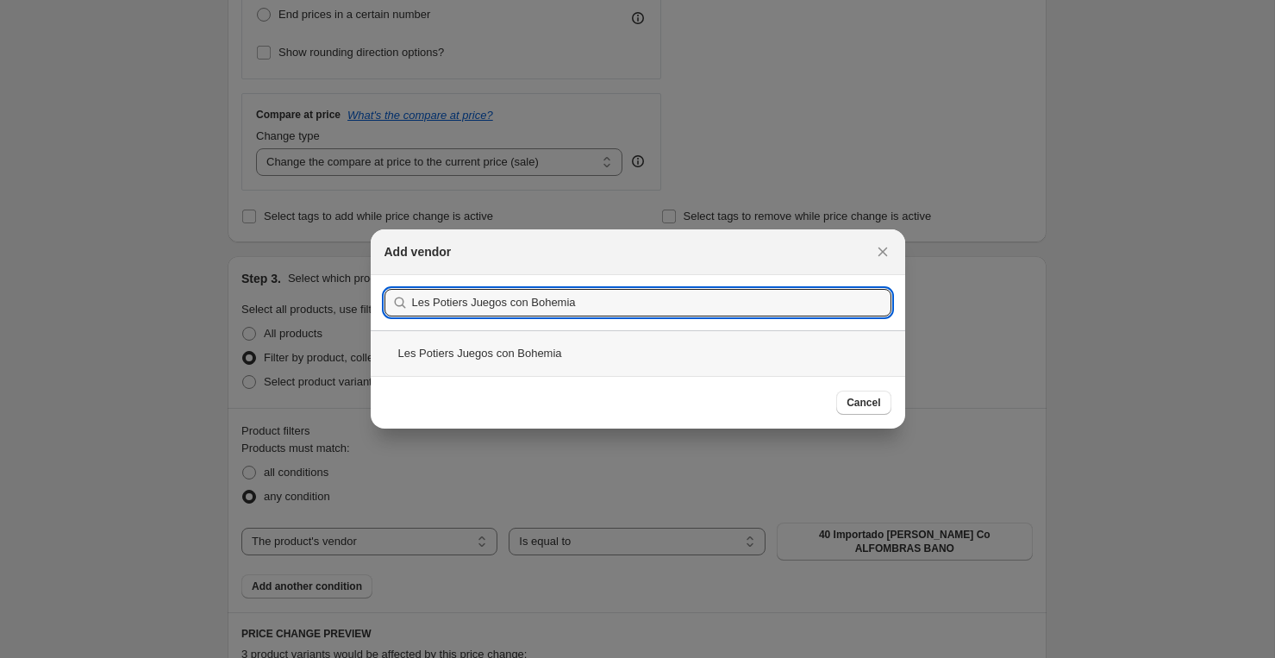
type input "Les Potiers Juegos con Bohemia"
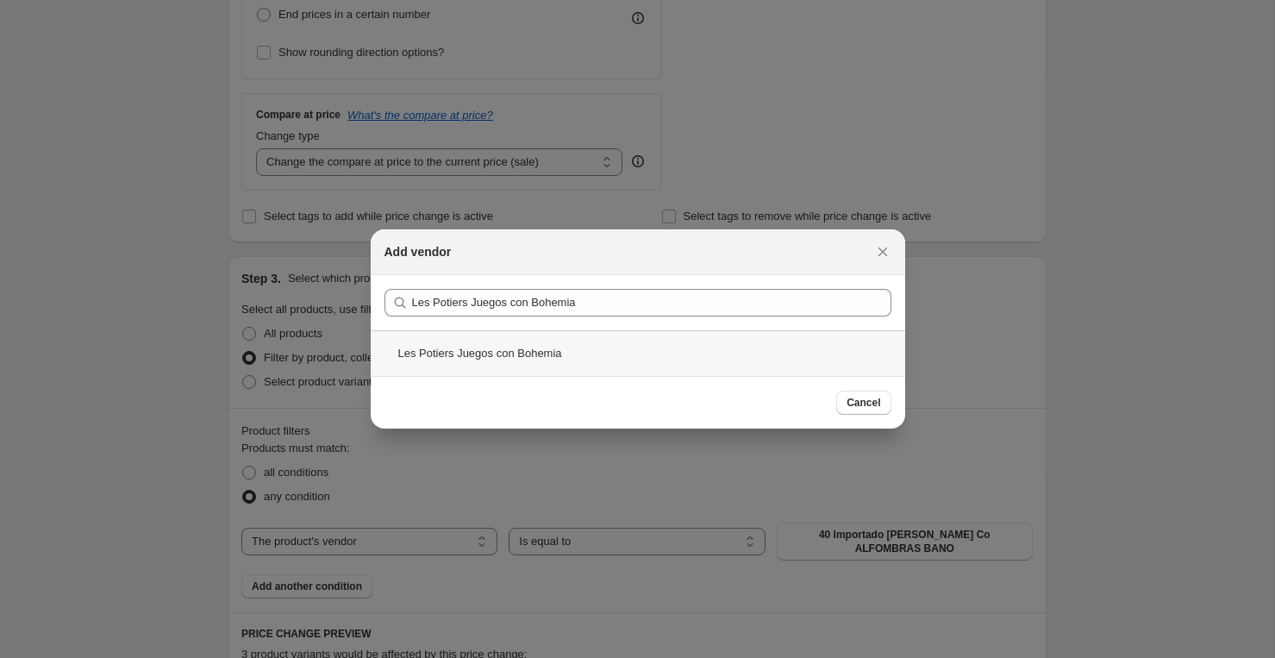
click at [527, 360] on div "Les Potiers Juegos con Bohemia" at bounding box center [638, 353] width 534 height 46
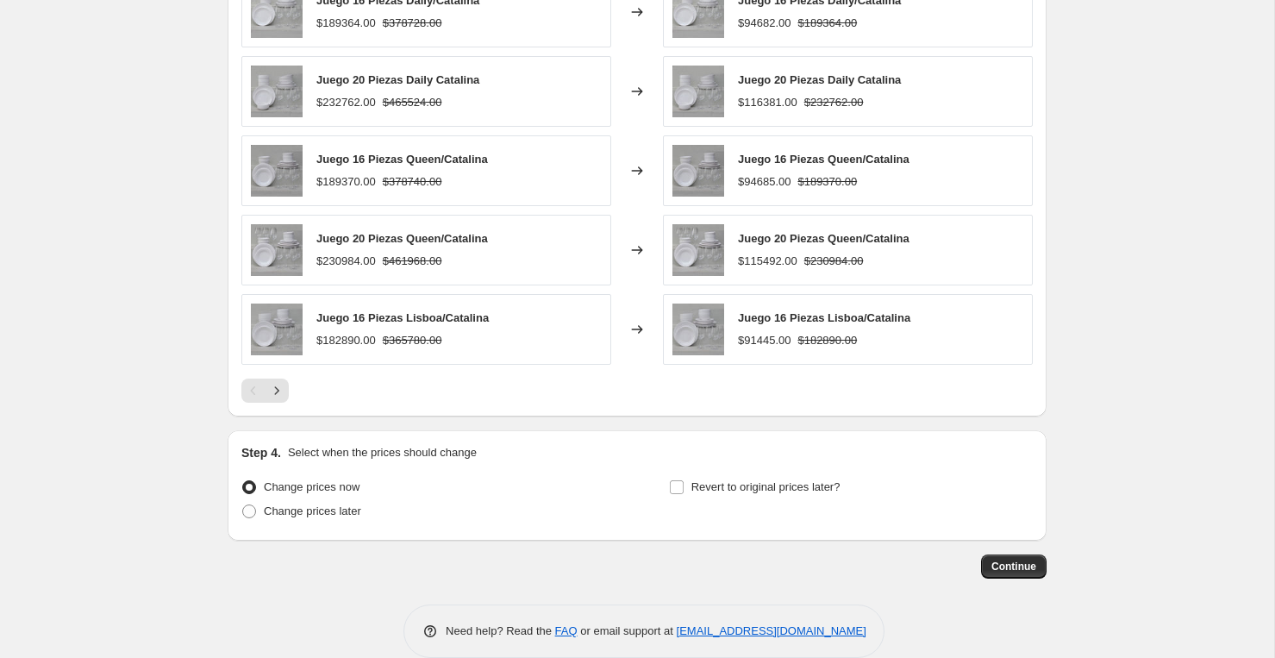
scroll to position [1259, 0]
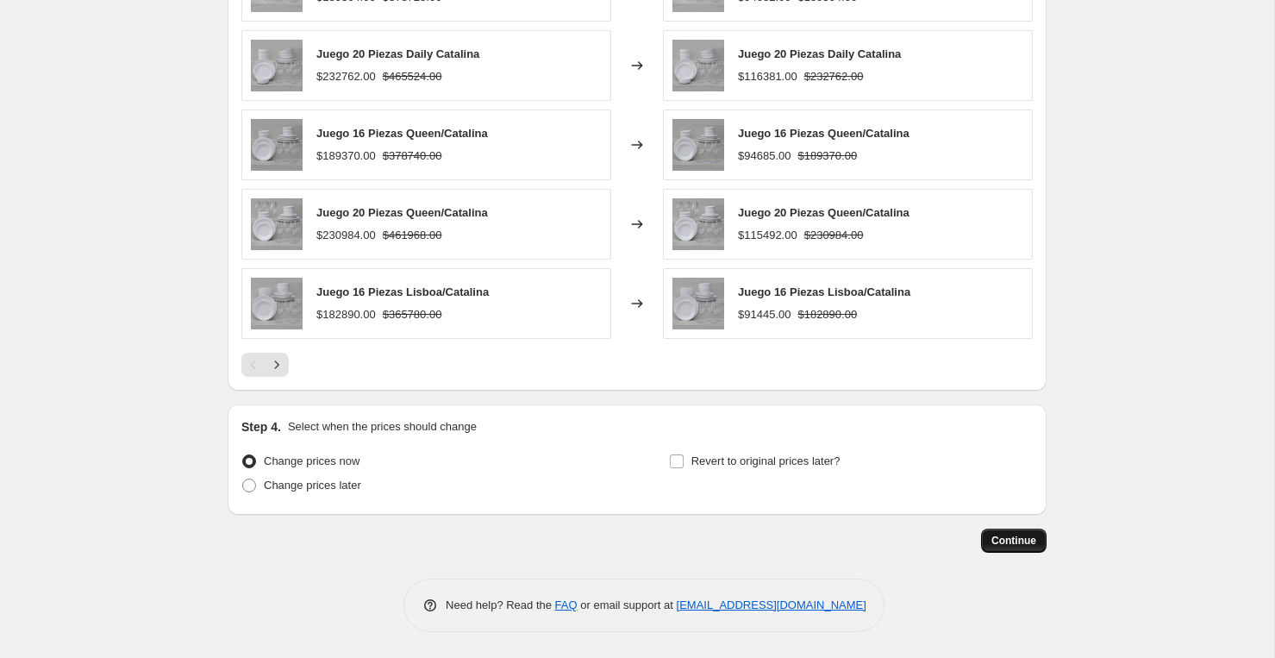
click at [1018, 533] on button "Continue" at bounding box center [1013, 540] width 65 height 24
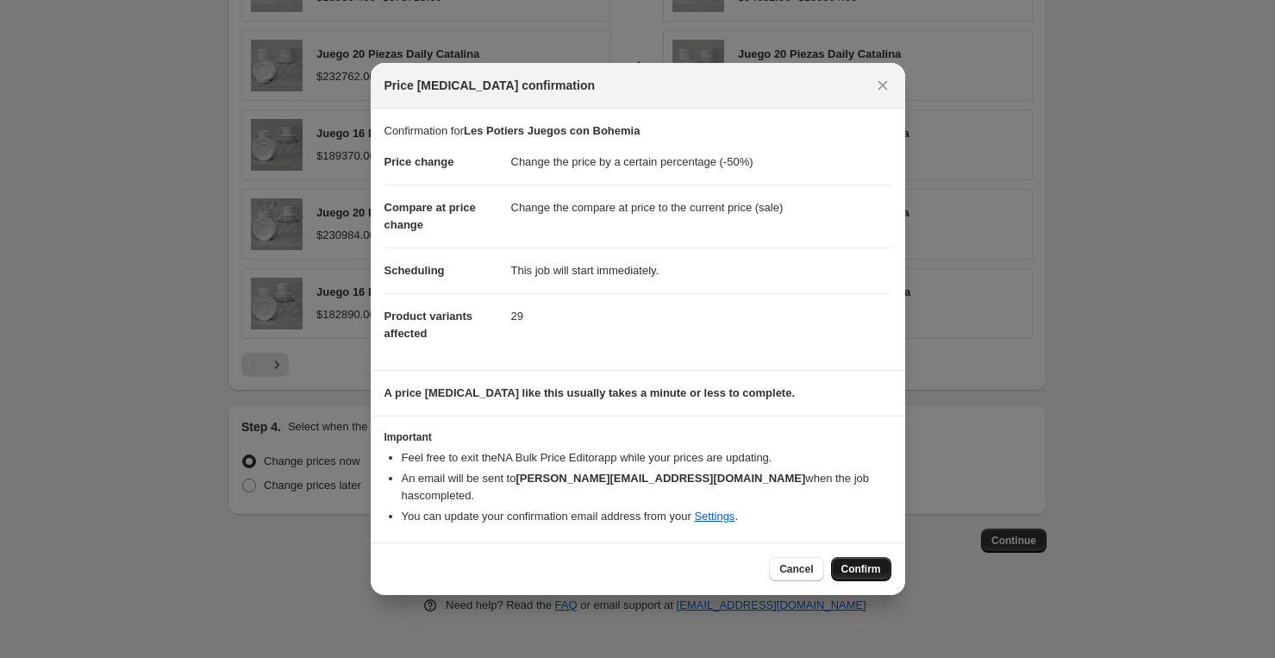
click at [861, 562] on span "Confirm" at bounding box center [861, 569] width 40 height 14
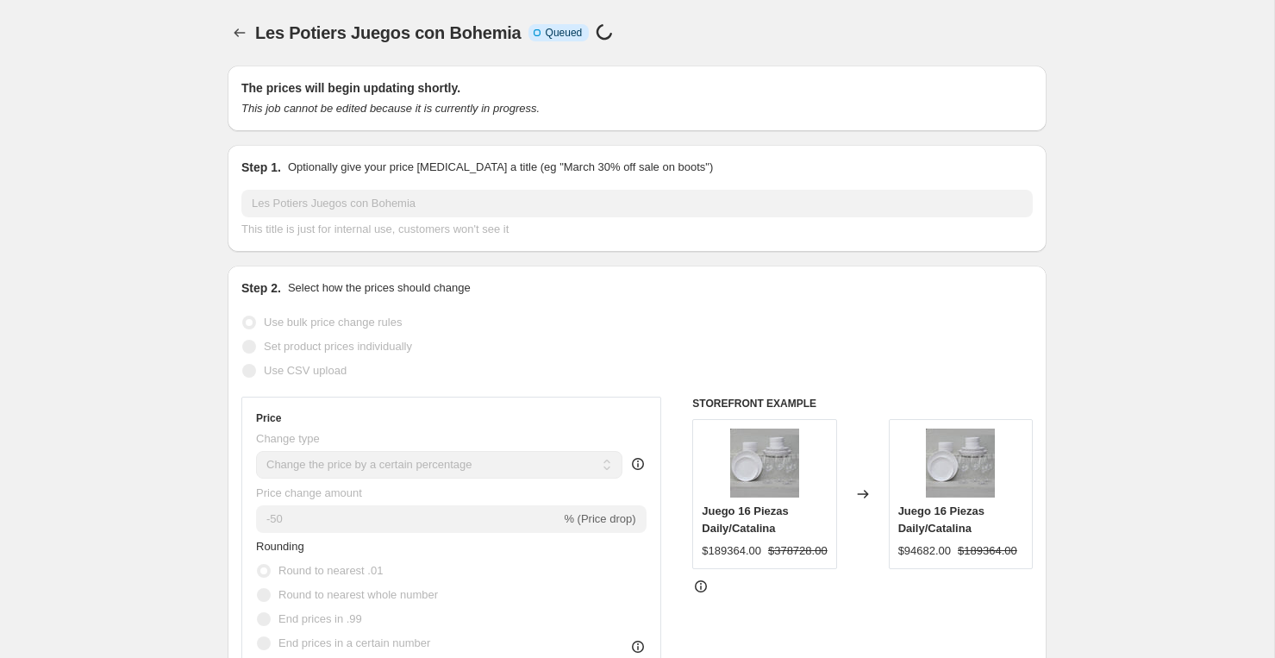
scroll to position [1259, 0]
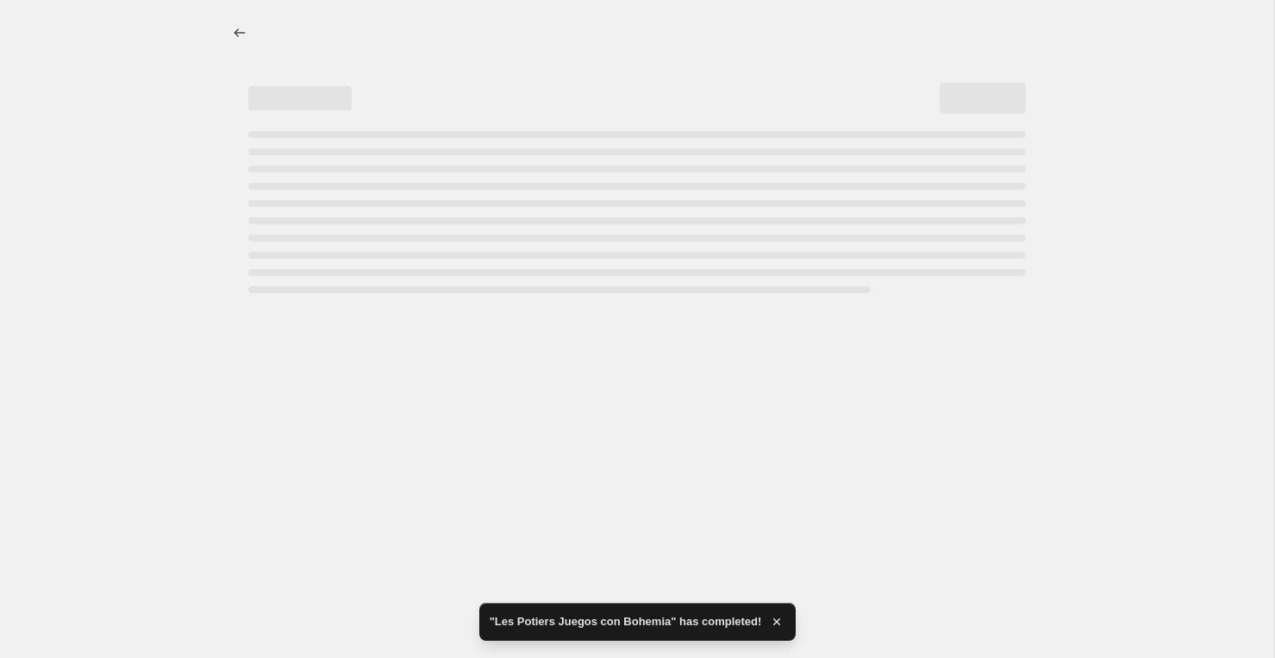
select select "percentage"
select select "vendor"
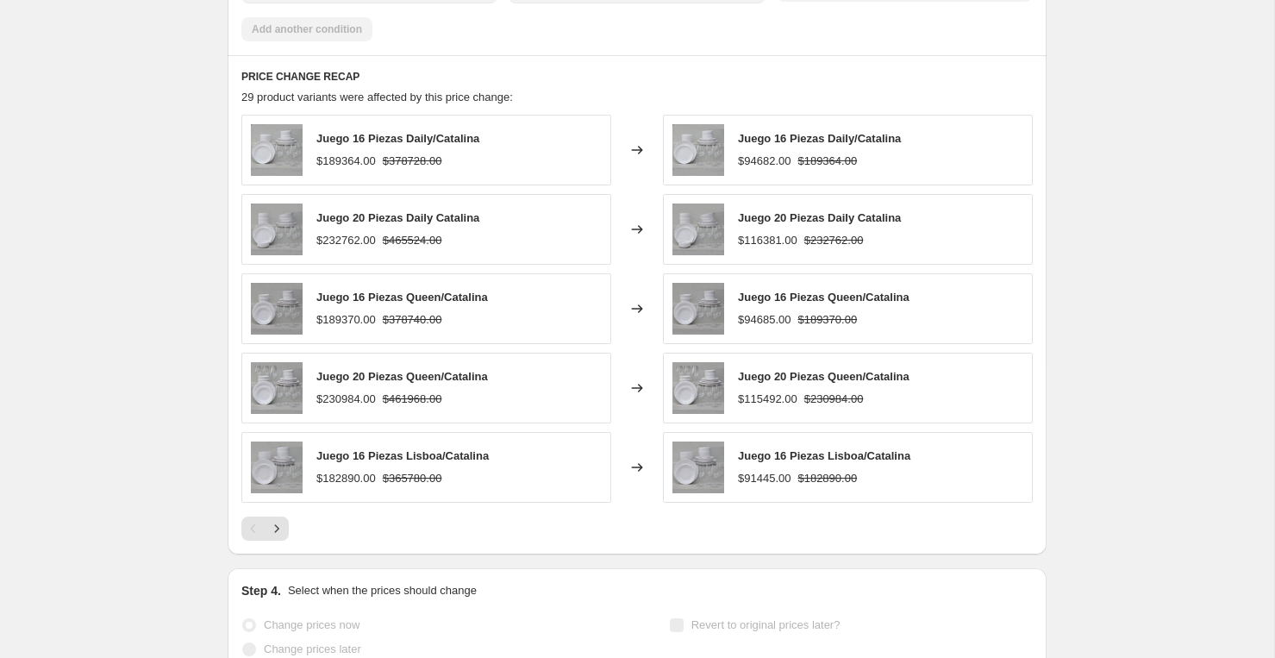
scroll to position [0, 0]
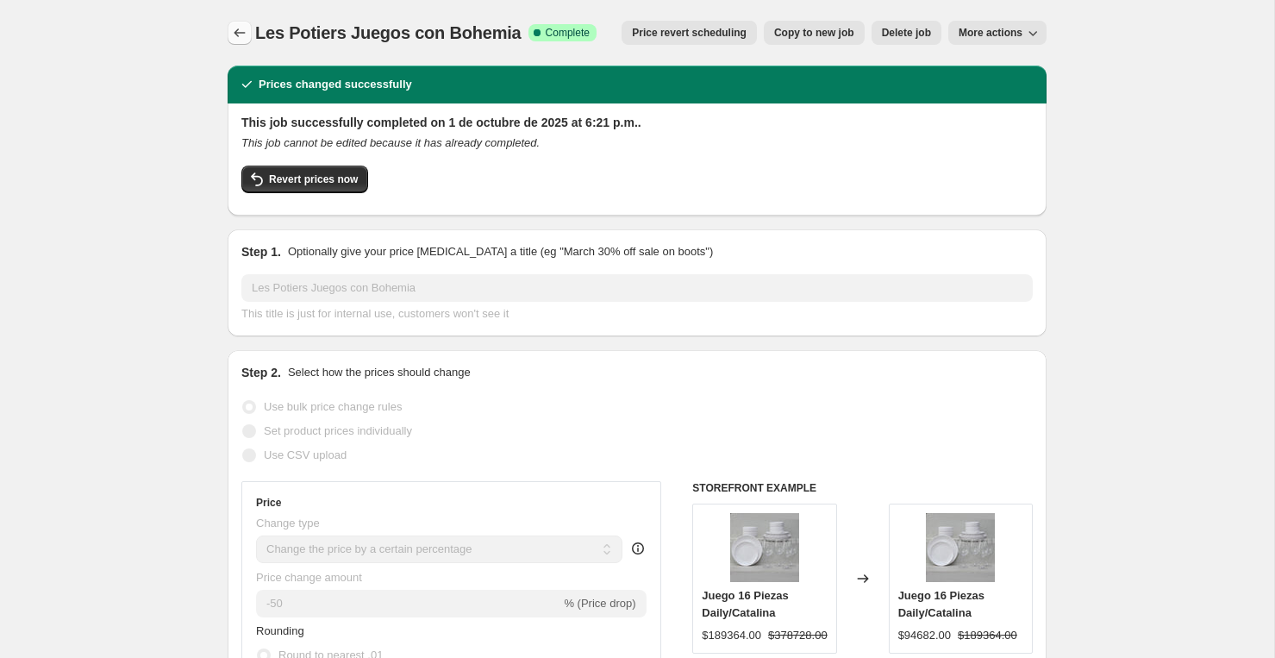
click at [240, 34] on icon "Price change jobs" at bounding box center [239, 32] width 17 height 17
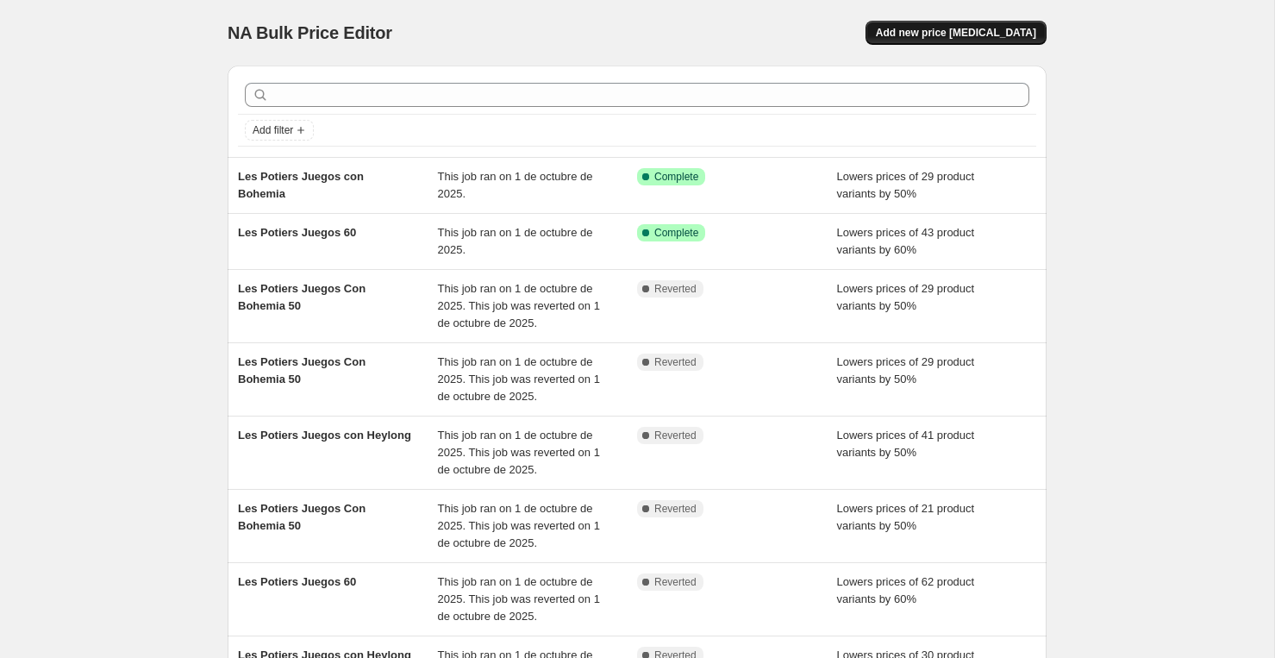
click at [911, 29] on span "Add new price [MEDICAL_DATA]" at bounding box center [956, 33] width 160 height 14
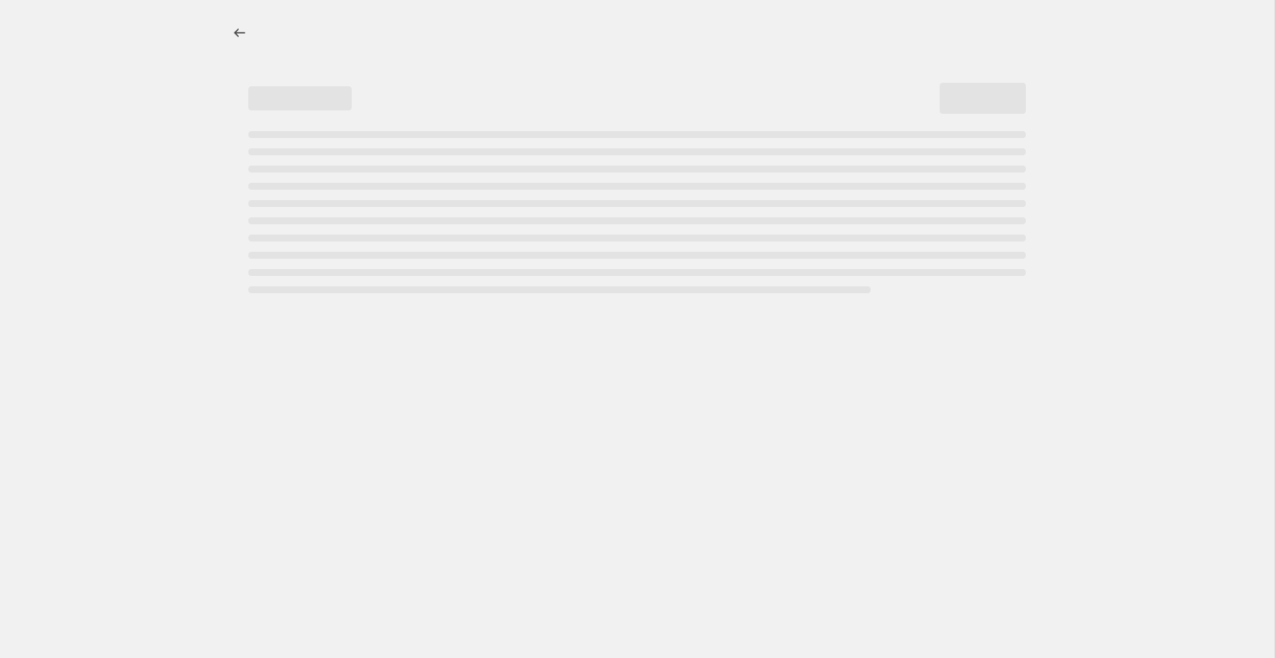
select select "percentage"
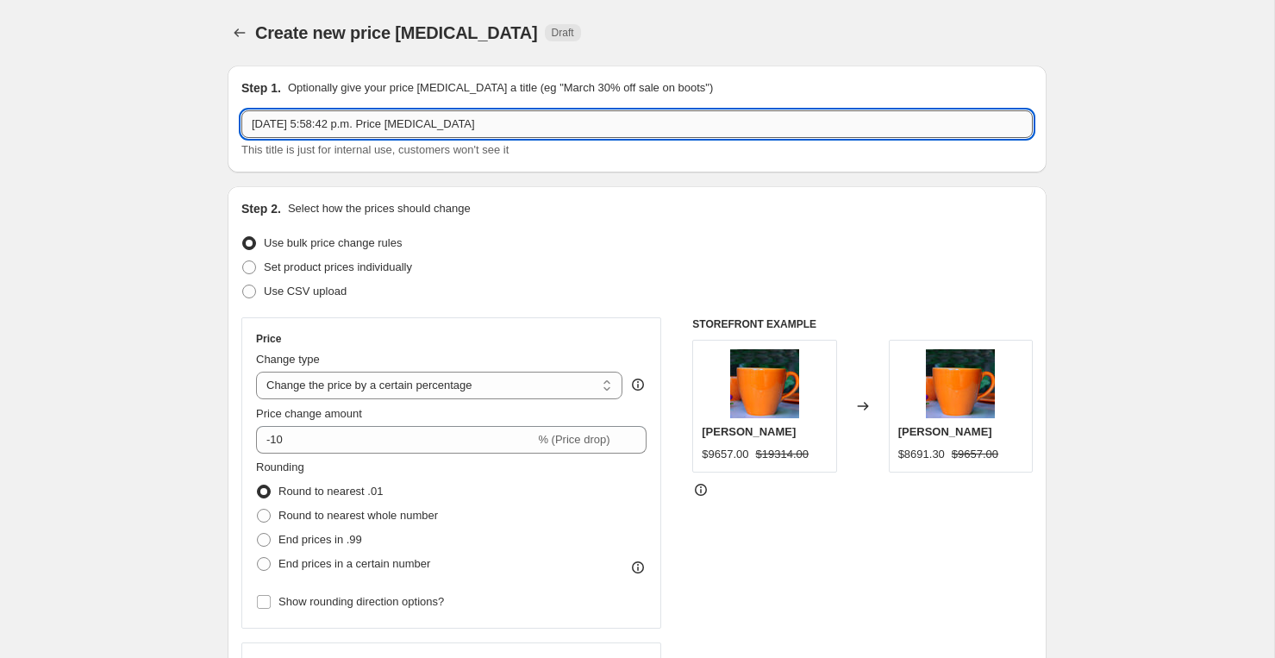
click at [581, 118] on input "[DATE] 5:58:42 p.m. Price [MEDICAL_DATA]" at bounding box center [636, 124] width 791 height 28
paste input "Les Potiers Juegos con Heylong"
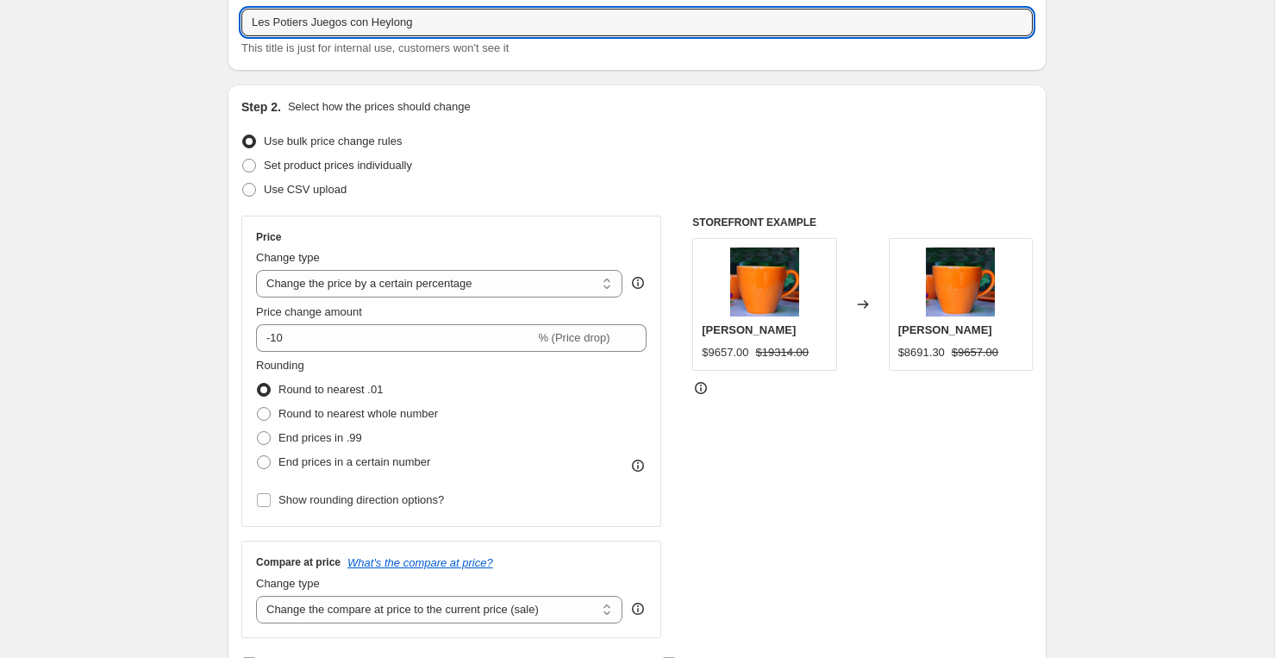
scroll to position [103, 0]
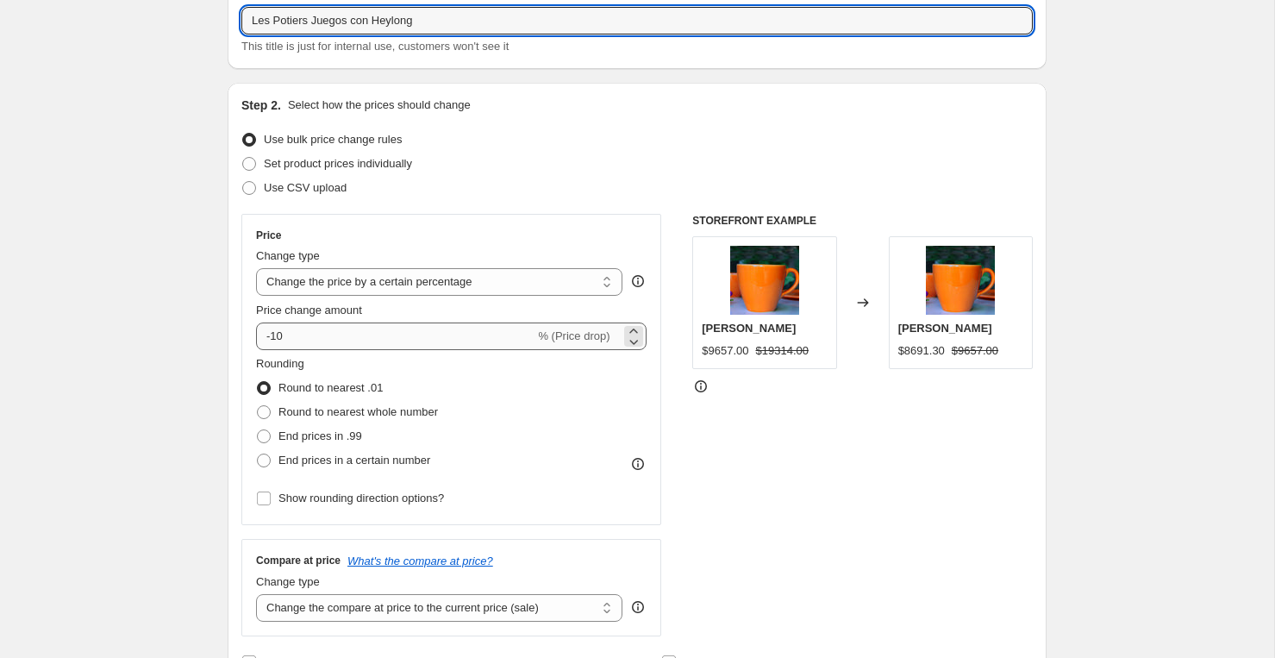
type input "Les Potiers Juegos con Heylong"
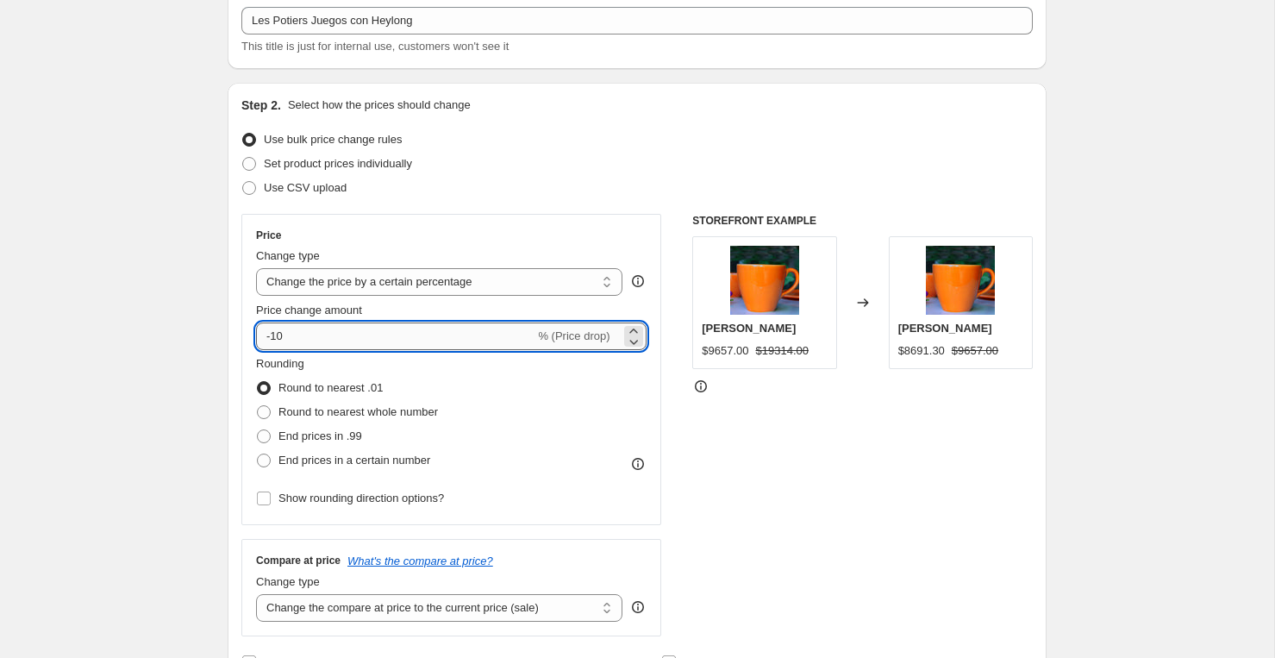
click at [406, 333] on input "-10" at bounding box center [395, 336] width 278 height 28
type input "-1"
type input "-50"
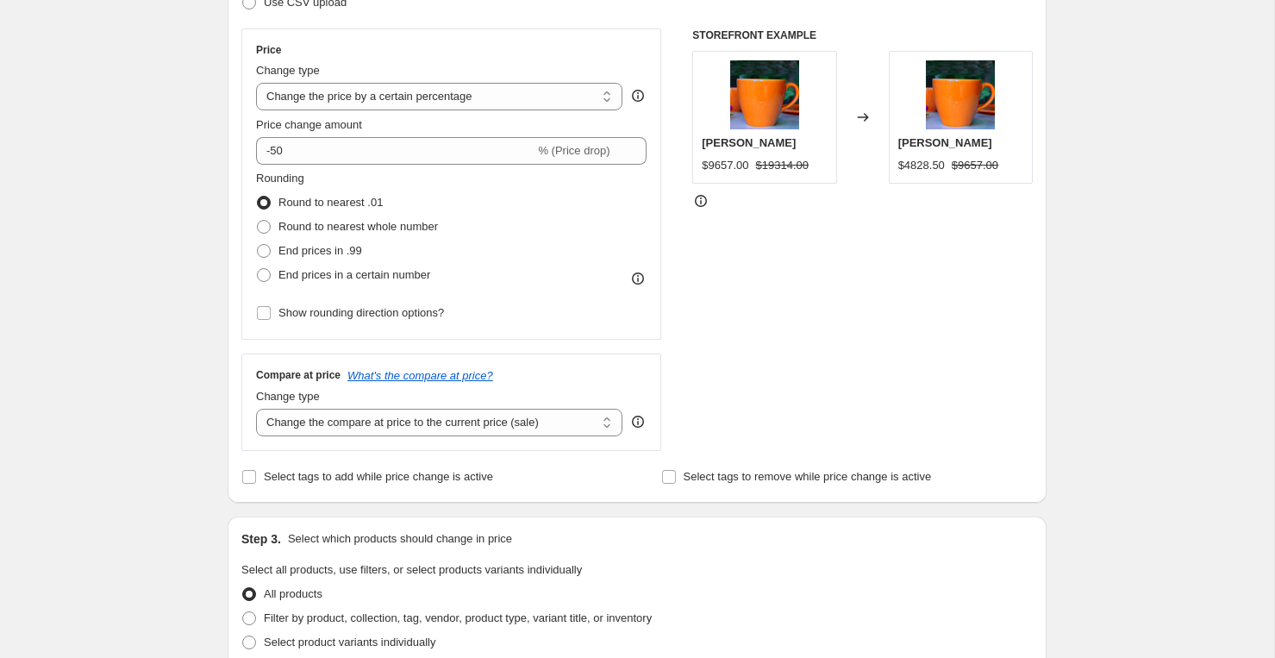
scroll to position [300, 0]
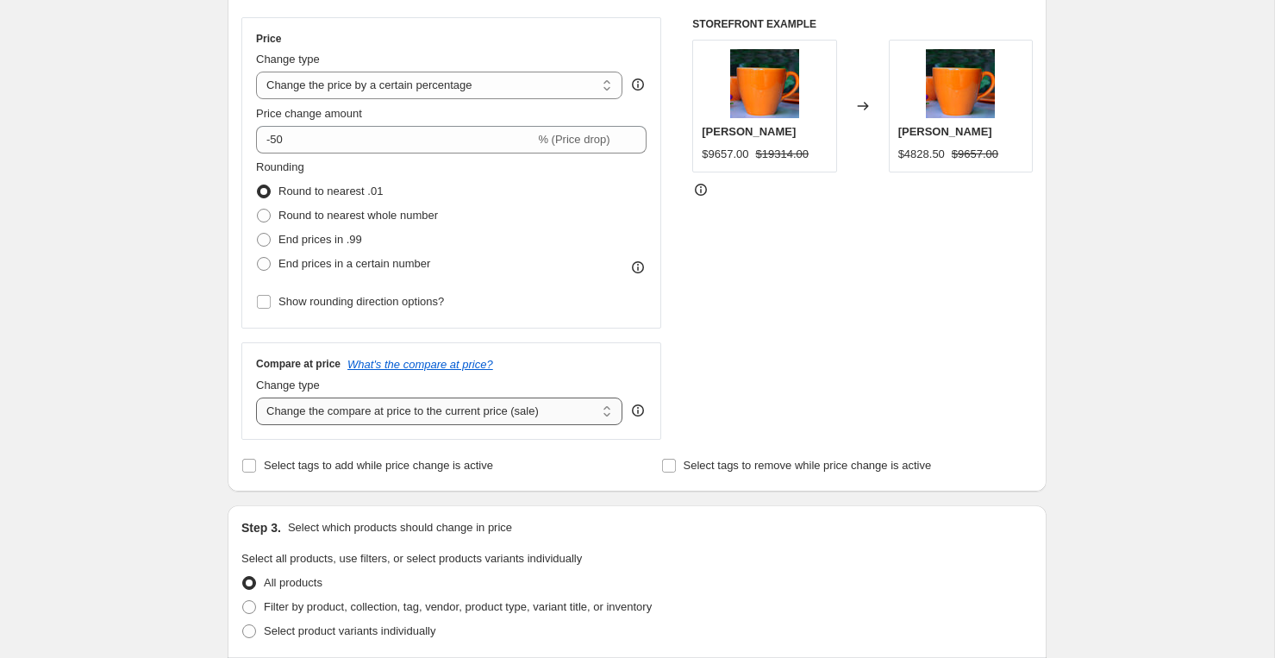
click at [339, 409] on select "Change the compare at price to the current price (sale) Change the compare at p…" at bounding box center [439, 411] width 366 height 28
click at [256, 397] on select "Change the compare at price to the current price (sale) Change the compare at p…" at bounding box center [439, 411] width 366 height 28
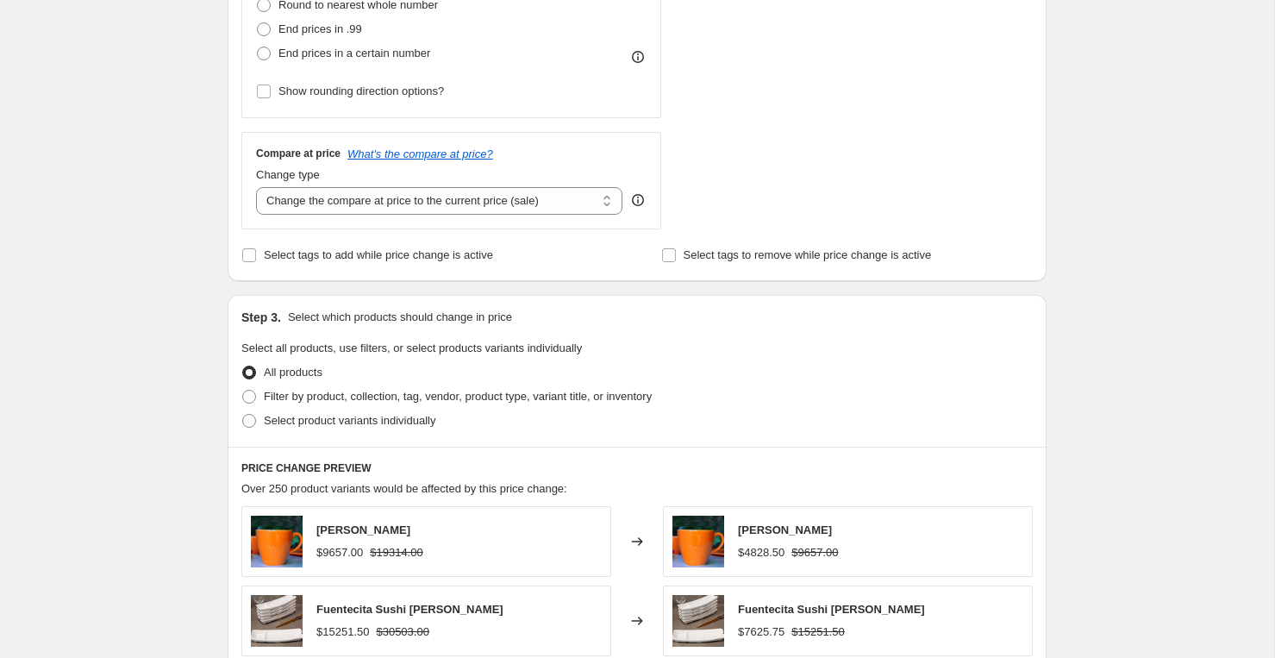
scroll to position [512, 0]
click at [329, 399] on span "Filter by product, collection, tag, vendor, product type, variant title, or inv…" at bounding box center [458, 394] width 388 height 13
click at [243, 389] on input "Filter by product, collection, tag, vendor, product type, variant title, or inv…" at bounding box center [242, 388] width 1 height 1
radio input "true"
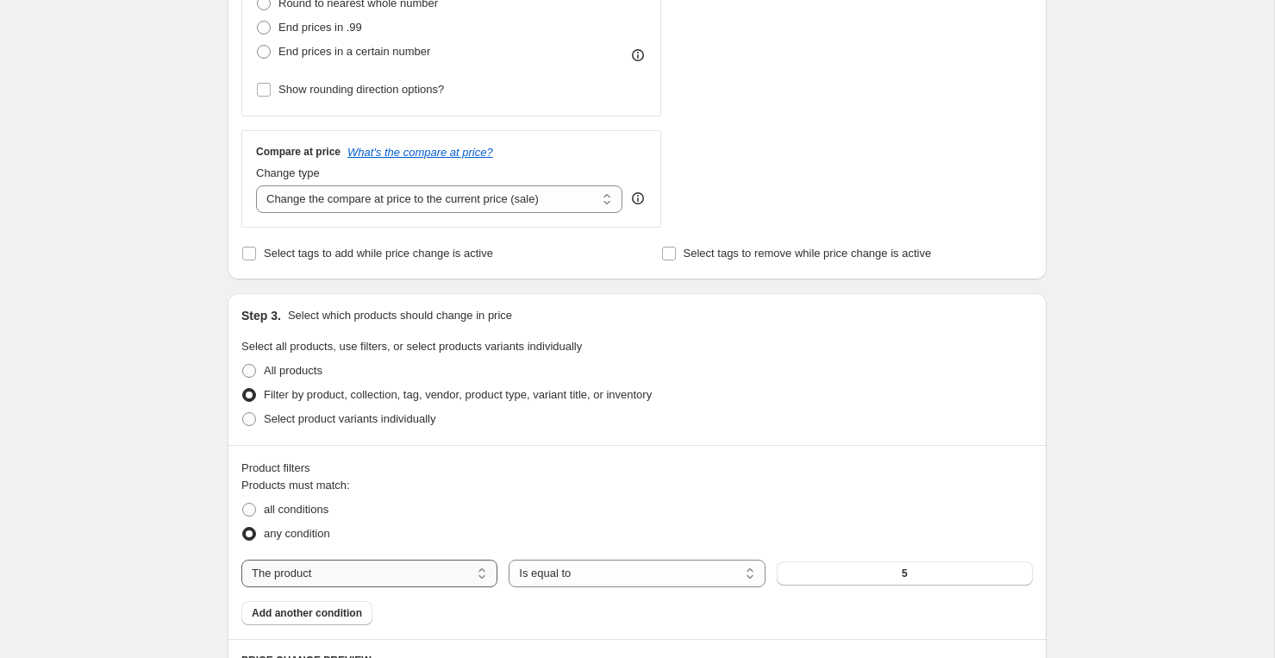
click at [445, 575] on select "The product The product's collection The product's tag The product's vendor The…" at bounding box center [369, 573] width 256 height 28
select select "vendor"
click at [843, 578] on span "40 Importado [PERSON_NAME] Co ALFOMBRAS BANO" at bounding box center [904, 578] width 235 height 28
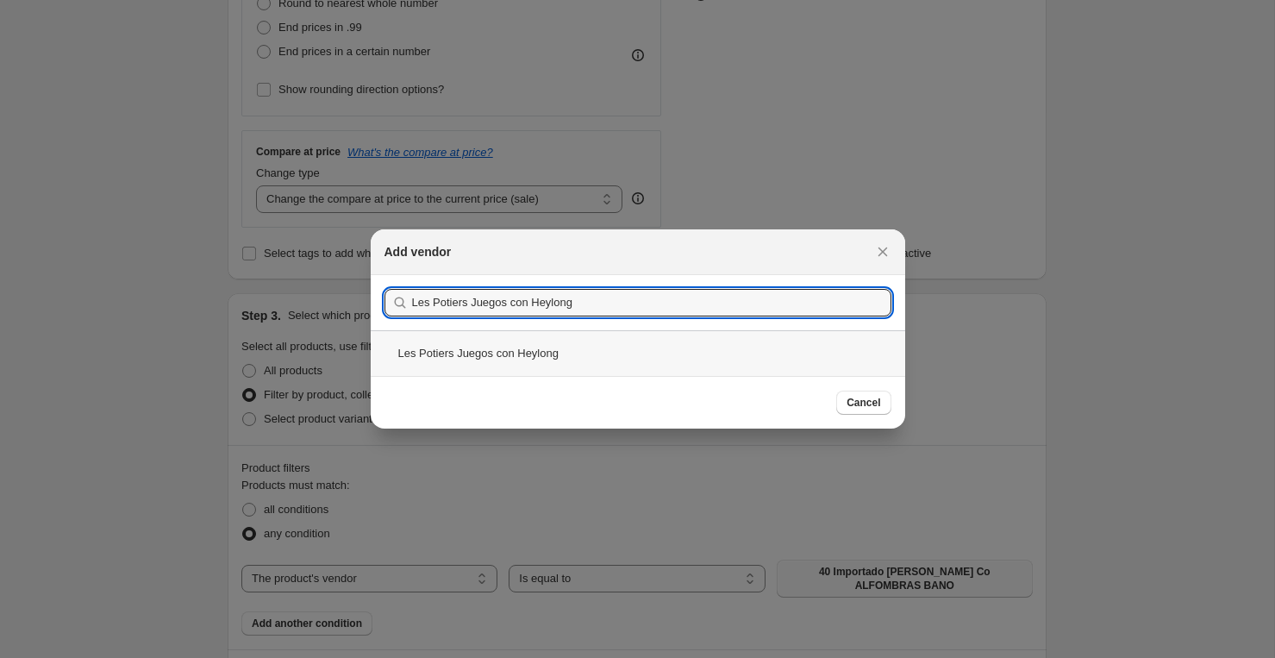
type input "Les Potiers Juegos con Heylong"
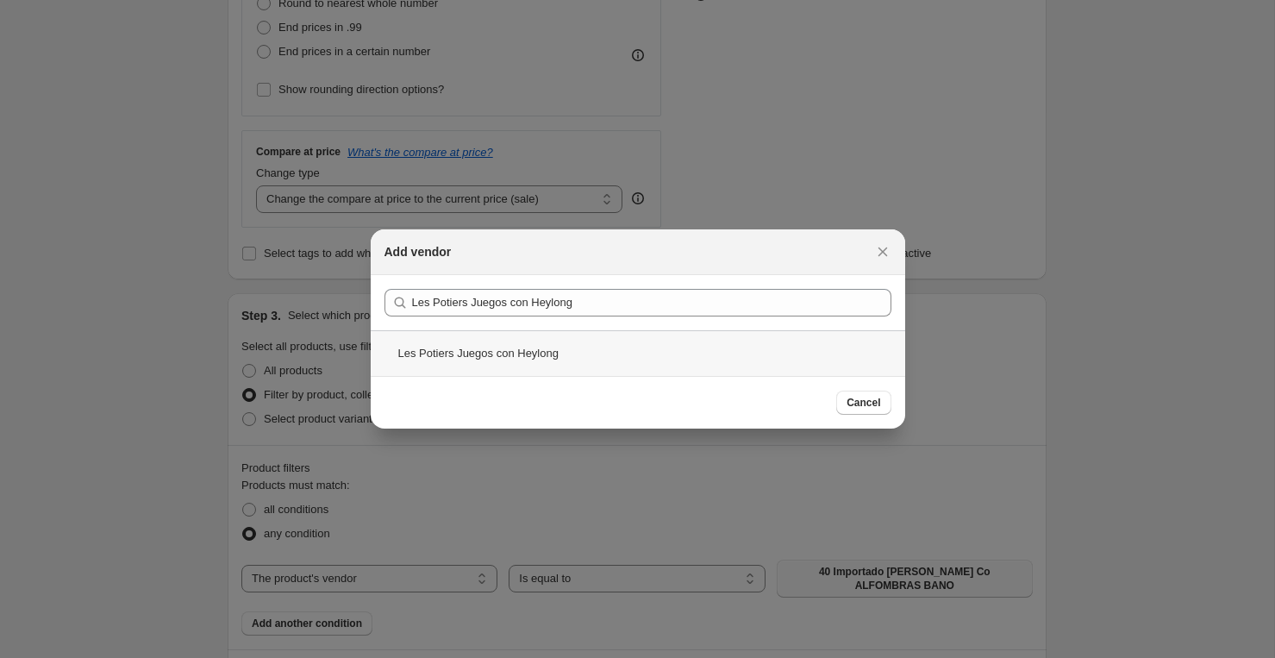
click at [610, 359] on div "Les Potiers Juegos con Heylong" at bounding box center [638, 353] width 534 height 46
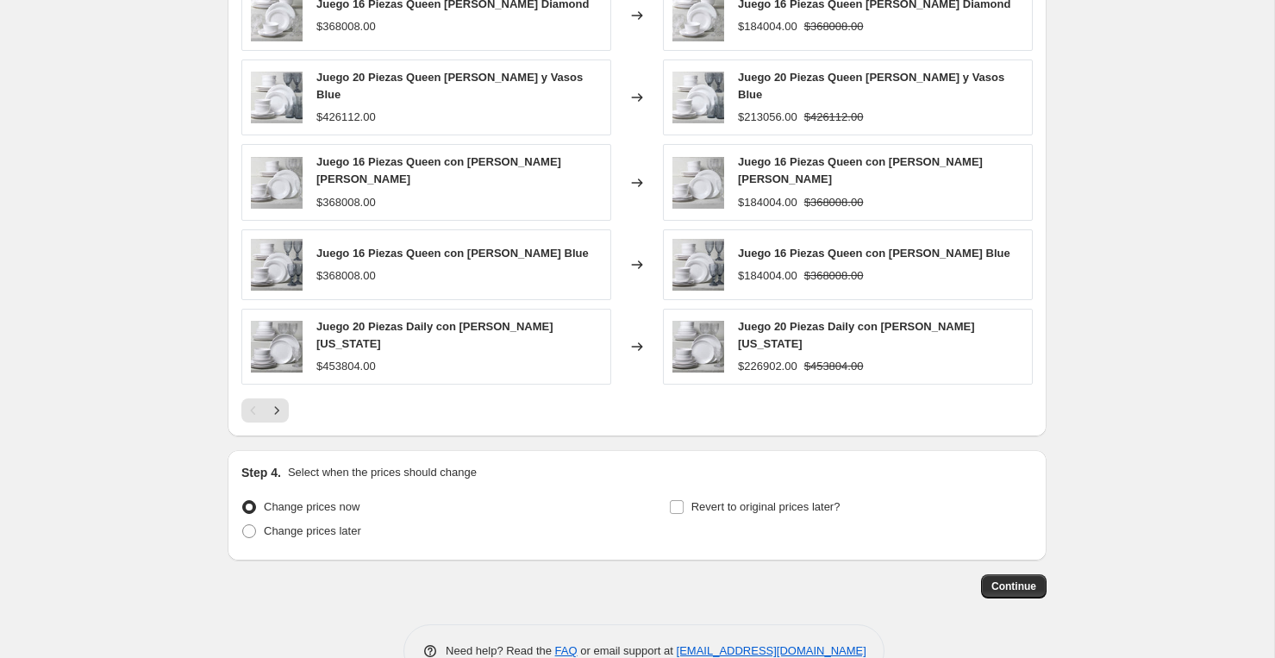
scroll to position [1259, 0]
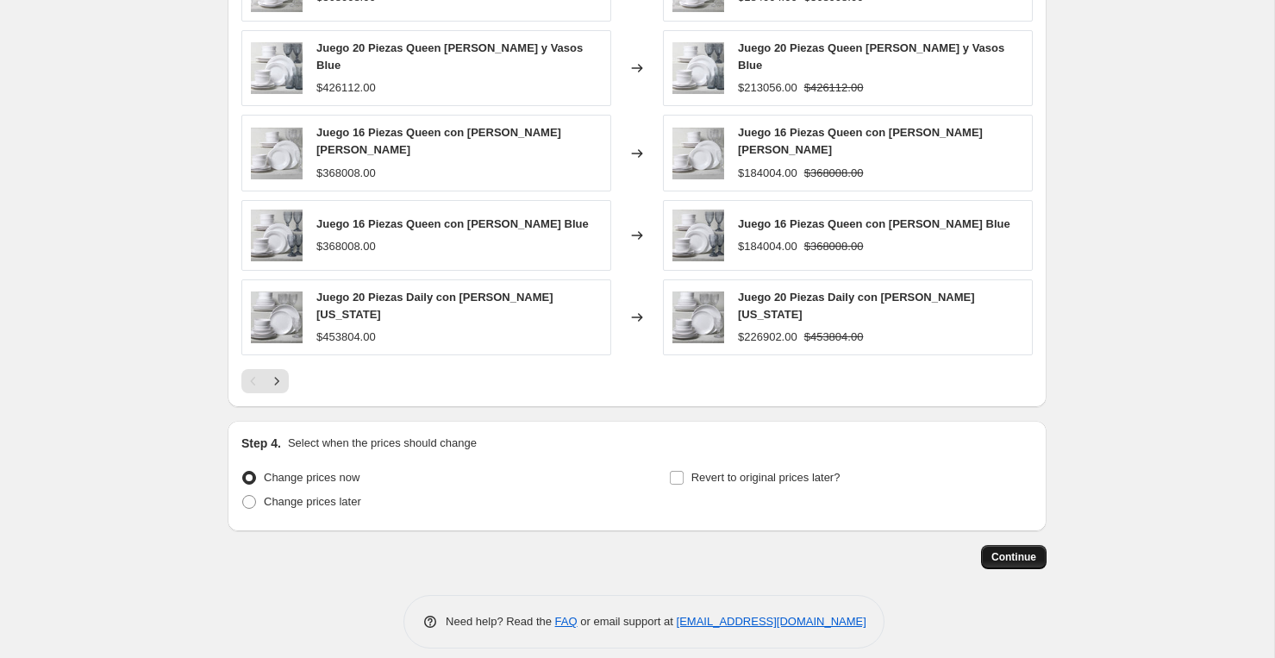
click at [1024, 550] on span "Continue" at bounding box center [1013, 557] width 45 height 14
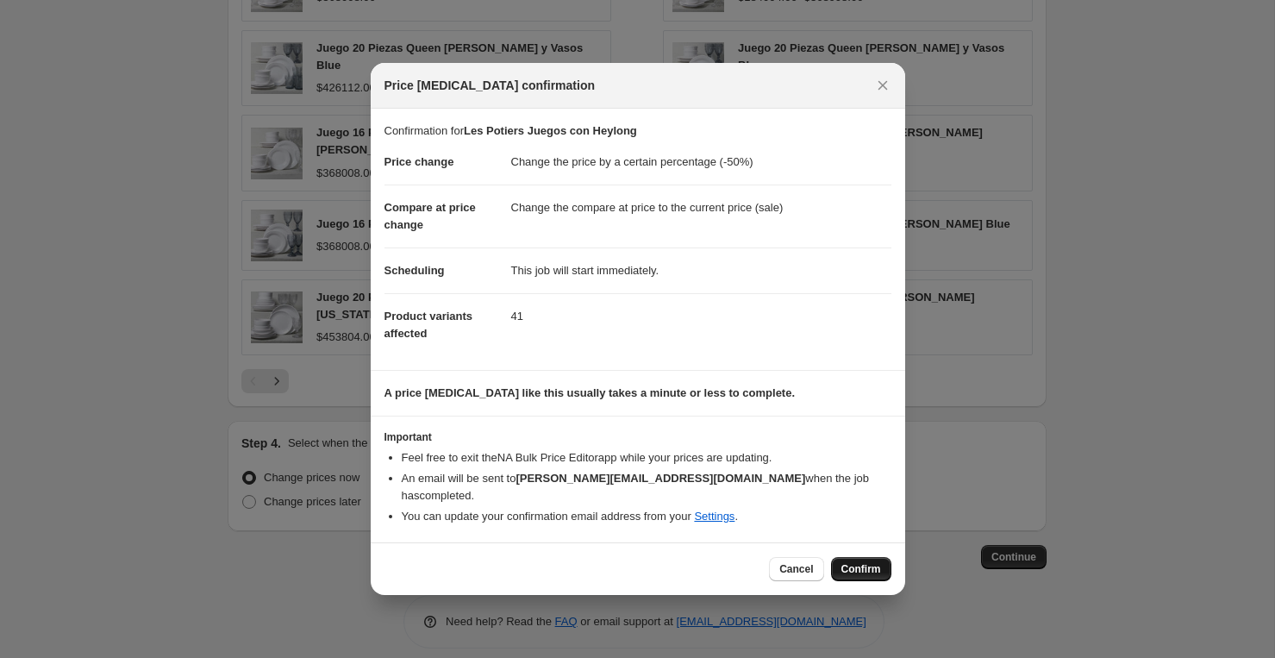
click at [855, 562] on span "Confirm" at bounding box center [861, 569] width 40 height 14
type input "Les Potiers Juegos con Heylong"
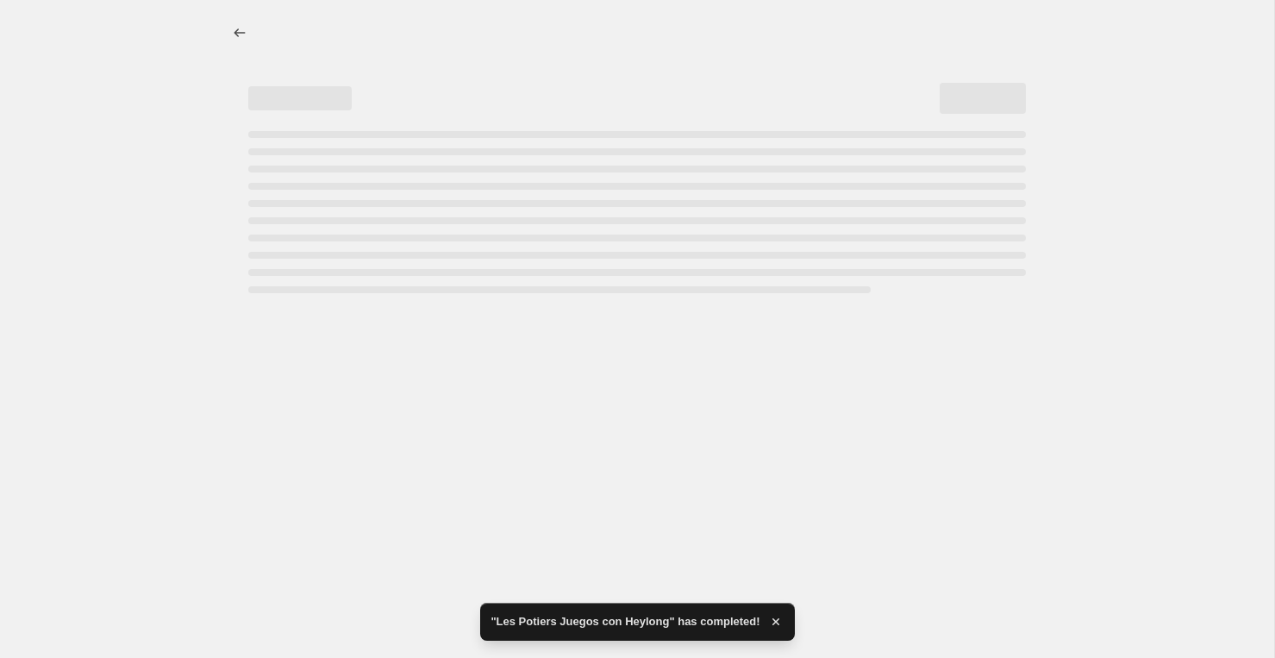
select select "percentage"
select select "vendor"
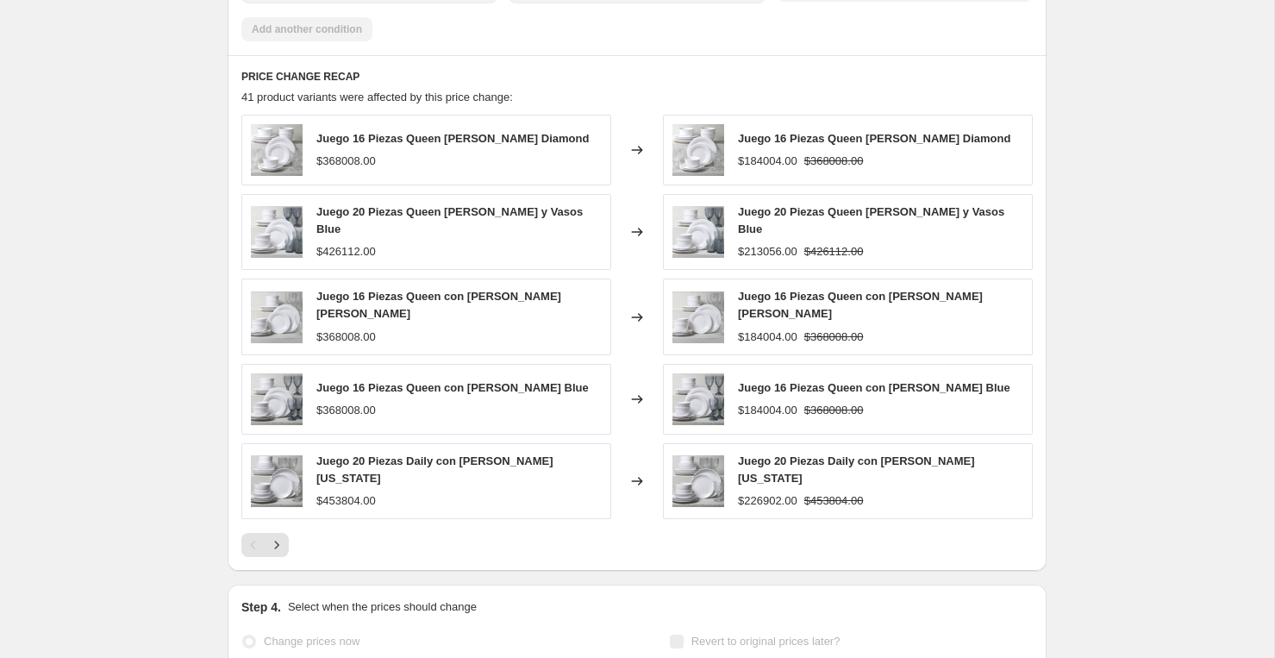
scroll to position [0, 0]
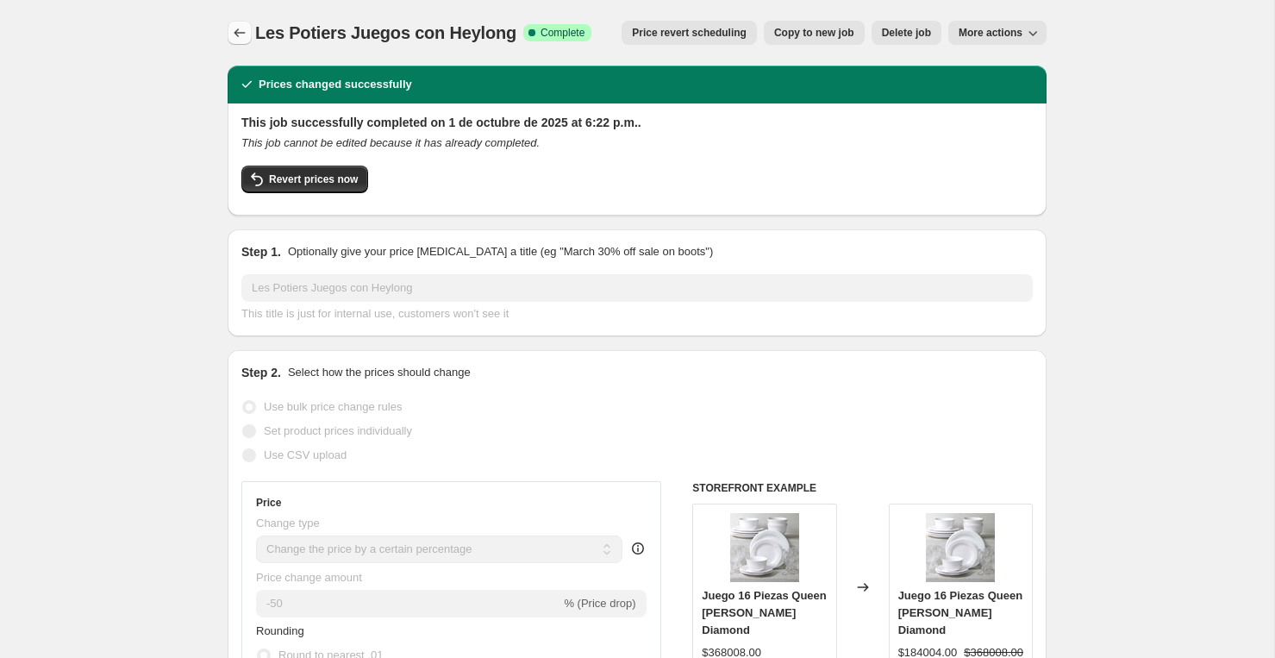
click at [240, 33] on icon "Price change jobs" at bounding box center [239, 32] width 11 height 9
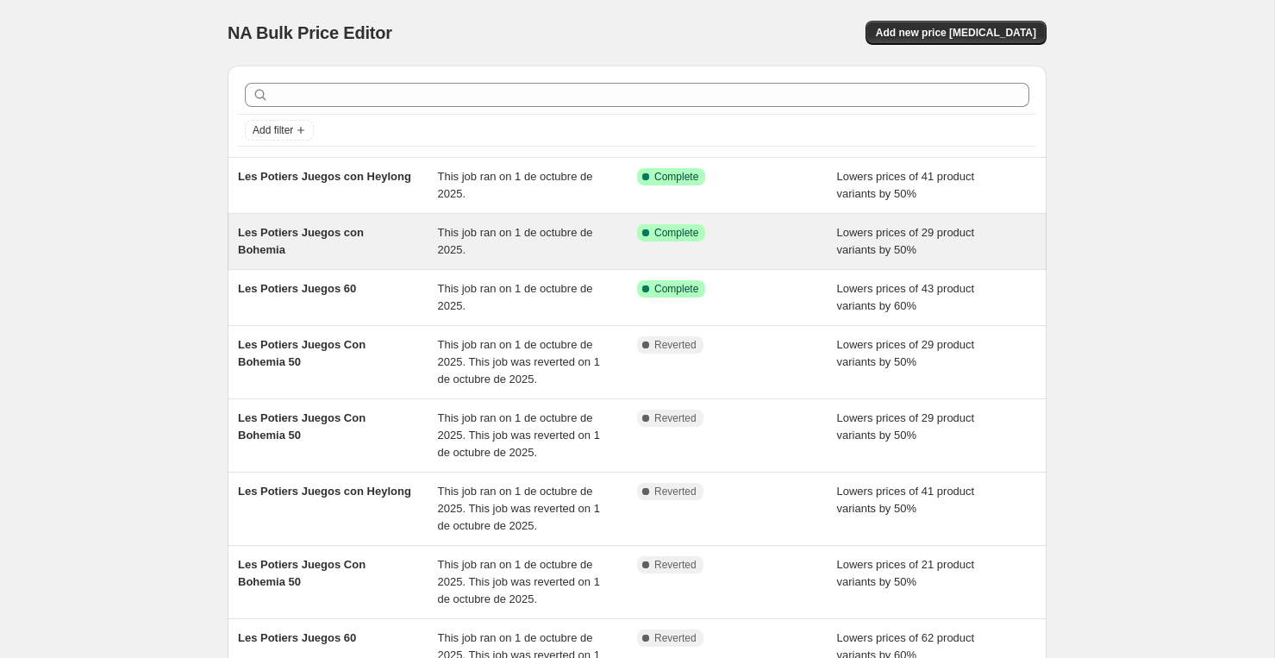
click at [334, 247] on div "Les Potiers Juegos con Bohemia" at bounding box center [338, 241] width 200 height 34
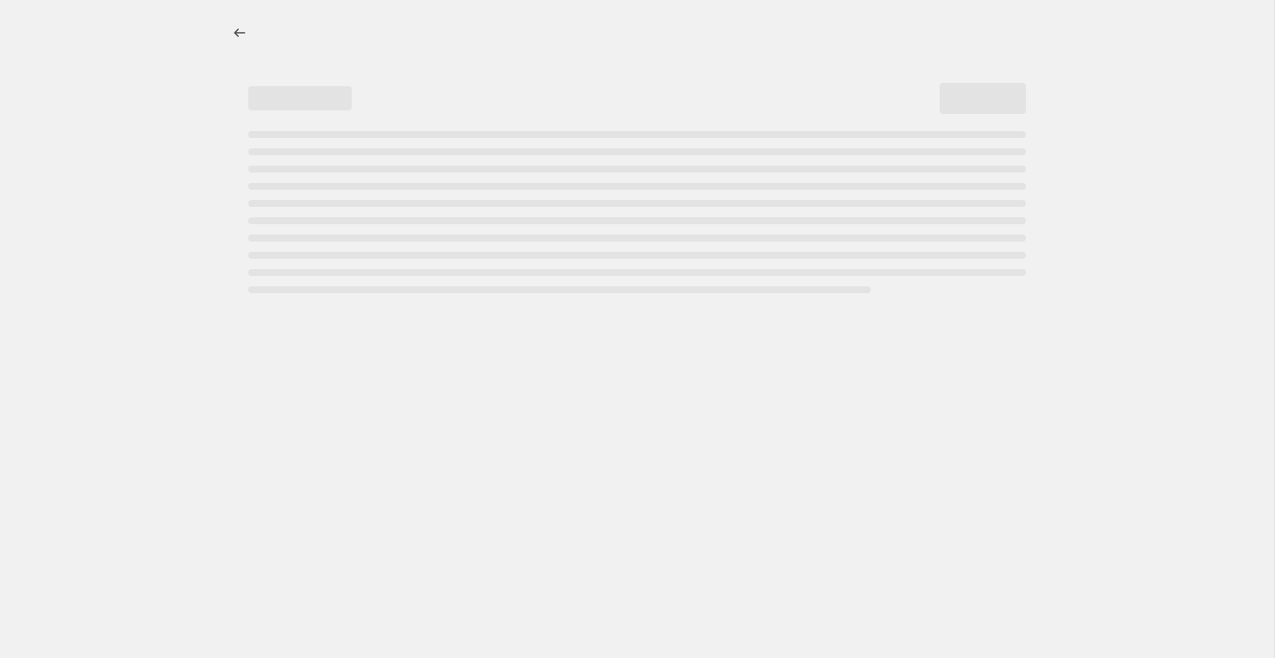
select select "percentage"
select select "vendor"
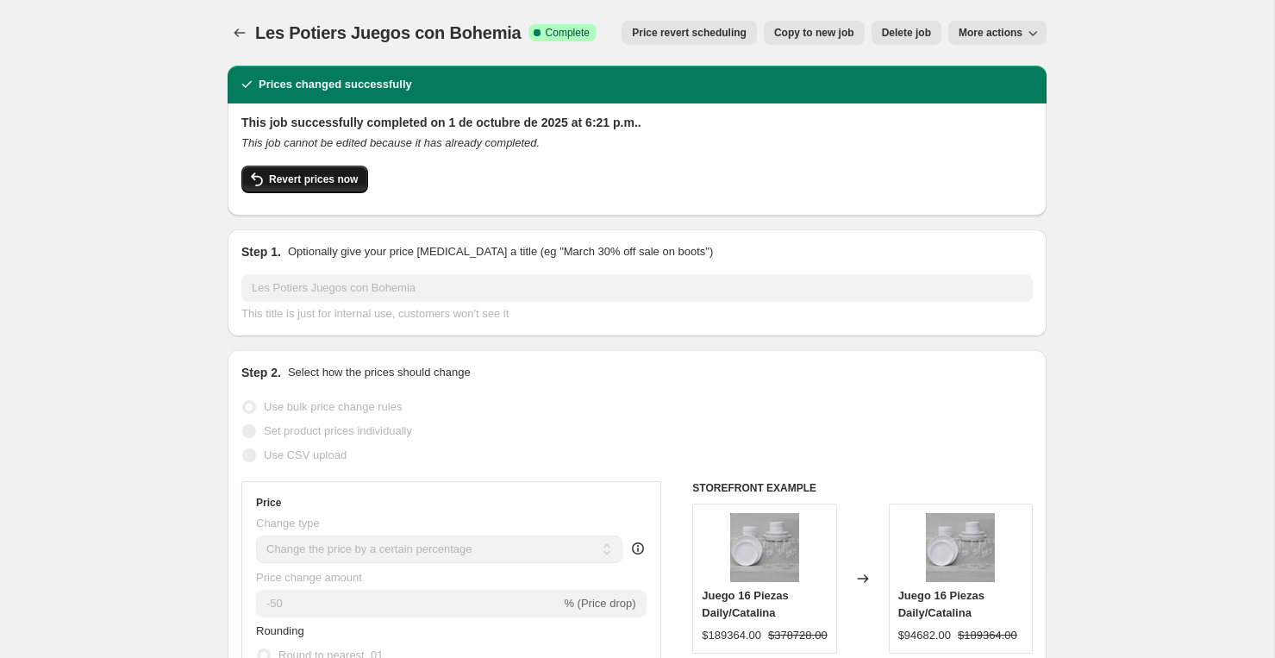
click at [293, 176] on span "Revert prices now" at bounding box center [313, 179] width 89 height 14
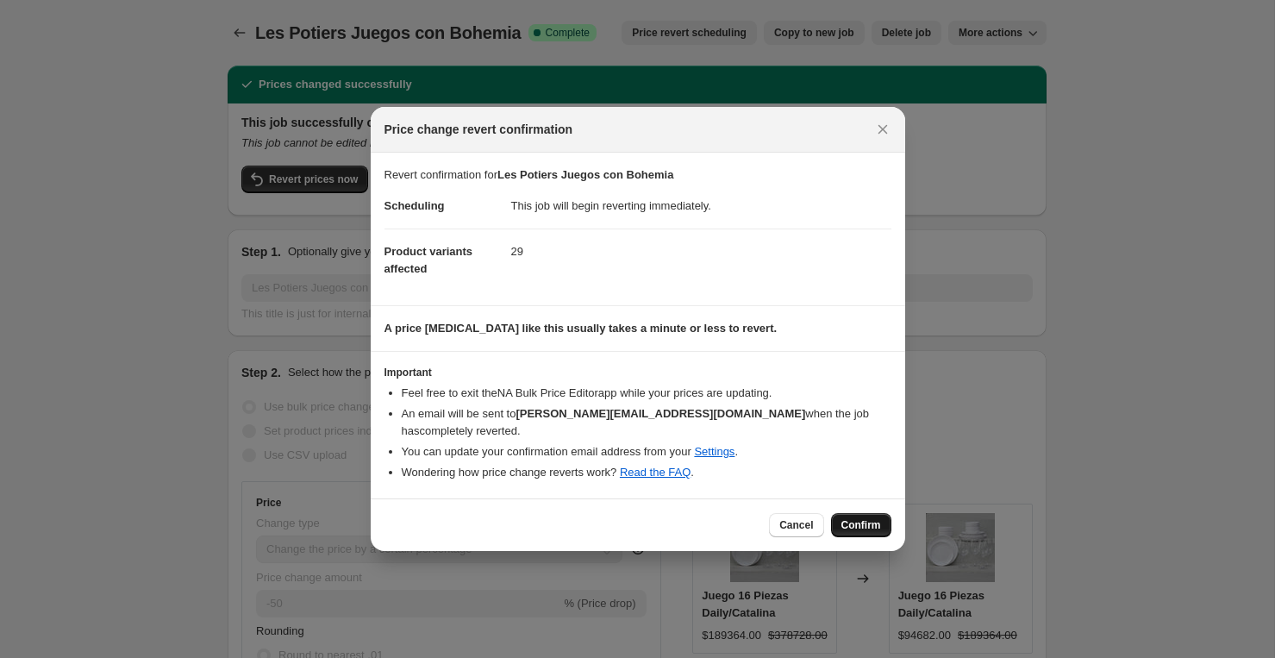
click at [880, 526] on button "Confirm" at bounding box center [861, 525] width 60 height 24
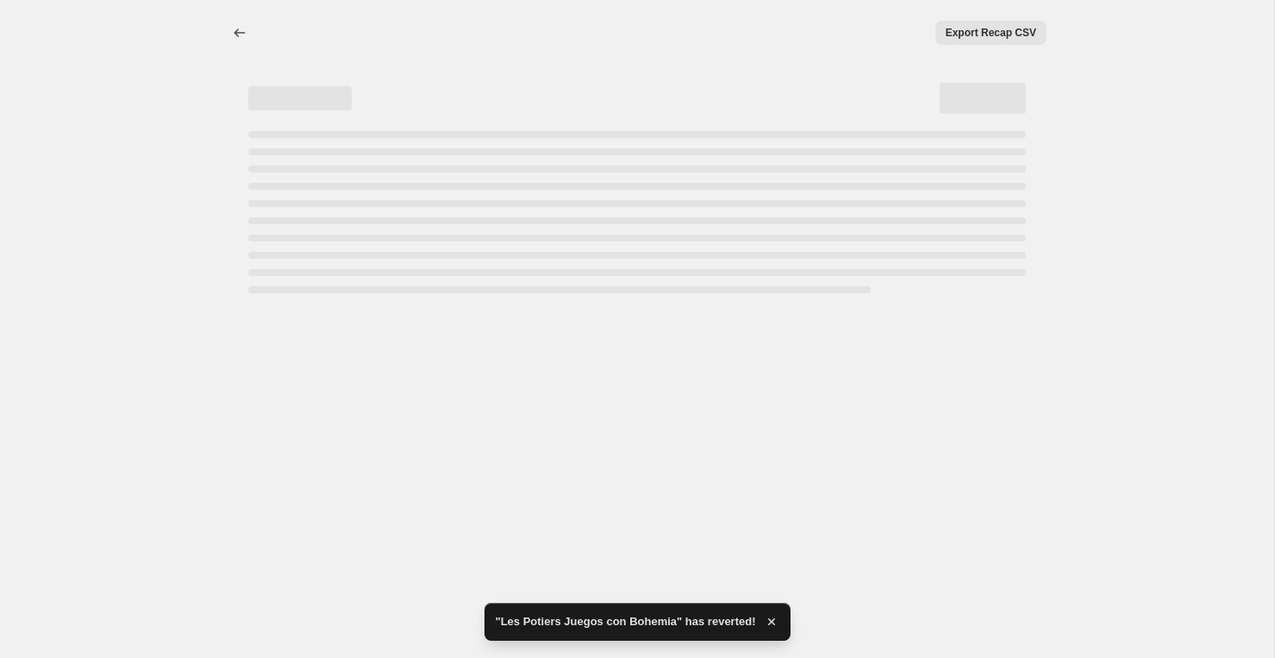
select select "percentage"
select select "vendor"
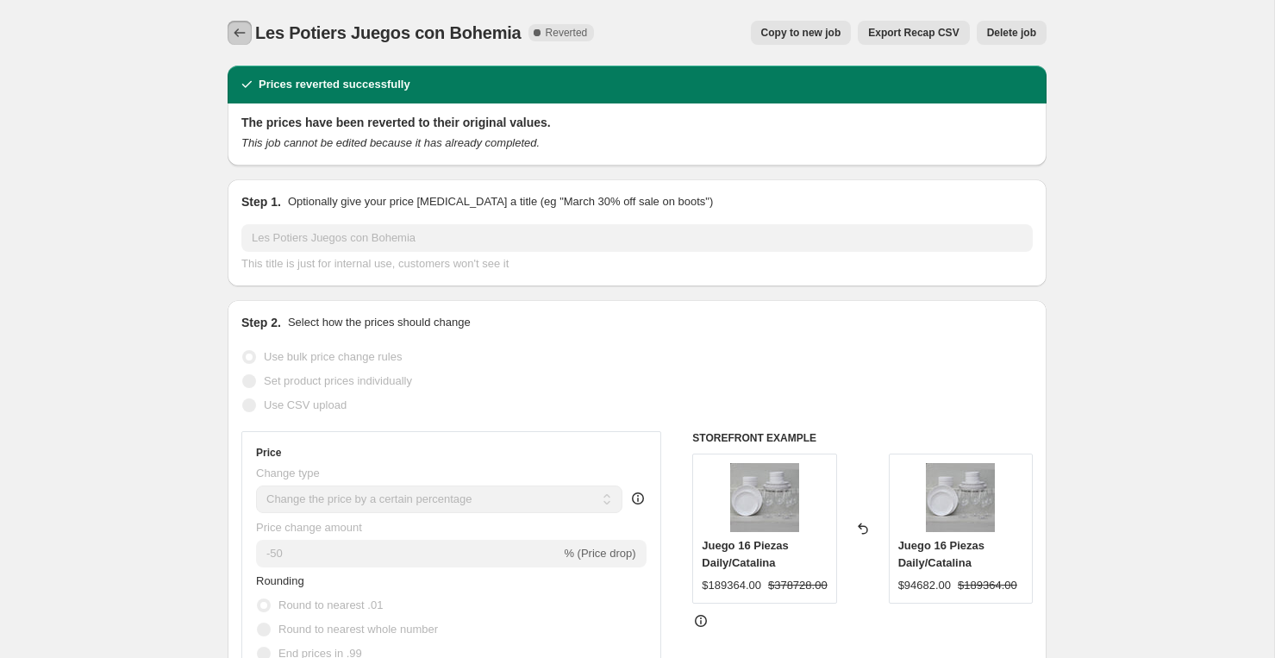
click at [237, 34] on icon "Price change jobs" at bounding box center [239, 32] width 17 height 17
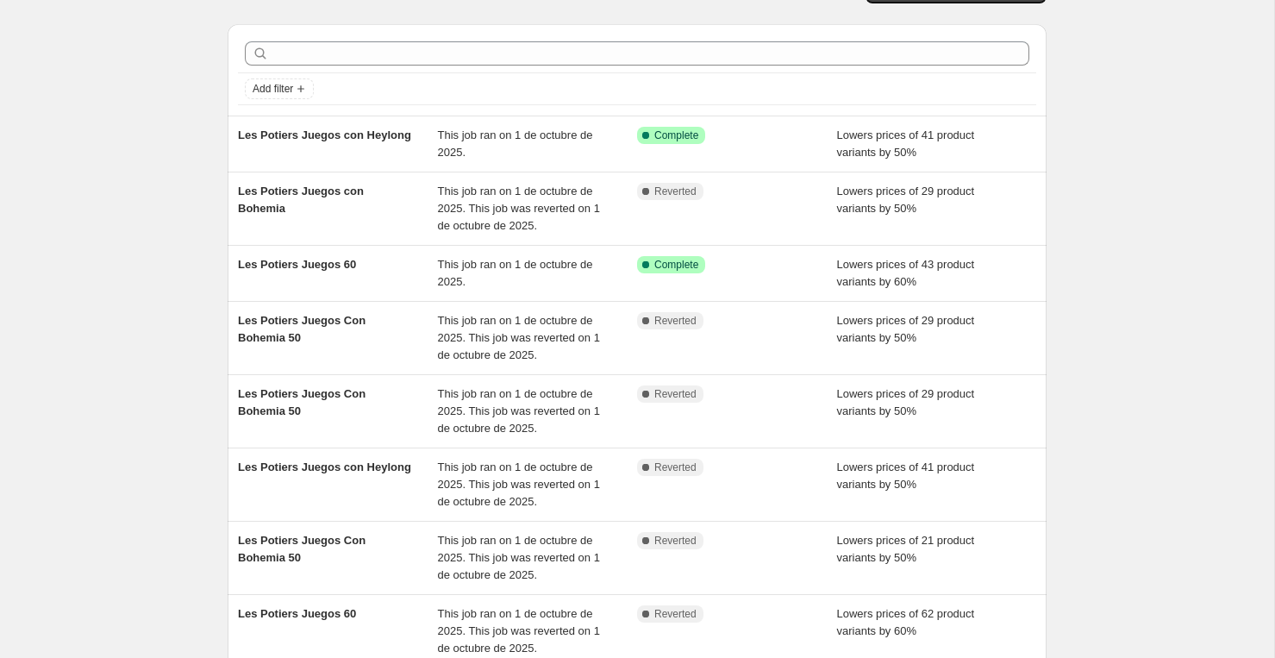
scroll to position [50, 0]
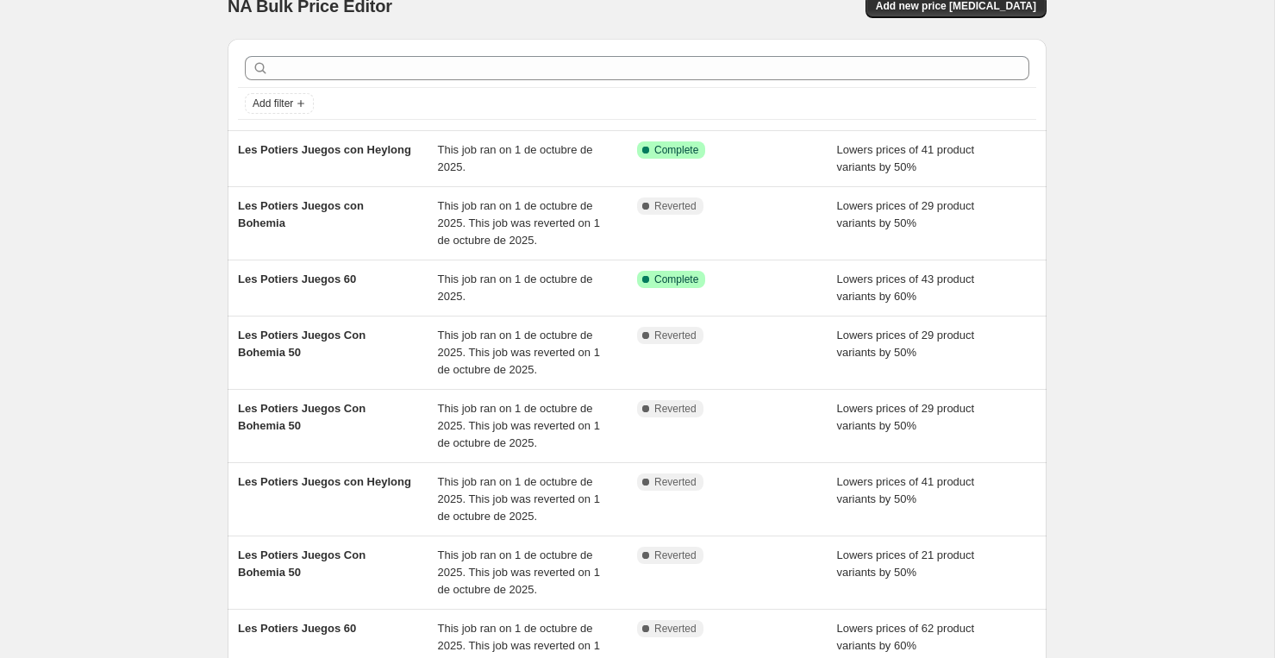
scroll to position [26, 0]
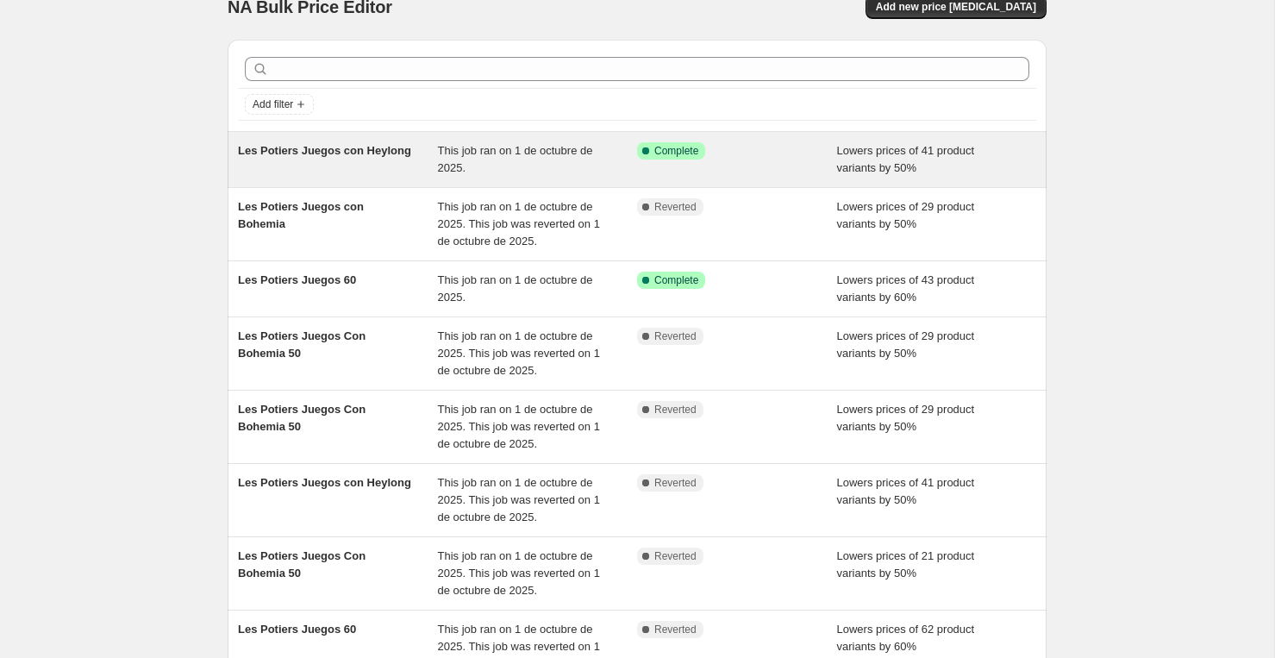
click at [255, 157] on span "Les Potiers Juegos con Heylong" at bounding box center [324, 150] width 173 height 13
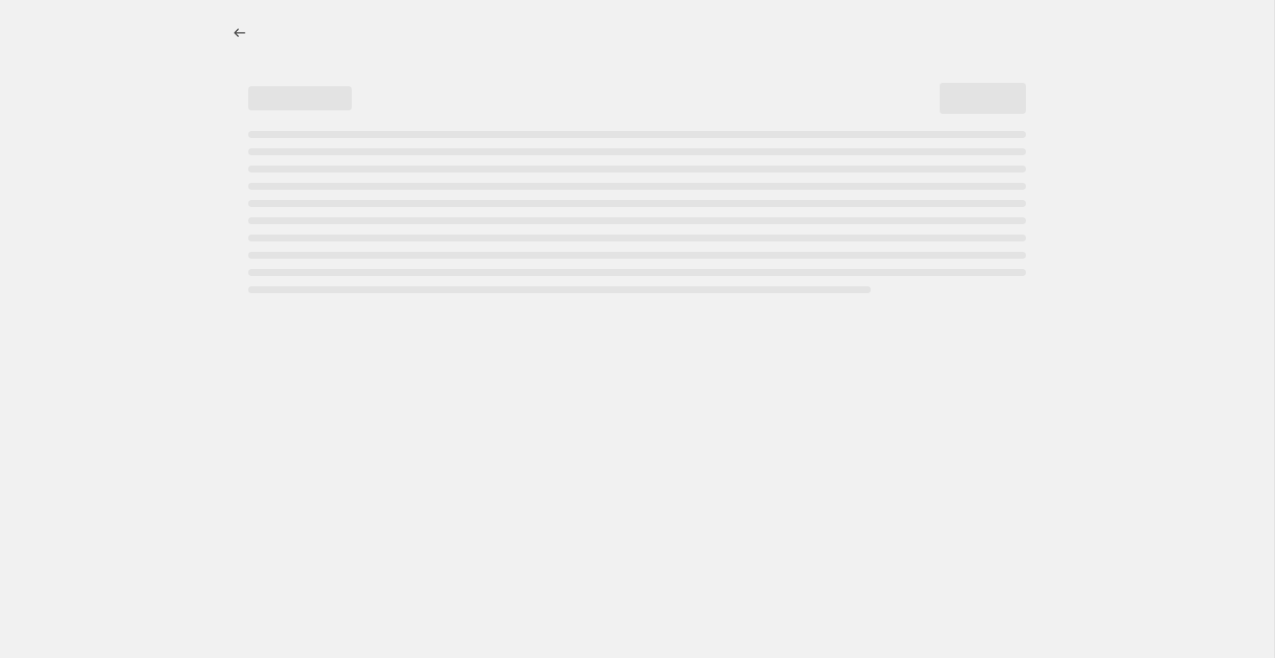
select select "percentage"
select select "vendor"
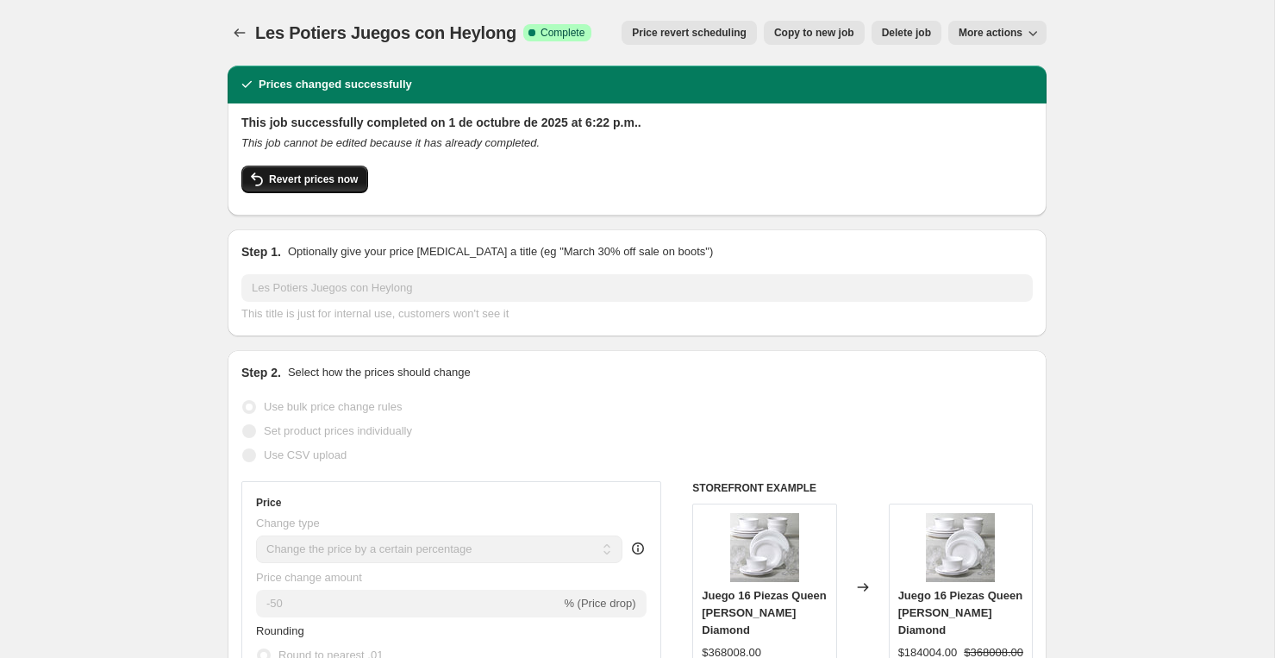
click at [280, 185] on span "Revert prices now" at bounding box center [313, 179] width 89 height 14
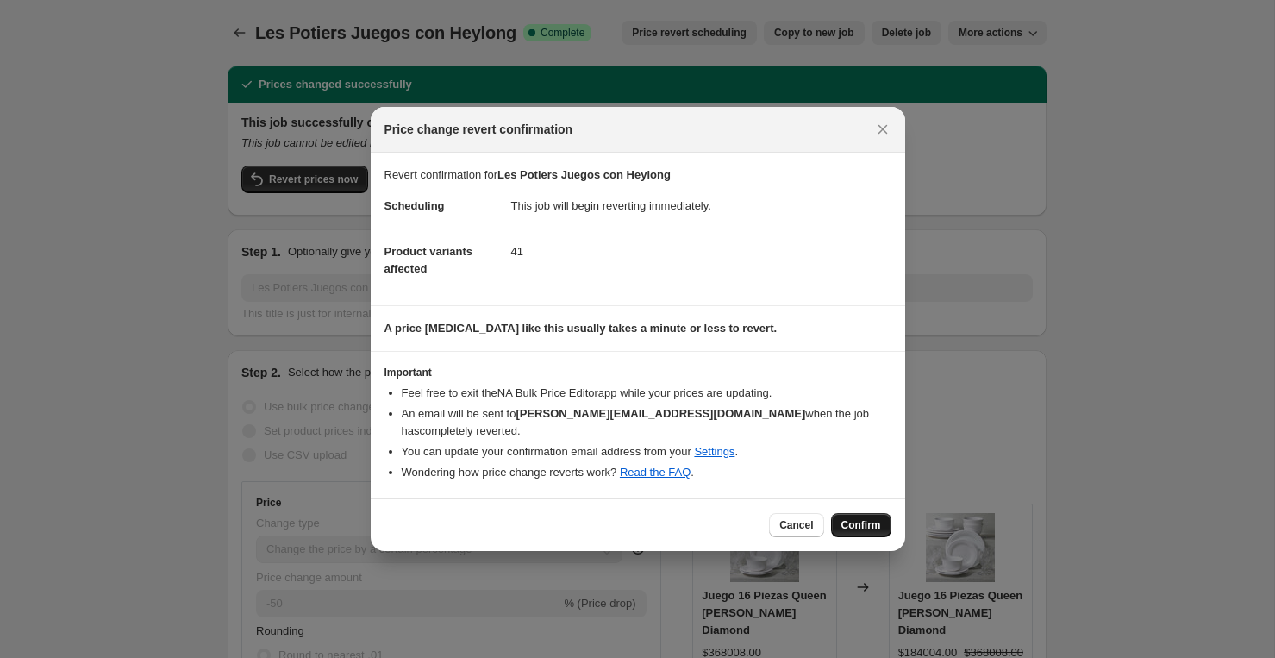
click at [869, 518] on span "Confirm" at bounding box center [861, 525] width 40 height 14
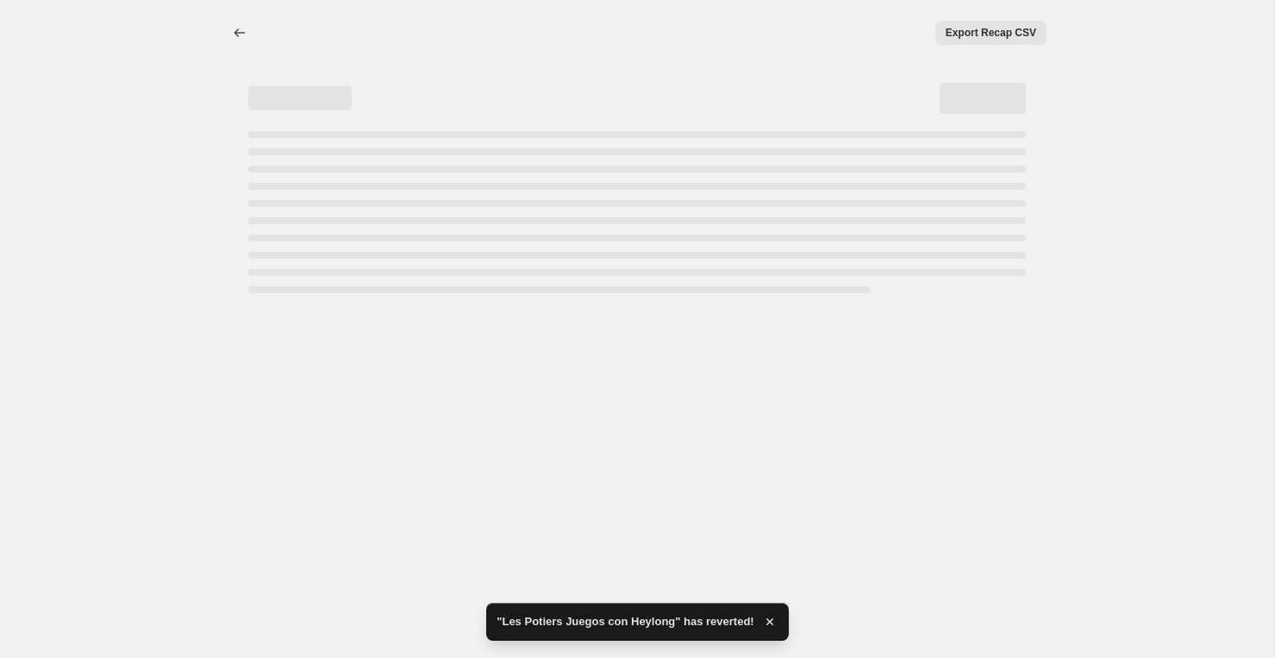
select select "percentage"
select select "vendor"
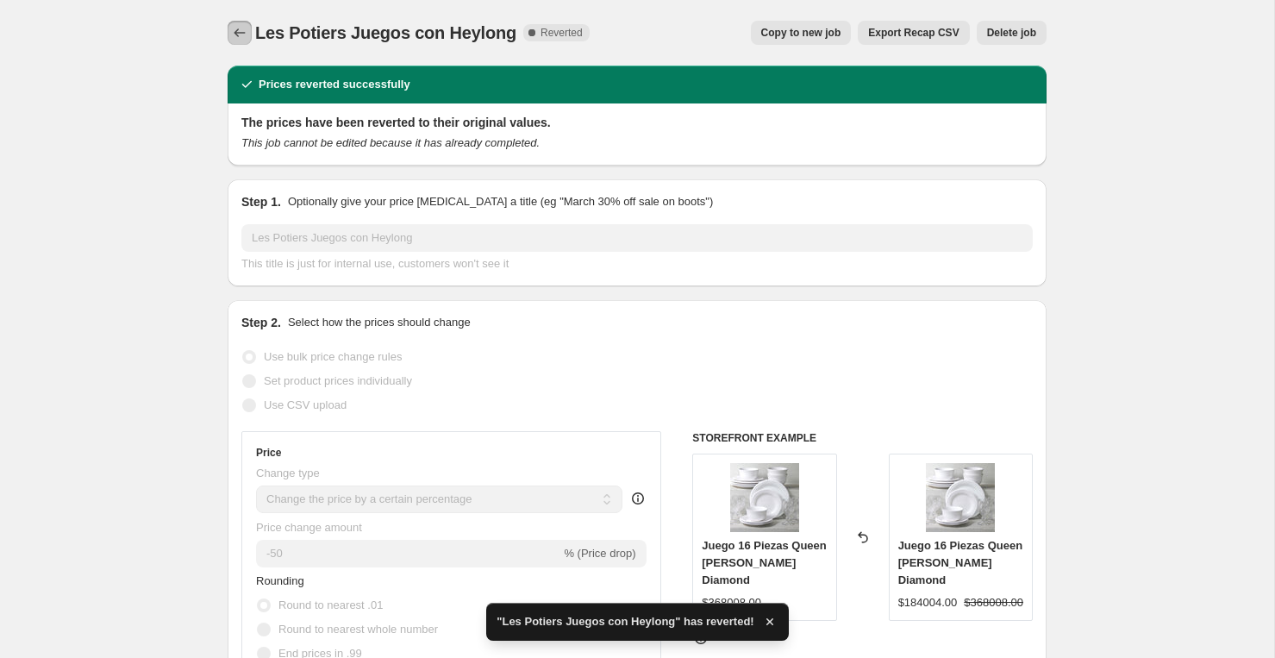
click at [232, 28] on icon "Price change jobs" at bounding box center [239, 32] width 17 height 17
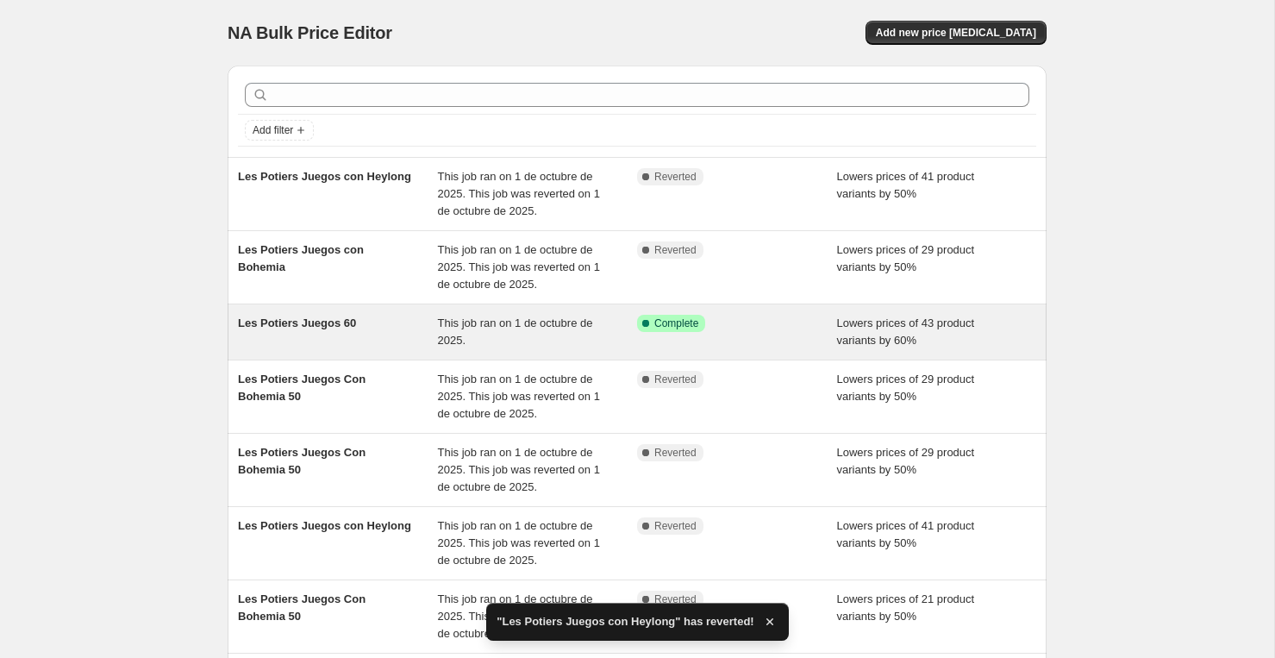
click at [275, 325] on span "Les Potiers Juegos 60" at bounding box center [297, 322] width 118 height 13
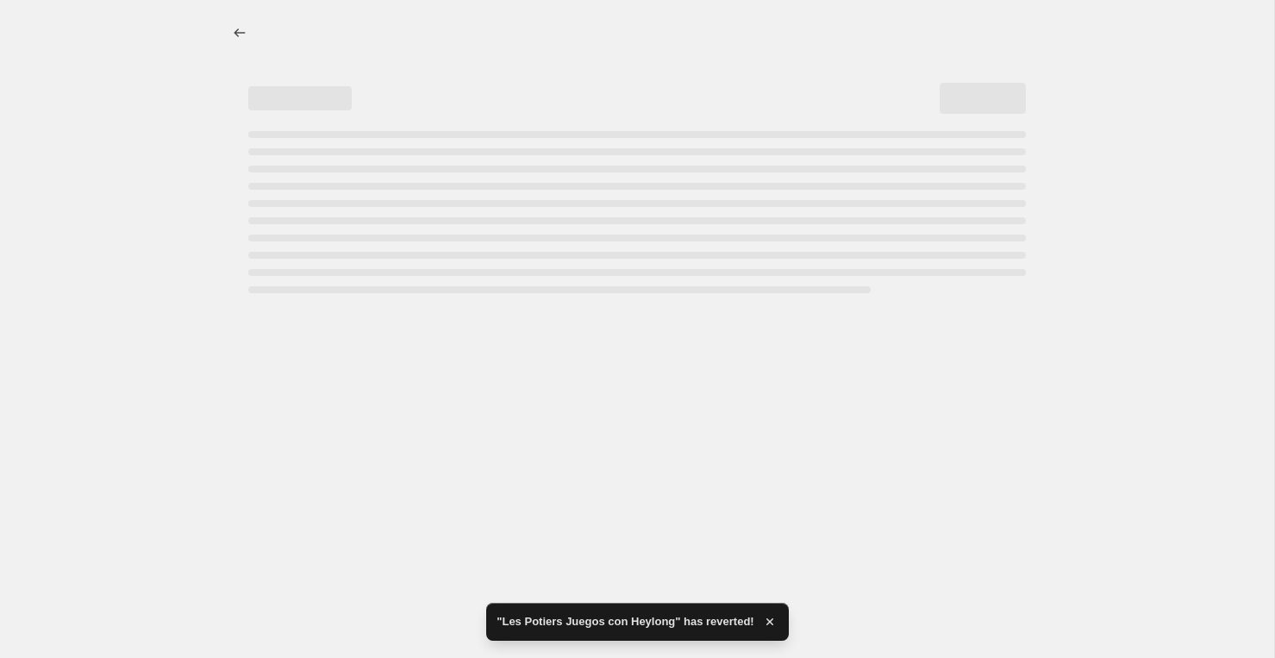
select select "percentage"
select select "vendor"
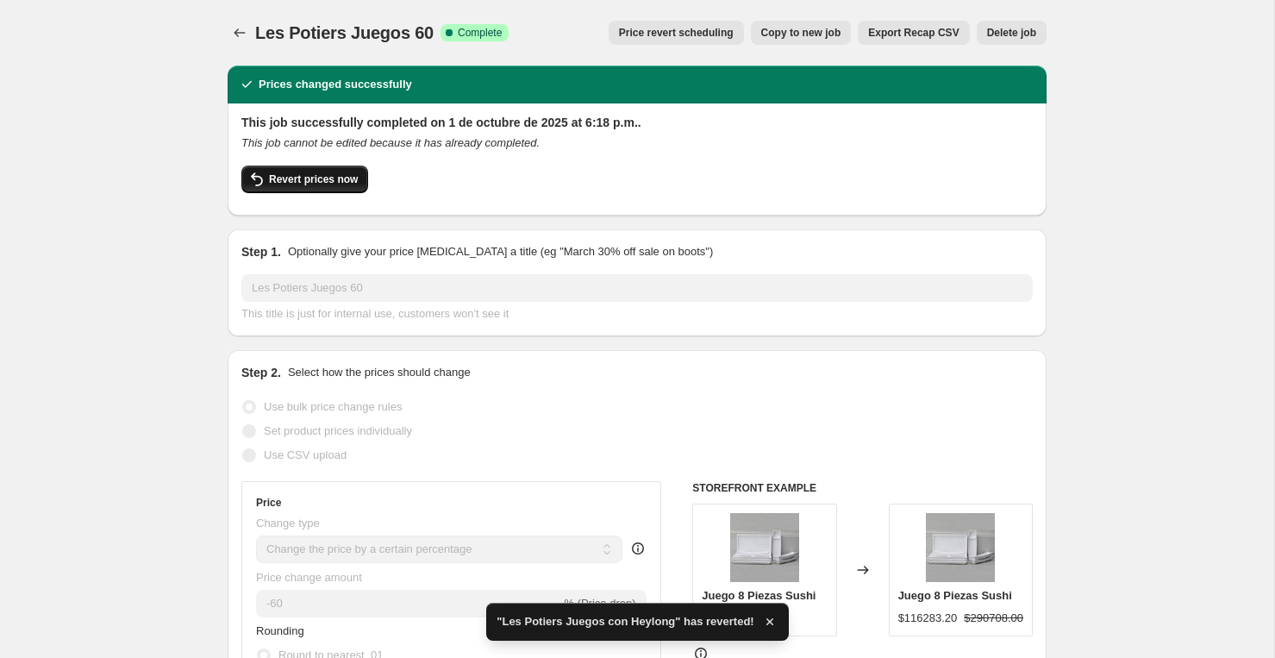
click at [357, 189] on button "Revert prices now" at bounding box center [304, 179] width 127 height 28
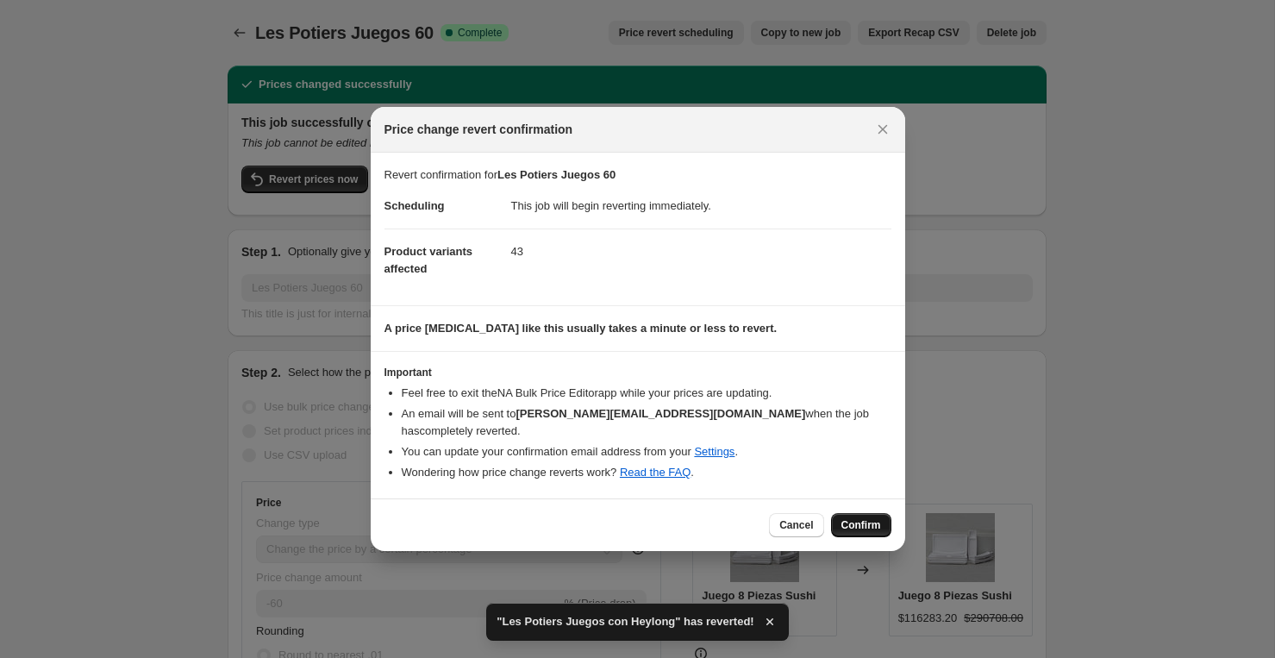
click at [881, 517] on button "Confirm" at bounding box center [861, 525] width 60 height 24
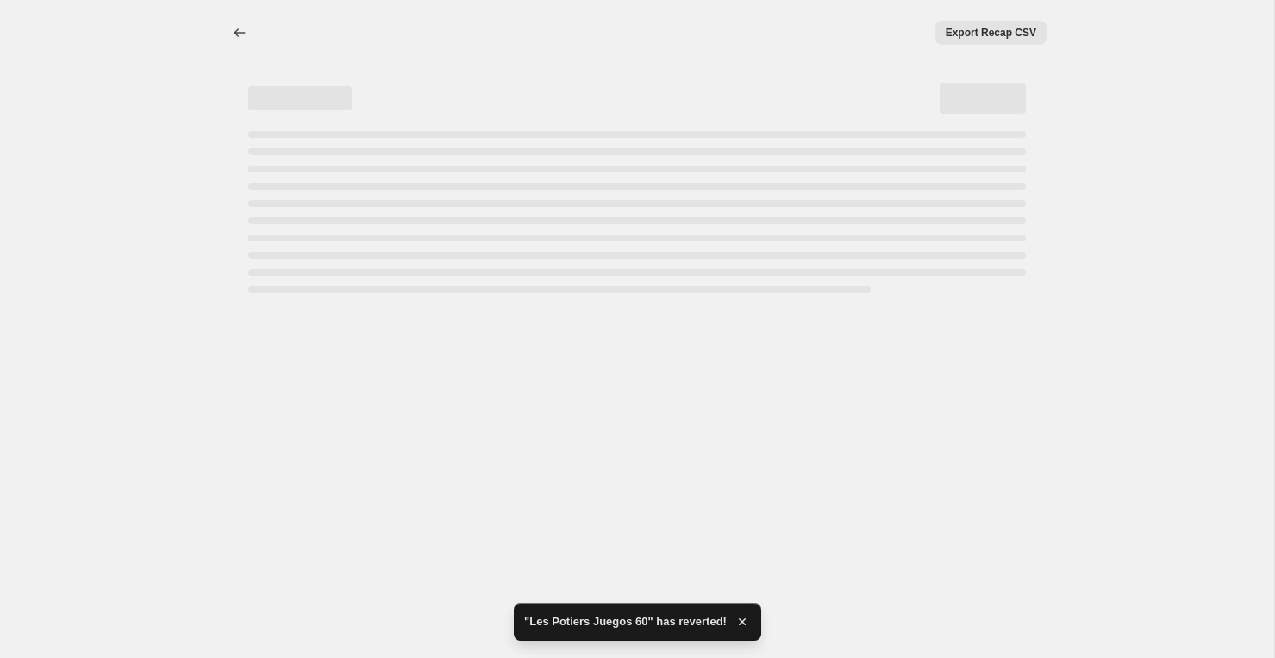
select select "percentage"
select select "vendor"
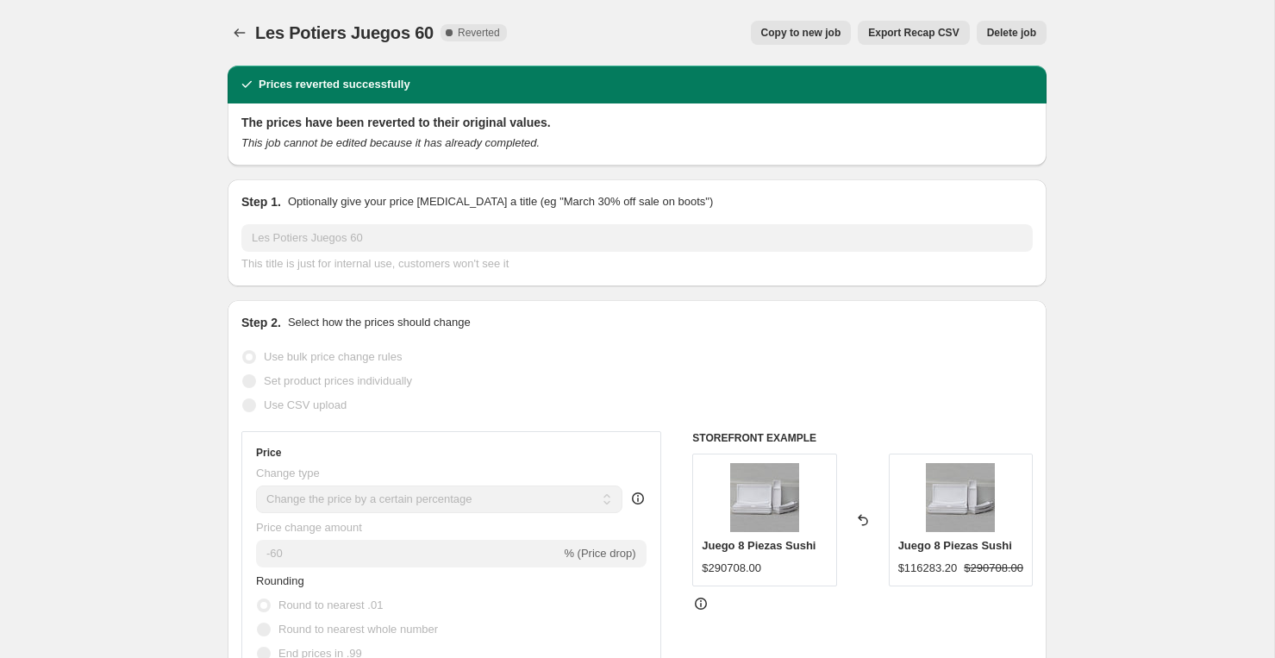
click at [231, 38] on icon "Price change jobs" at bounding box center [239, 32] width 17 height 17
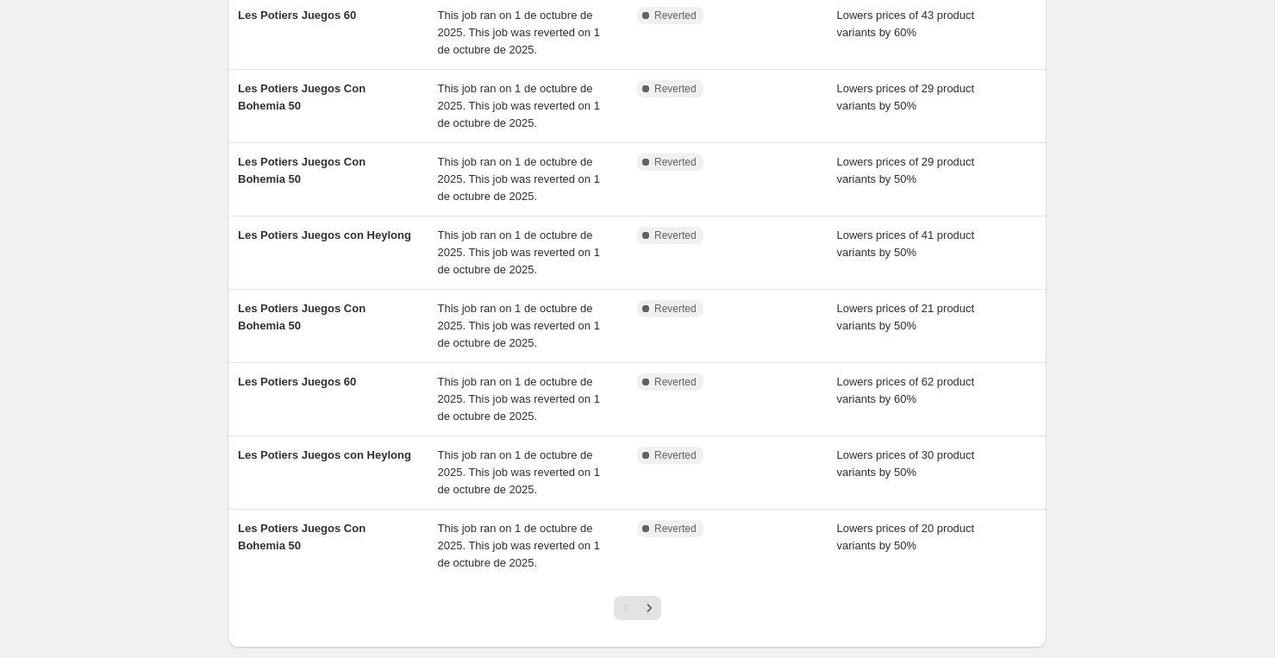
scroll to position [402, 0]
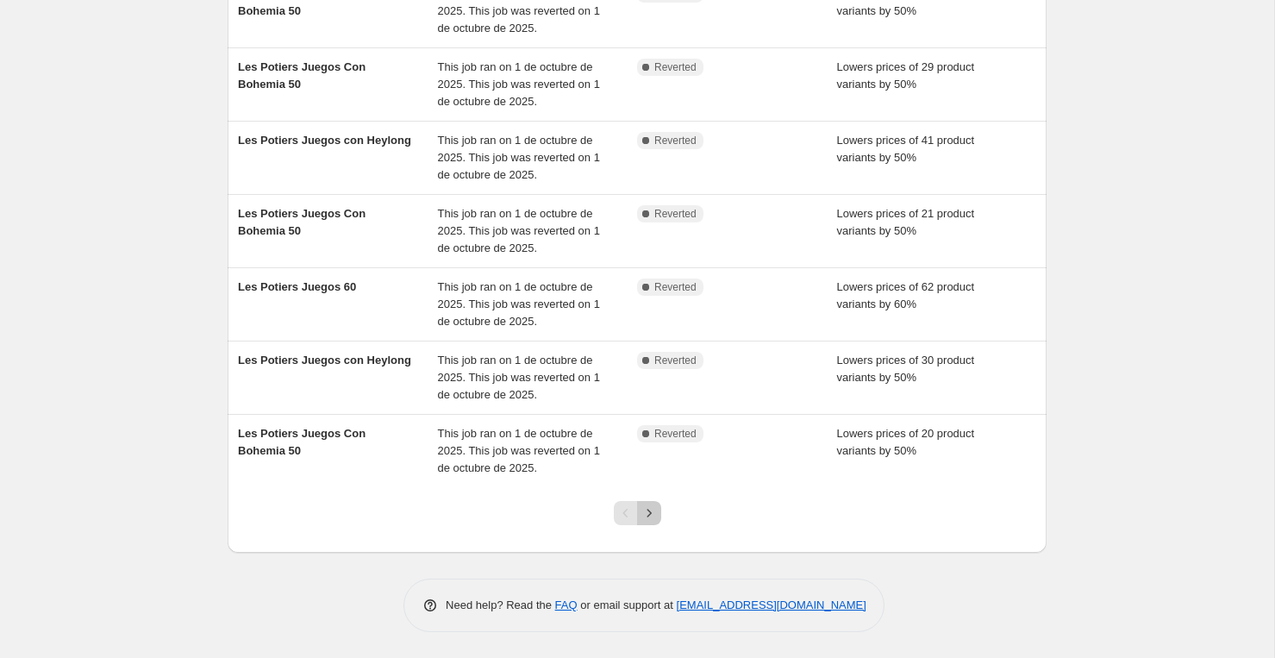
click at [652, 509] on icon "Next" at bounding box center [648, 512] width 17 height 17
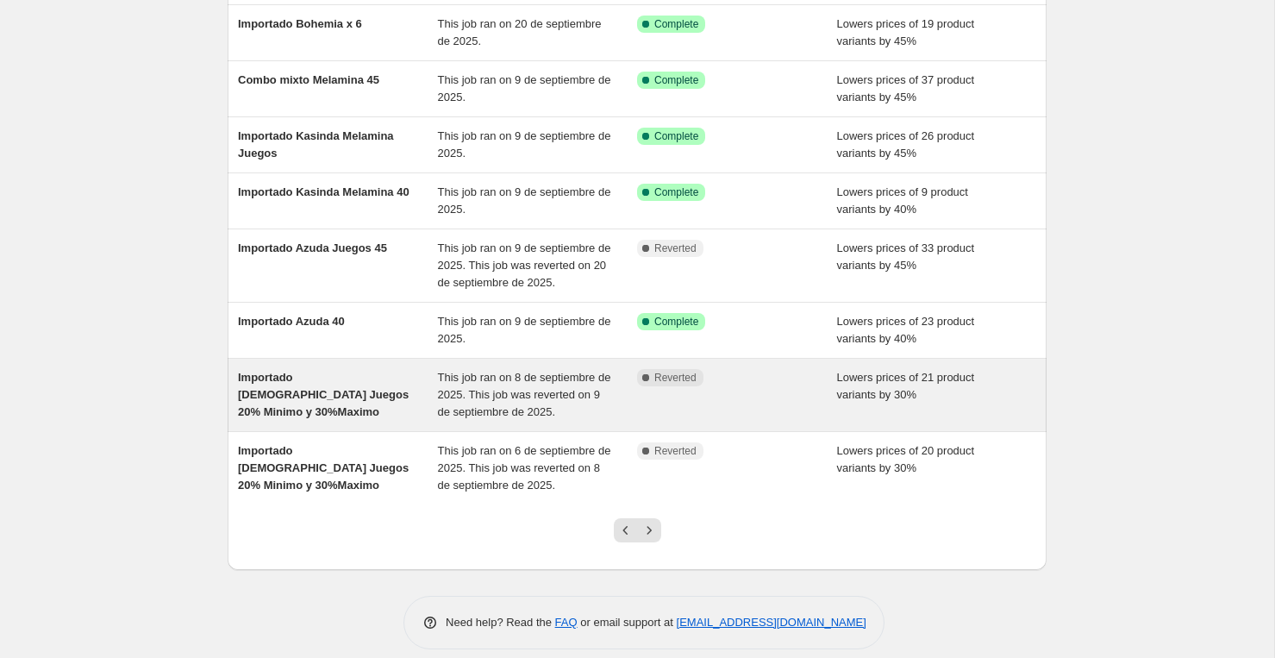
scroll to position [0, 0]
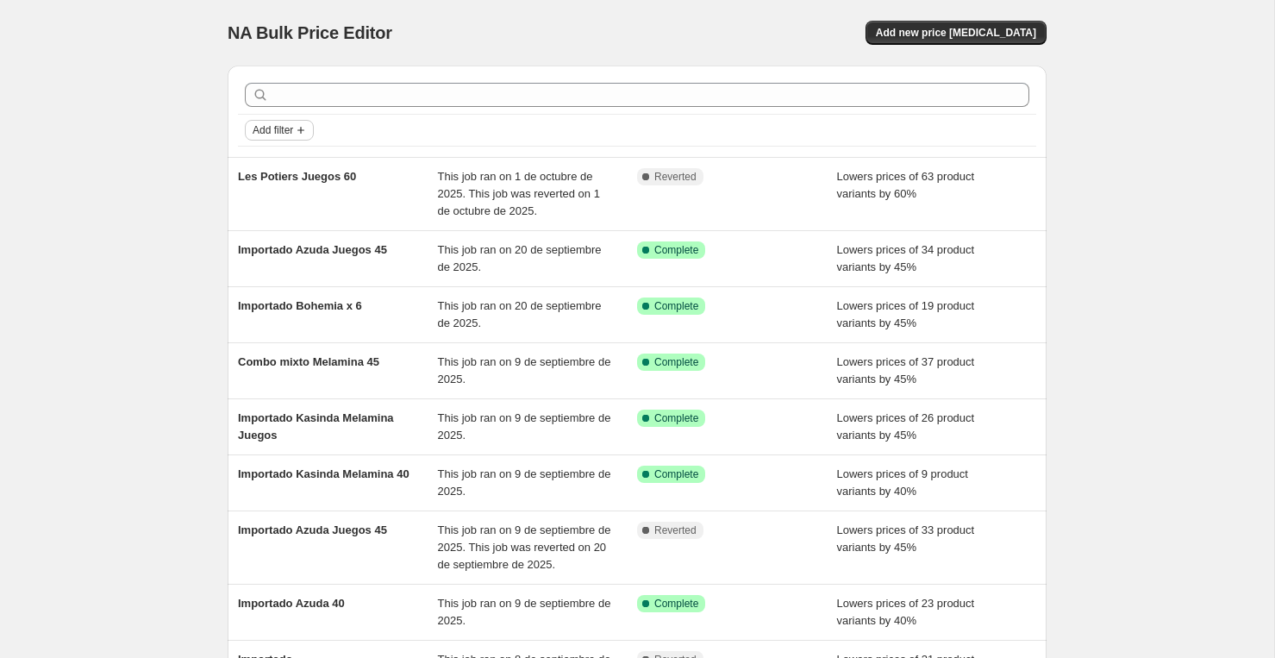
click at [307, 134] on icon "Add filter" at bounding box center [301, 130] width 14 height 14
click at [298, 165] on span "Job status" at bounding box center [279, 164] width 51 height 13
click at [259, 235] on input "Complete" at bounding box center [263, 240] width 14 height 14
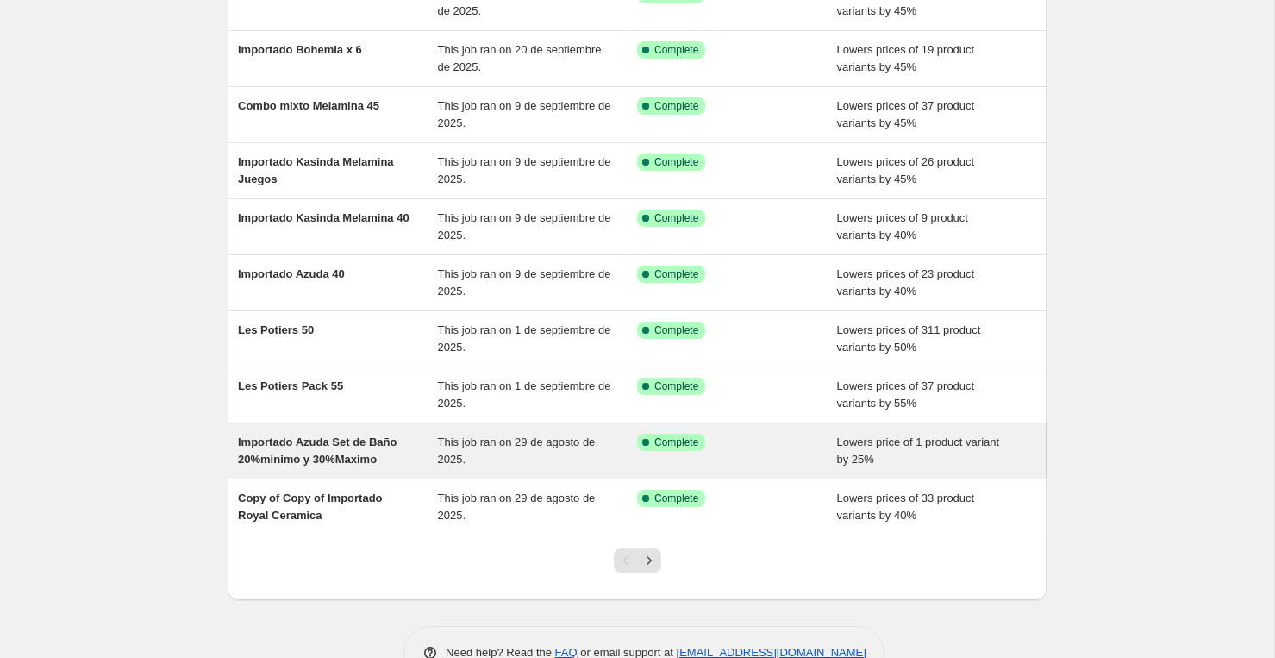
scroll to position [196, 0]
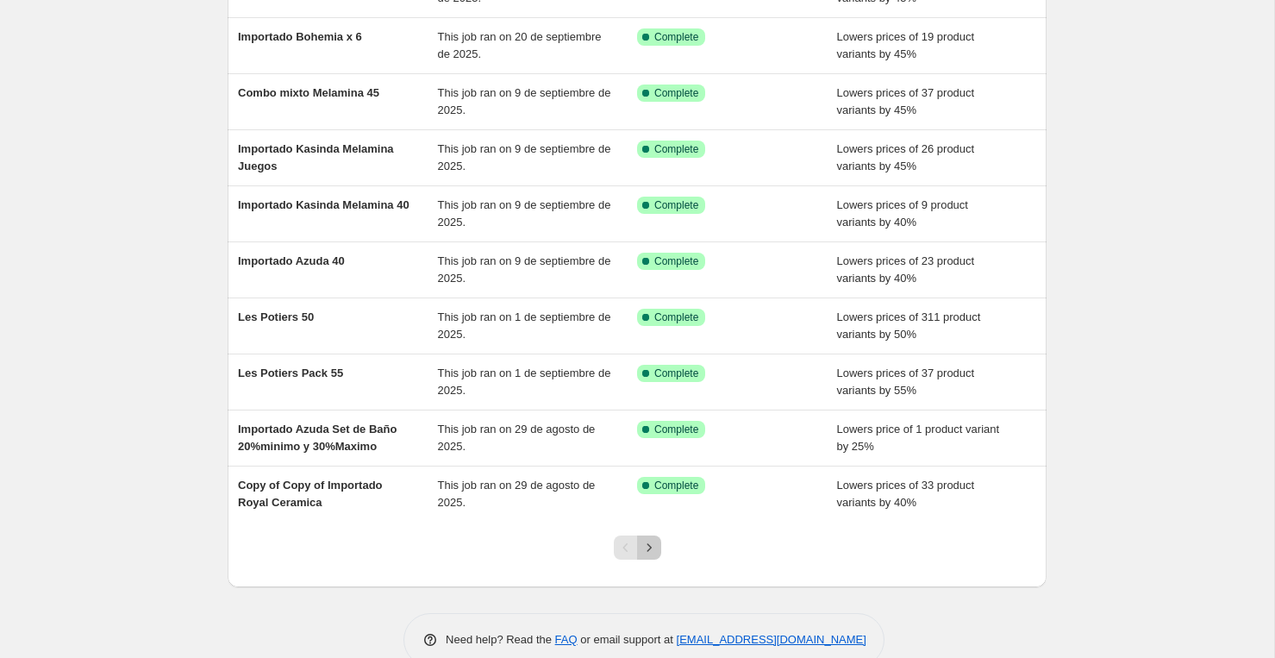
click at [651, 545] on icon "Next" at bounding box center [648, 547] width 17 height 17
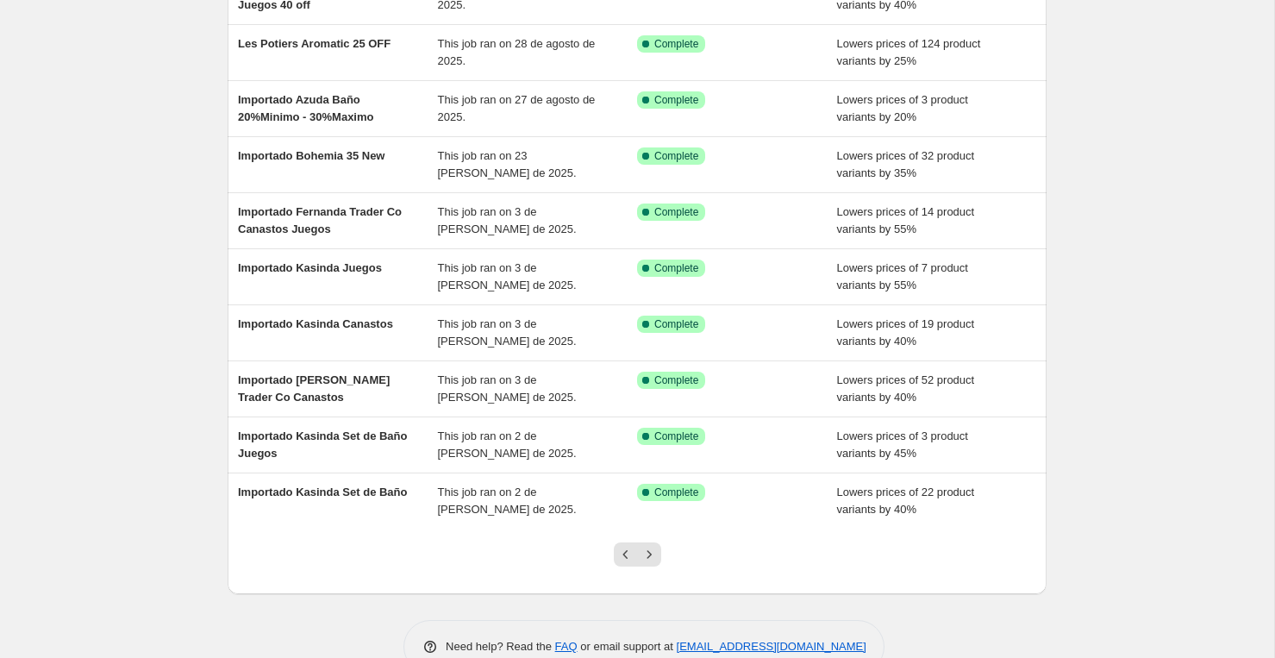
scroll to position [196, 0]
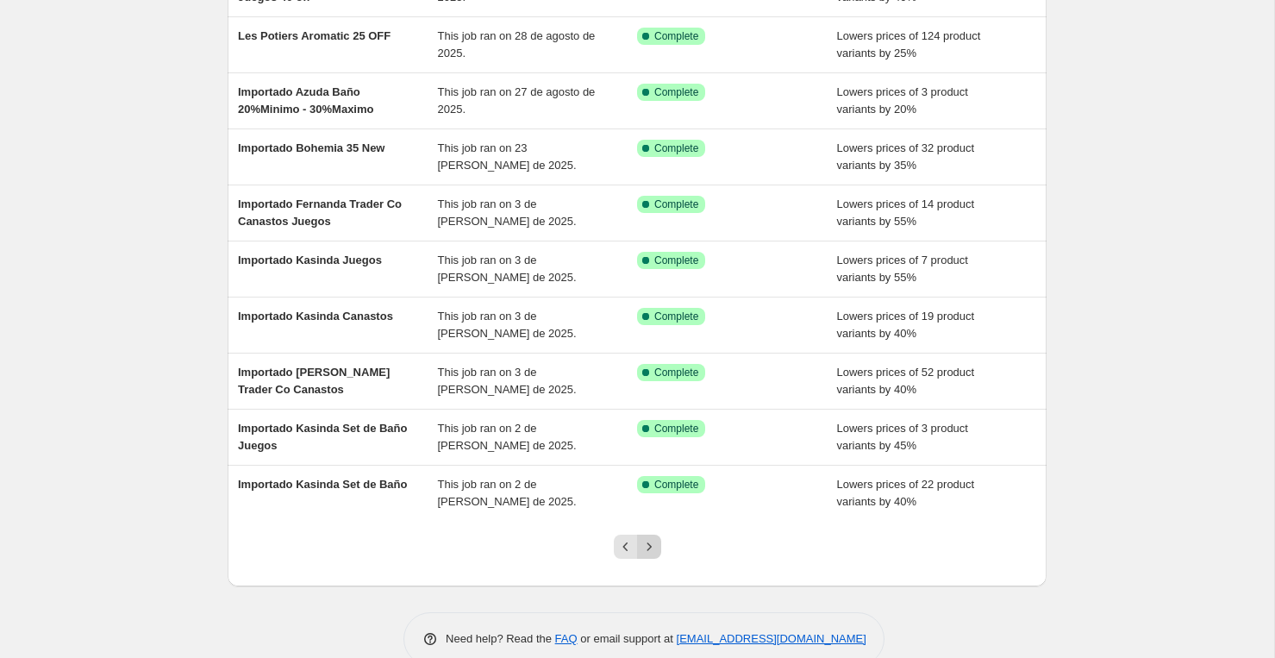
click at [649, 545] on icon "Next" at bounding box center [648, 546] width 4 height 8
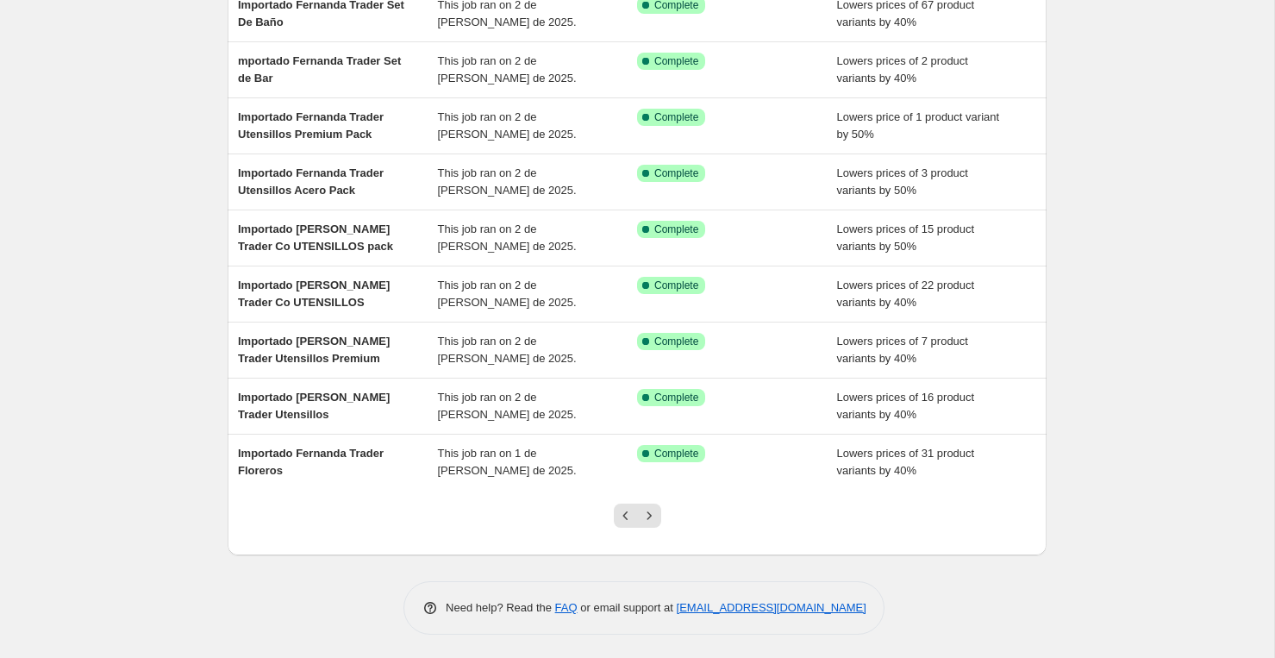
scroll to position [230, 0]
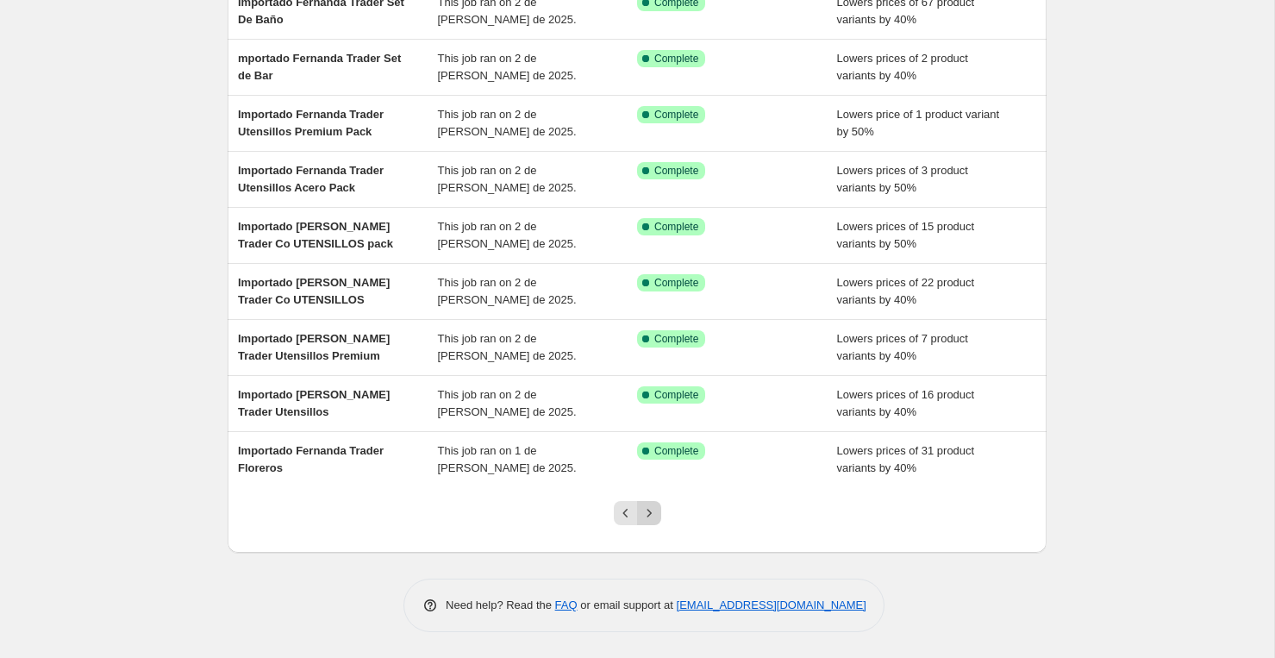
click at [651, 510] on icon "Next" at bounding box center [648, 512] width 17 height 17
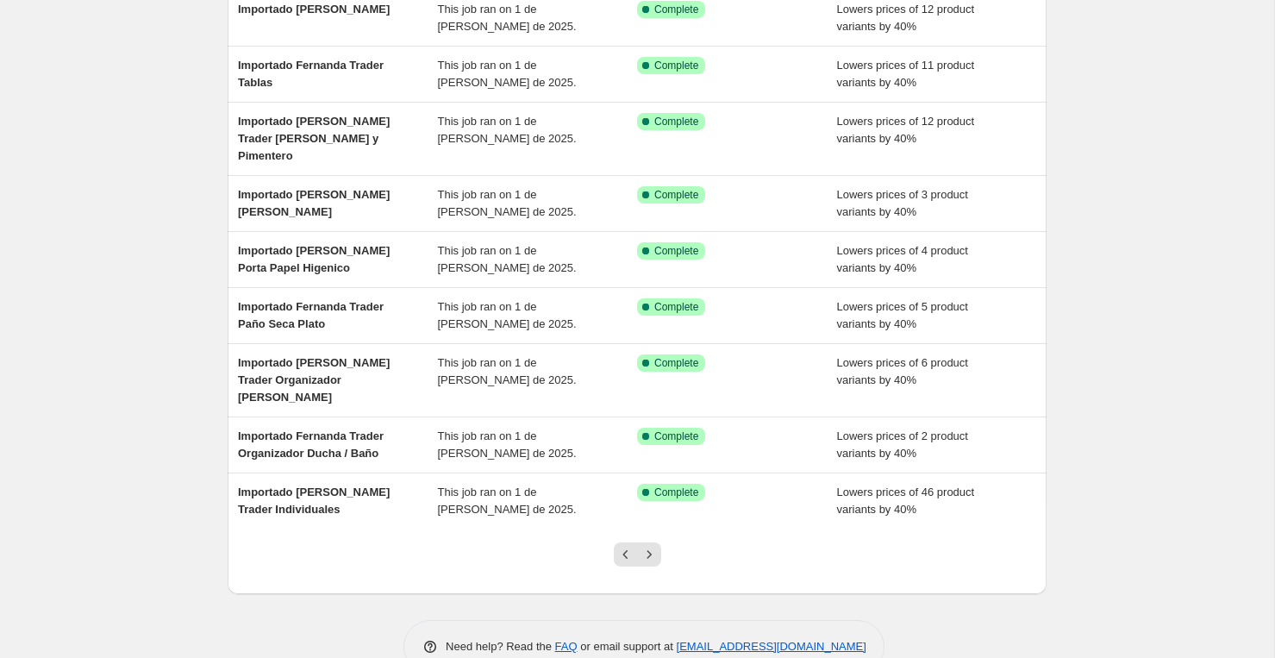
scroll to position [0, 0]
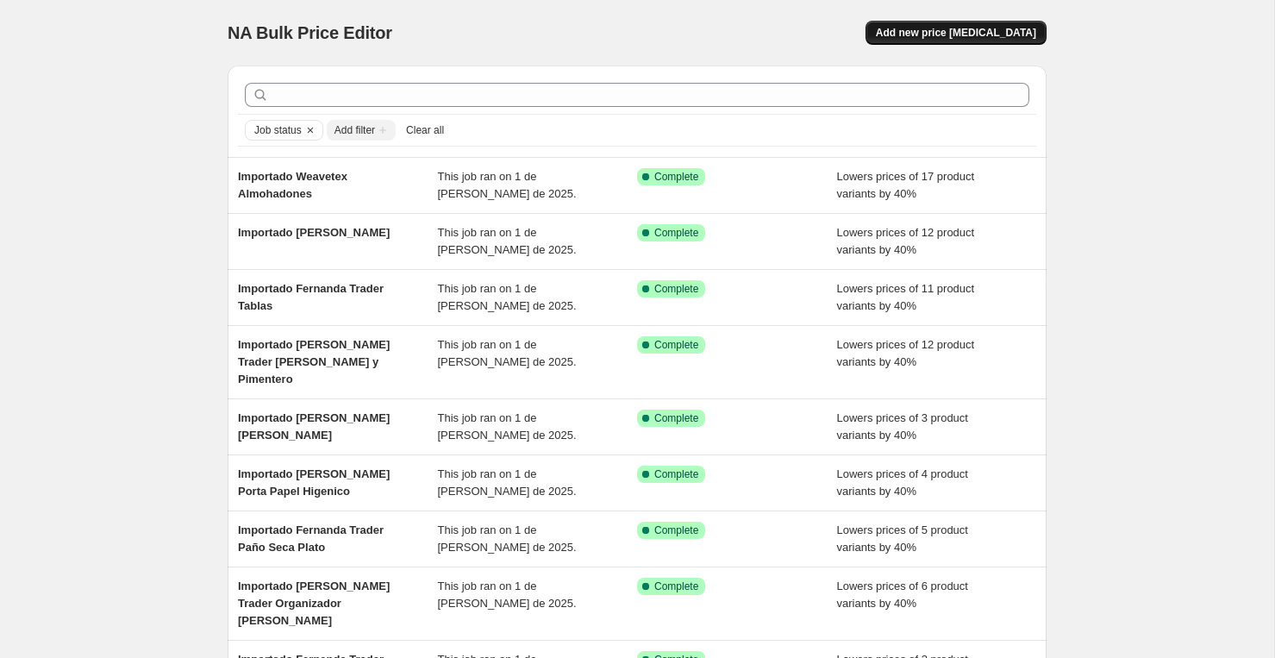
click at [928, 31] on span "Add new price [MEDICAL_DATA]" at bounding box center [956, 33] width 160 height 14
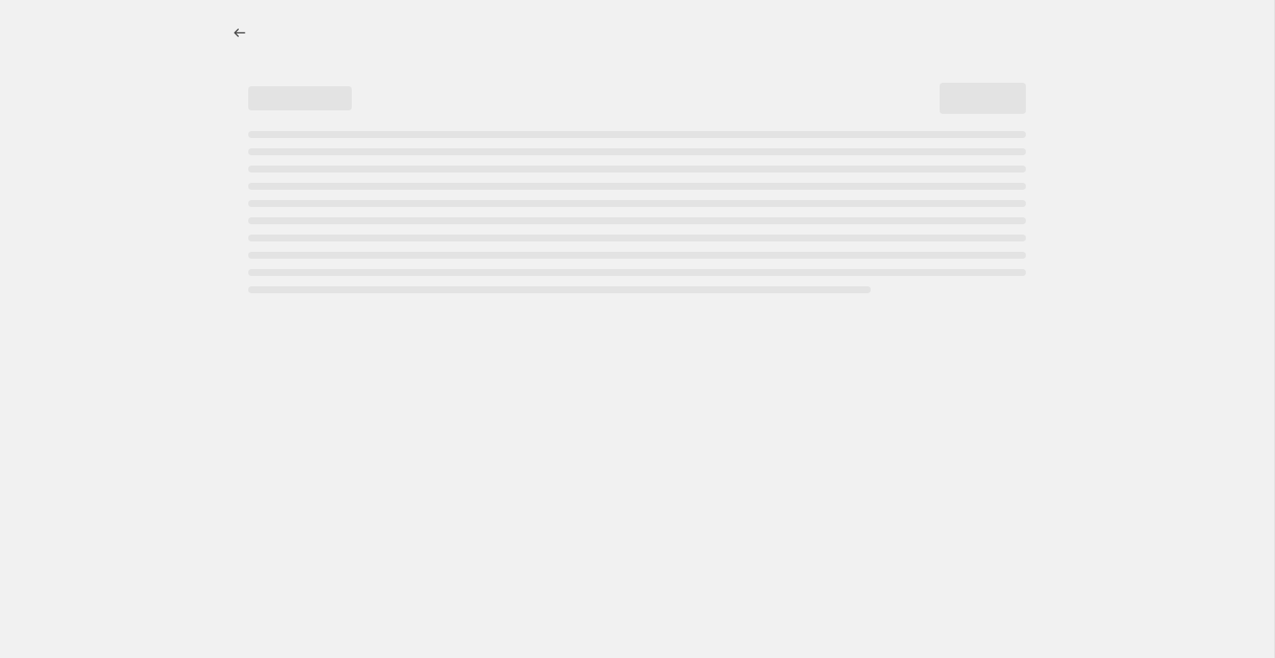
select select "percentage"
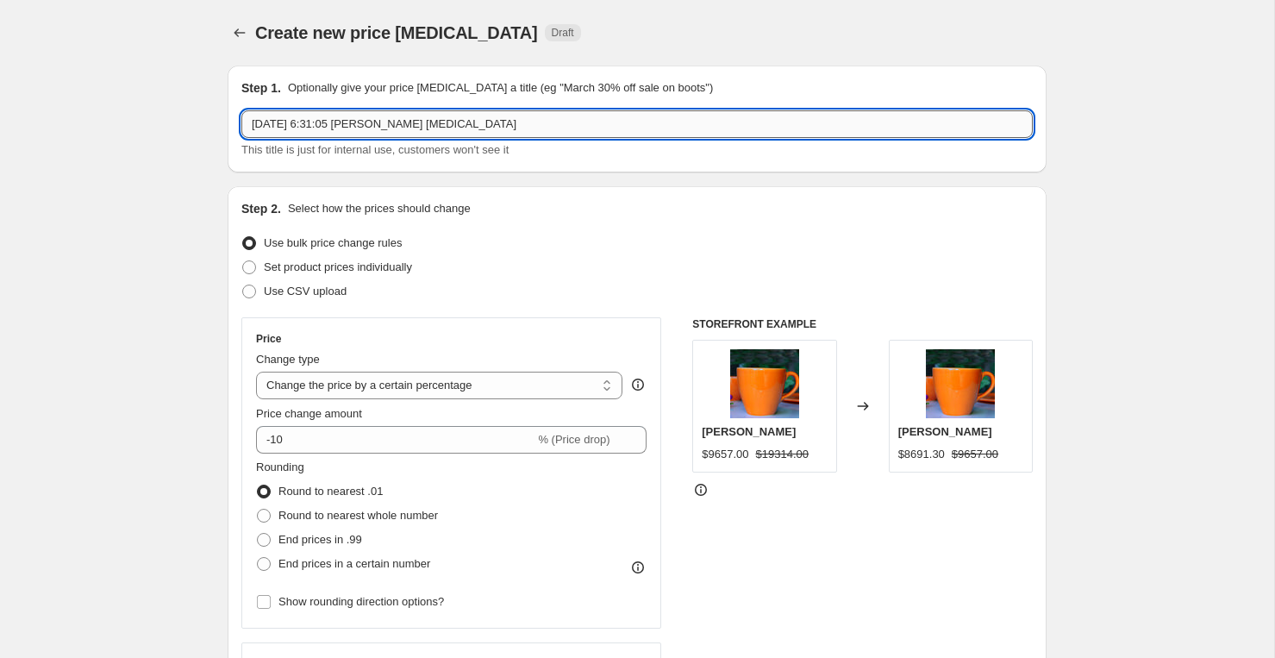
click at [481, 122] on input "1 oct 2025, 6:31:05 p.m. Price change job" at bounding box center [636, 124] width 791 height 28
type input "Les Potiers Con Bohemia"
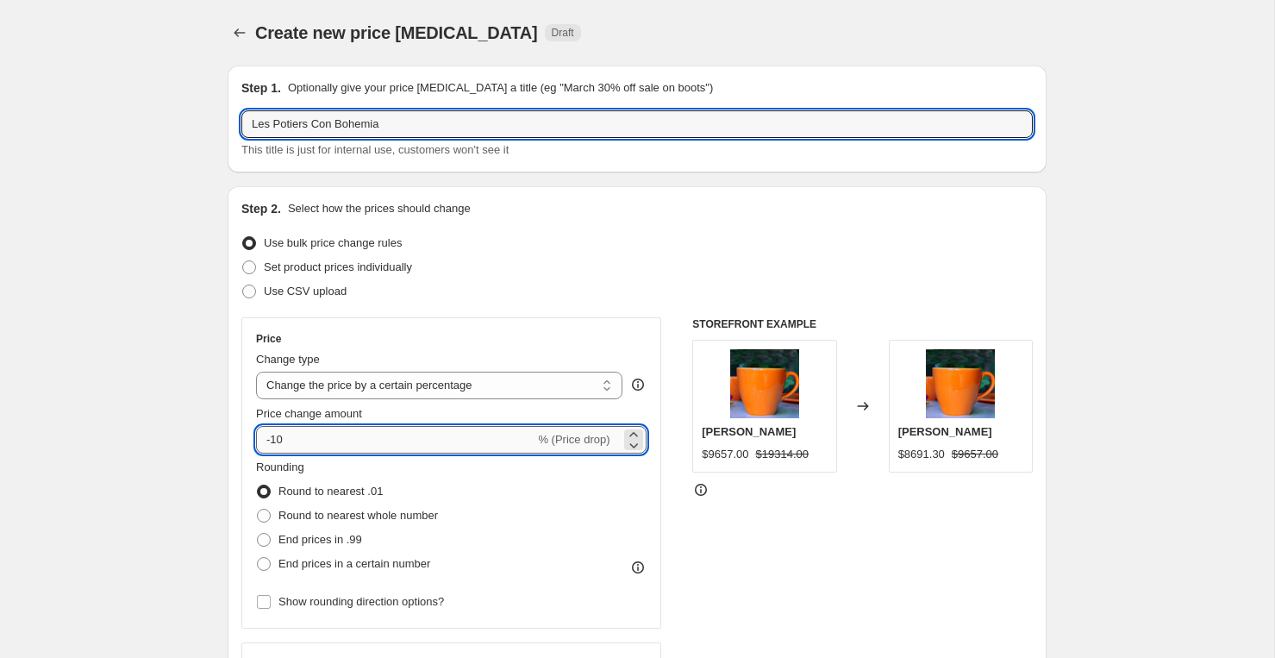
click at [412, 440] on input "-10" at bounding box center [395, 440] width 278 height 28
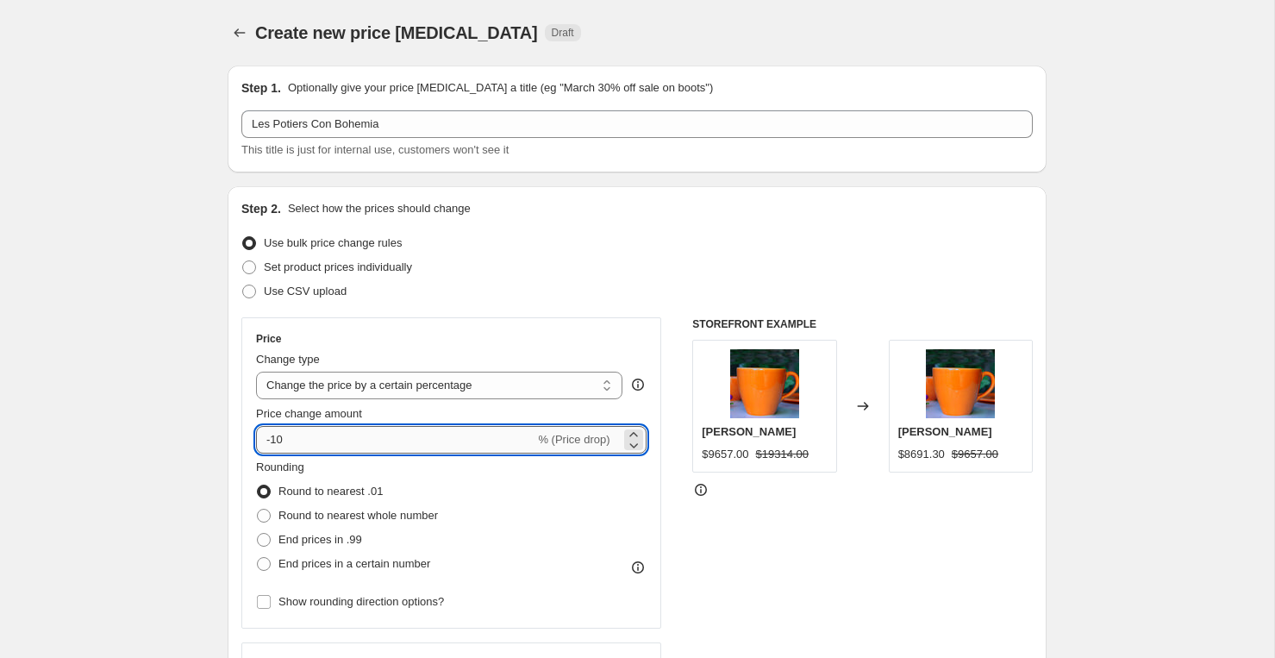
type input "-1"
type input "-50"
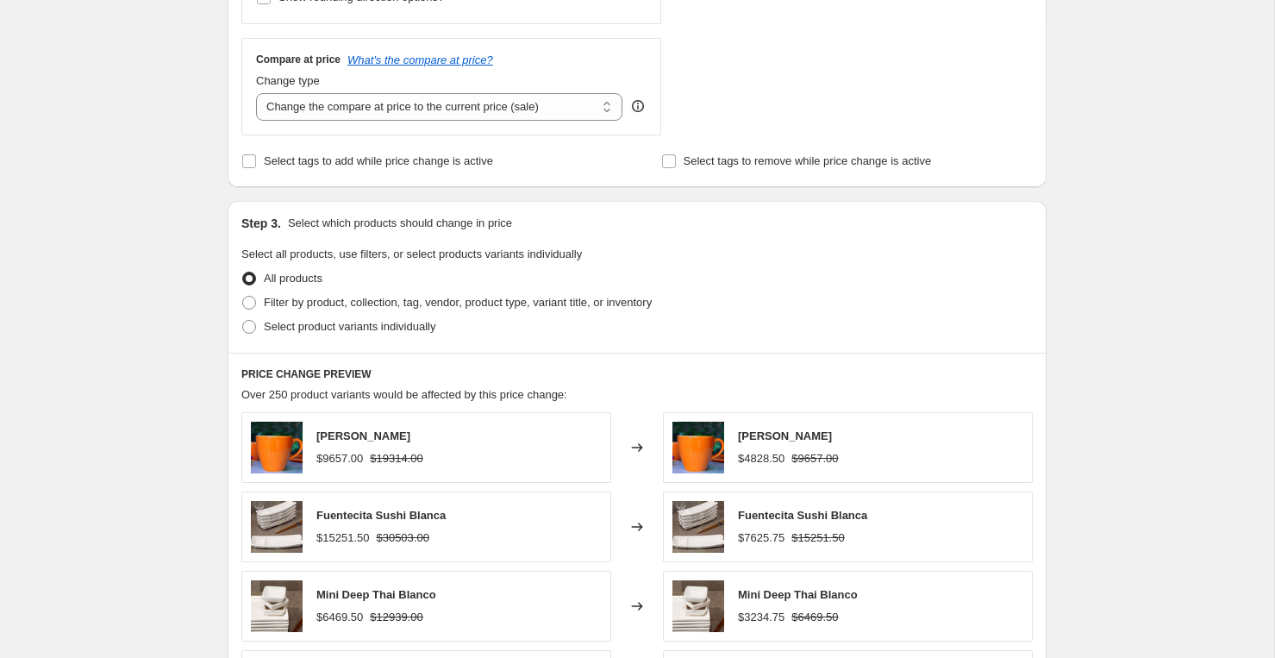
scroll to position [617, 0]
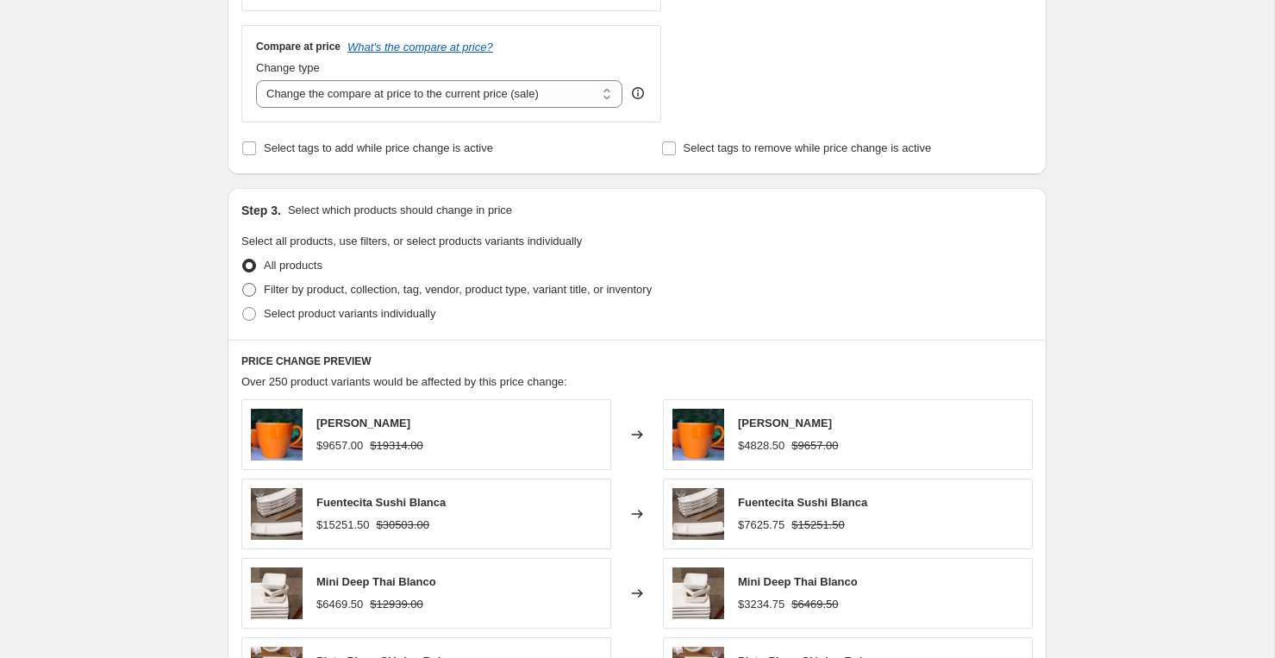
click at [304, 296] on span "Filter by product, collection, tag, vendor, product type, variant title, or inv…" at bounding box center [458, 289] width 388 height 17
click at [243, 284] on input "Filter by product, collection, tag, vendor, product type, variant title, or inv…" at bounding box center [242, 283] width 1 height 1
radio input "true"
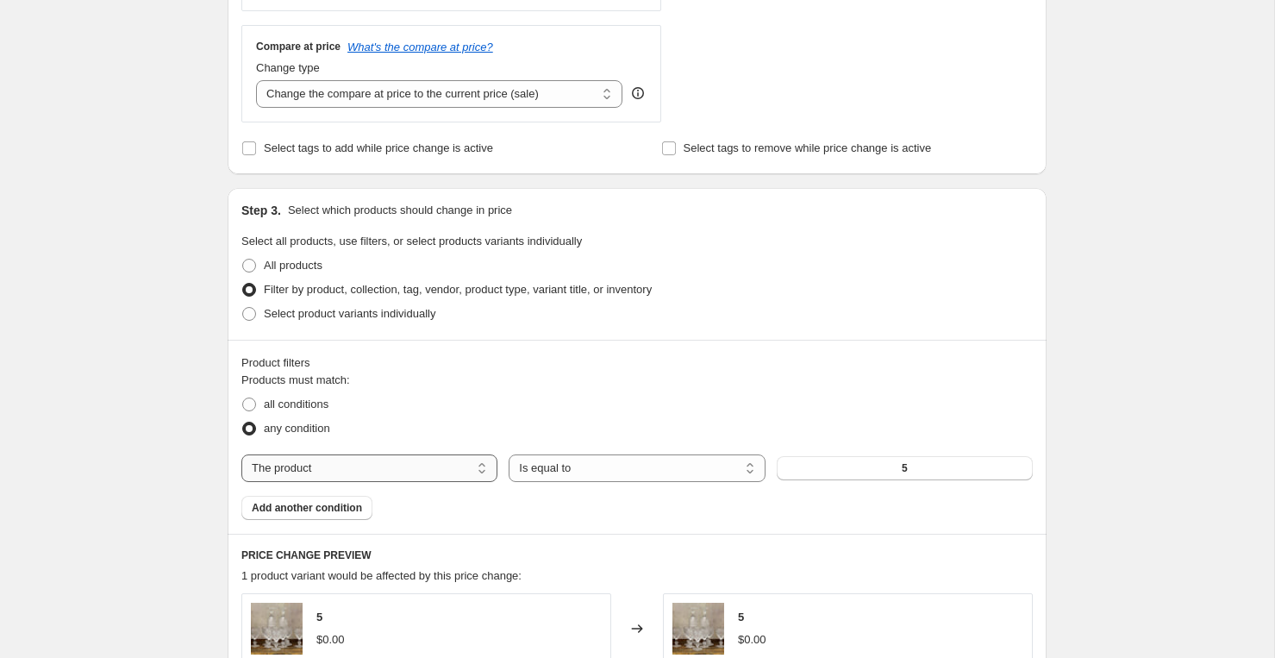
click at [347, 463] on select "The product The product's collection The product's tag The product's vendor The…" at bounding box center [369, 468] width 256 height 28
select select "vendor"
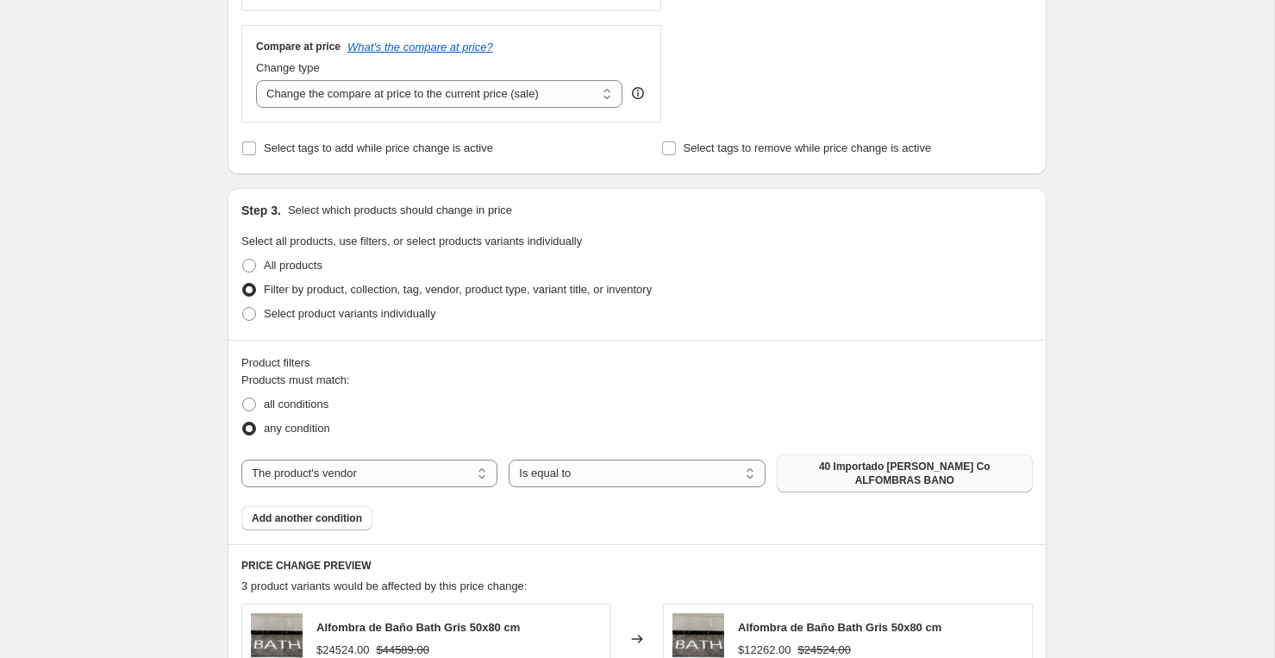
click at [845, 469] on span "40 Importado [PERSON_NAME] Co ALFOMBRAS BANO" at bounding box center [904, 473] width 235 height 28
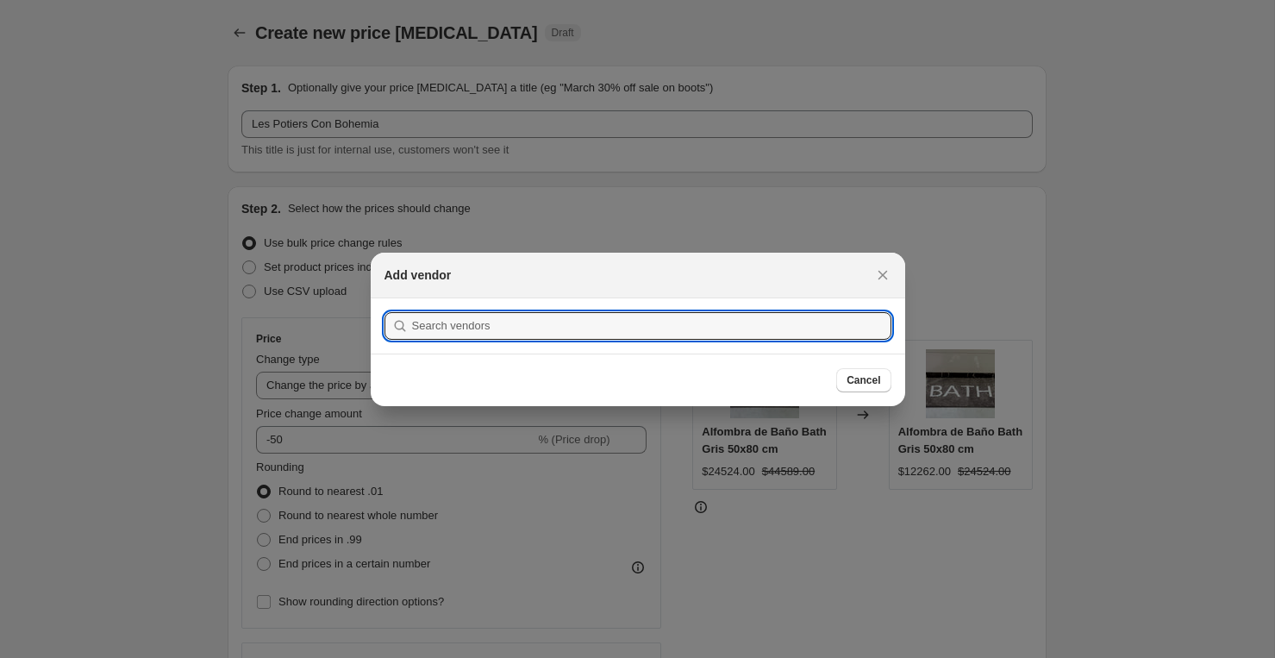
scroll to position [0, 0]
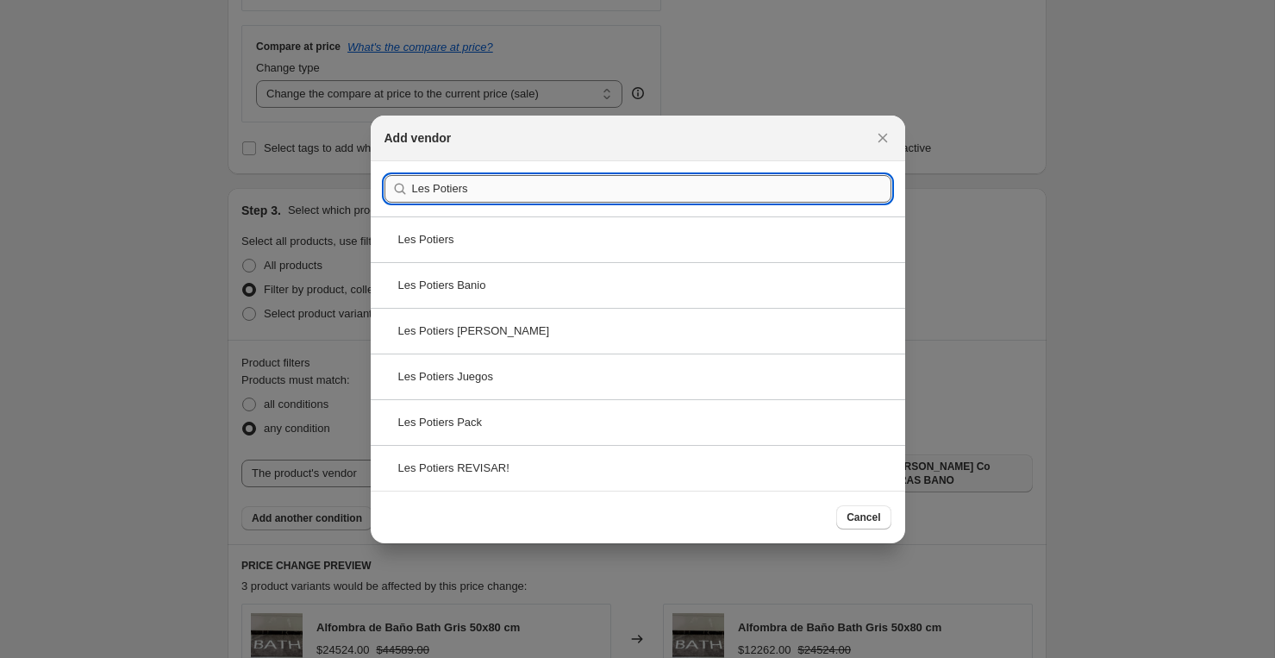
click at [604, 196] on input "Les Potiers" at bounding box center [651, 189] width 479 height 28
paste input "Juegos con Bohemia"
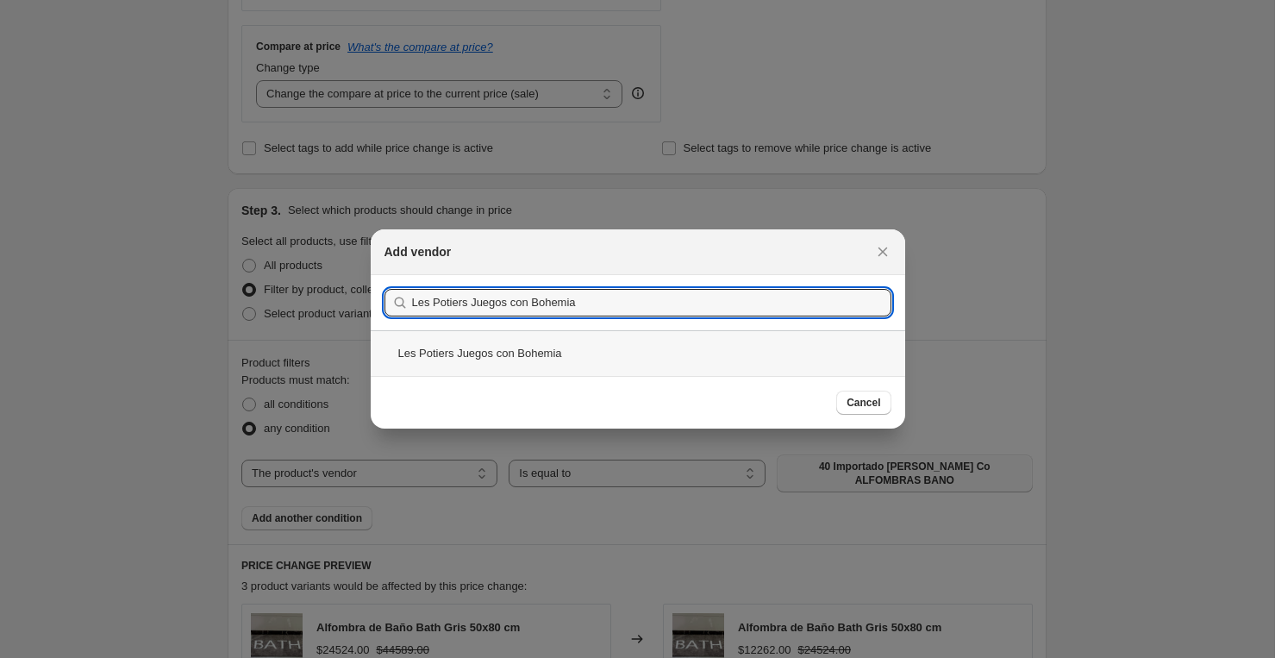
type input "Les Potiers Juegos con Bohemia"
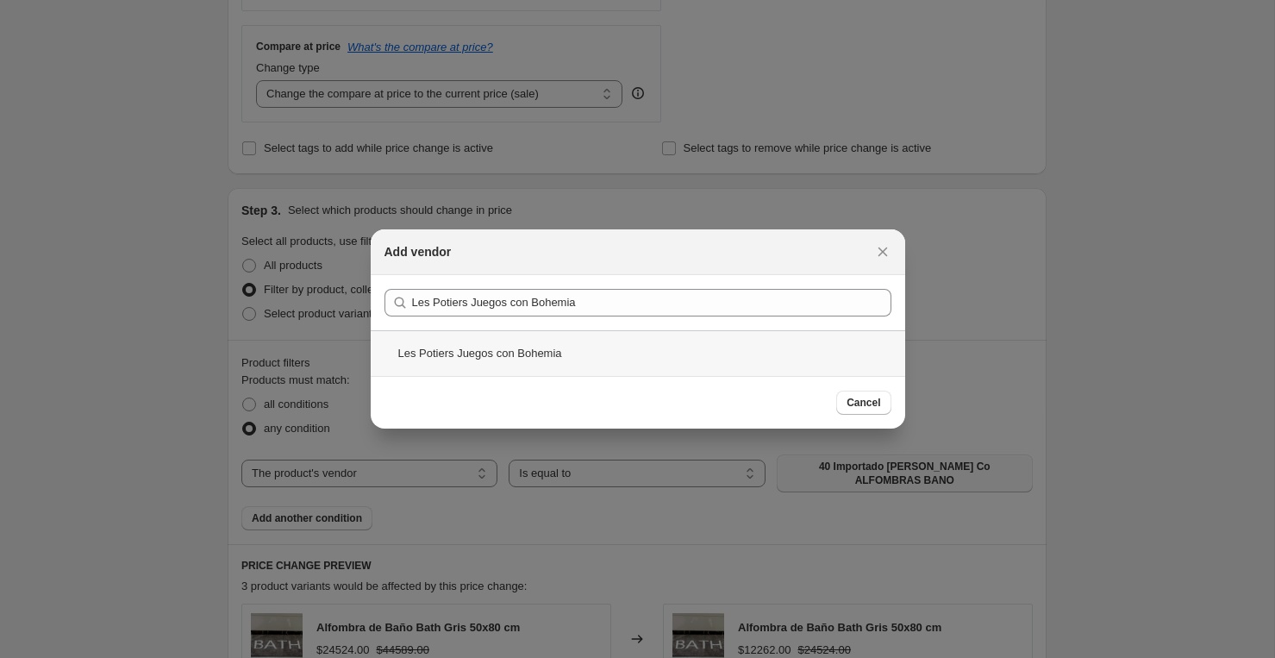
click at [533, 360] on div "Les Potiers Juegos con Bohemia" at bounding box center [638, 353] width 534 height 46
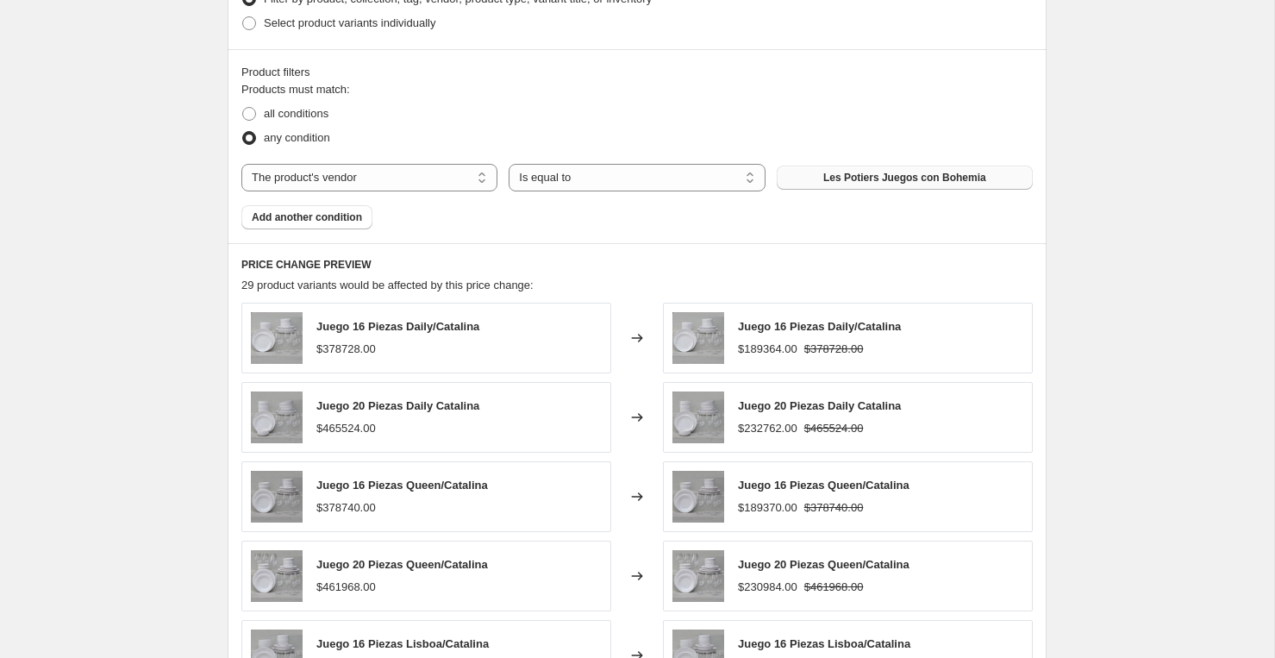
scroll to position [1259, 0]
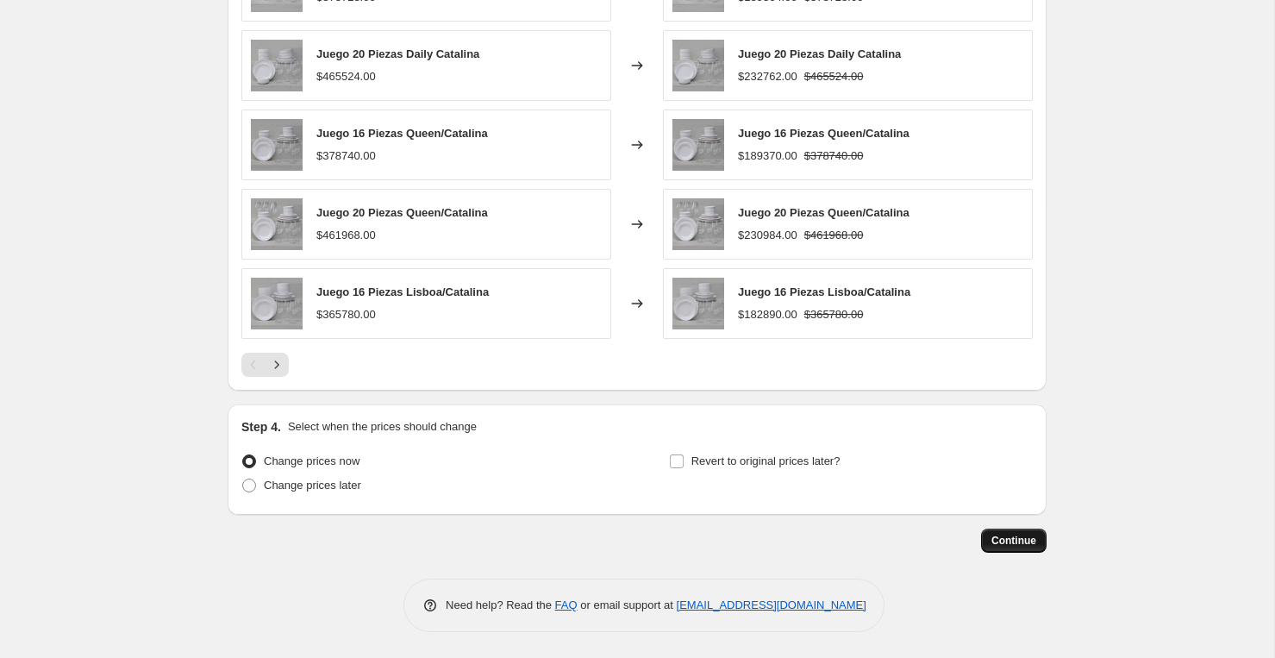
click at [1018, 537] on span "Continue" at bounding box center [1013, 540] width 45 height 14
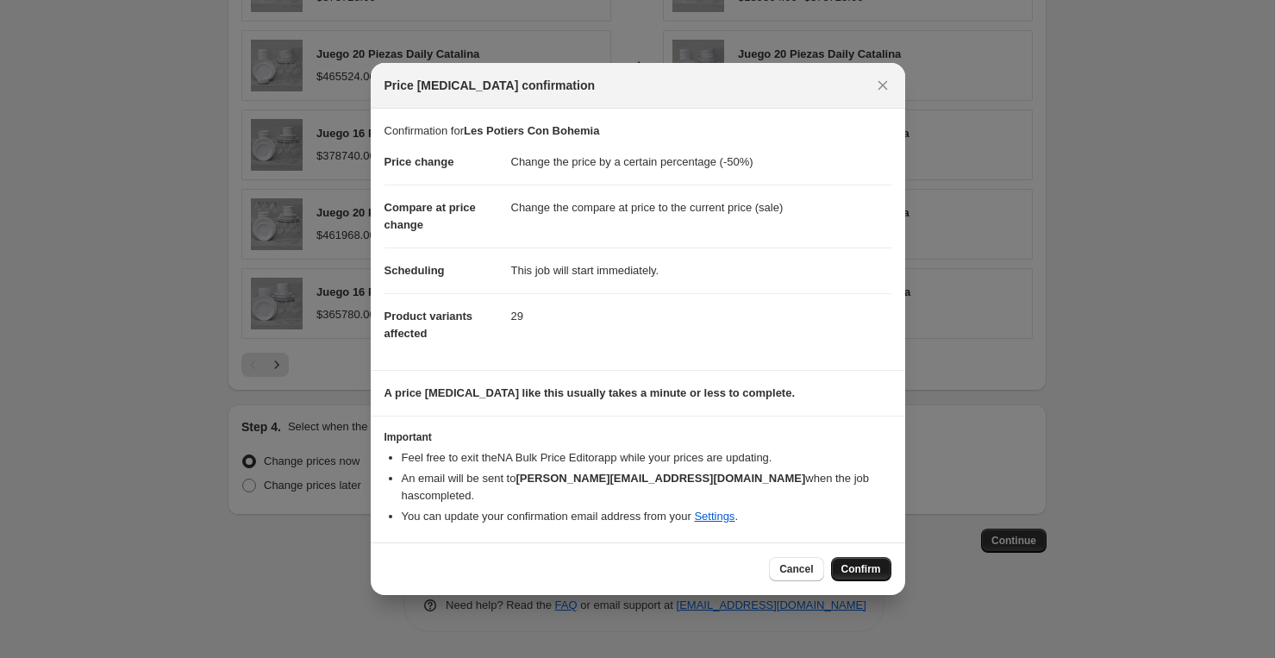
click at [856, 562] on span "Confirm" at bounding box center [861, 569] width 40 height 14
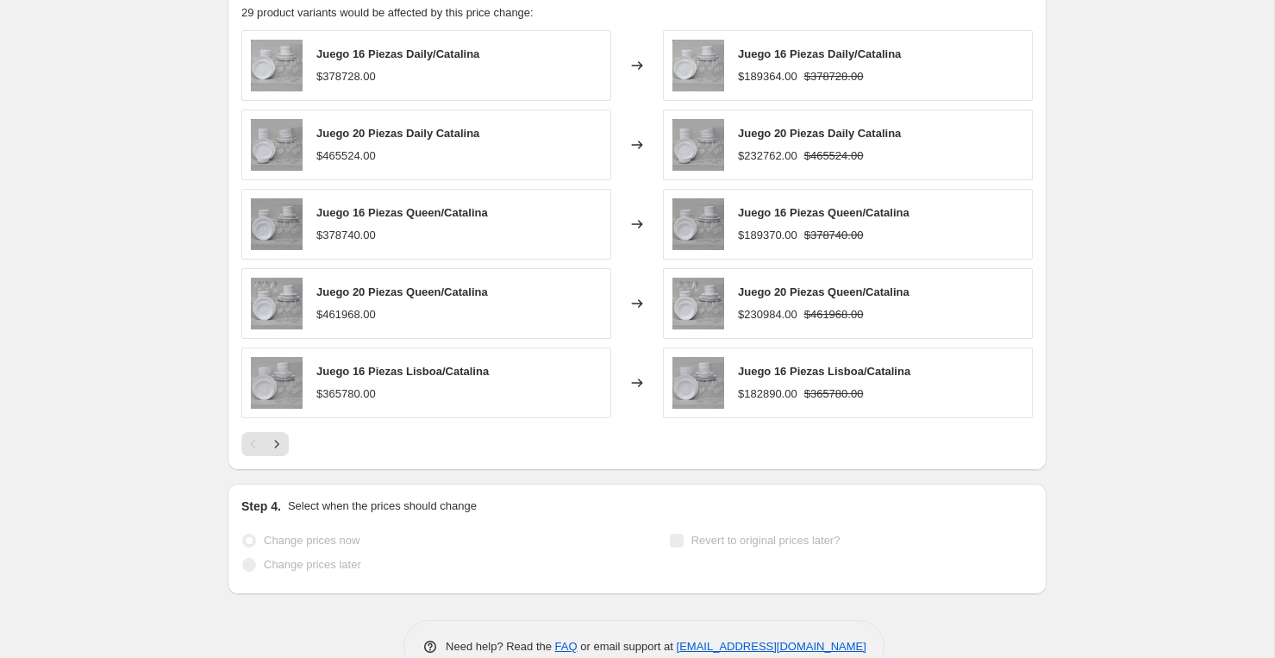
scroll to position [1304, 0]
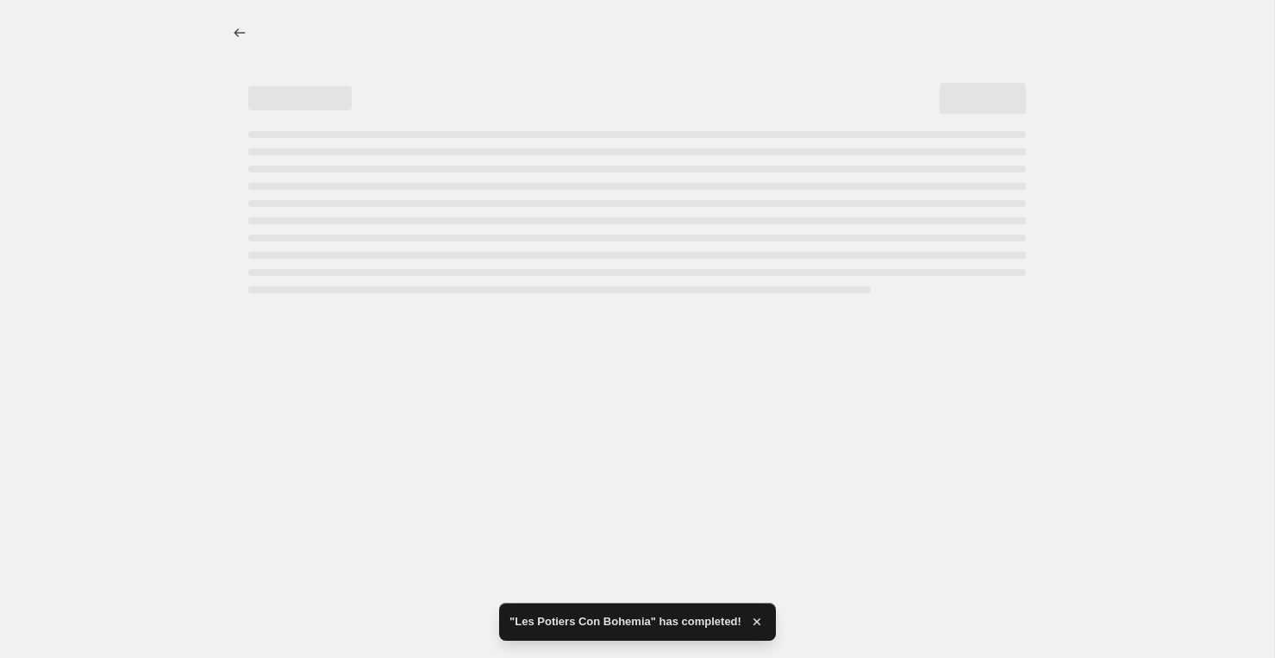
select select "percentage"
select select "vendor"
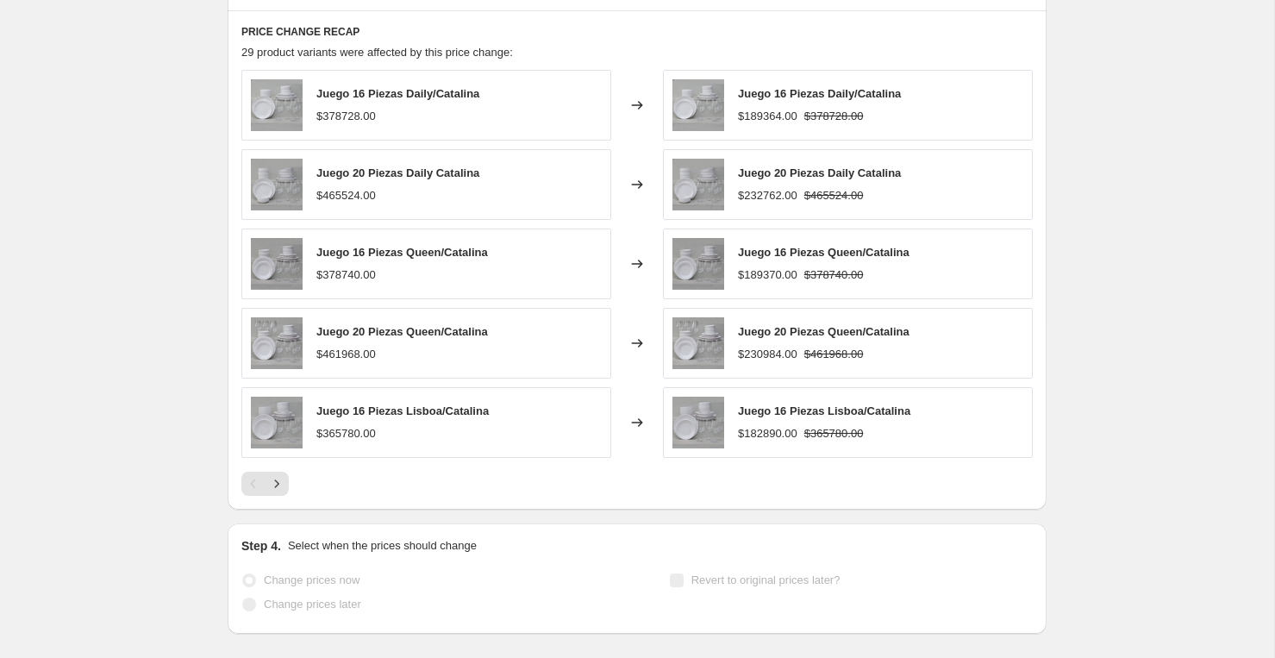
scroll to position [0, 0]
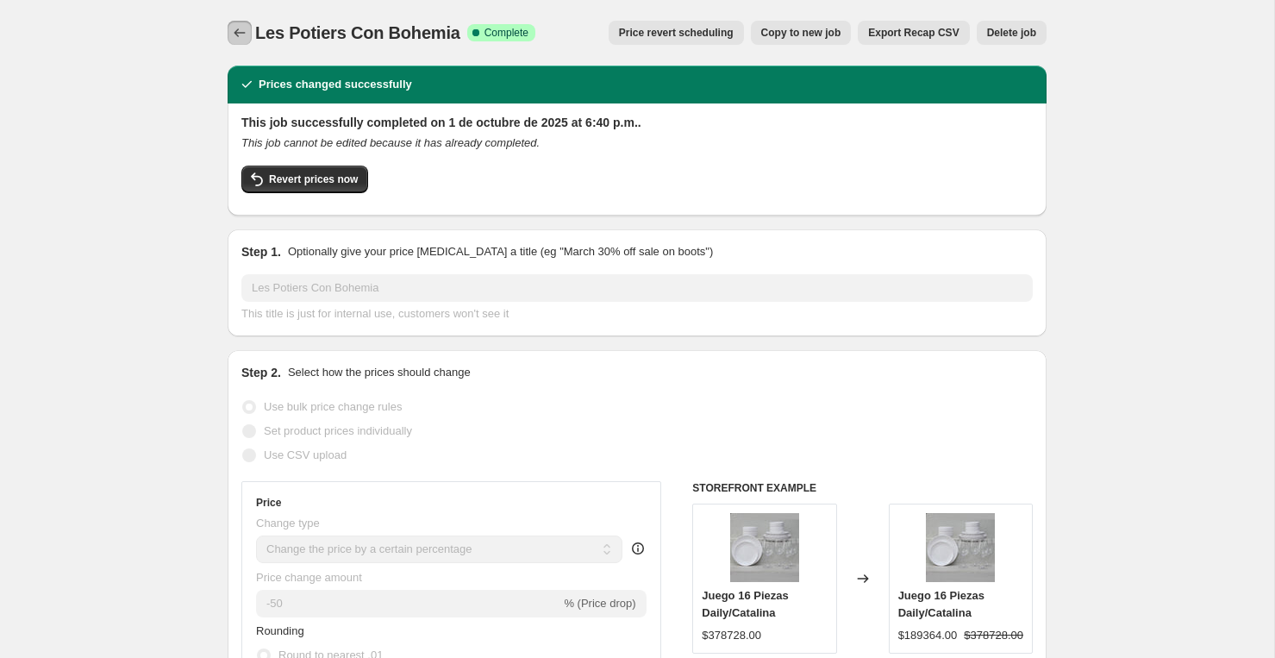
click at [228, 32] on button "Price change jobs" at bounding box center [240, 33] width 24 height 24
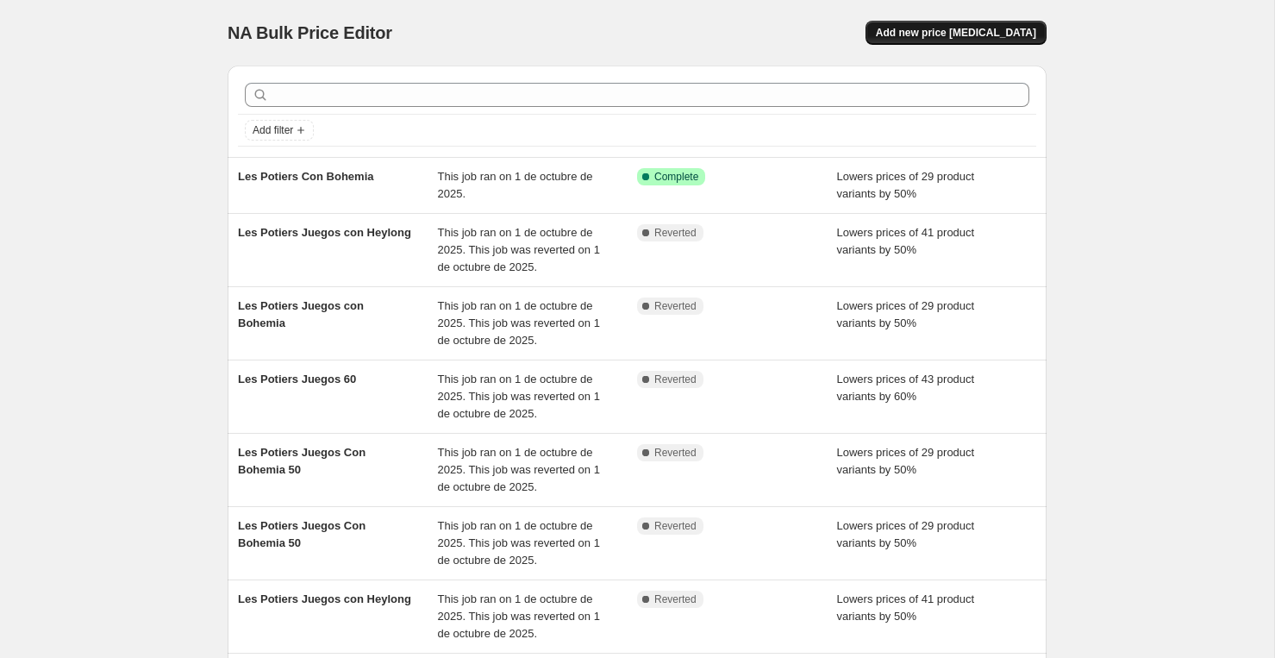
click at [930, 34] on span "Add new price [MEDICAL_DATA]" at bounding box center [956, 33] width 160 height 14
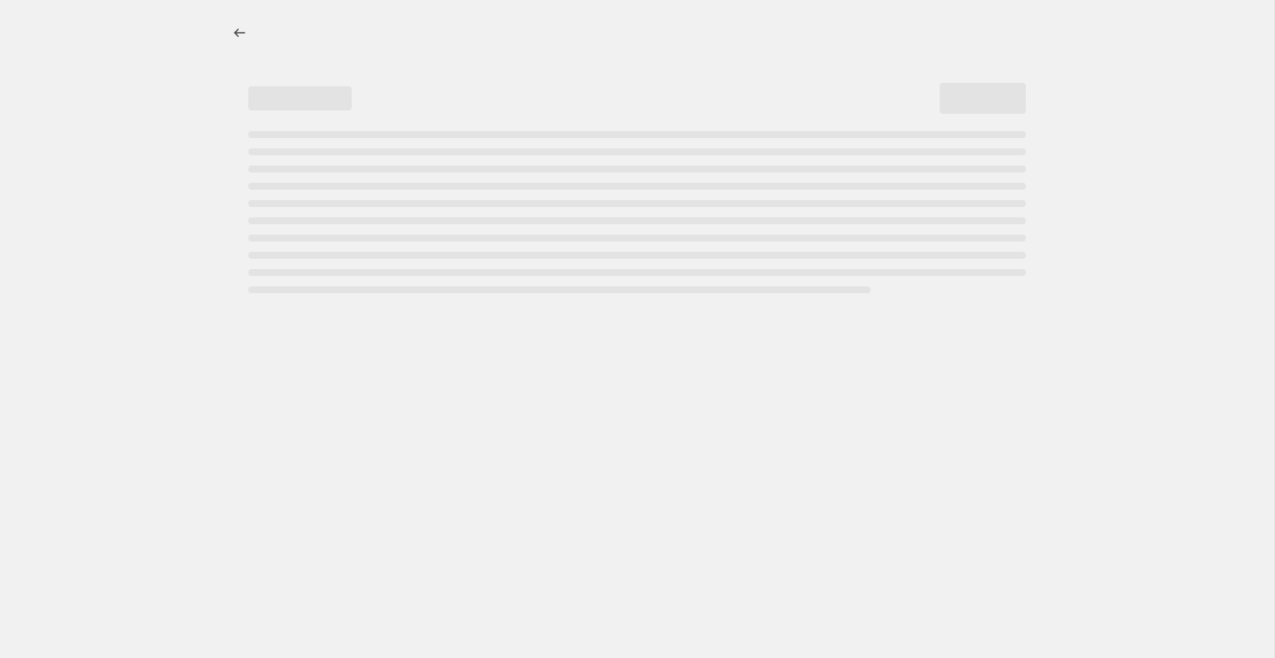
select select "percentage"
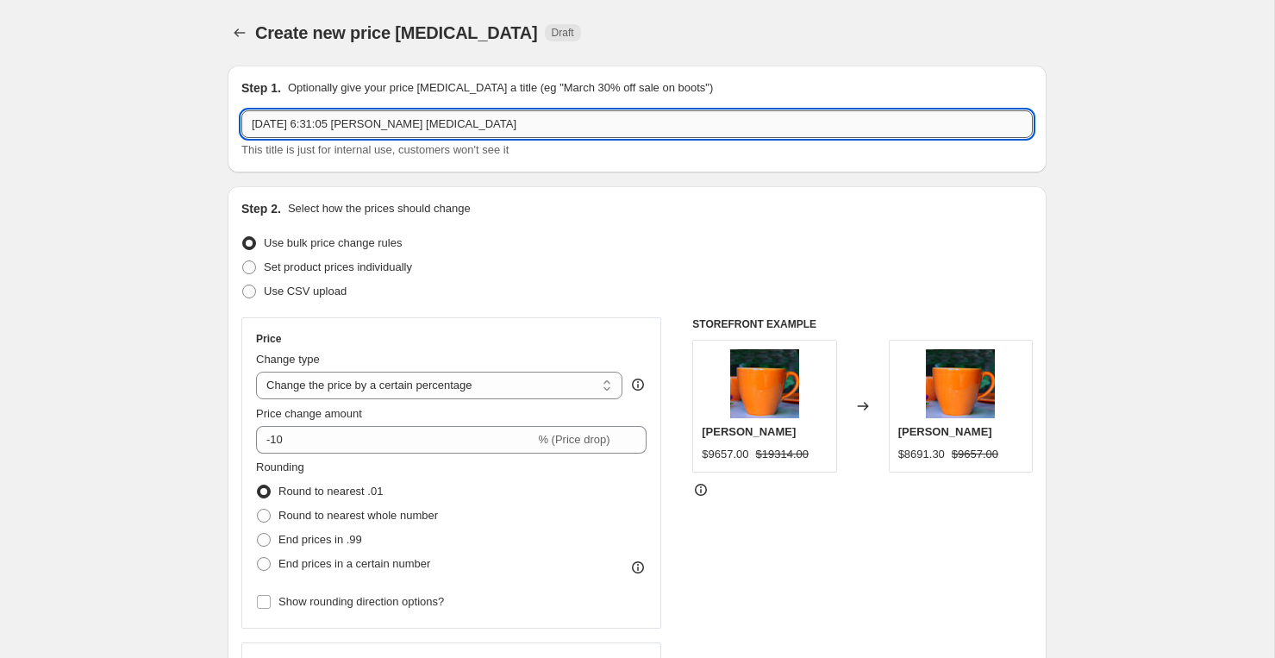
click at [464, 123] on input "1 oct 2025, 6:31:05 p.m. Price change job" at bounding box center [636, 124] width 791 height 28
type input "Les Potiers con Holyale"
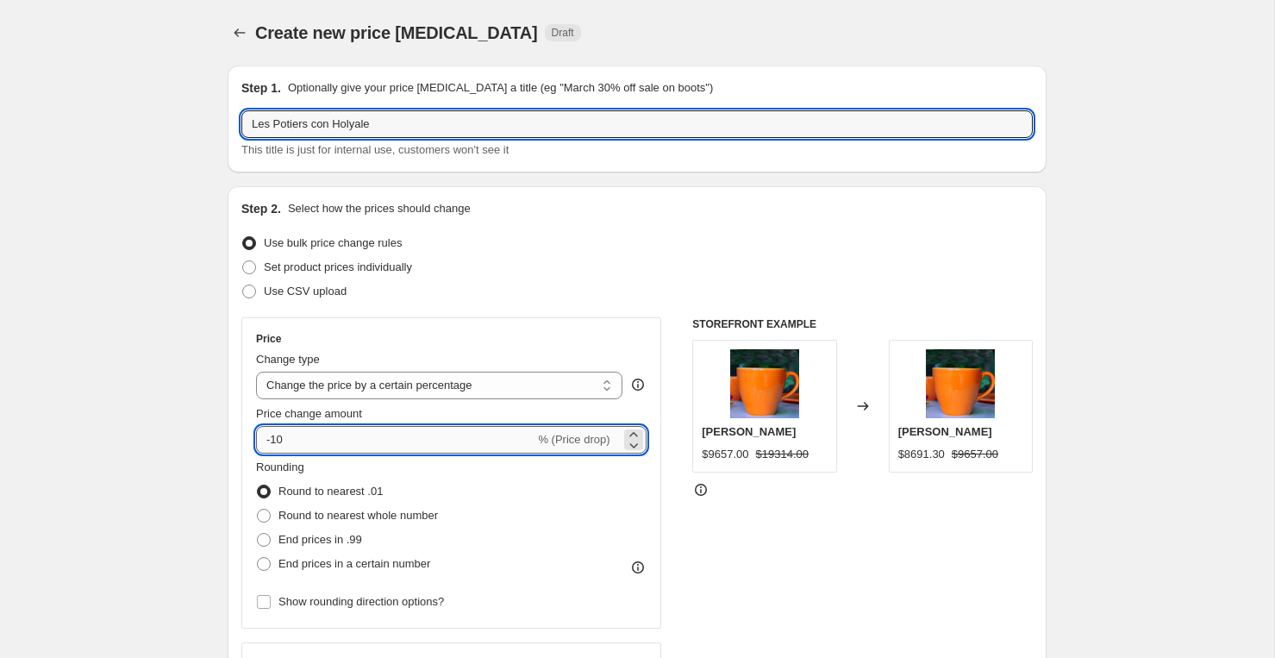
click at [310, 443] on input "-10" at bounding box center [395, 440] width 278 height 28
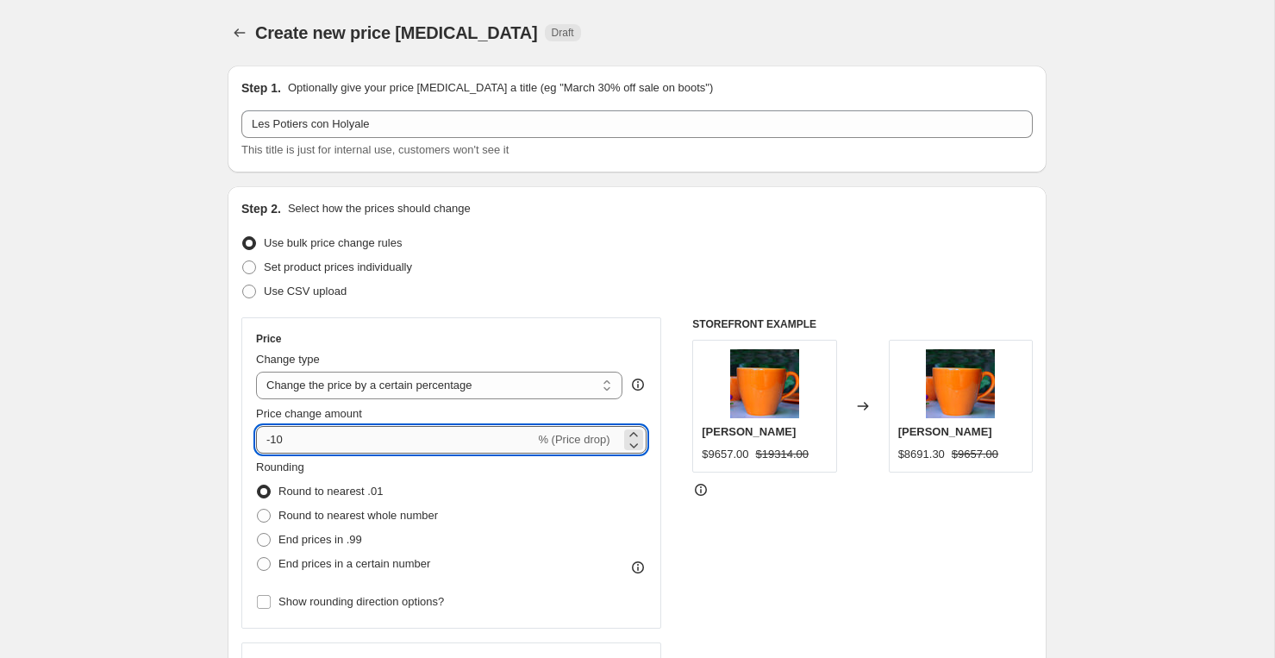
type input "-1"
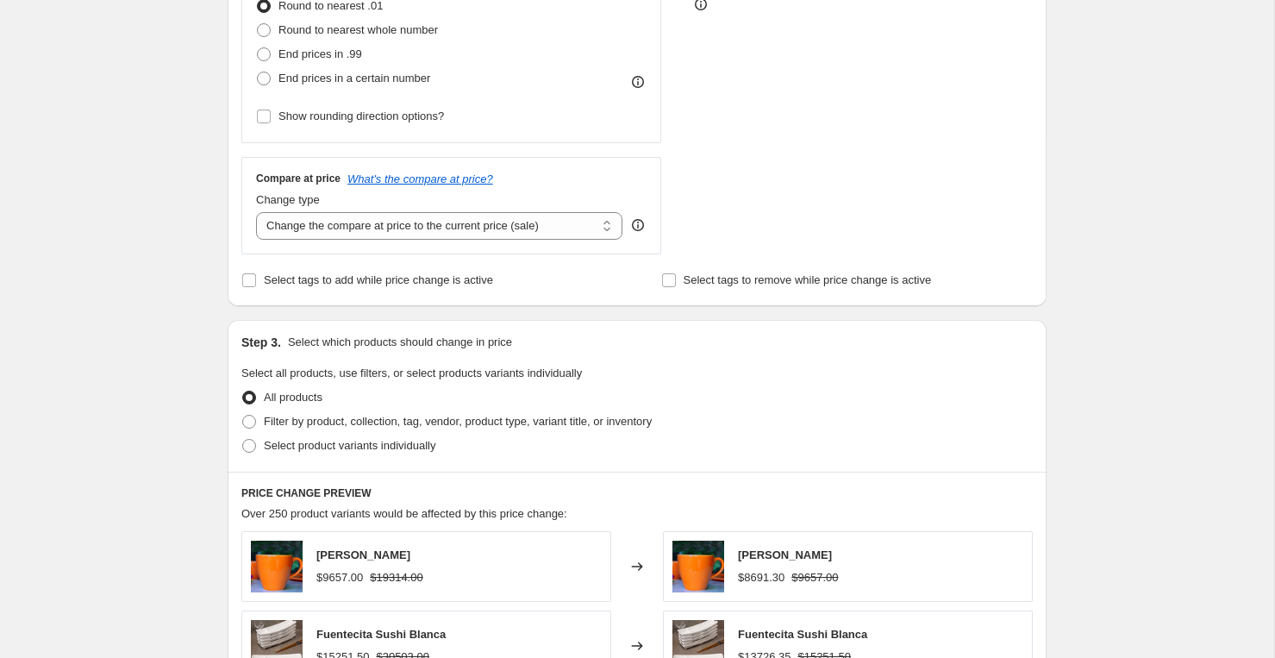
scroll to position [491, 0]
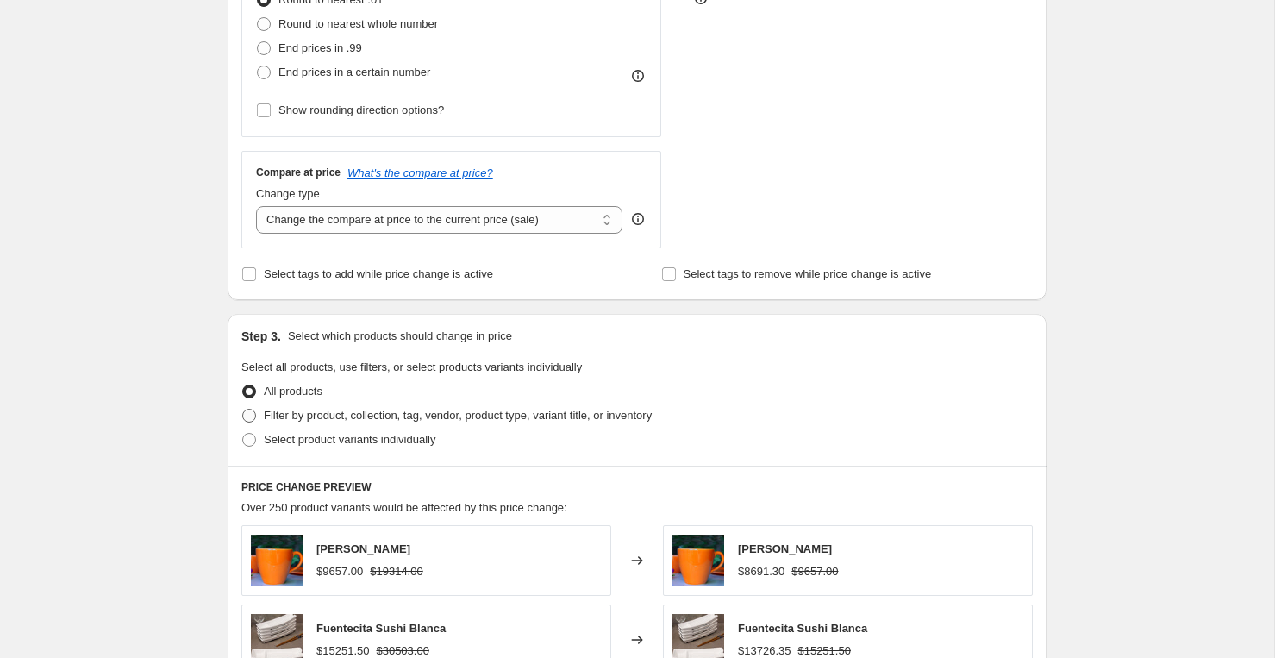
type input "-50"
click at [308, 420] on span "Filter by product, collection, tag, vendor, product type, variant title, or inv…" at bounding box center [458, 414] width 388 height 13
click at [243, 409] on input "Filter by product, collection, tag, vendor, product type, variant title, or inv…" at bounding box center [242, 408] width 1 height 1
radio input "true"
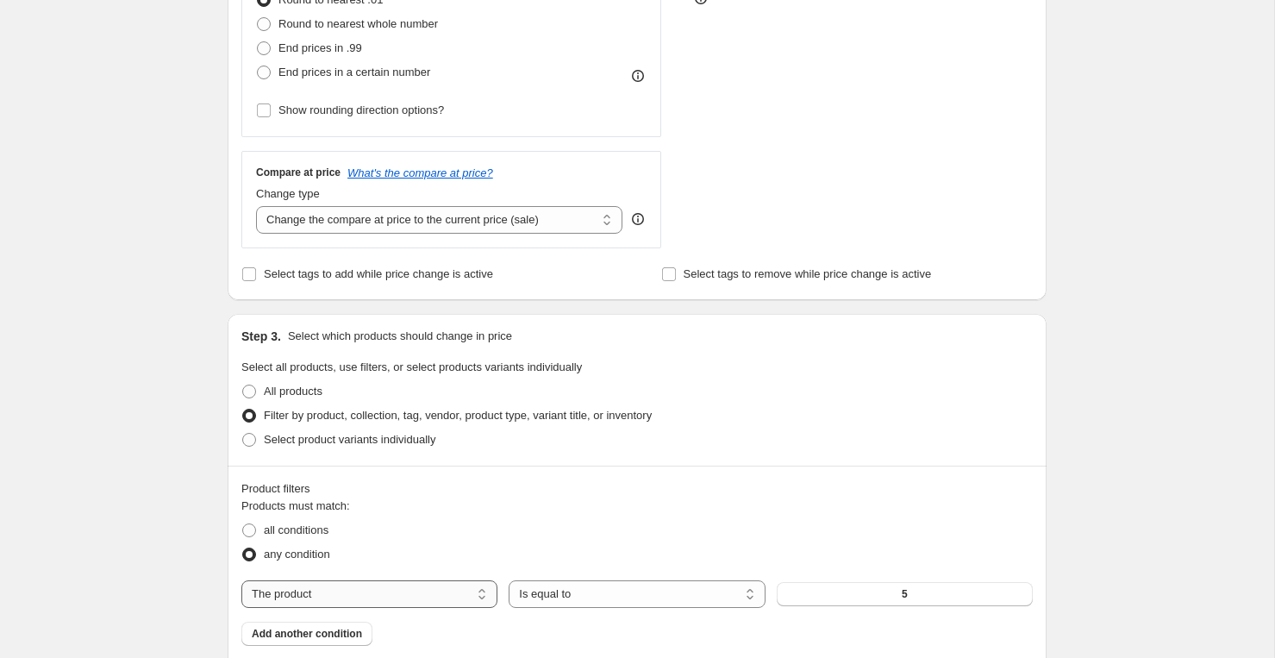
click at [357, 590] on select "The product The product's collection The product's tag The product's vendor The…" at bounding box center [369, 594] width 256 height 28
select select "vendor"
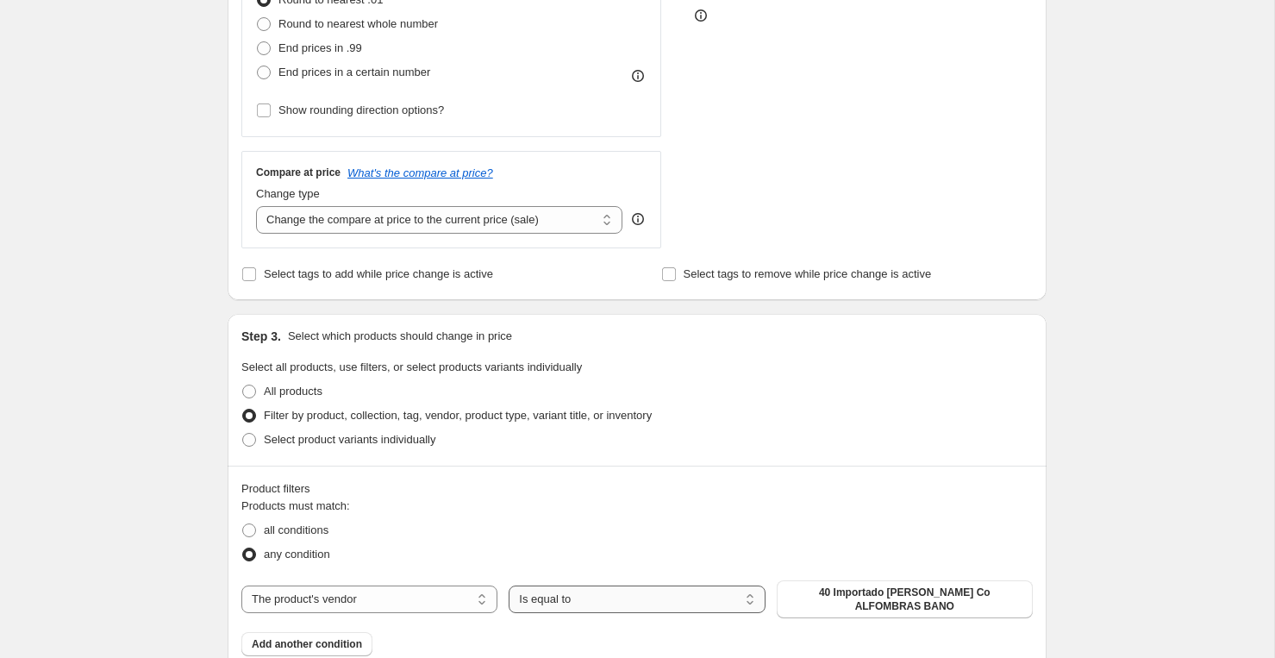
click at [579, 595] on select "Is equal to Is not equal to" at bounding box center [636, 599] width 256 height 28
click at [508, 585] on select "Is equal to Is not equal to" at bounding box center [636, 599] width 256 height 28
click at [775, 595] on div "The product The product's collection The product's tag The product's vendor The…" at bounding box center [636, 599] width 791 height 38
click at [795, 594] on span "40 Importado [PERSON_NAME] Co ALFOMBRAS BANO" at bounding box center [904, 599] width 235 height 28
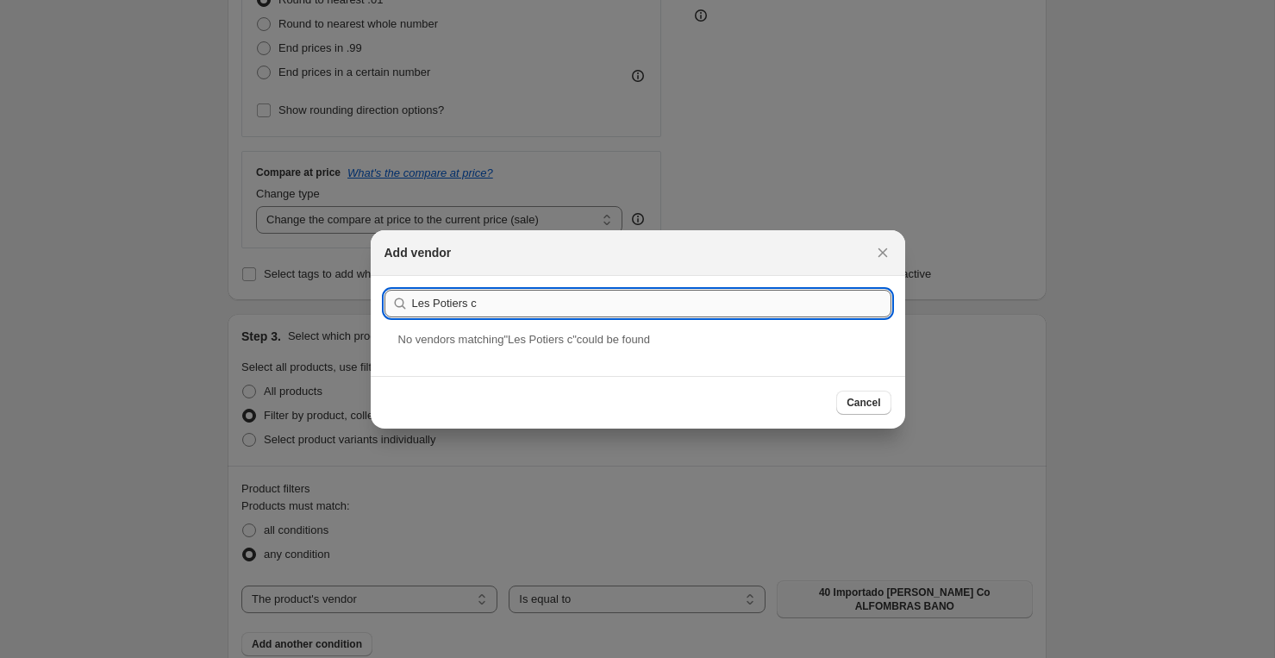
click at [618, 309] on input "Les Potiers c" at bounding box center [651, 304] width 479 height 28
paste input "Juegos con Heylong"
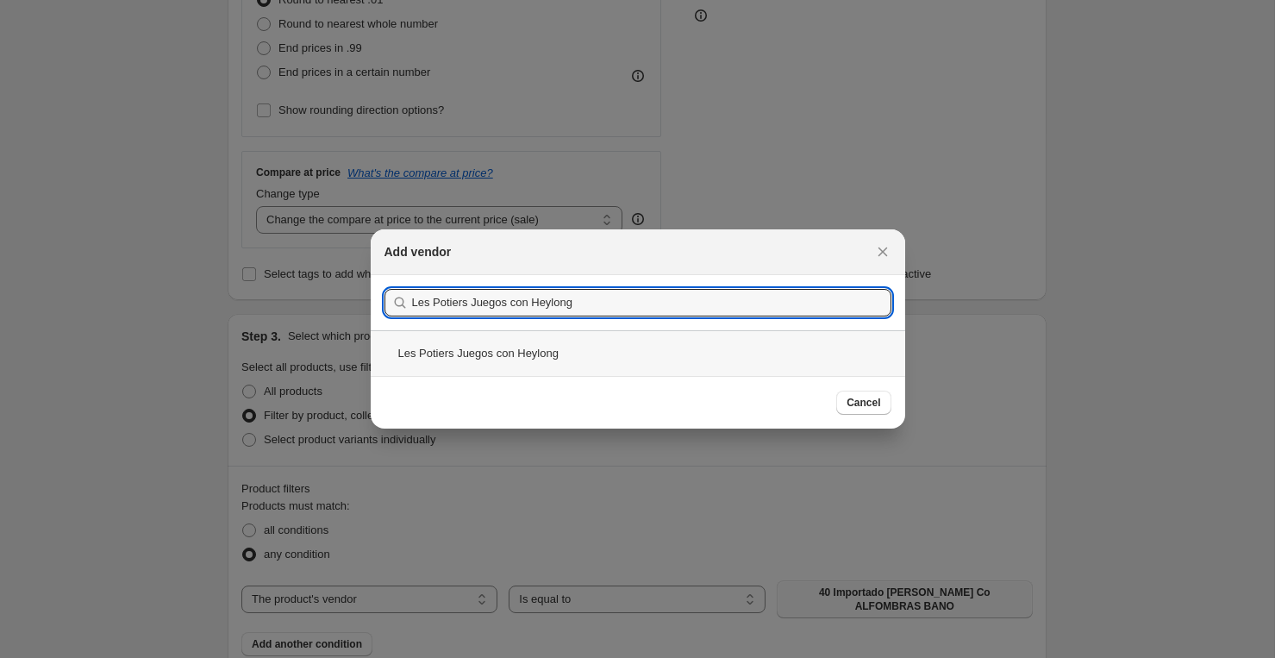
type input "Les Potiers Juegos con Heylong"
click at [579, 352] on div "Les Potiers Juegos con Heylong" at bounding box center [638, 353] width 534 height 46
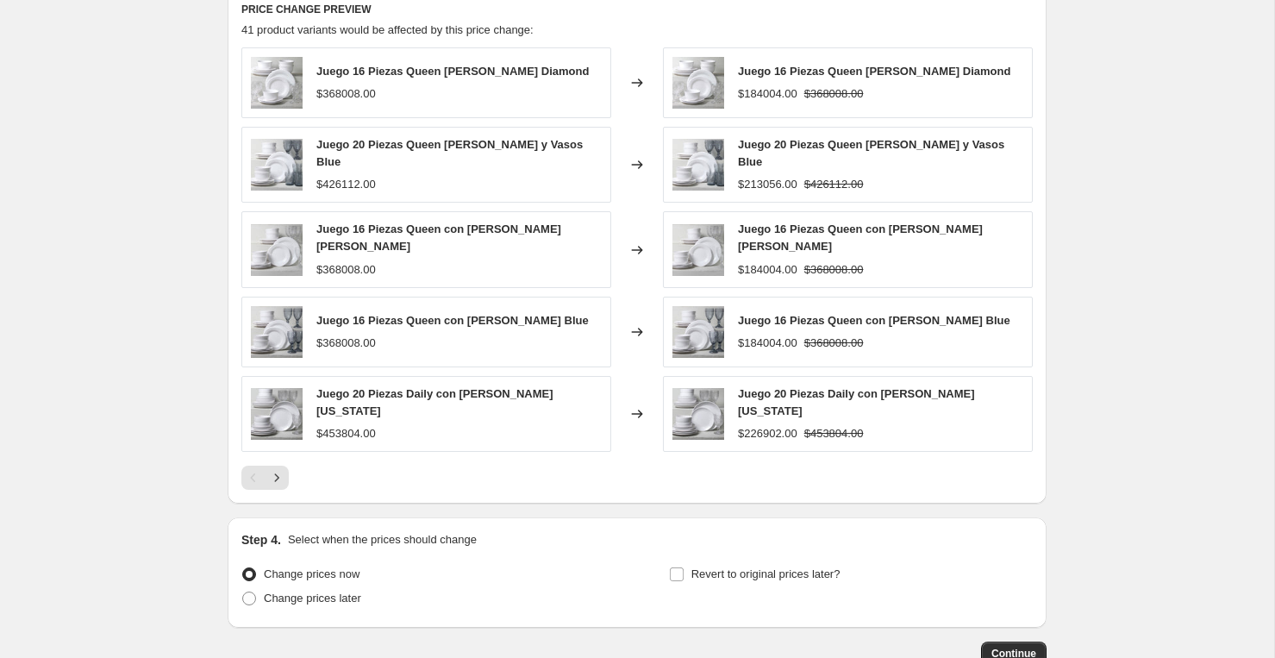
scroll to position [1156, 0]
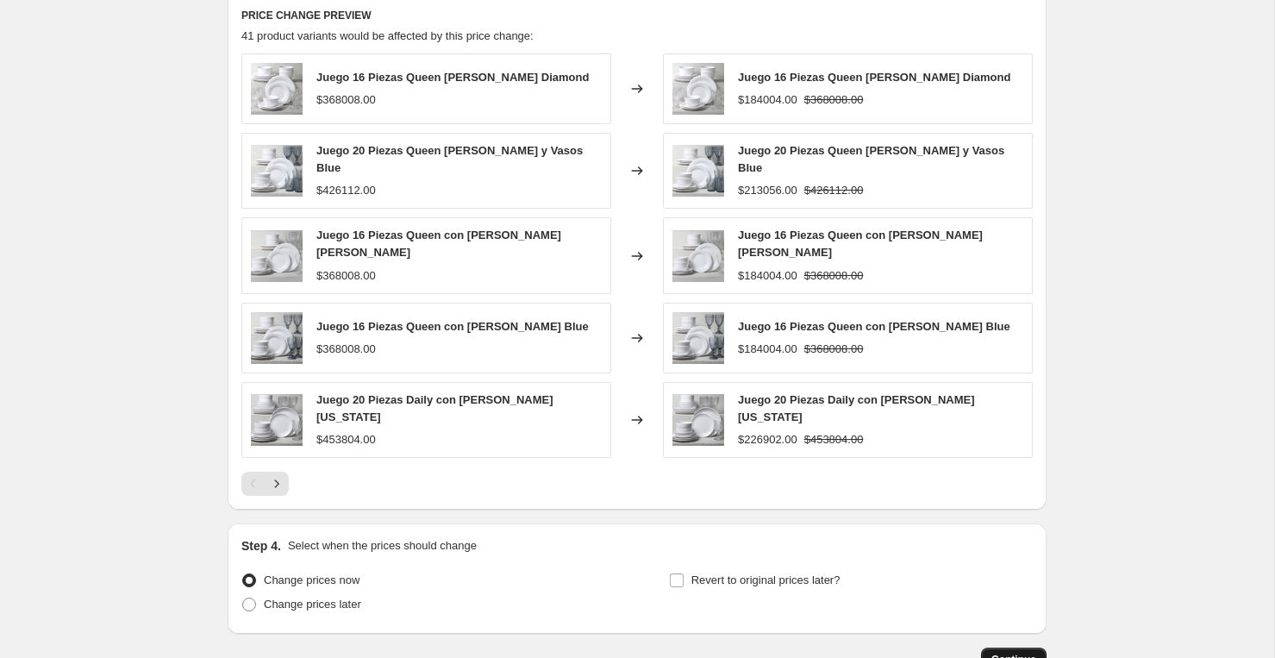
click at [1025, 652] on span "Continue" at bounding box center [1013, 659] width 45 height 14
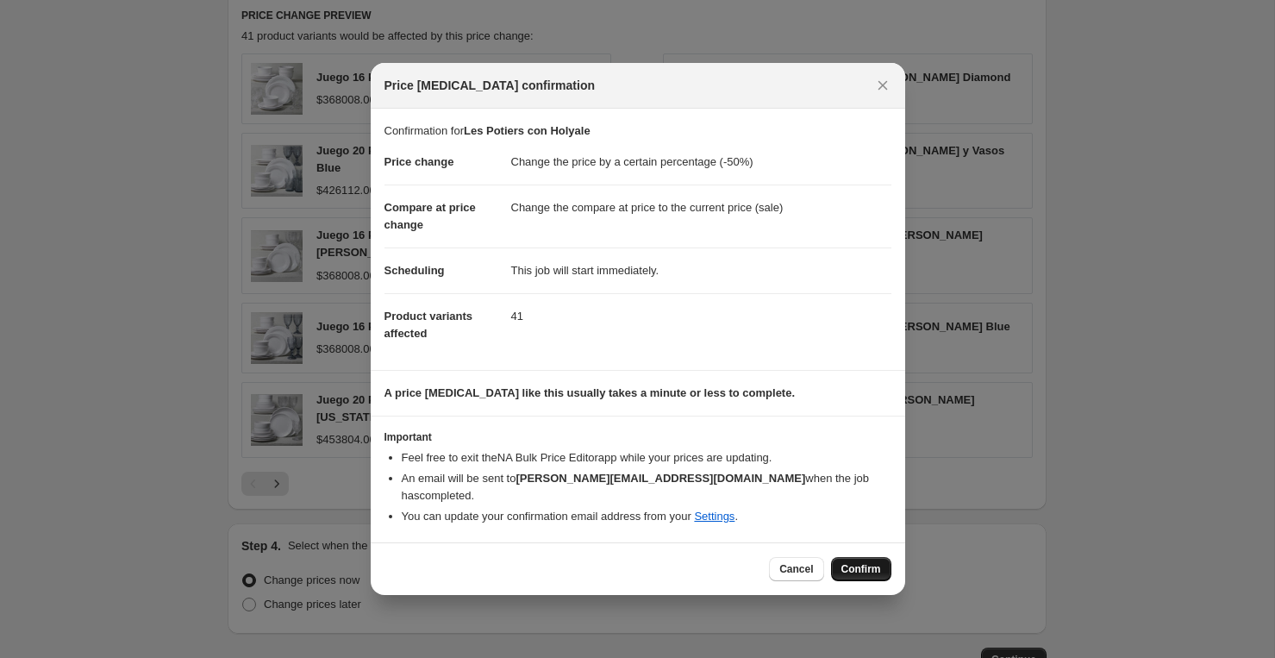
click at [855, 562] on span "Confirm" at bounding box center [861, 569] width 40 height 14
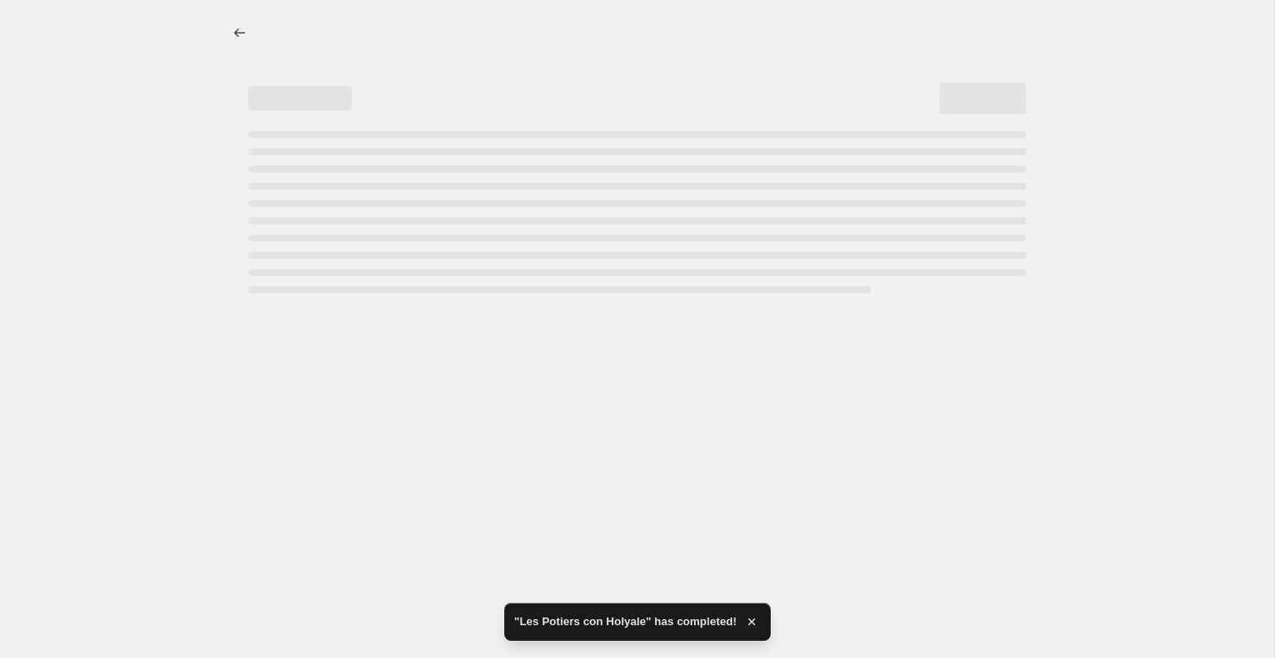
select select "percentage"
select select "vendor"
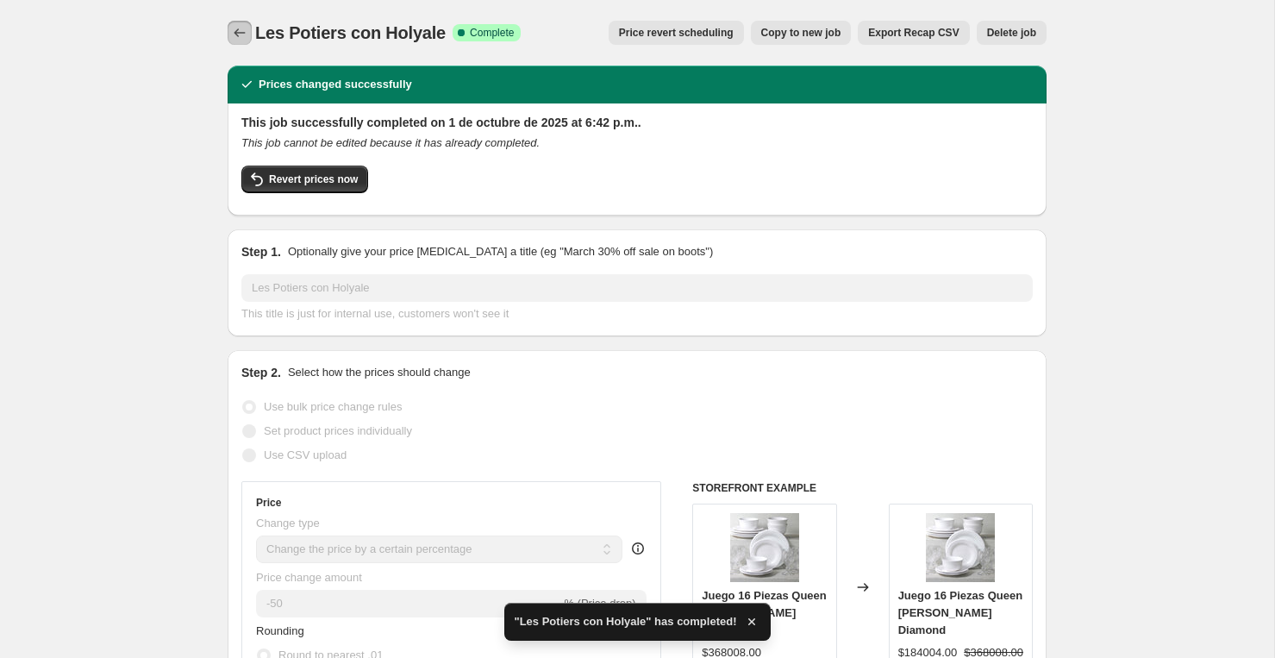
click at [232, 35] on icon "Price change jobs" at bounding box center [239, 32] width 17 height 17
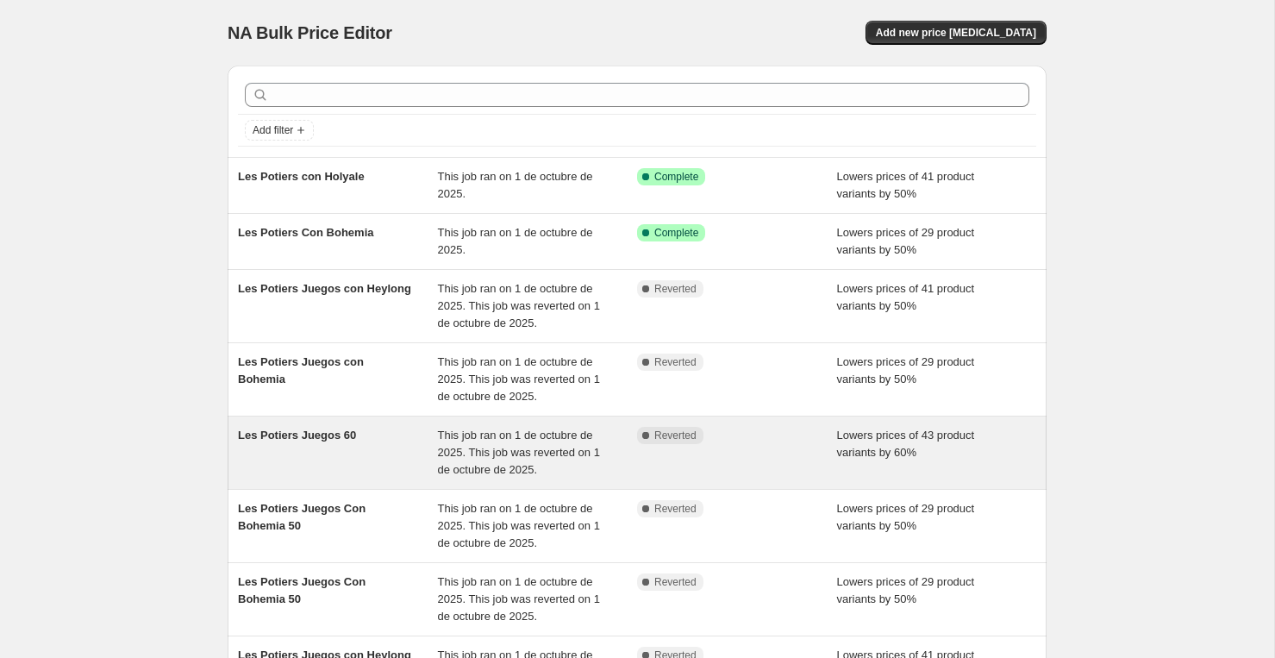
click at [272, 429] on span "Les Potiers Juegos 60" at bounding box center [297, 434] width 118 height 13
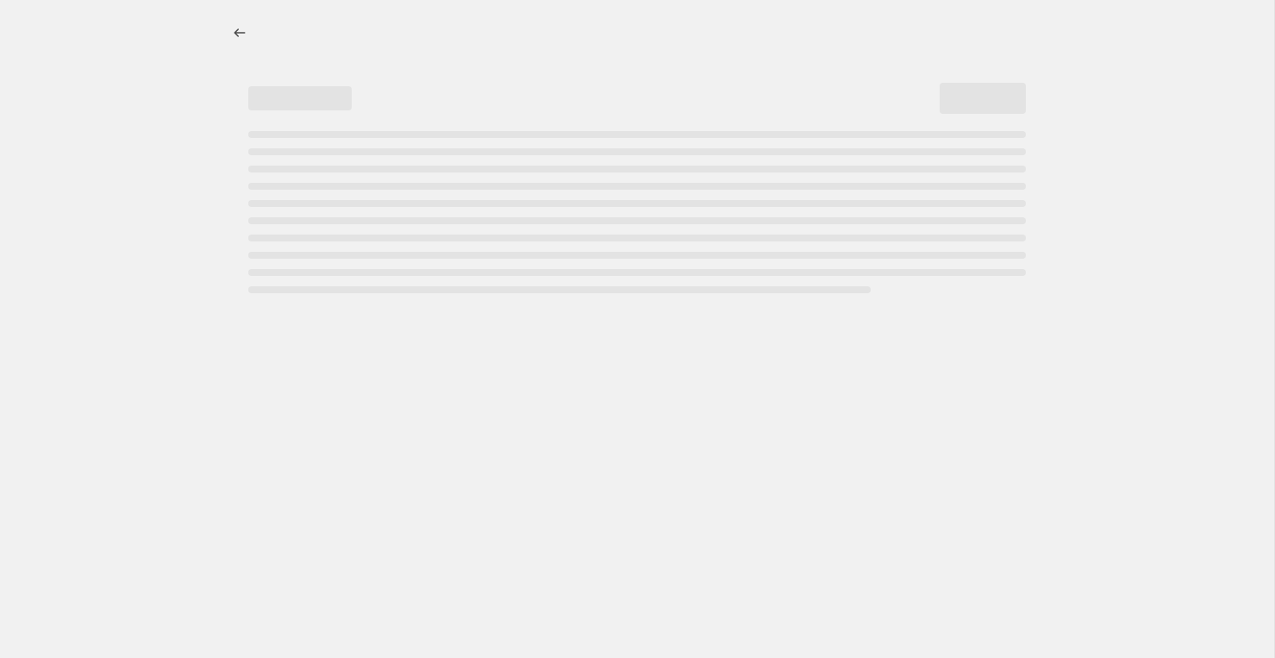
select select "percentage"
select select "vendor"
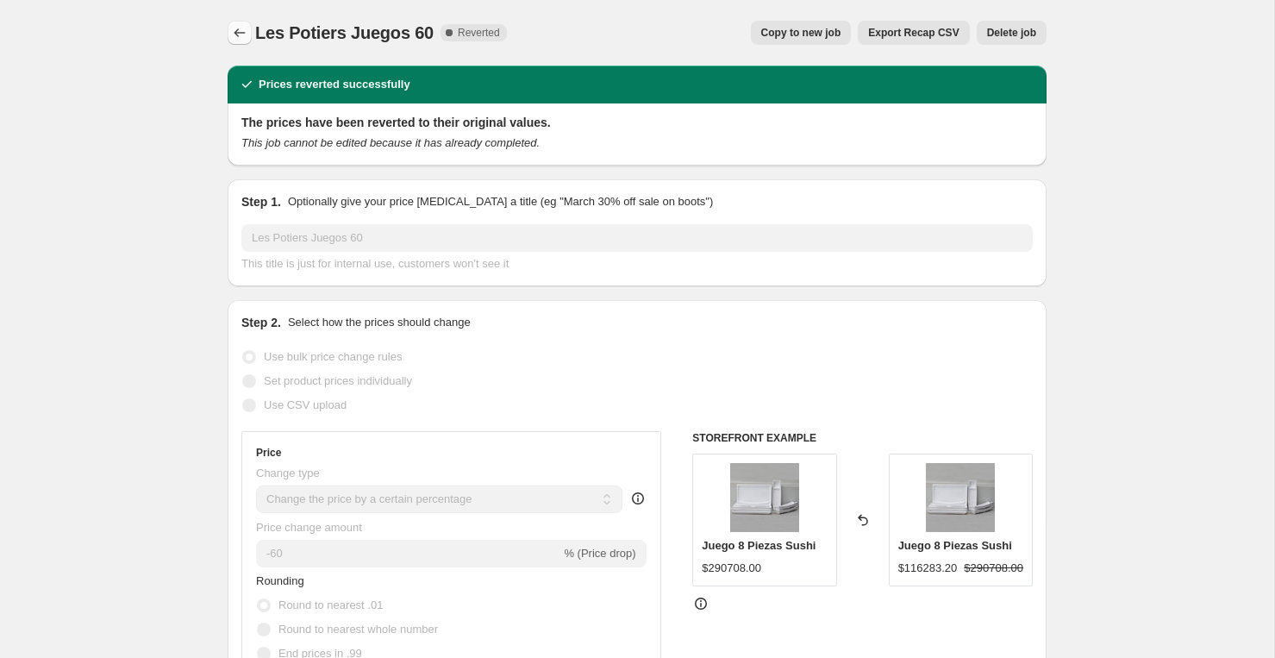
click at [236, 37] on icon "Price change jobs" at bounding box center [239, 32] width 17 height 17
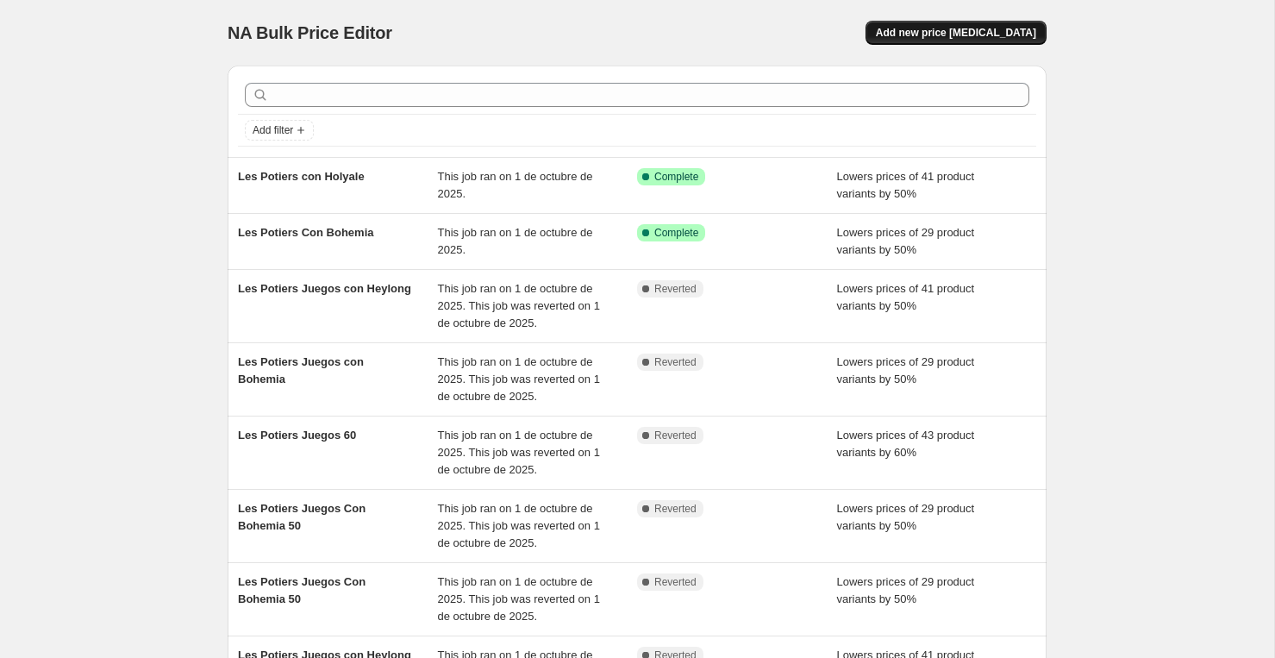
click at [1009, 27] on span "Add new price [MEDICAL_DATA]" at bounding box center [956, 33] width 160 height 14
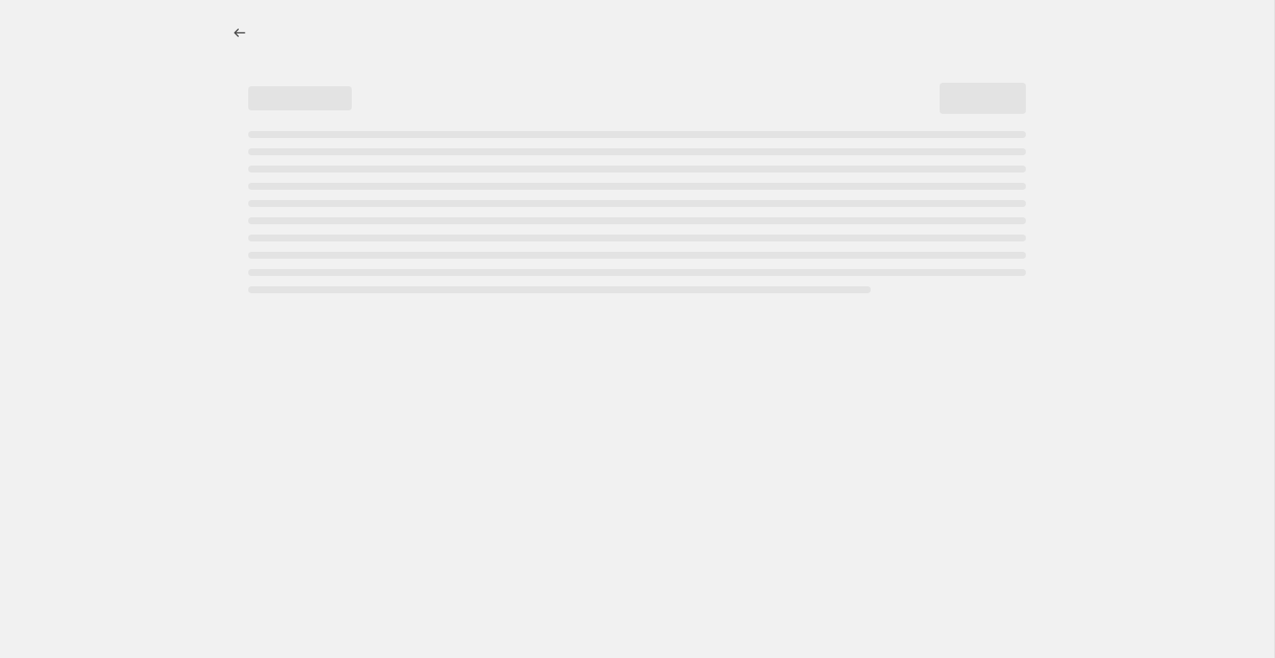
select select "percentage"
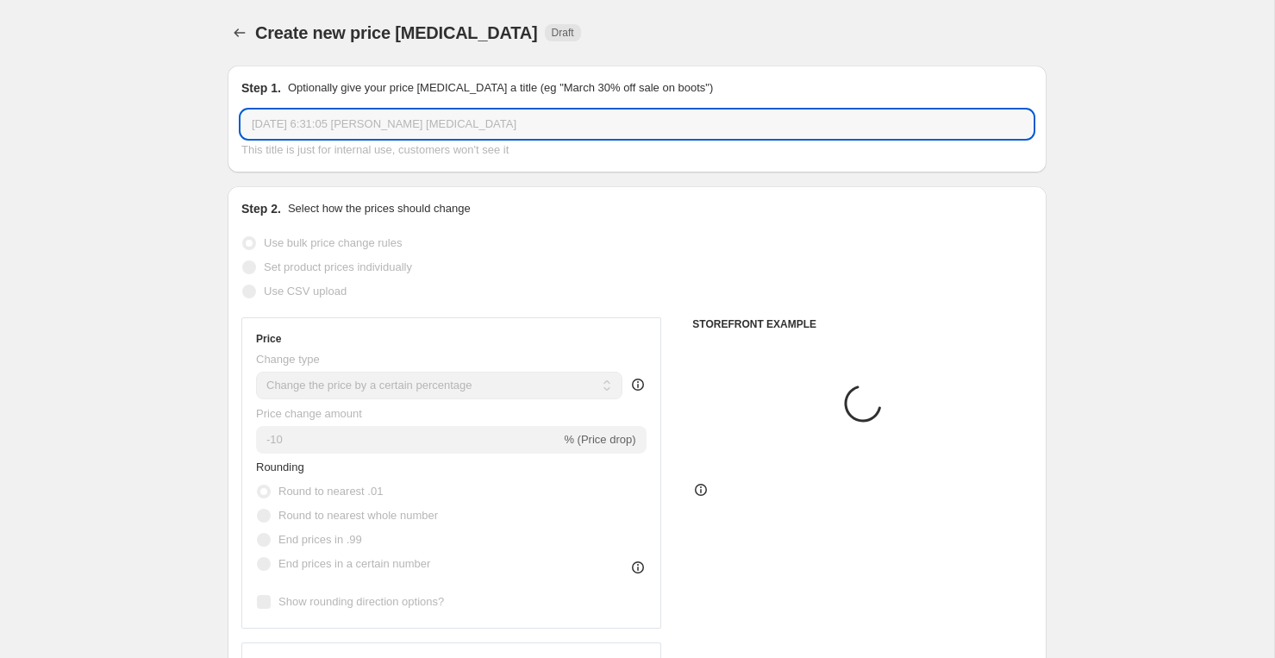
click at [572, 125] on input "1 oct 2025, 6:31:05 p.m. Price change job" at bounding box center [636, 124] width 791 height 28
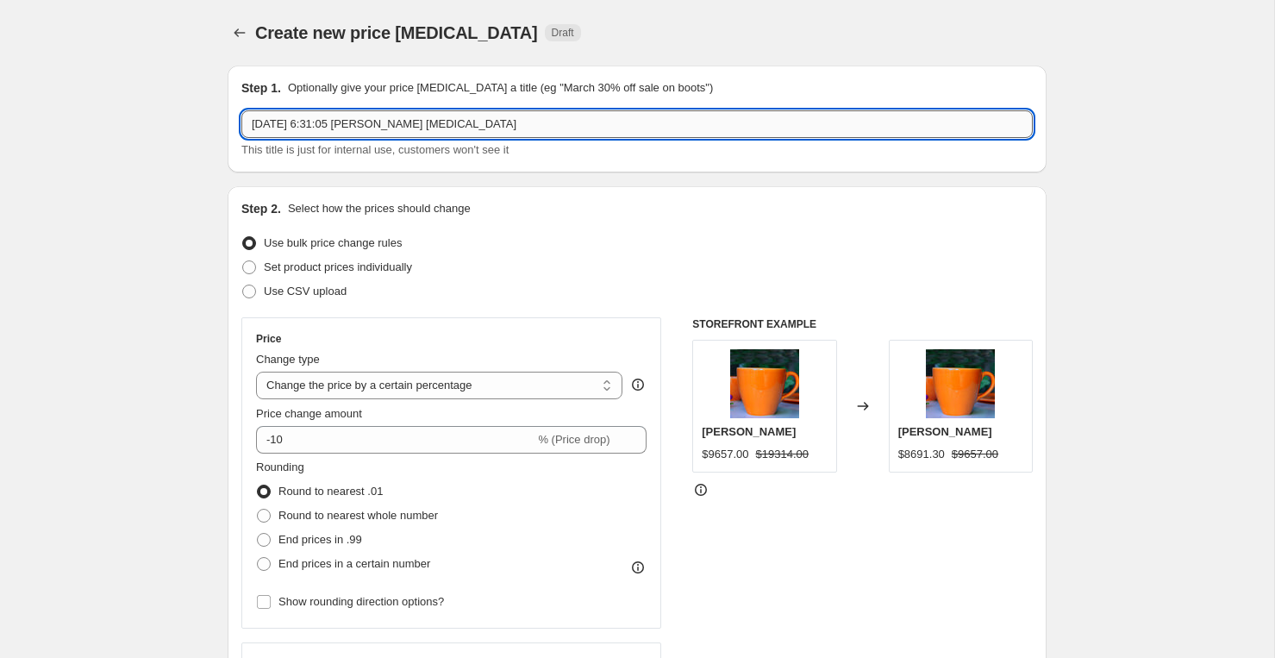
click at [572, 125] on input "1 oct 2025, 6:31:05 p.m. Price change job" at bounding box center [636, 124] width 791 height 28
type input "Les Potiers Juegos"
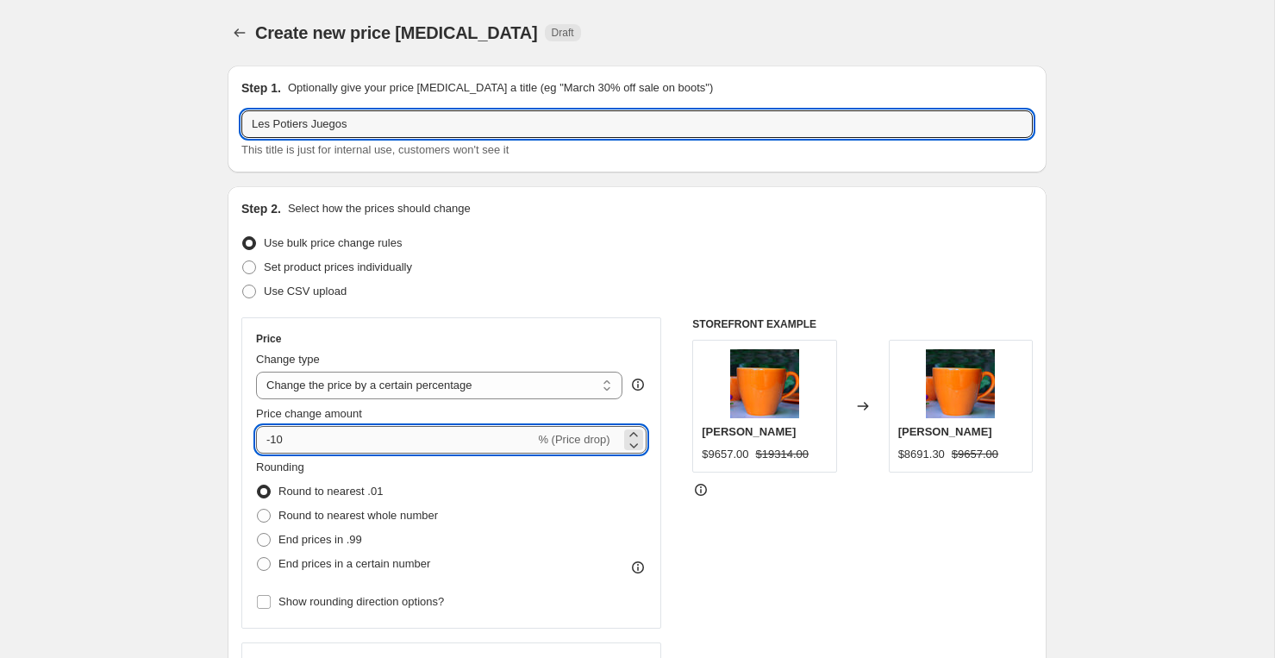
click at [309, 442] on input "-10" at bounding box center [395, 440] width 278 height 28
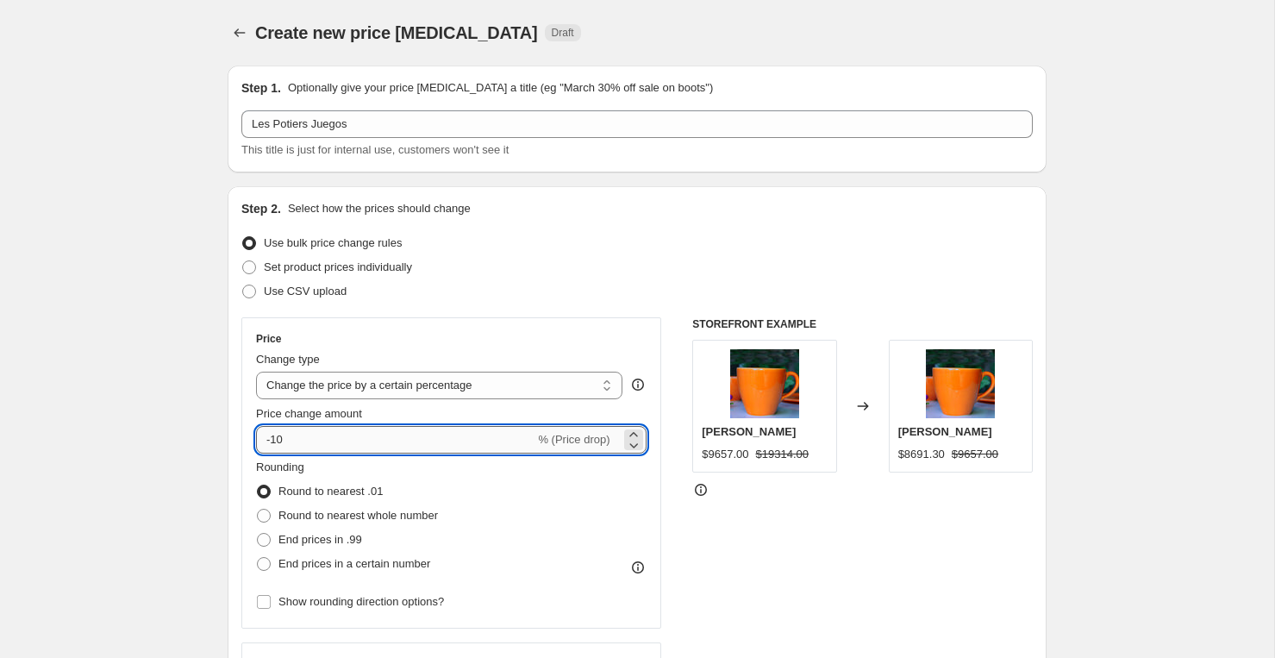
type input "-1"
type input "-60"
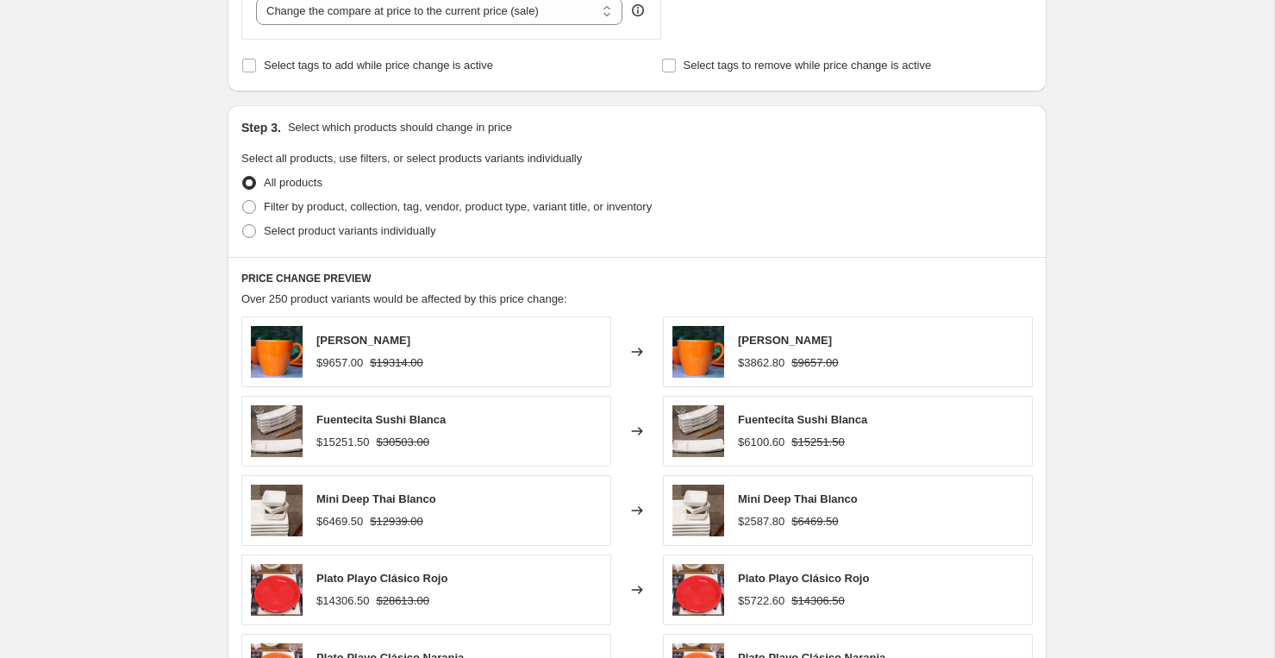
scroll to position [661, 0]
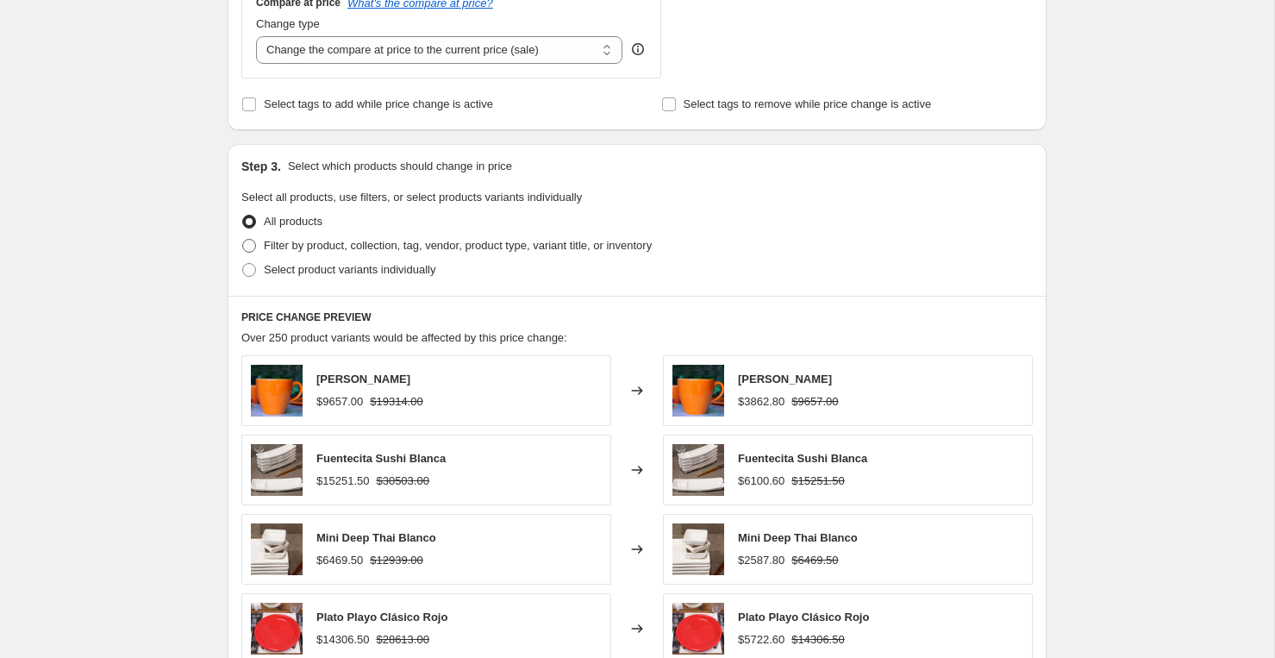
click at [290, 247] on span "Filter by product, collection, tag, vendor, product type, variant title, or inv…" at bounding box center [458, 245] width 388 height 13
click at [243, 240] on input "Filter by product, collection, tag, vendor, product type, variant title, or inv…" at bounding box center [242, 239] width 1 height 1
radio input "true"
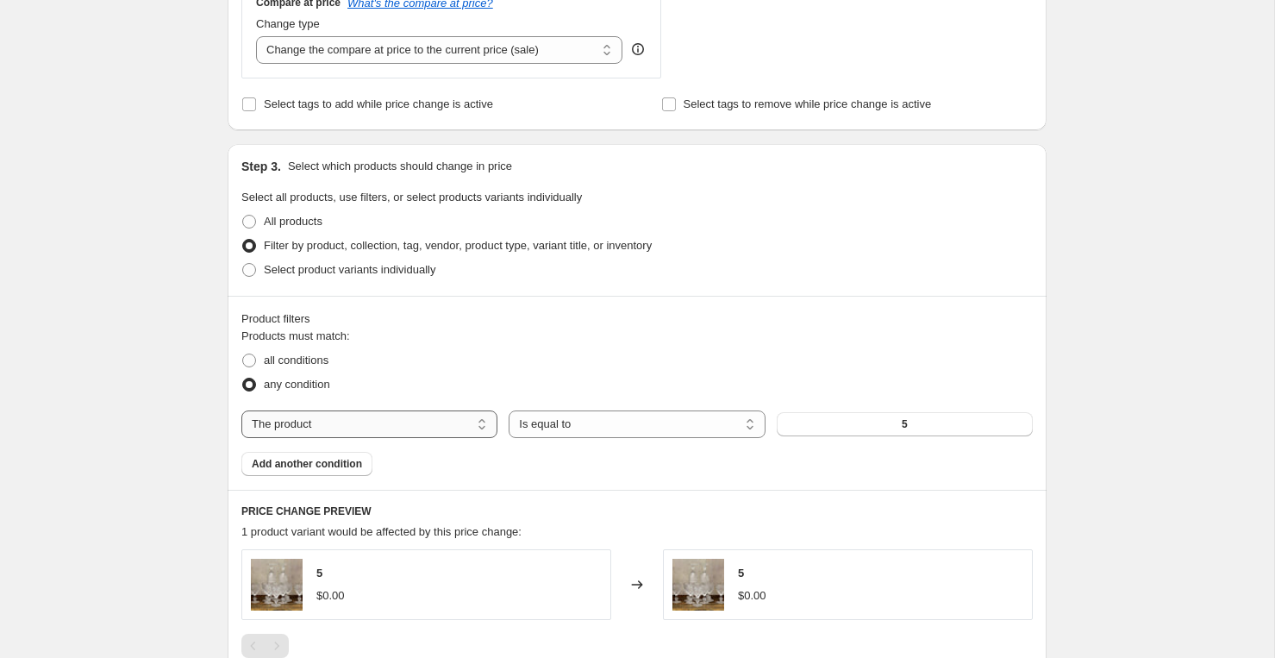
click at [404, 433] on select "The product The product's collection The product's tag The product's vendor The…" at bounding box center [369, 424] width 256 height 28
select select "vendor"
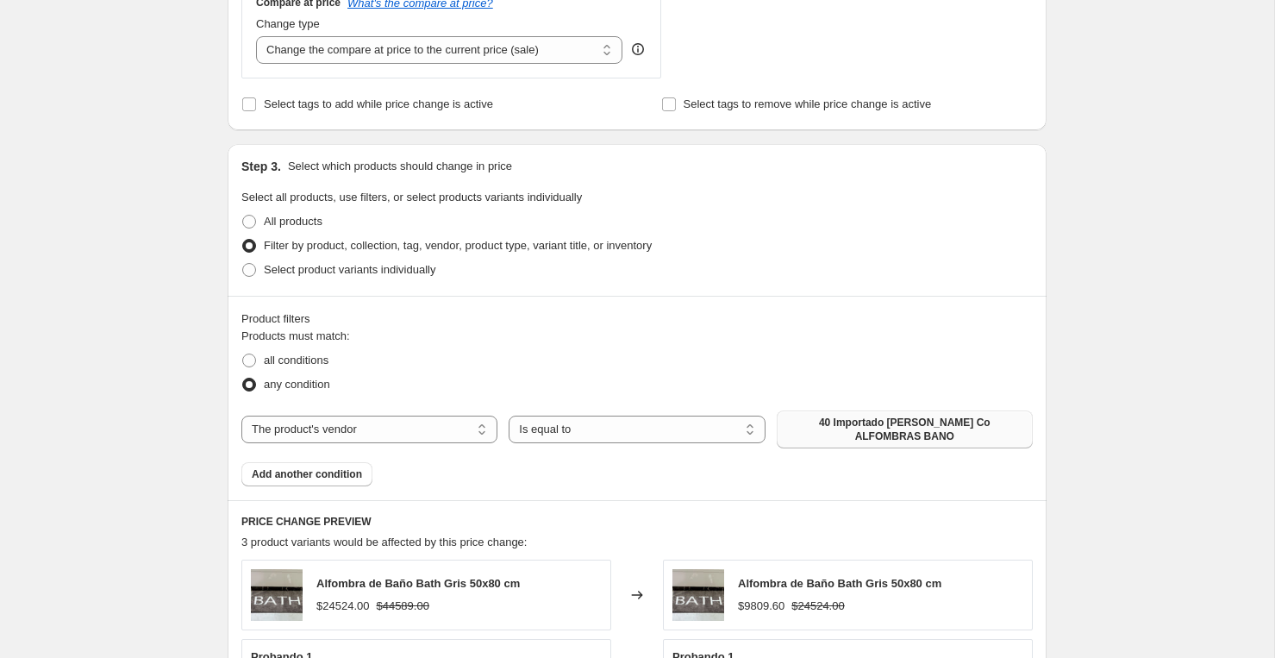
click at [840, 425] on span "40 Importado [PERSON_NAME] Co ALFOMBRAS BANO" at bounding box center [904, 429] width 235 height 28
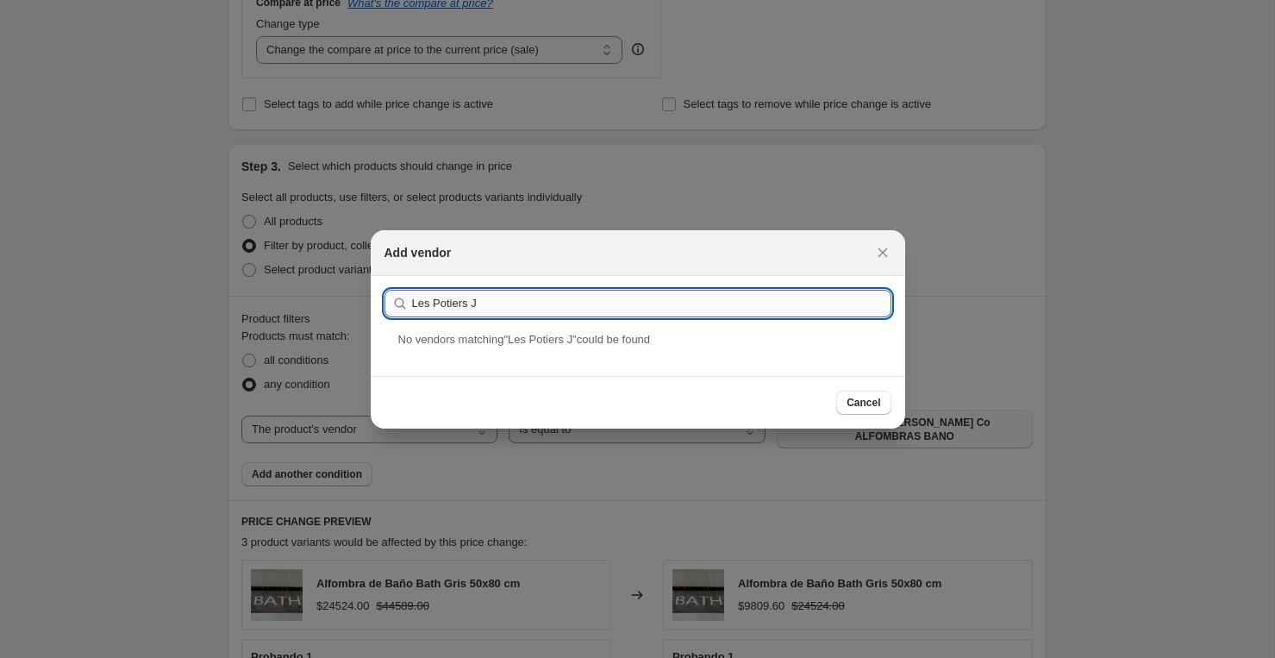
click at [664, 307] on input "Les Potiers J" at bounding box center [651, 304] width 479 height 28
paste input "uegos"
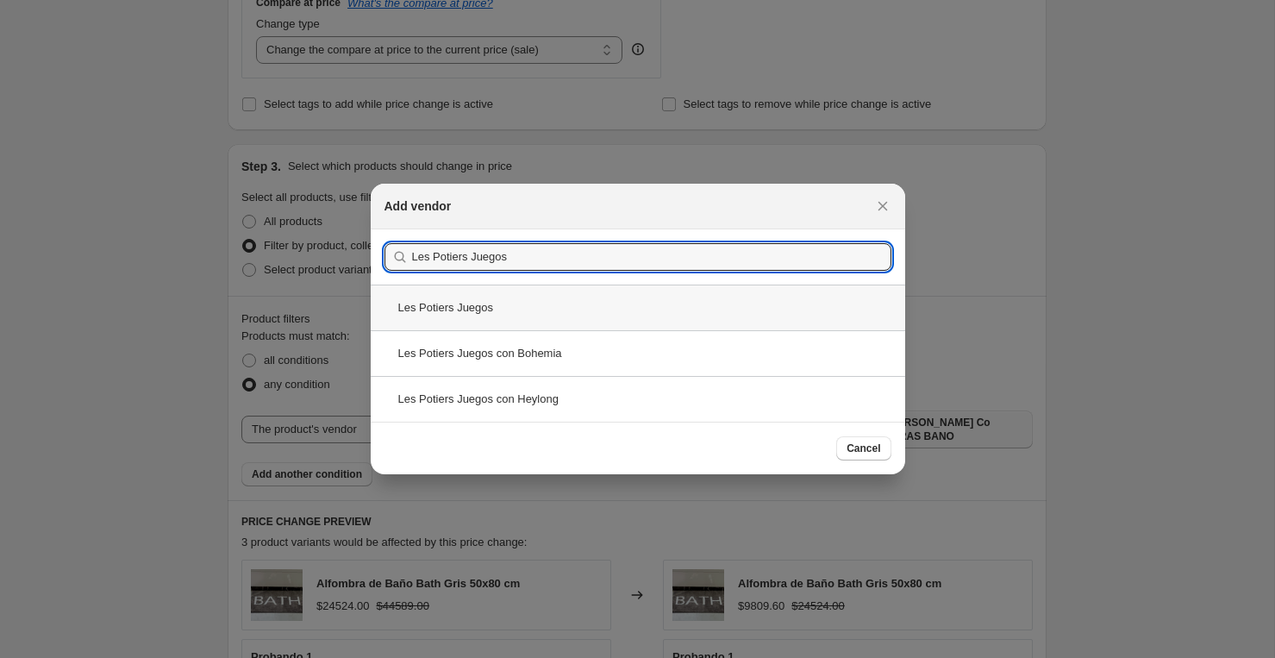
type input "Les Potiers Juegos"
click at [493, 318] on div "Les Potiers Juegos" at bounding box center [638, 307] width 534 height 46
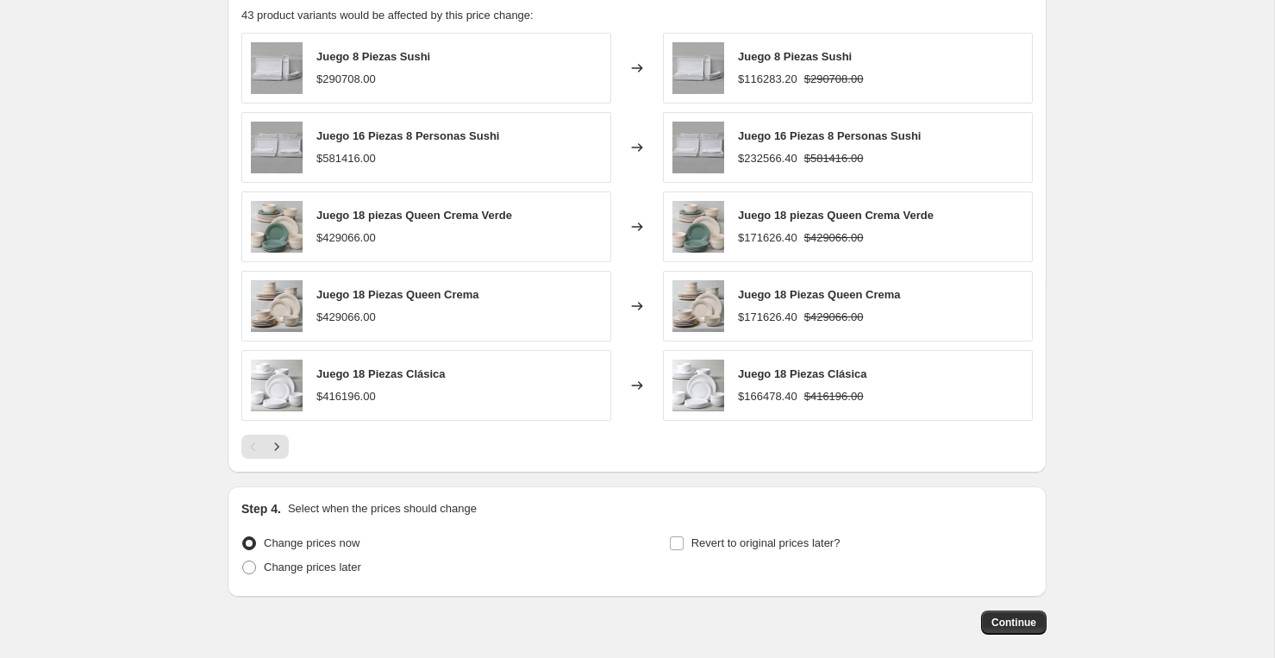
scroll to position [1259, 0]
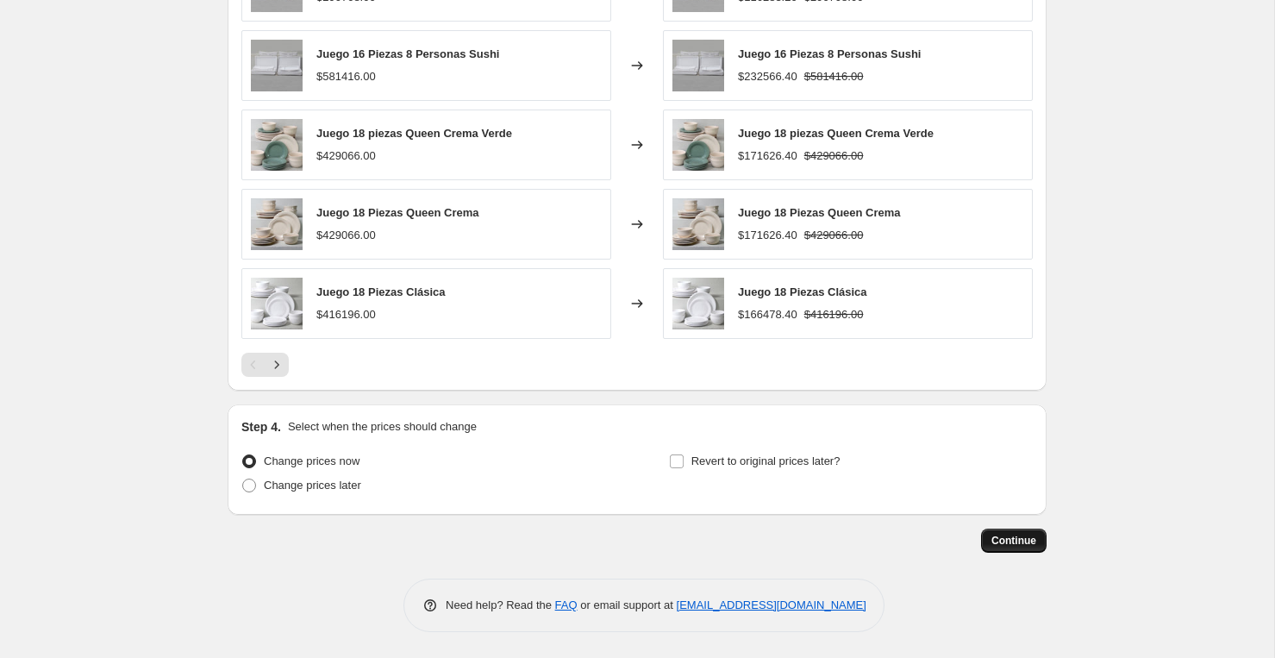
click at [1026, 538] on span "Continue" at bounding box center [1013, 540] width 45 height 14
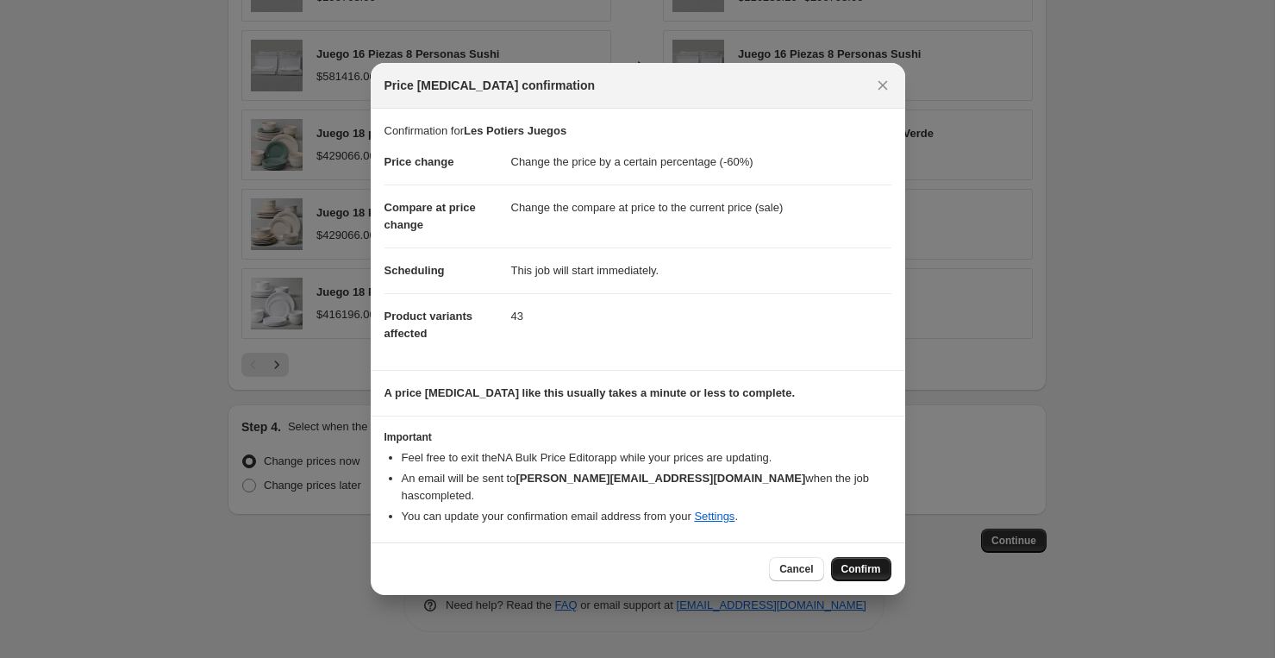
click at [858, 562] on span "Confirm" at bounding box center [861, 569] width 40 height 14
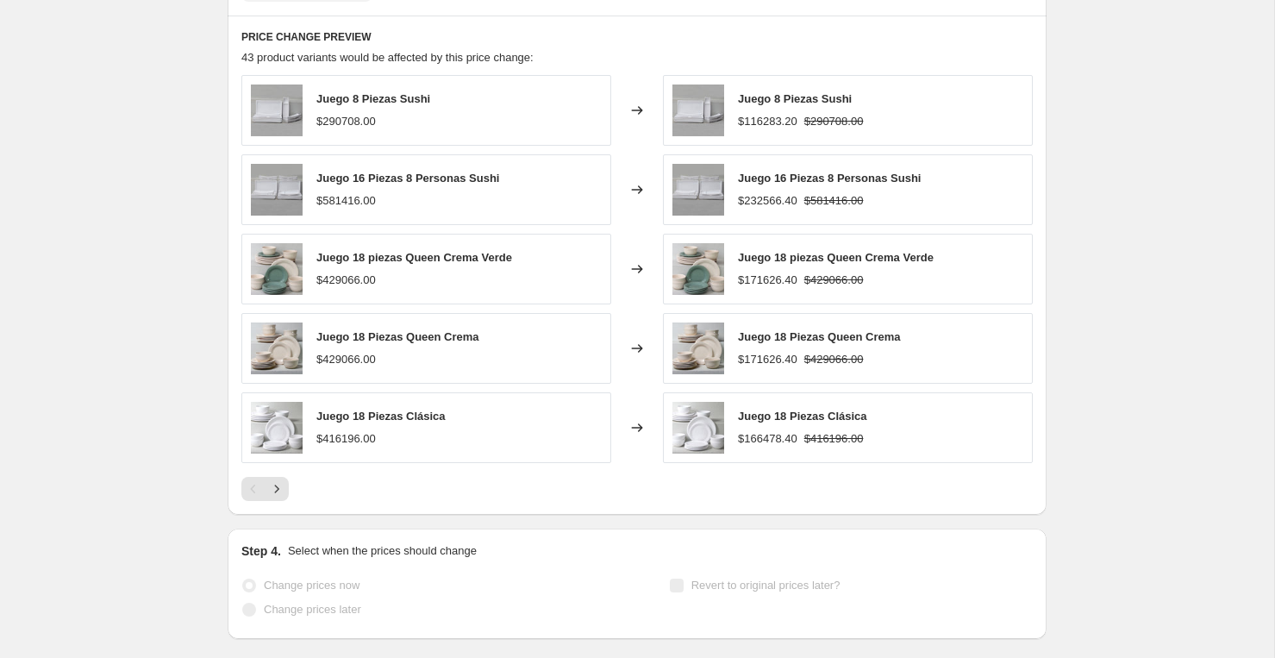
select select "percentage"
select select "vendor"
